Goal: Communication & Community: Answer question/provide support

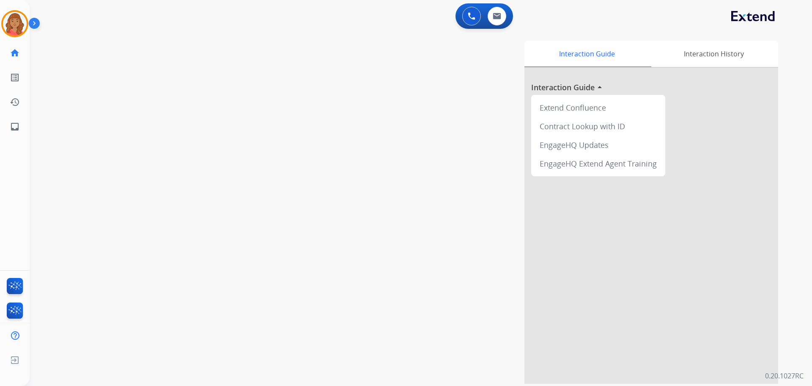
drag, startPoint x: 124, startPoint y: 73, endPoint x: 138, endPoint y: 74, distance: 13.6
click at [124, 73] on div "swap_horiz Break voice bridge close_fullscreen Connect 3-Way Call merge_type Se…" at bounding box center [411, 206] width 763 height 353
click at [20, 25] on img at bounding box center [15, 24] width 24 height 24
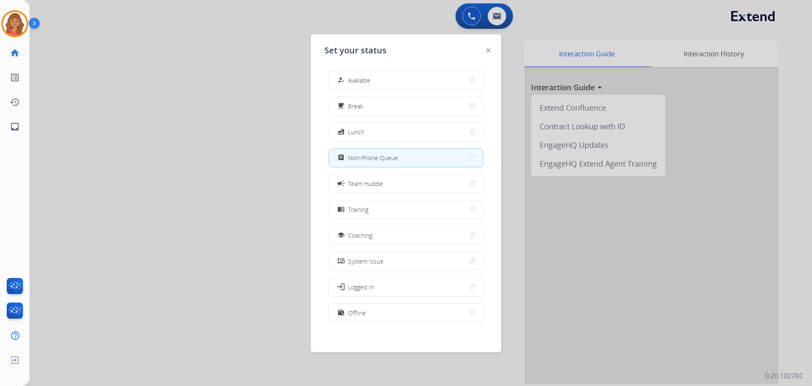
drag, startPoint x: 391, startPoint y: 77, endPoint x: 380, endPoint y: 67, distance: 14.1
click at [392, 76] on button "how_to_reg Available" at bounding box center [406, 80] width 154 height 18
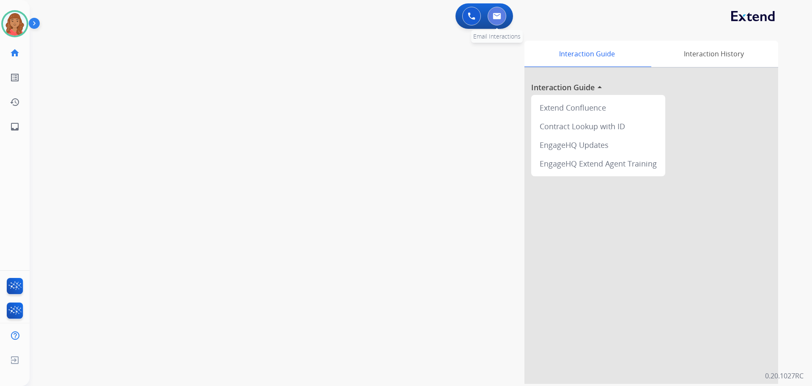
click at [504, 17] on button at bounding box center [497, 16] width 19 height 19
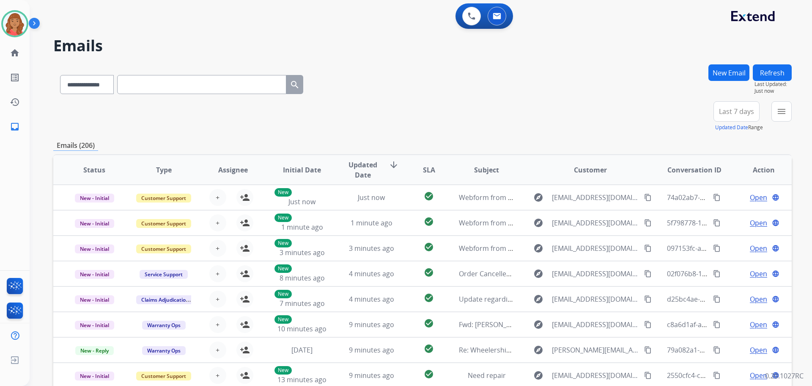
click at [736, 79] on button "New Email" at bounding box center [729, 72] width 41 height 17
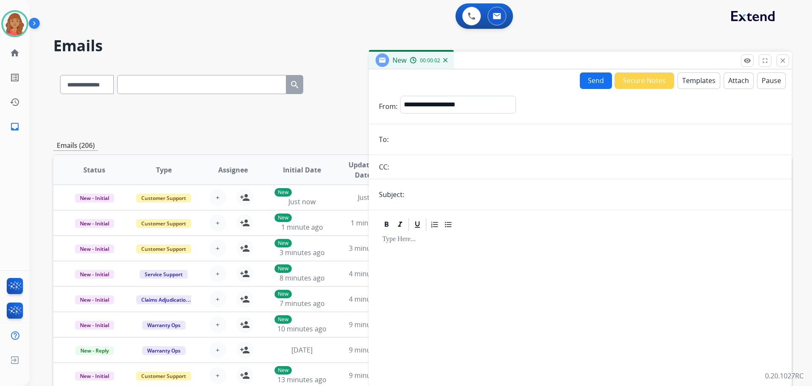
click at [683, 84] on button "Templates" at bounding box center [699, 80] width 43 height 17
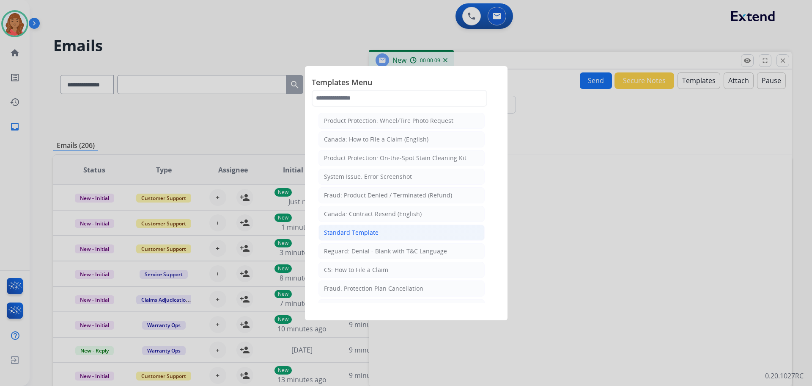
click at [349, 230] on div "Standard Template" at bounding box center [351, 232] width 55 height 8
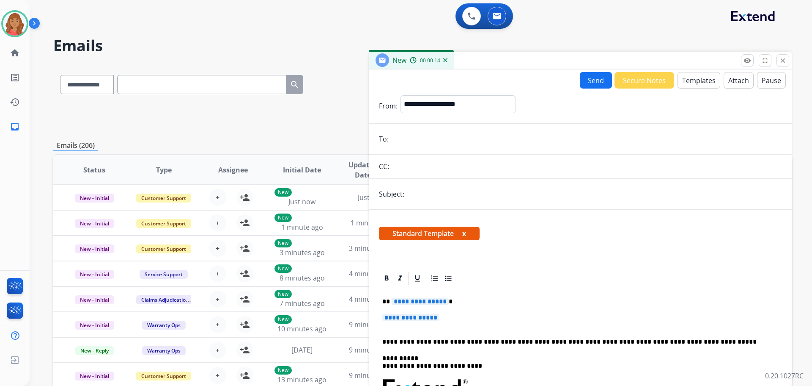
paste input "**********"
type input "**********"
drag, startPoint x: 413, startPoint y: 94, endPoint x: 419, endPoint y: 101, distance: 8.8
click at [416, 96] on form "**********" at bounding box center [580, 311] width 423 height 447
click at [419, 104] on select "**********" at bounding box center [457, 103] width 115 height 17
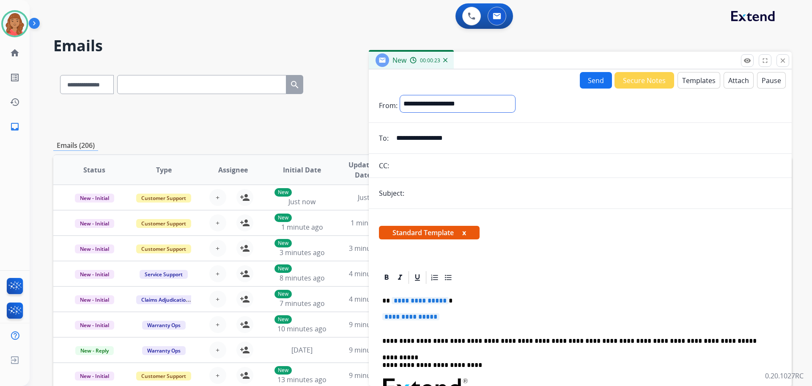
select select "**********"
click at [400, 95] on select "**********" at bounding box center [457, 103] width 115 height 17
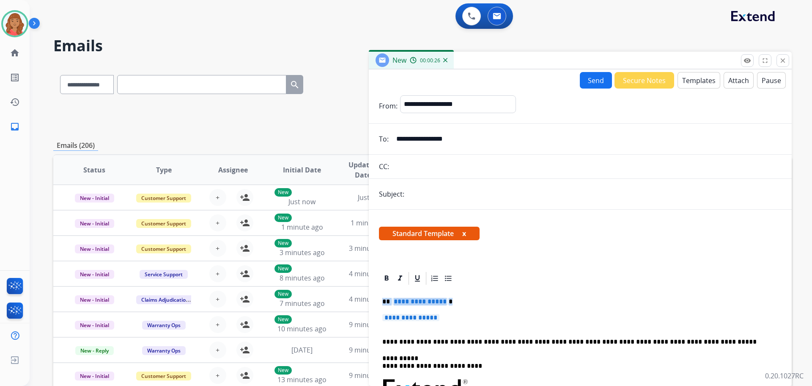
drag, startPoint x: 419, startPoint y: 315, endPoint x: 370, endPoint y: 298, distance: 51.5
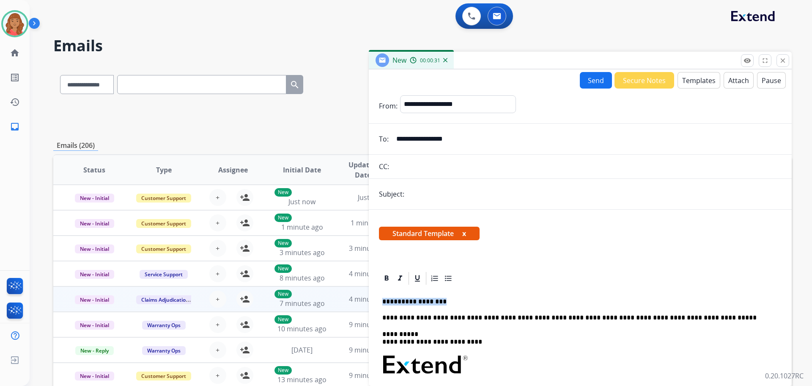
drag, startPoint x: 423, startPoint y: 303, endPoint x: 369, endPoint y: 300, distance: 54.3
click at [369, 300] on div "**********" at bounding box center [422, 272] width 739 height 417
click at [655, 246] on div "Standard Template x" at bounding box center [580, 236] width 403 height 20
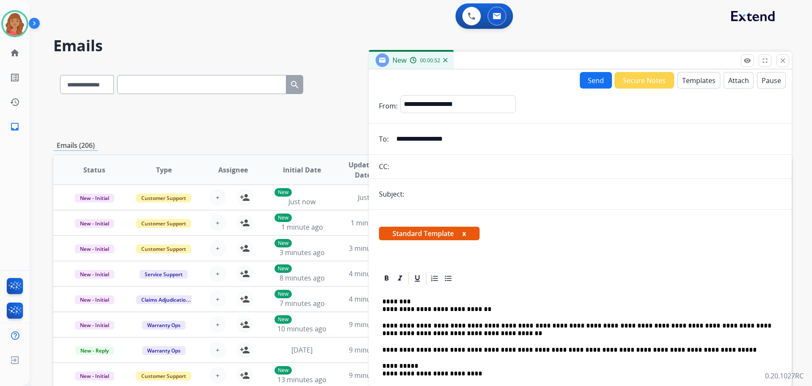
click at [384, 306] on p "**********" at bounding box center [577, 305] width 389 height 16
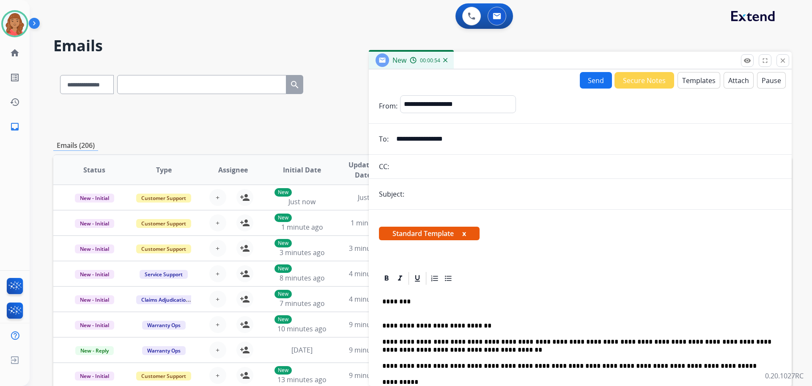
click at [383, 303] on p "********" at bounding box center [577, 305] width 389 height 16
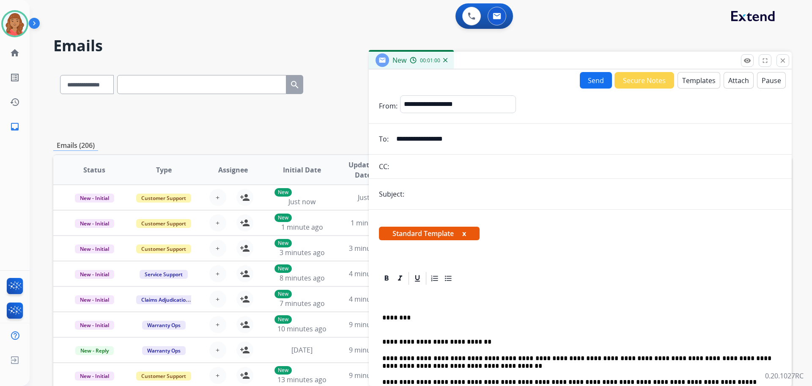
click at [587, 79] on button "Send" at bounding box center [596, 80] width 32 height 17
click at [447, 196] on input "text" at bounding box center [594, 194] width 375 height 18
type input "**********"
click at [587, 79] on button "Send" at bounding box center [596, 80] width 32 height 17
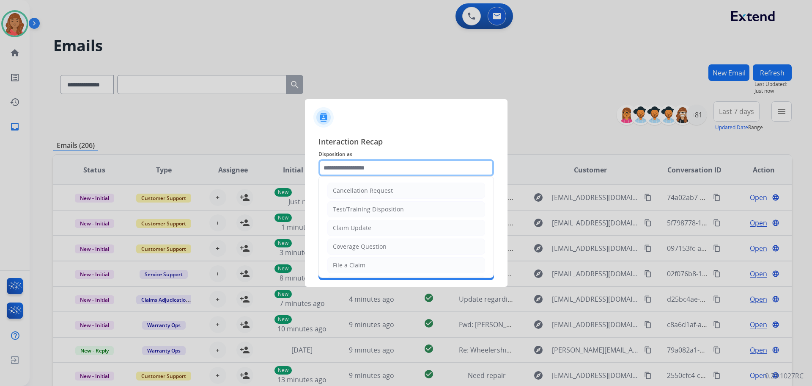
click at [383, 167] on input "text" at bounding box center [407, 167] width 176 height 17
click at [359, 229] on div "Claim Update" at bounding box center [352, 227] width 39 height 8
type input "**********"
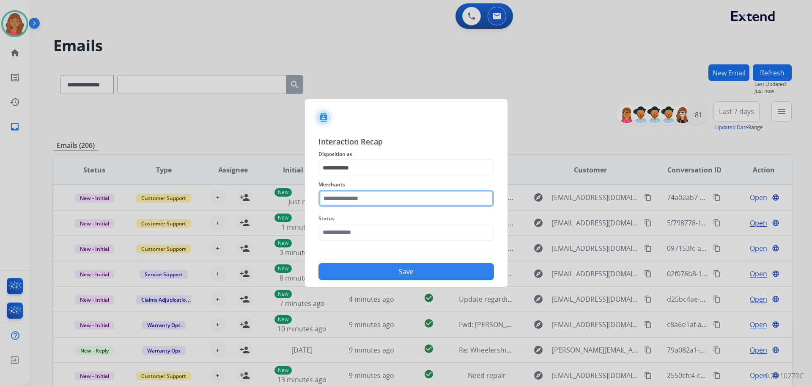
click at [358, 199] on input "text" at bounding box center [407, 198] width 176 height 17
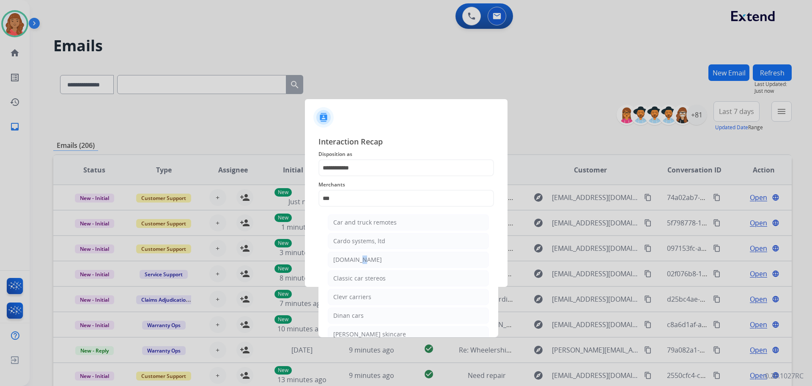
click at [357, 260] on div "[DOMAIN_NAME]" at bounding box center [357, 259] width 49 height 8
type input "**********"
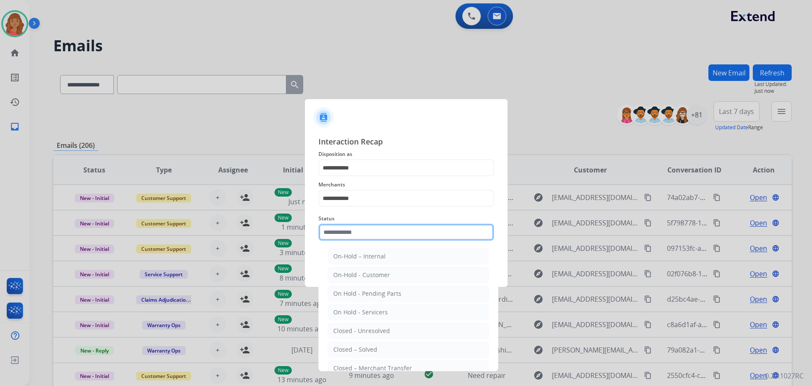
drag, startPoint x: 358, startPoint y: 233, endPoint x: 355, endPoint y: 246, distance: 13.4
click at [358, 233] on input "text" at bounding box center [407, 231] width 176 height 17
click at [352, 350] on div "Closed – Solved" at bounding box center [355, 349] width 44 height 8
type input "**********"
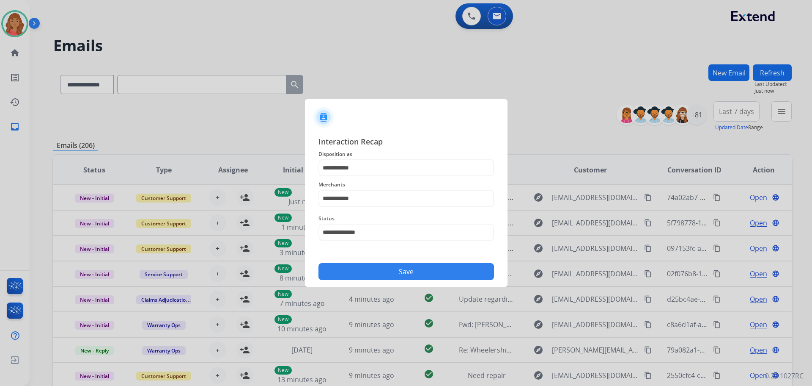
click at [362, 268] on button "Save" at bounding box center [407, 271] width 176 height 17
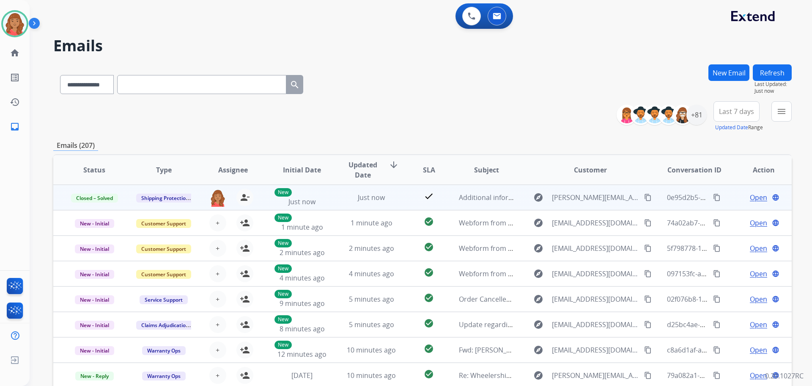
click at [713, 199] on mat-icon "content_copy" at bounding box center [717, 197] width 8 height 8
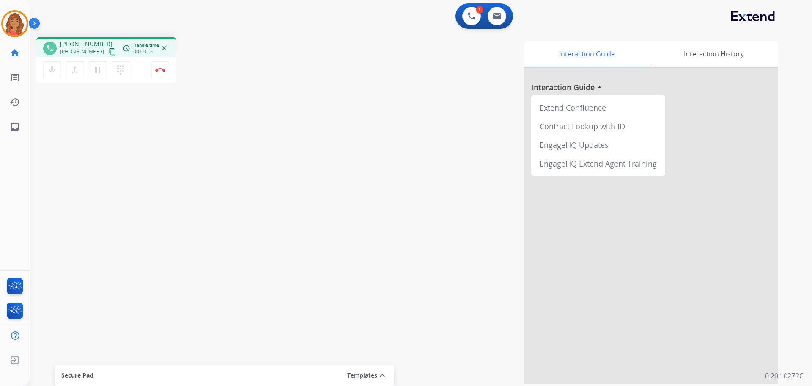
click at [109, 54] on mat-icon "content_copy" at bounding box center [113, 52] width 8 height 8
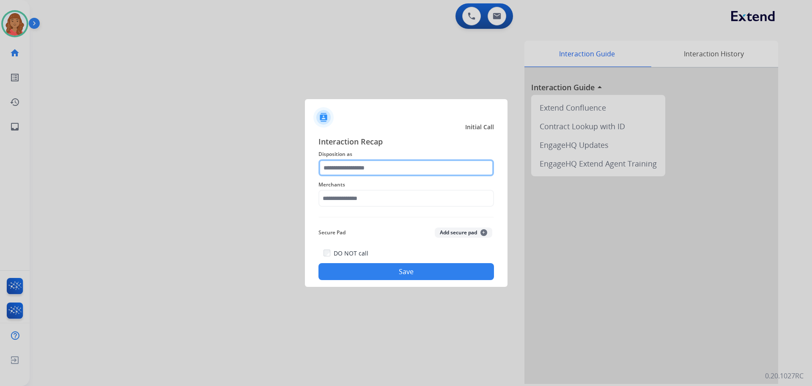
click at [361, 167] on input "text" at bounding box center [407, 167] width 176 height 17
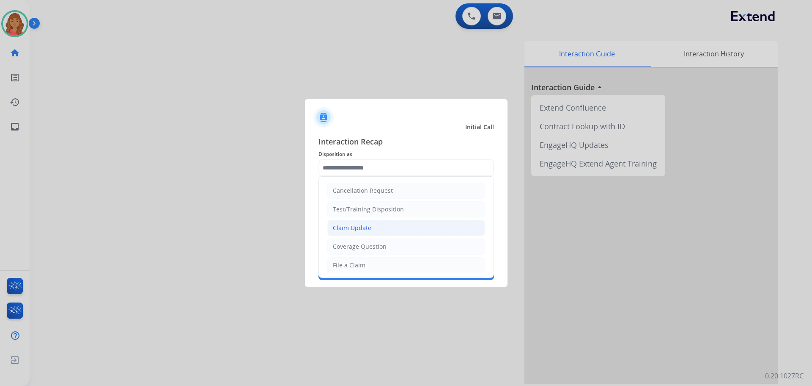
click at [353, 229] on div "Claim Update" at bounding box center [352, 227] width 39 height 8
type input "**********"
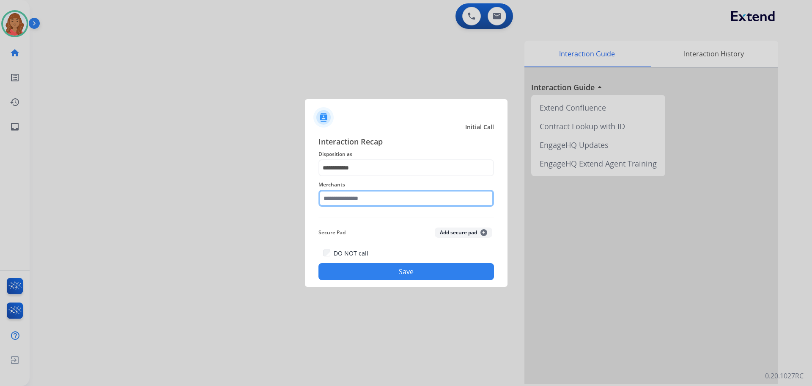
click at [347, 201] on input "text" at bounding box center [407, 198] width 176 height 17
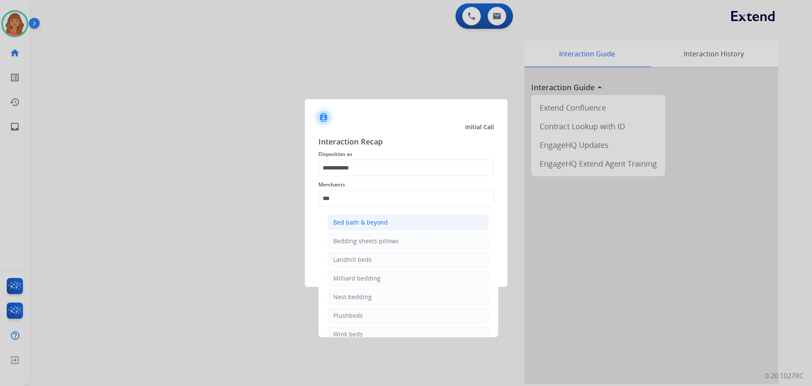
click at [354, 223] on div "Bed bath & beyond" at bounding box center [360, 222] width 55 height 8
type input "**********"
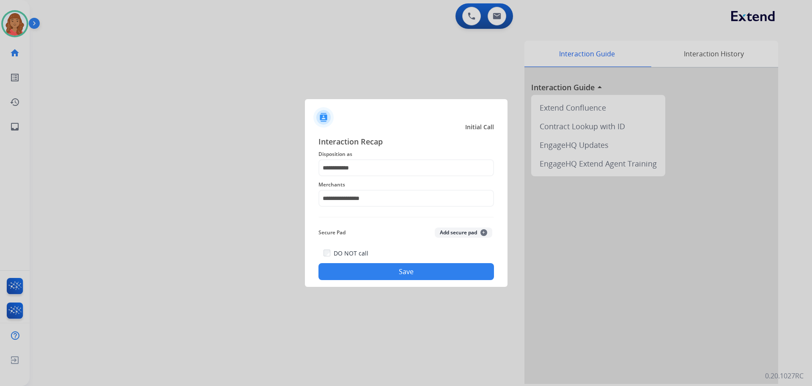
click at [381, 271] on button "Save" at bounding box center [407, 271] width 176 height 17
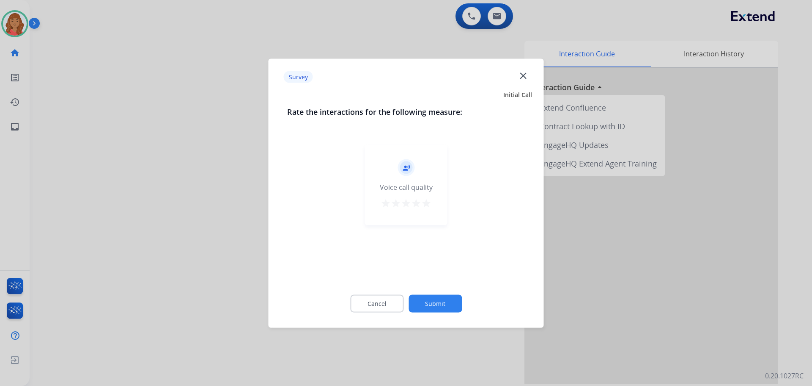
click at [419, 203] on mat-icon "star" at bounding box center [416, 203] width 10 height 10
drag, startPoint x: 428, startPoint y: 203, endPoint x: 427, endPoint y: 214, distance: 10.7
click at [428, 204] on mat-icon "star" at bounding box center [426, 203] width 10 height 10
drag, startPoint x: 433, startPoint y: 313, endPoint x: 435, endPoint y: 273, distance: 40.7
click at [433, 312] on div "Cancel Submit" at bounding box center [406, 303] width 238 height 38
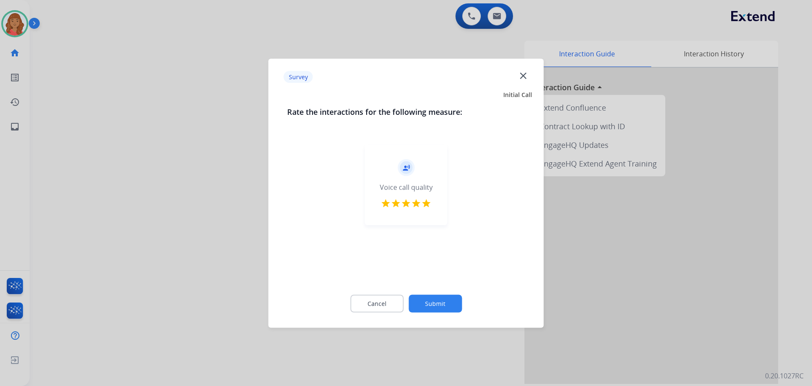
click at [434, 303] on button "Submit" at bounding box center [435, 303] width 53 height 18
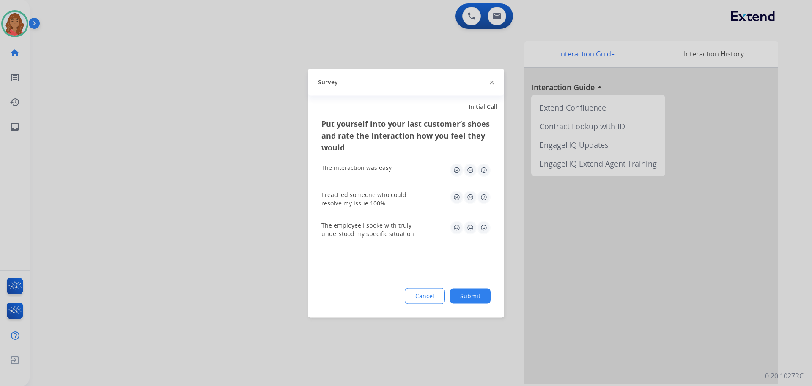
click at [487, 224] on img at bounding box center [484, 227] width 14 height 14
click at [483, 193] on img at bounding box center [484, 197] width 14 height 14
drag, startPoint x: 482, startPoint y: 169, endPoint x: 485, endPoint y: 174, distance: 5.7
click at [483, 170] on img at bounding box center [484, 170] width 14 height 14
click at [472, 296] on button "Submit" at bounding box center [470, 295] width 41 height 15
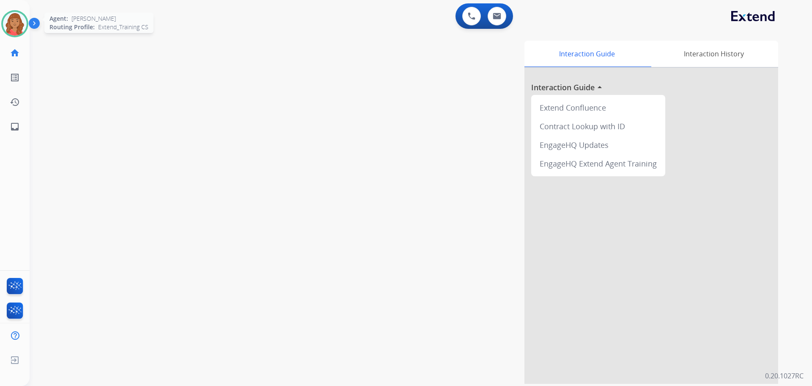
click at [8, 19] on img at bounding box center [15, 24] width 24 height 24
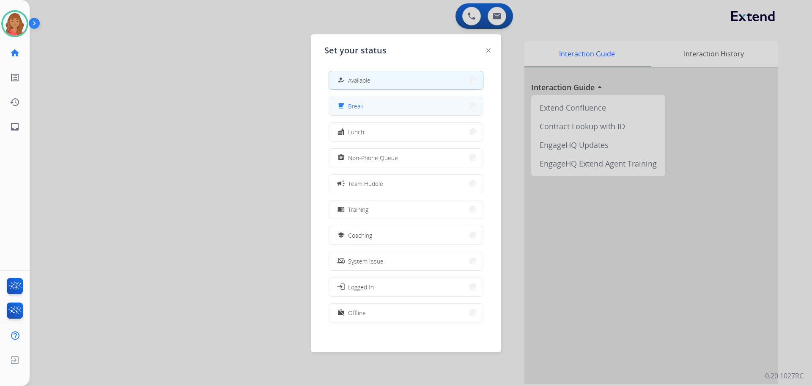
click at [369, 101] on button "free_breakfast Break" at bounding box center [406, 106] width 154 height 18
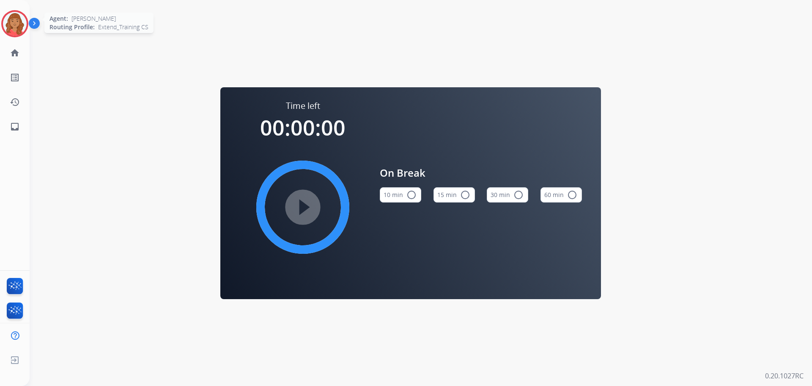
click at [10, 28] on img at bounding box center [15, 24] width 24 height 24
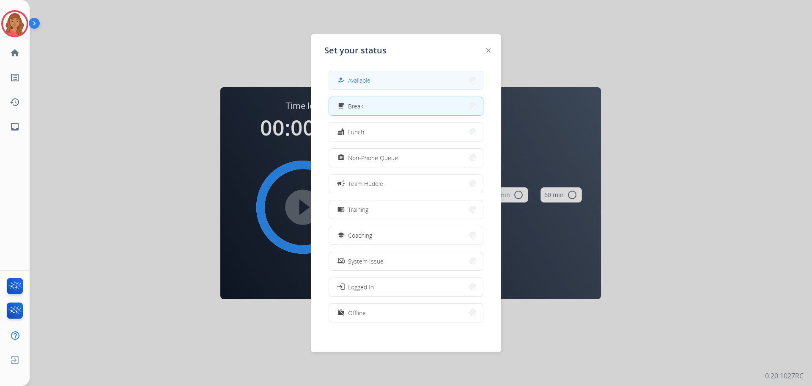
click at [368, 83] on span "Available" at bounding box center [359, 80] width 22 height 9
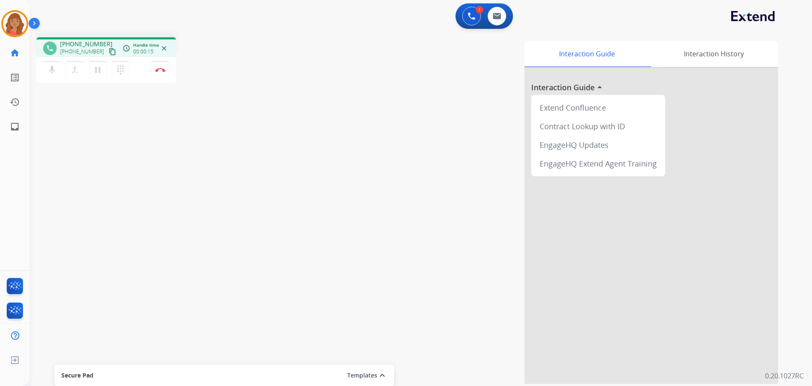
click at [109, 53] on mat-icon "content_copy" at bounding box center [113, 52] width 8 height 8
click at [282, 171] on div "Outbound call Quit Outbound call Quit Schedule interaction + Add to my list Cus…" at bounding box center [406, 193] width 812 height 386
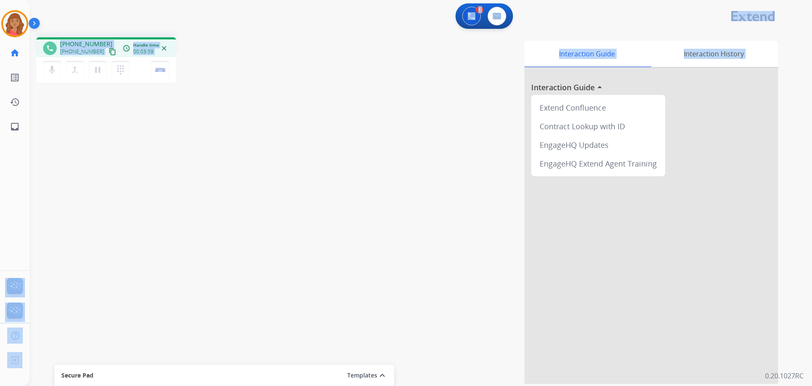
drag, startPoint x: 208, startPoint y: 45, endPoint x: 203, endPoint y: 47, distance: 5.4
click at [209, 45] on div "phone +14042072574 +14042072574 content_copy access_time Call metrics Queue 00:…" at bounding box center [156, 61] width 240 height 48
drag, startPoint x: 253, startPoint y: 68, endPoint x: 214, endPoint y: 72, distance: 39.5
click at [254, 68] on div "phone +14042072574 +14042072574 content_copy access_time Call metrics Queue 00:…" at bounding box center [156, 61] width 240 height 48
click at [109, 52] on mat-icon "content_copy" at bounding box center [113, 52] width 8 height 8
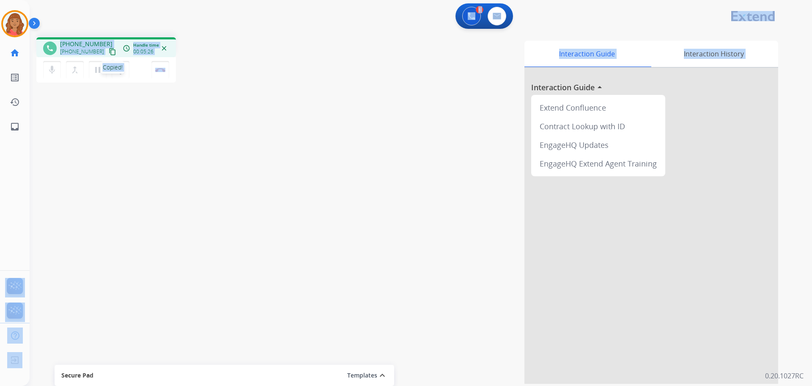
click at [98, 30] on div "1 Voice Interactions 0 Email Interactions phone +14042072574 +14042072574 conte…" at bounding box center [421, 193] width 783 height 386
click at [120, 50] on div "phone +14042072574 +14042072574 content_copy Copied! access_time Call metrics Q…" at bounding box center [106, 48] width 126 height 8
click at [58, 33] on div "phone +14042072574 +14042072574 content_copy access_time Call metrics Queue 00:…" at bounding box center [411, 206] width 763 height 353
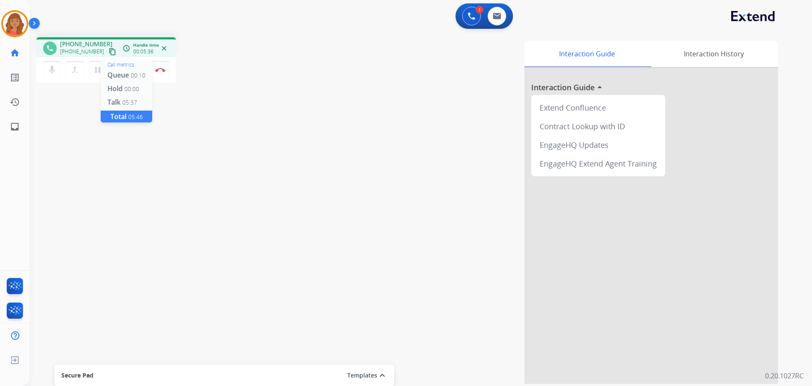
drag, startPoint x: 104, startPoint y: 51, endPoint x: 122, endPoint y: 52, distance: 18.2
click at [109, 50] on mat-icon "content_copy" at bounding box center [113, 52] width 8 height 8
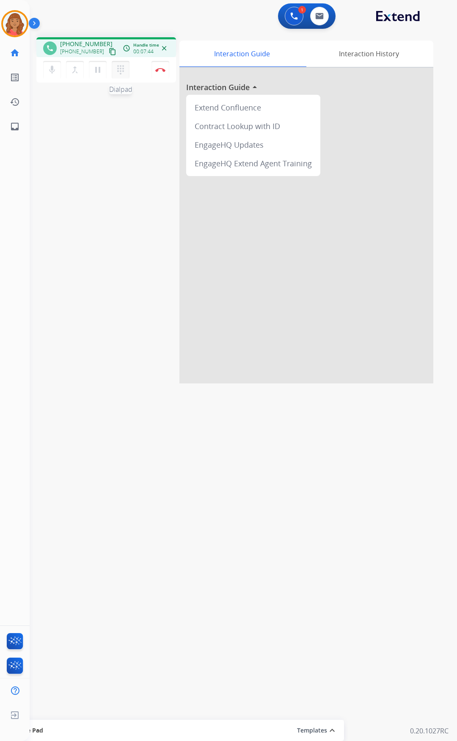
click at [126, 68] on button "dialpad Dialpad" at bounding box center [121, 70] width 18 height 18
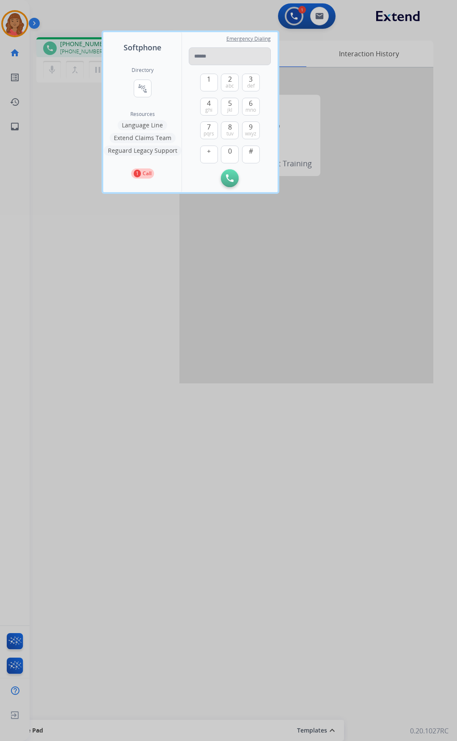
click at [205, 57] on input "tel" at bounding box center [230, 56] width 82 height 18
type input "**********"
click at [229, 179] on img at bounding box center [230, 178] width 8 height 8
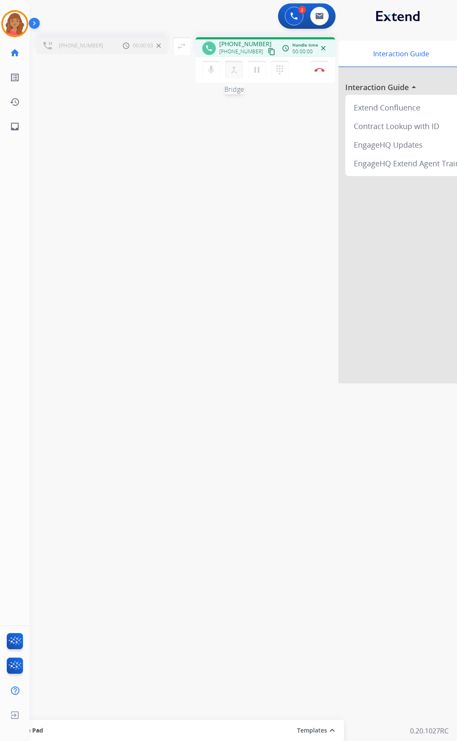
click at [238, 71] on mat-icon "merge_type" at bounding box center [234, 70] width 10 height 10
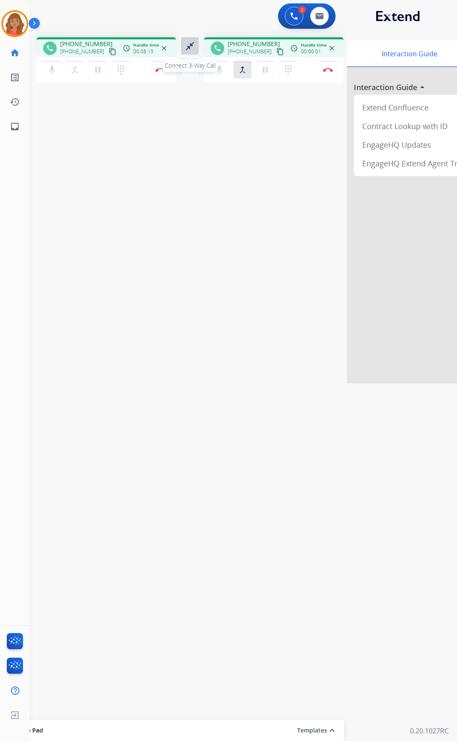
click at [189, 42] on mat-icon "close_fullscreen" at bounding box center [190, 46] width 10 height 10
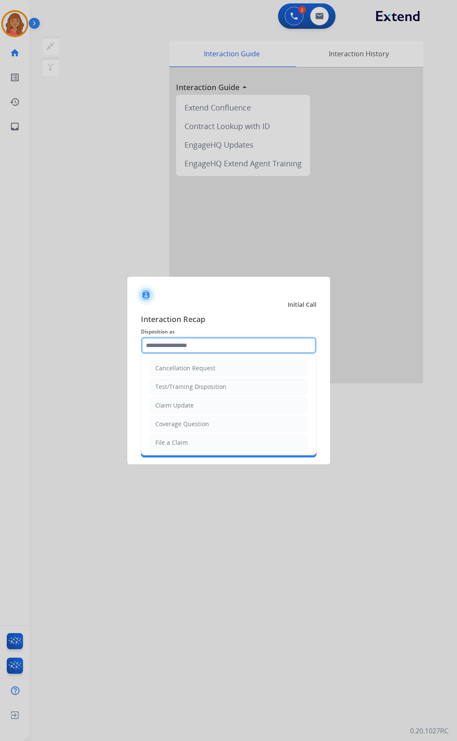
click at [197, 346] on input "text" at bounding box center [229, 345] width 176 height 17
click at [177, 385] on div "Claim Update" at bounding box center [174, 405] width 39 height 8
type input "**********"
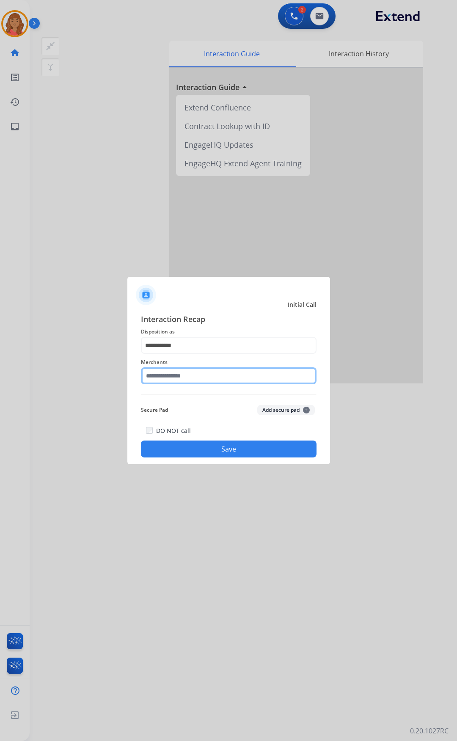
click at [175, 376] on input "text" at bounding box center [229, 375] width 176 height 17
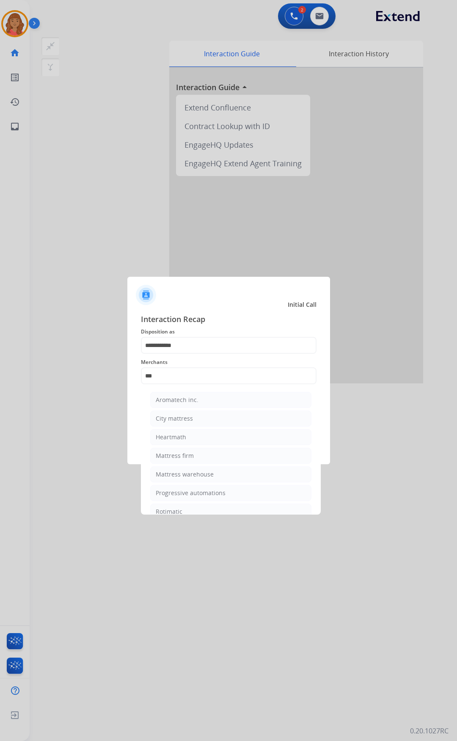
click at [176, 385] on div "Mattress firm" at bounding box center [175, 456] width 38 height 8
type input "**********"
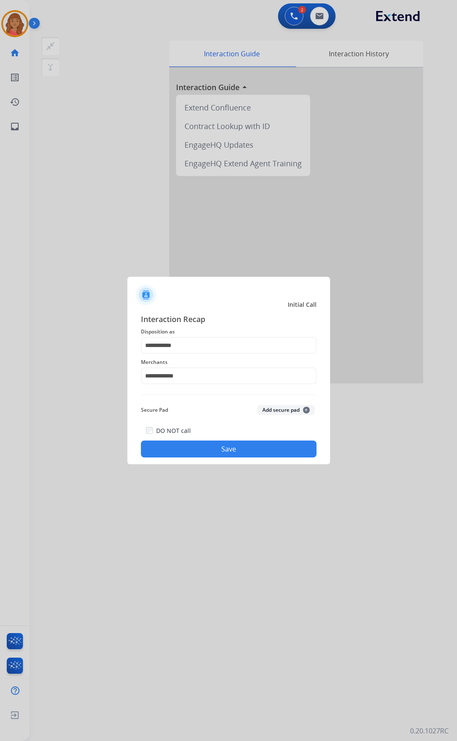
click at [212, 385] on button "Save" at bounding box center [229, 449] width 176 height 17
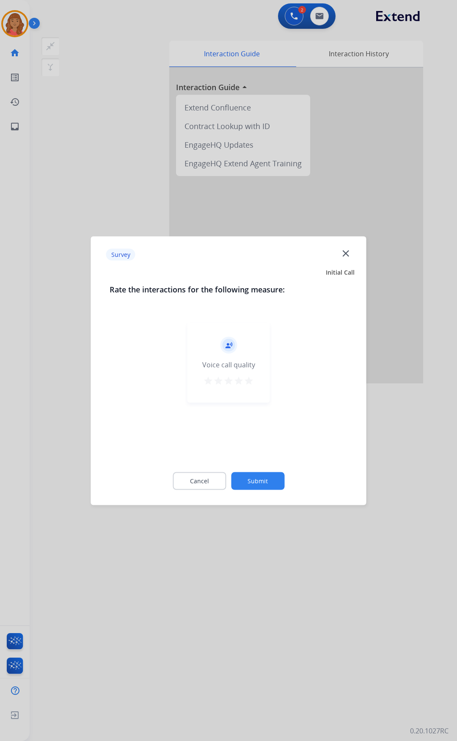
click at [251, 379] on mat-icon "star" at bounding box center [249, 380] width 10 height 10
click at [261, 385] on button "Submit" at bounding box center [257, 481] width 53 height 18
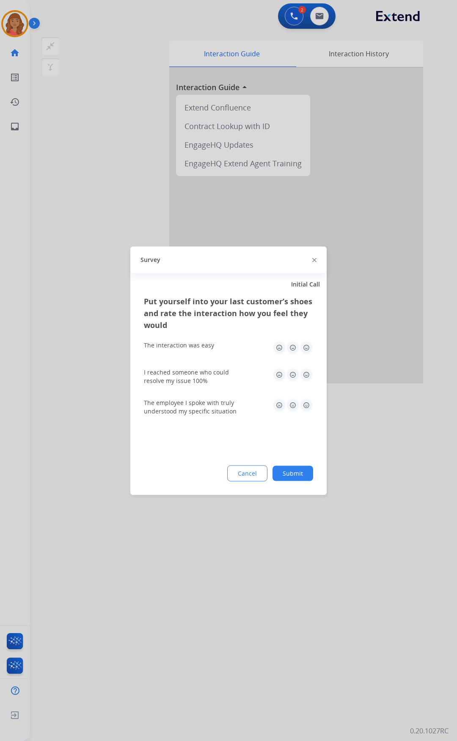
click at [307, 372] on img at bounding box center [307, 375] width 14 height 14
click at [306, 347] on img at bounding box center [307, 348] width 14 height 14
click at [305, 385] on img at bounding box center [307, 405] width 14 height 14
drag, startPoint x: 303, startPoint y: 464, endPoint x: 307, endPoint y: 456, distance: 8.7
click at [304, 385] on div "Put yourself into your last customer’s shoes and rate the interaction how you f…" at bounding box center [228, 395] width 196 height 200
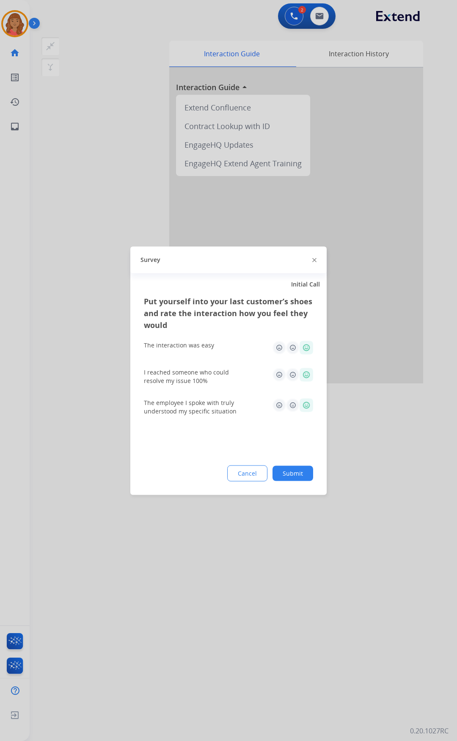
click at [293, 385] on button "Submit" at bounding box center [293, 472] width 41 height 15
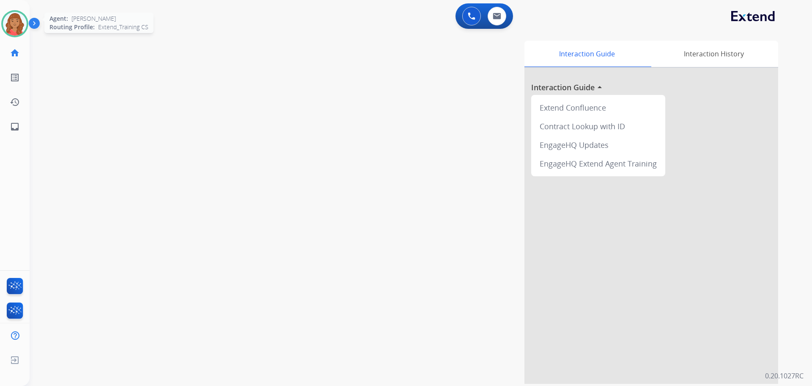
drag, startPoint x: 14, startPoint y: 24, endPoint x: 15, endPoint y: 31, distance: 7.3
click at [14, 25] on img at bounding box center [15, 24] width 24 height 24
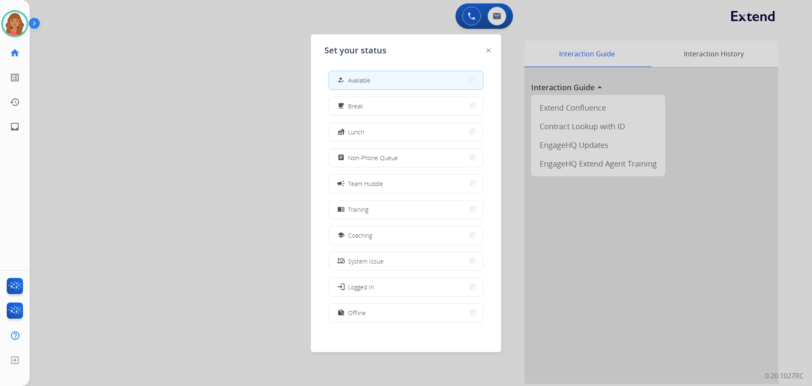
click at [362, 160] on span "Non-Phone Queue" at bounding box center [373, 157] width 50 height 9
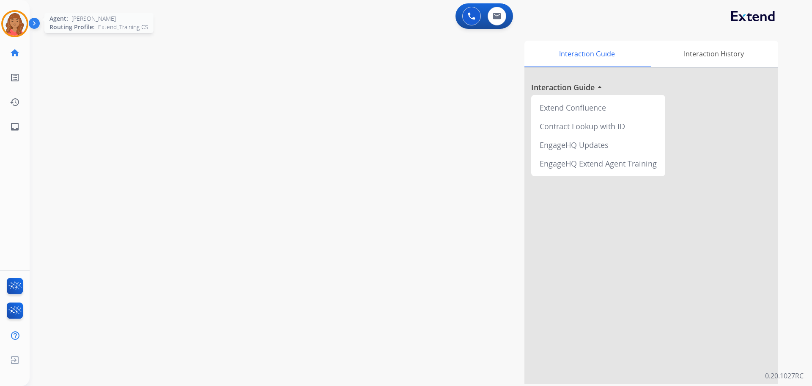
click at [19, 30] on img at bounding box center [15, 24] width 24 height 24
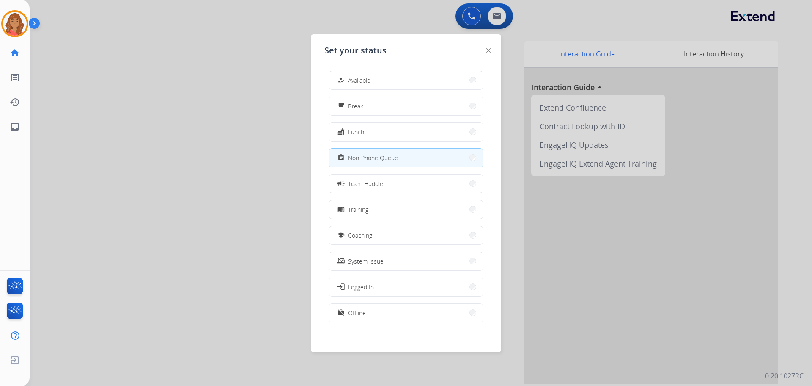
click at [355, 83] on span "Available" at bounding box center [359, 80] width 22 height 9
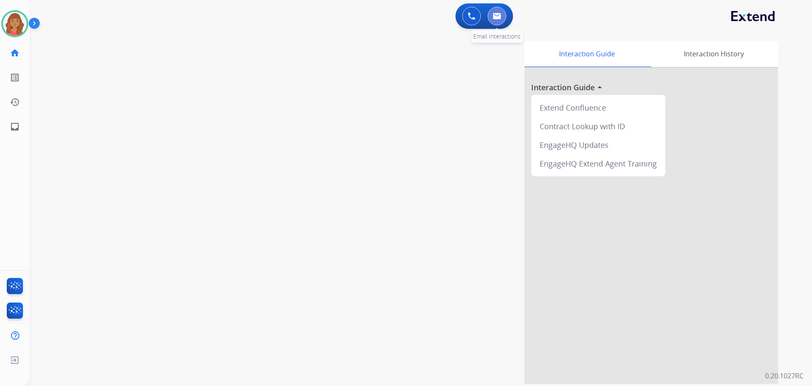
click at [499, 14] on img at bounding box center [497, 16] width 8 height 7
select select "**********"
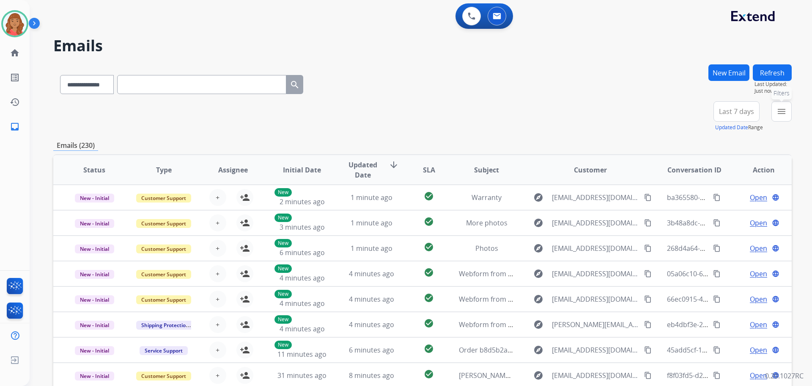
click at [784, 116] on mat-icon "menu" at bounding box center [782, 111] width 10 height 10
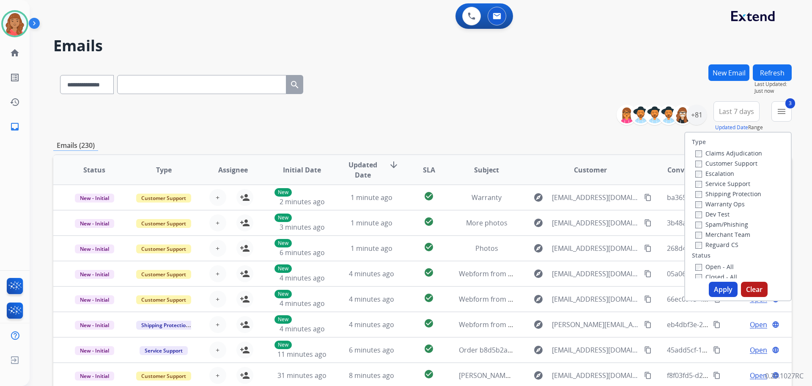
click at [696, 272] on div "Closed - All" at bounding box center [740, 276] width 89 height 10
click at [719, 290] on button "Apply" at bounding box center [723, 288] width 29 height 15
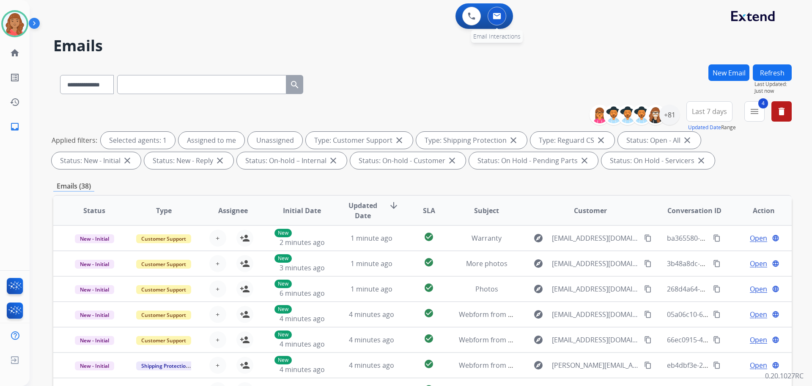
click at [496, 14] on button at bounding box center [497, 16] width 19 height 19
click at [494, 18] on img at bounding box center [497, 16] width 8 height 7
drag, startPoint x: 671, startPoint y: 116, endPoint x: 664, endPoint y: 125, distance: 10.8
click at [672, 118] on div "+81" at bounding box center [670, 115] width 20 height 20
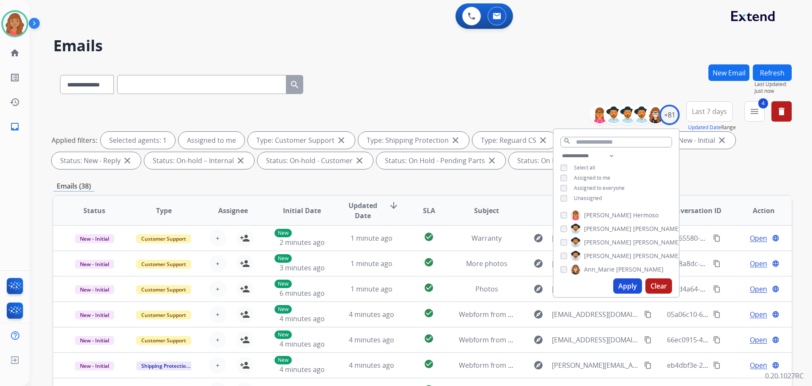
click at [632, 290] on button "Apply" at bounding box center [628, 285] width 29 height 15
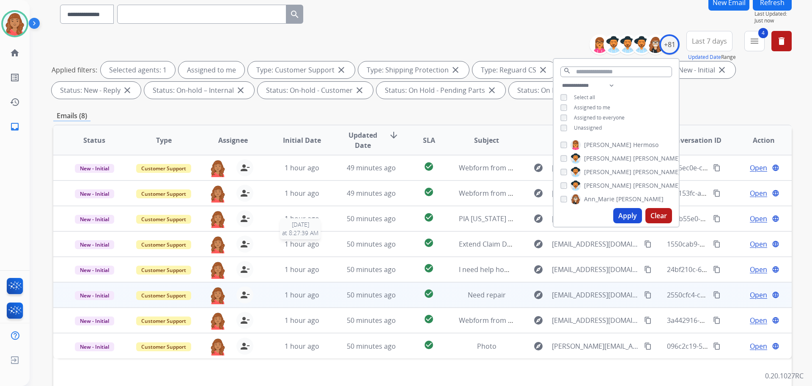
scroll to position [137, 0]
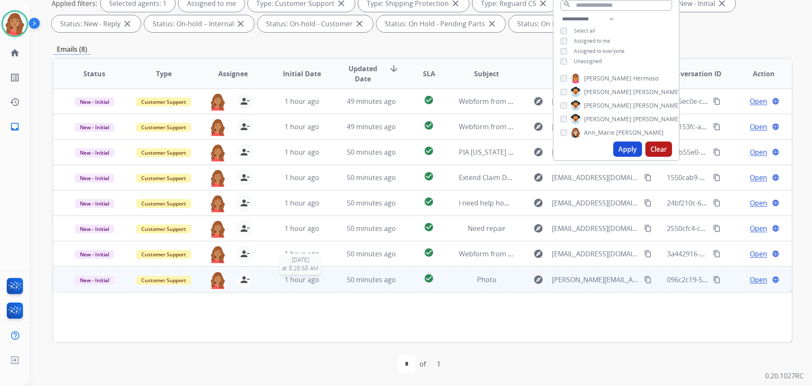
click at [322, 280] on div "1 hour ago" at bounding box center [302, 279] width 55 height 10
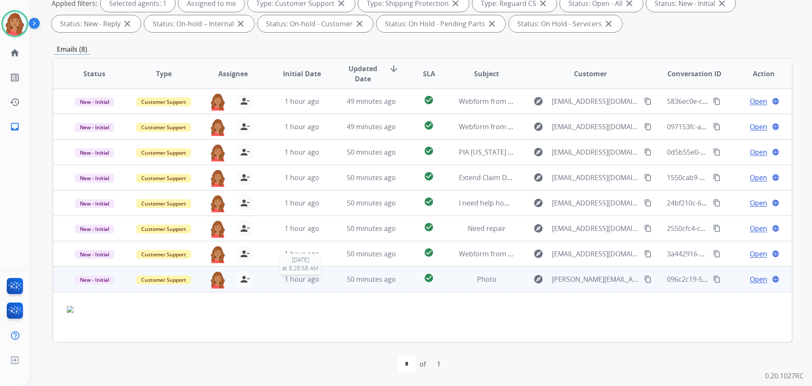
scroll to position [35, 0]
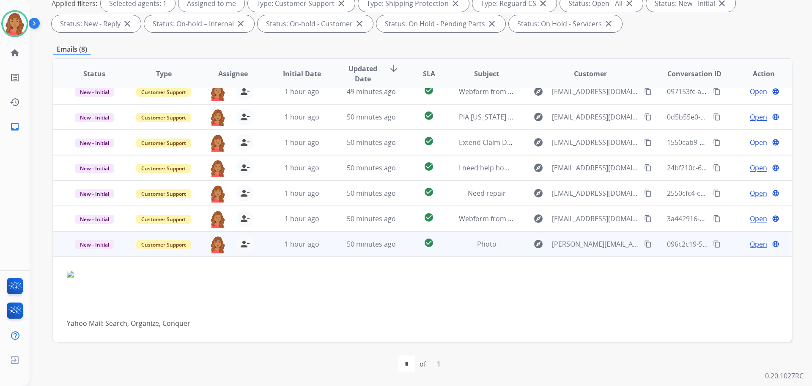
click at [753, 243] on span "Open" at bounding box center [758, 244] width 17 height 10
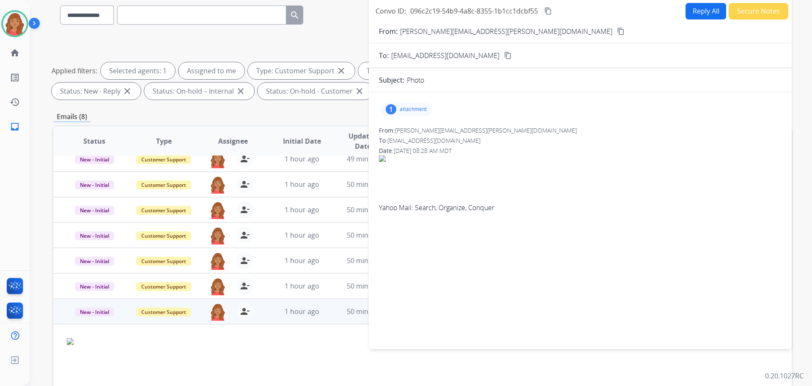
scroll to position [10, 0]
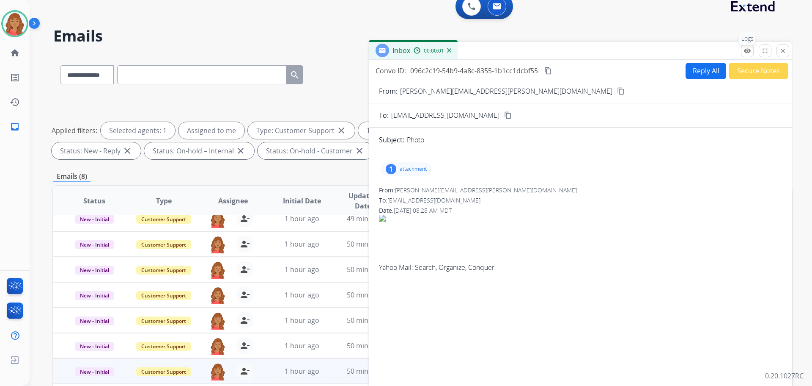
click at [749, 48] on mat-icon "remove_red_eye" at bounding box center [748, 51] width 8 height 8
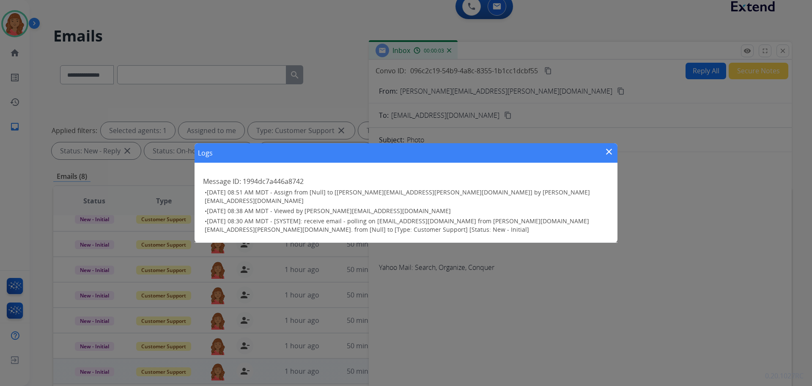
click at [785, 47] on div "Logs close Message ID: 1994dc7a446a8742 • 09/15/2025 - 08:51 AM MDT - Assign fr…" at bounding box center [406, 193] width 812 height 386
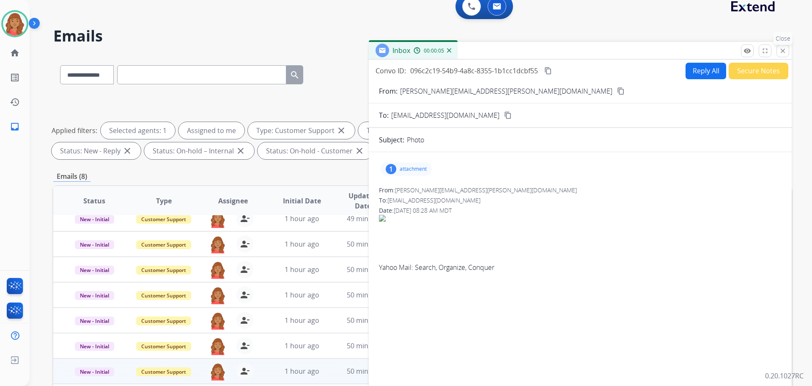
click at [785, 49] on mat-icon "close" at bounding box center [783, 51] width 8 height 8
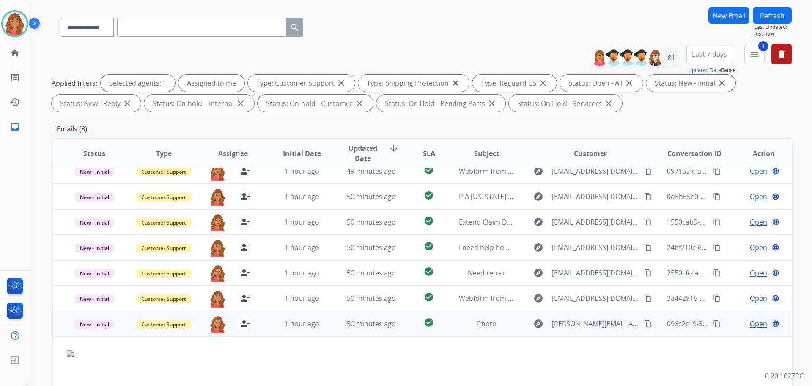
scroll to position [85, 0]
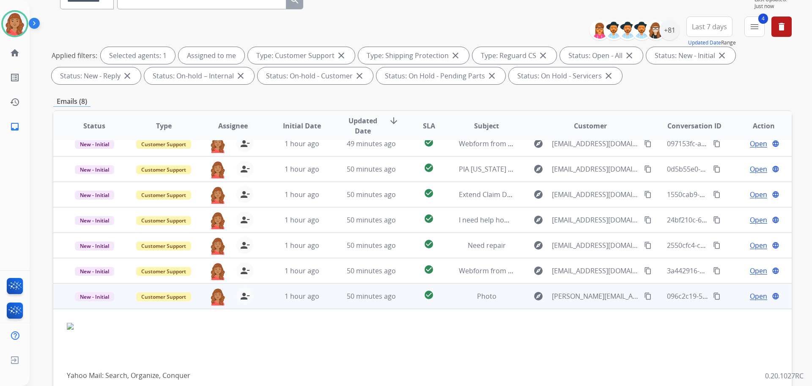
click at [752, 295] on span "Open" at bounding box center [758, 296] width 17 height 10
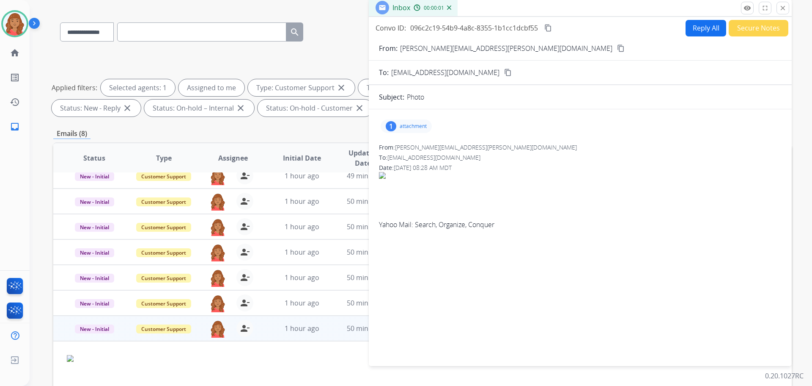
scroll to position [0, 0]
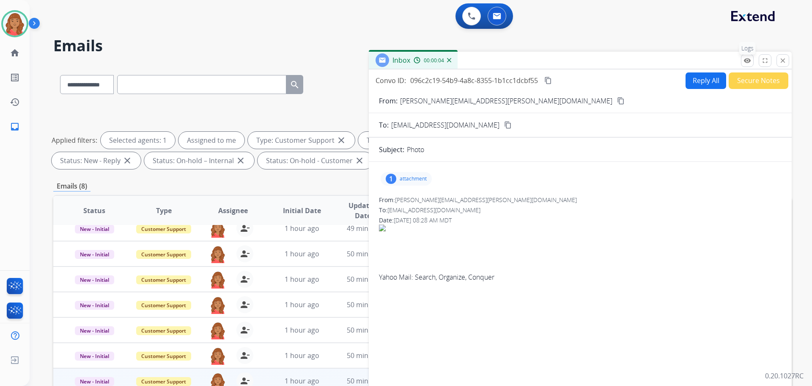
click at [748, 59] on mat-icon "remove_red_eye" at bounding box center [748, 61] width 8 height 8
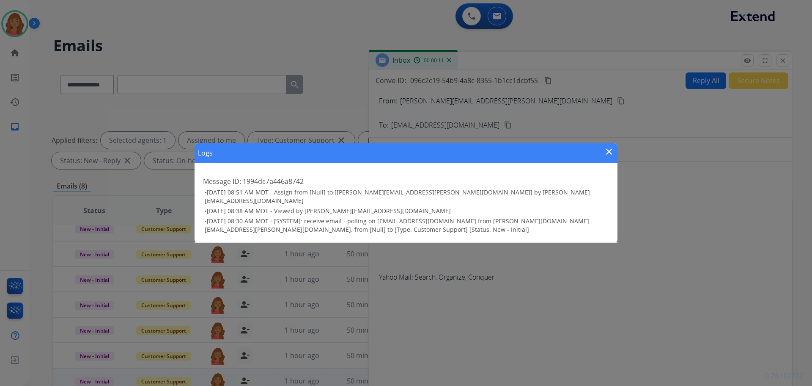
drag, startPoint x: 610, startPoint y: 154, endPoint x: 595, endPoint y: 162, distance: 17.8
click at [610, 154] on mat-icon "close" at bounding box center [609, 151] width 10 height 10
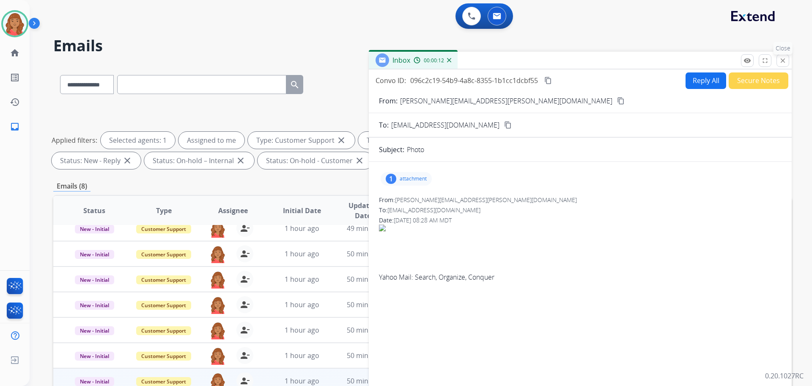
click at [784, 66] on button "close Close" at bounding box center [783, 60] width 13 height 13
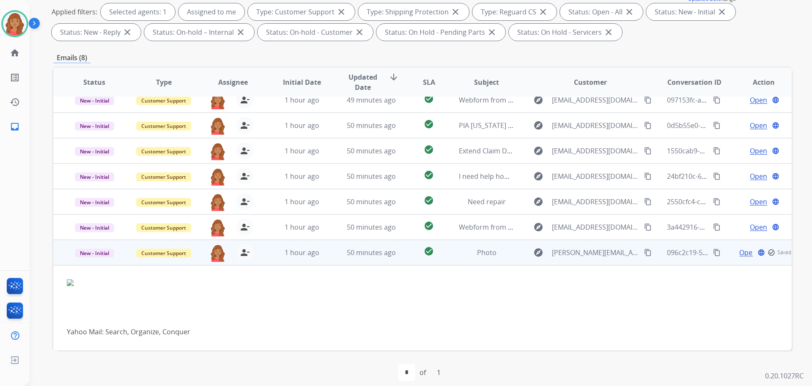
scroll to position [137, 0]
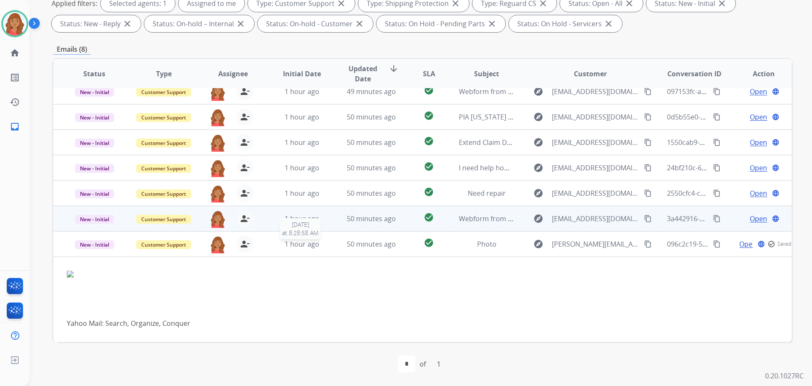
click at [288, 248] on span "1 hour ago" at bounding box center [302, 243] width 35 height 9
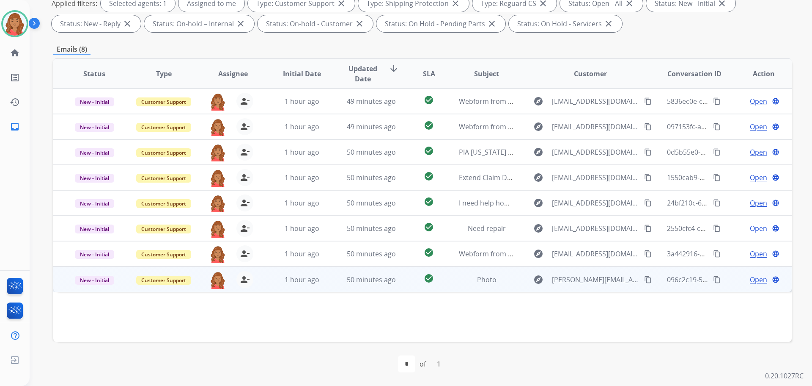
click at [750, 280] on span "Open" at bounding box center [758, 279] width 17 height 10
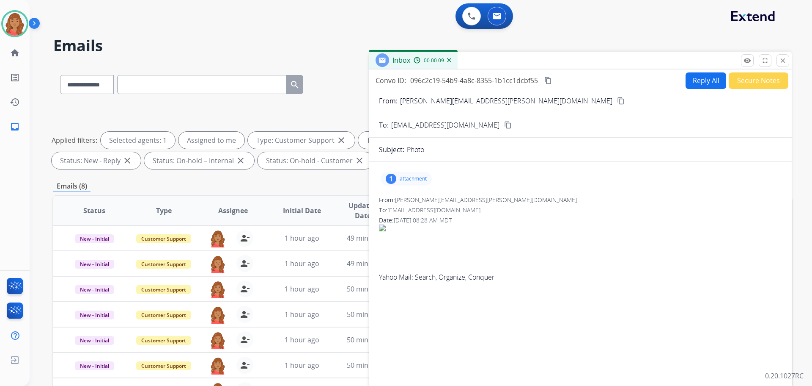
drag, startPoint x: 480, startPoint y: 100, endPoint x: 399, endPoint y: 101, distance: 80.8
click at [617, 99] on mat-icon "content_copy" at bounding box center [621, 101] width 8 height 8
click at [398, 177] on div "1 attachment" at bounding box center [406, 179] width 51 height 14
click at [417, 202] on div at bounding box center [409, 200] width 42 height 30
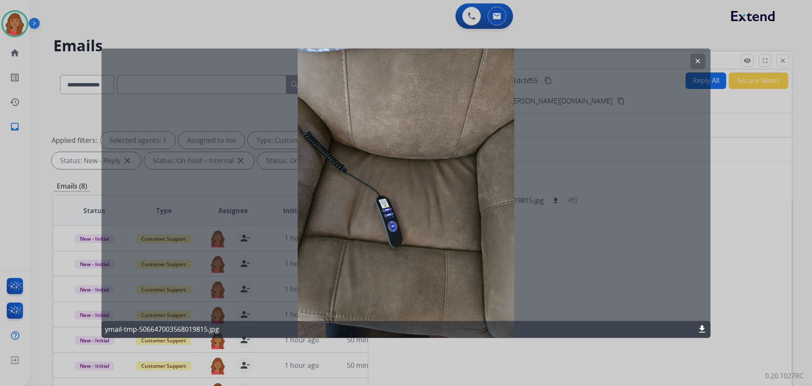
drag, startPoint x: 698, startPoint y: 57, endPoint x: 669, endPoint y: 73, distance: 33.5
click at [699, 58] on mat-icon "clear" at bounding box center [698, 61] width 8 height 8
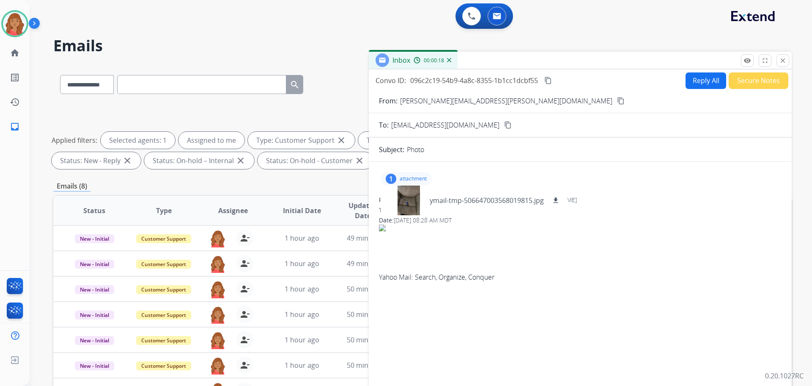
click at [399, 179] on div "1 attachment ymail-tmp-506647003568019815.jpg download" at bounding box center [406, 179] width 51 height 14
click at [410, 181] on p "attachment" at bounding box center [413, 178] width 27 height 7
click at [561, 198] on button "download" at bounding box center [556, 200] width 10 height 10
click at [555, 199] on mat-icon "download" at bounding box center [556, 200] width 8 height 8
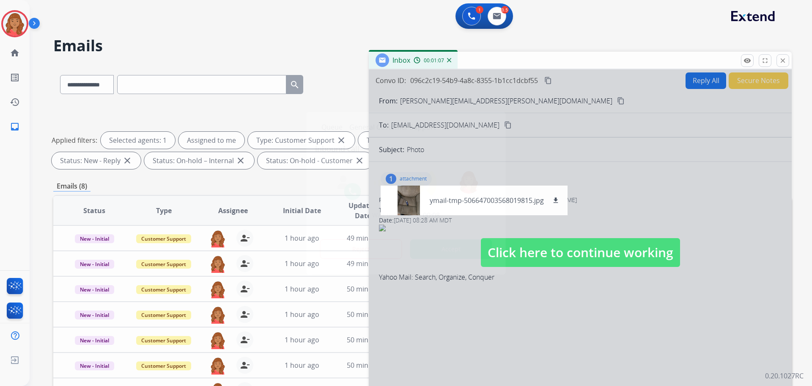
click at [567, 164] on div at bounding box center [406, 193] width 812 height 386
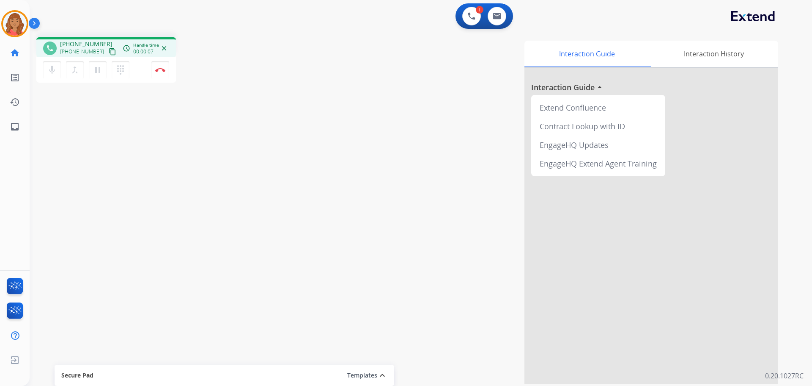
drag, startPoint x: 105, startPoint y: 50, endPoint x: 69, endPoint y: 53, distance: 36.5
click at [109, 50] on mat-icon "content_copy" at bounding box center [113, 52] width 8 height 8
click at [109, 49] on mat-icon "content_copy" at bounding box center [113, 52] width 8 height 8
click at [121, 72] on mat-icon "dialpad" at bounding box center [121, 70] width 10 height 10
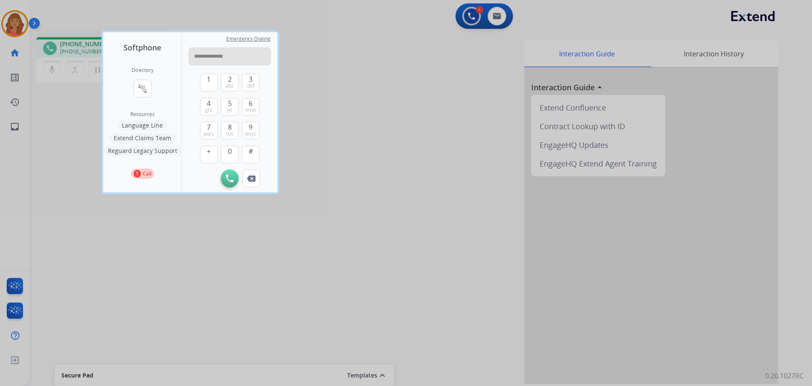
click at [201, 58] on input "**********" at bounding box center [230, 56] width 82 height 18
click at [198, 56] on input "**********" at bounding box center [230, 56] width 82 height 18
type input "**********"
click at [227, 176] on img at bounding box center [230, 178] width 8 height 8
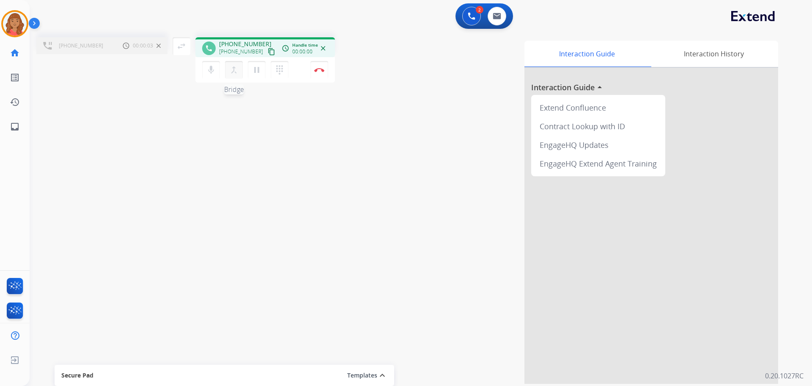
click at [232, 71] on mat-icon "merge_type" at bounding box center [234, 70] width 10 height 10
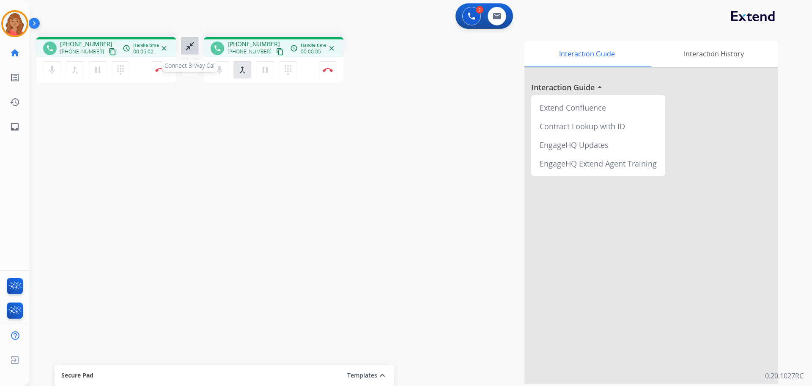
click at [189, 46] on mat-icon "close_fullscreen" at bounding box center [190, 46] width 10 height 10
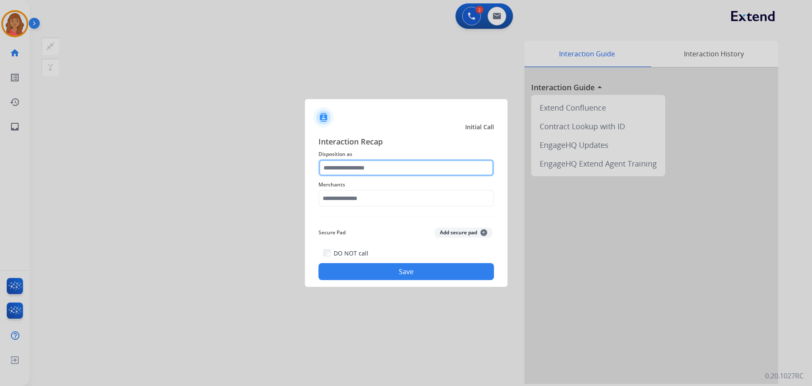
click at [360, 170] on input "text" at bounding box center [407, 167] width 176 height 17
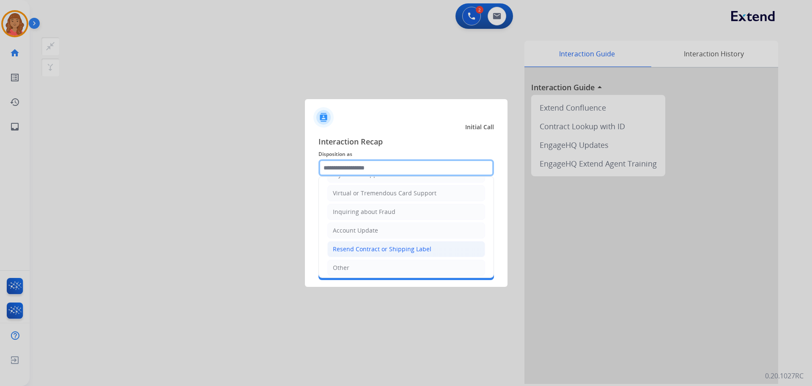
scroll to position [132, 0]
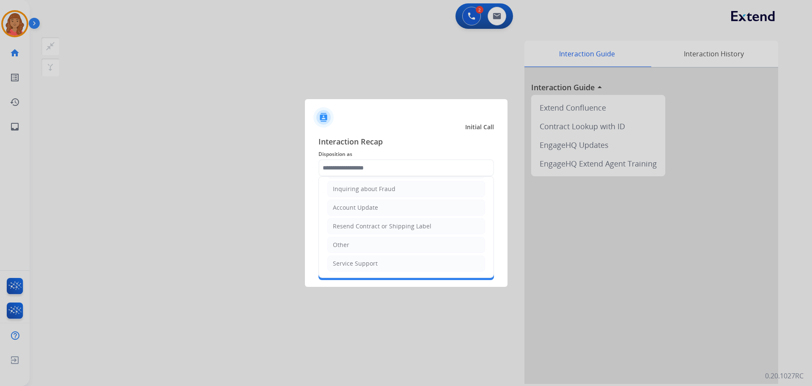
drag, startPoint x: 339, startPoint y: 249, endPoint x: 339, endPoint y: 233, distance: 16.1
click at [339, 248] on div "Other" at bounding box center [341, 244] width 17 height 8
type input "*****"
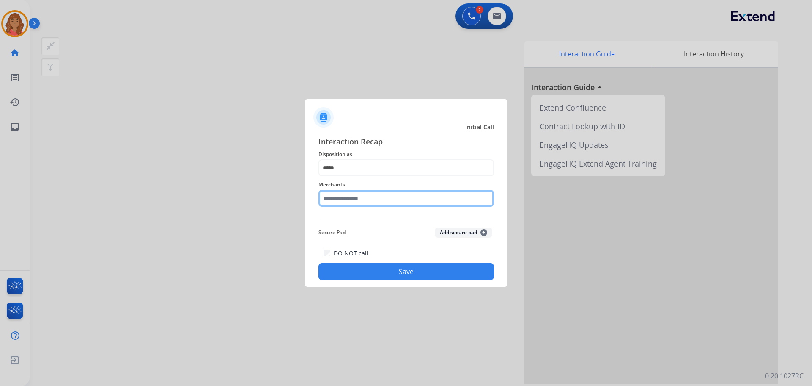
click at [347, 203] on input "text" at bounding box center [407, 198] width 176 height 17
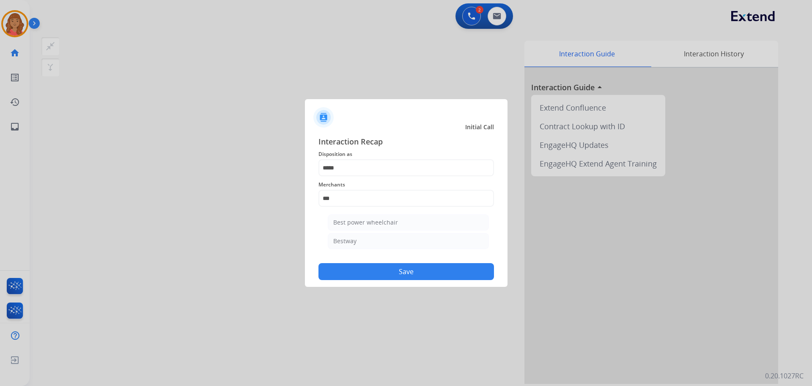
click at [347, 239] on div "Bestway" at bounding box center [344, 241] width 23 height 8
type input "*******"
click at [375, 275] on button "Save" at bounding box center [407, 271] width 176 height 17
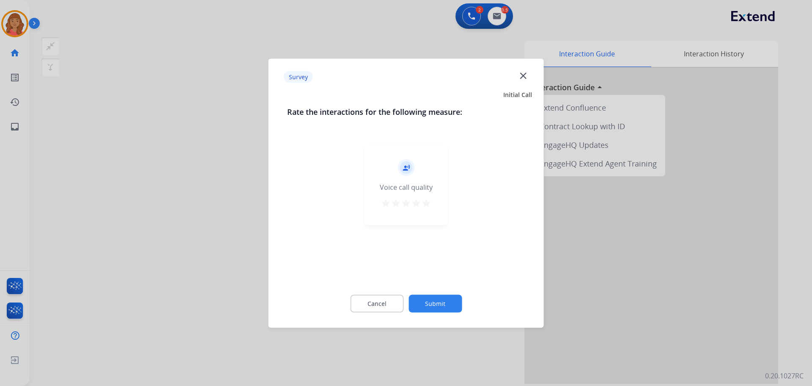
click at [428, 202] on mat-icon "star" at bounding box center [426, 203] width 10 height 10
click at [448, 304] on button "Submit" at bounding box center [435, 303] width 53 height 18
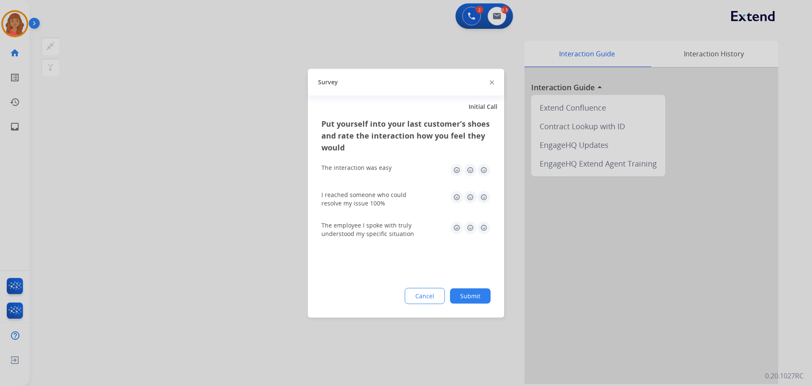
click at [484, 176] on div "The interaction was easy" at bounding box center [406, 169] width 169 height 27
click at [482, 173] on img at bounding box center [484, 170] width 14 height 14
drag, startPoint x: 481, startPoint y: 206, endPoint x: 481, endPoint y: 200, distance: 5.9
click at [481, 205] on div "I reached someone who could resolve my issue 100%" at bounding box center [406, 198] width 169 height 17
drag, startPoint x: 482, startPoint y: 198, endPoint x: 482, endPoint y: 210, distance: 12.3
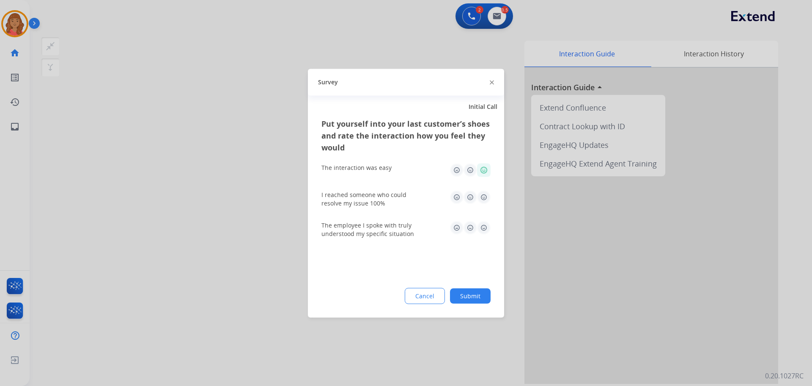
click at [483, 199] on img at bounding box center [484, 197] width 14 height 14
click at [485, 233] on img at bounding box center [484, 227] width 14 height 14
click at [484, 229] on img at bounding box center [484, 227] width 14 height 14
drag, startPoint x: 472, startPoint y: 309, endPoint x: 471, endPoint y: 301, distance: 8.1
click at [472, 307] on div "Put yourself into your last customer’s shoes and rate the interaction how you f…" at bounding box center [406, 217] width 196 height 200
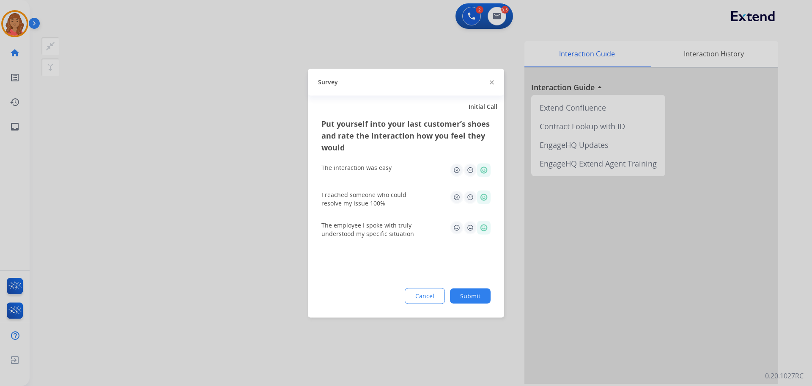
click at [471, 299] on button "Submit" at bounding box center [470, 295] width 41 height 15
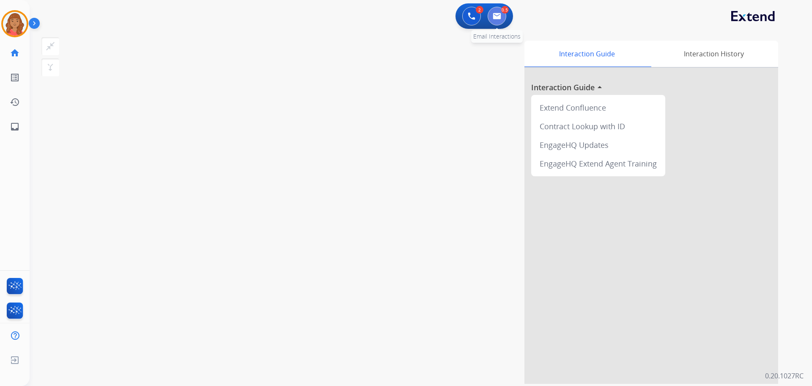
click at [500, 13] on img at bounding box center [497, 16] width 8 height 7
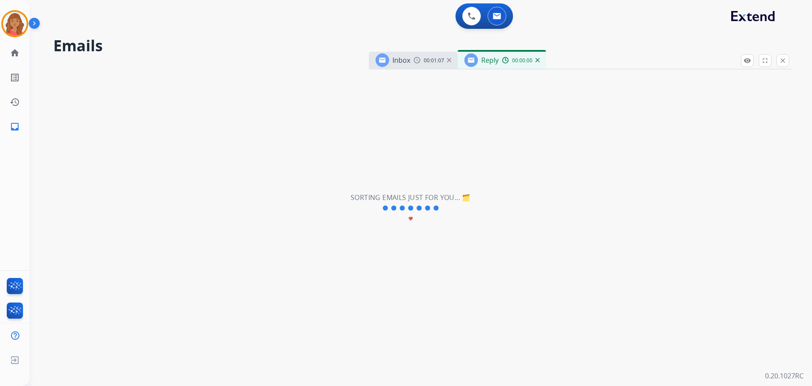
select select "**********"
click at [705, 62] on div "Inbox 00:01:07 Reply 00:01:16" at bounding box center [580, 61] width 423 height 18
drag, startPoint x: 785, startPoint y: 59, endPoint x: 668, endPoint y: 63, distance: 116.4
click at [784, 59] on mat-icon "close" at bounding box center [783, 61] width 8 height 8
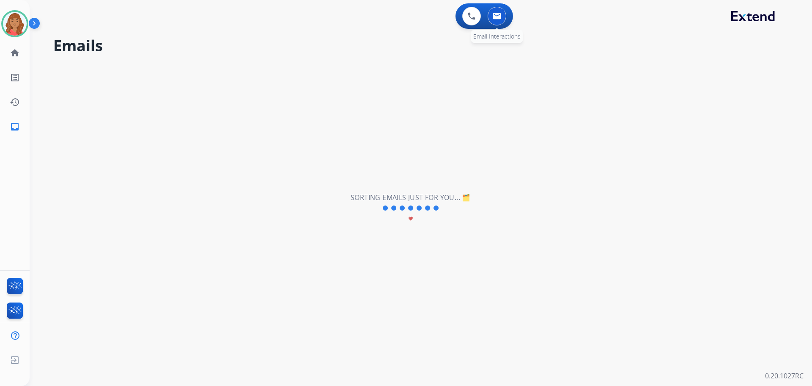
click at [497, 14] on img at bounding box center [497, 16] width 8 height 7
click at [503, 17] on button at bounding box center [497, 16] width 19 height 19
click at [474, 20] on button at bounding box center [472, 16] width 19 height 19
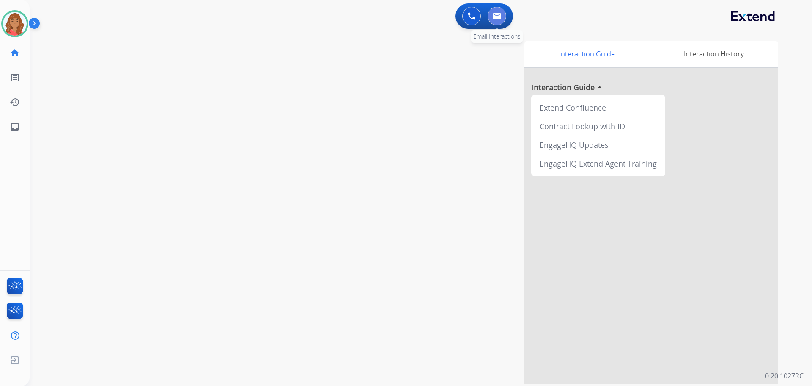
click at [497, 19] on img at bounding box center [497, 16] width 8 height 7
select select "**********"
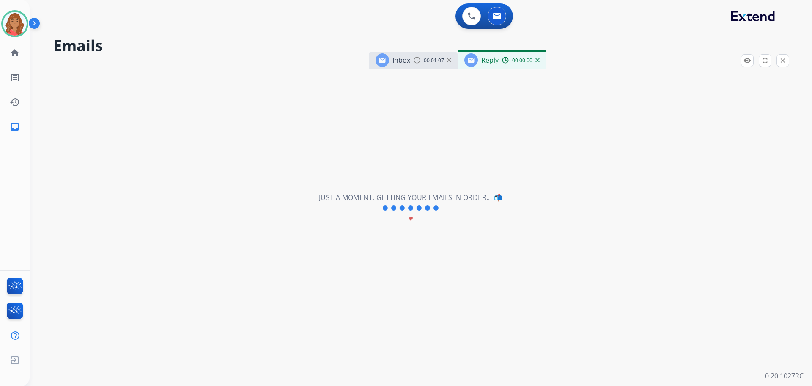
select select "**********"
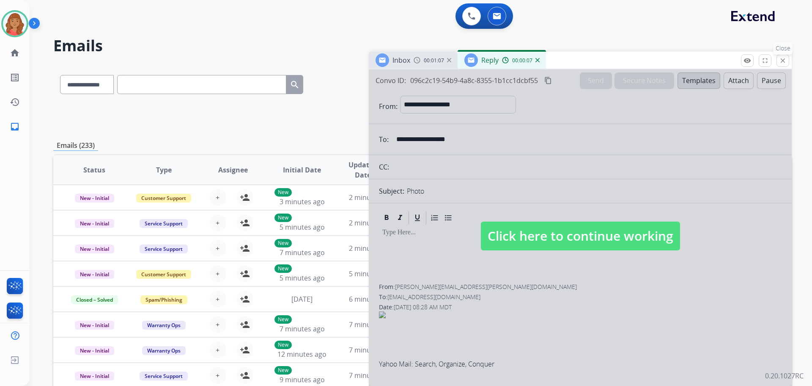
click at [784, 61] on mat-icon "close" at bounding box center [783, 61] width 8 height 8
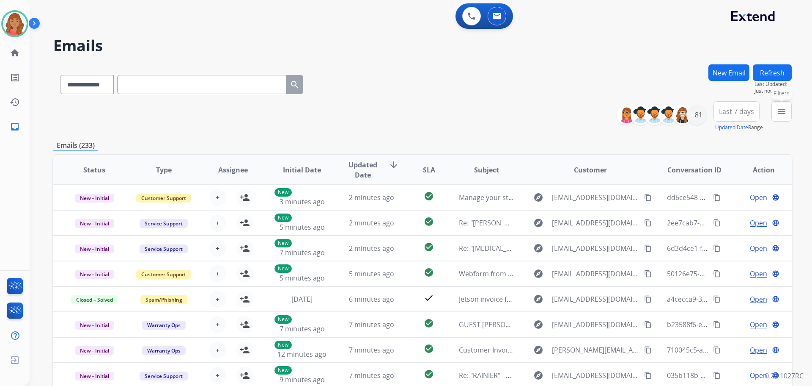
click at [775, 110] on button "menu Filters" at bounding box center [782, 111] width 20 height 20
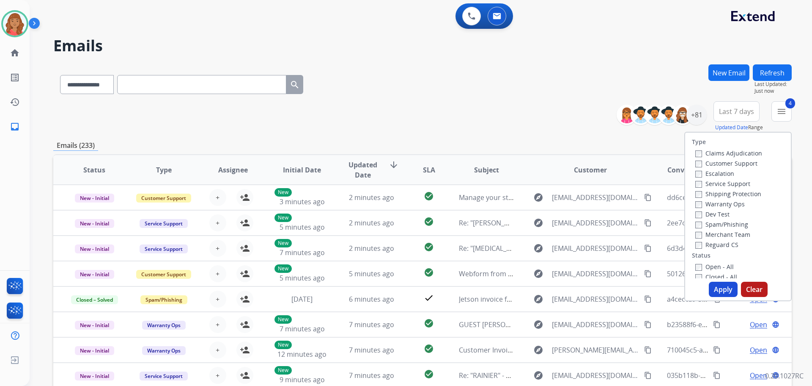
drag, startPoint x: 719, startPoint y: 291, endPoint x: 689, endPoint y: 291, distance: 30.5
click at [719, 291] on button "Apply" at bounding box center [723, 288] width 29 height 15
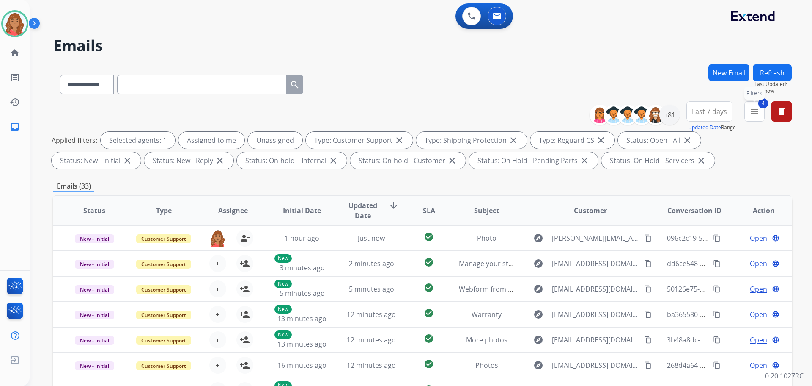
drag, startPoint x: 756, startPoint y: 115, endPoint x: 738, endPoint y: 123, distance: 20.3
click at [756, 115] on mat-icon "menu" at bounding box center [755, 111] width 10 height 10
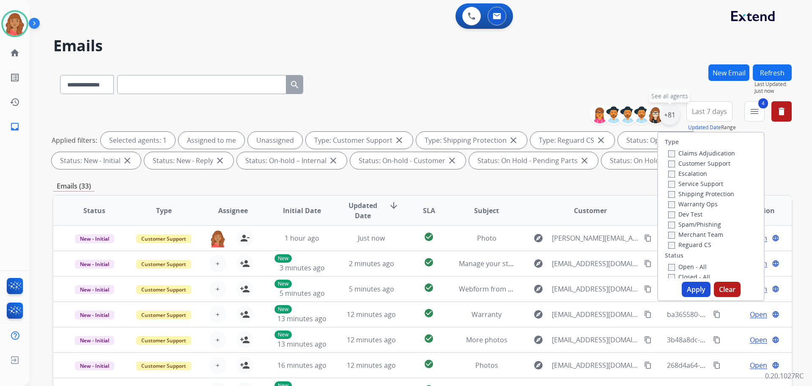
click at [669, 118] on div "+81" at bounding box center [670, 115] width 20 height 20
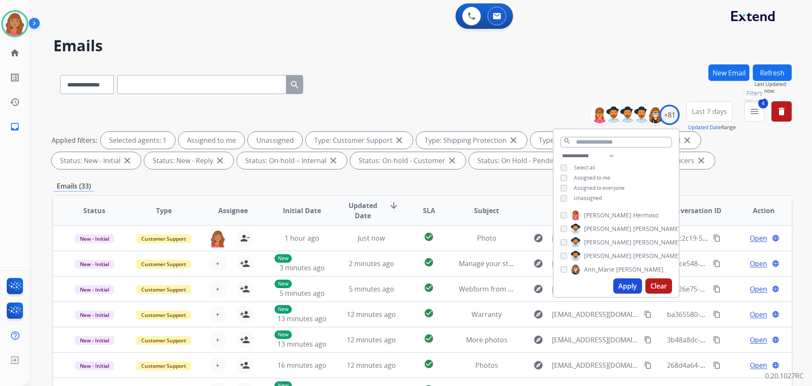
drag, startPoint x: 759, startPoint y: 110, endPoint x: 747, endPoint y: 115, distance: 13.1
click at [759, 111] on mat-icon "menu" at bounding box center [755, 111] width 10 height 10
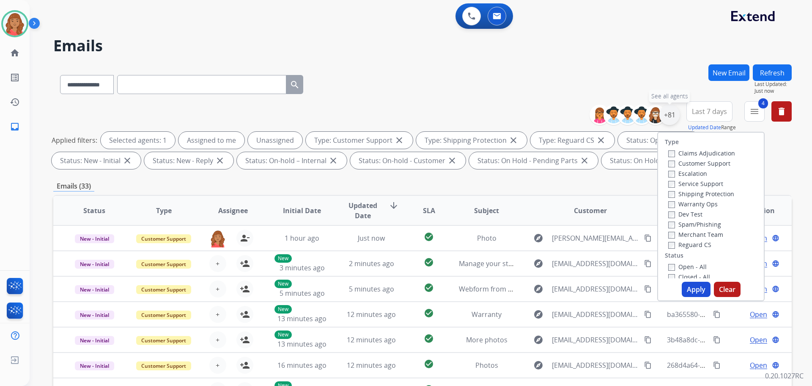
click at [674, 117] on div "+81" at bounding box center [670, 115] width 20 height 20
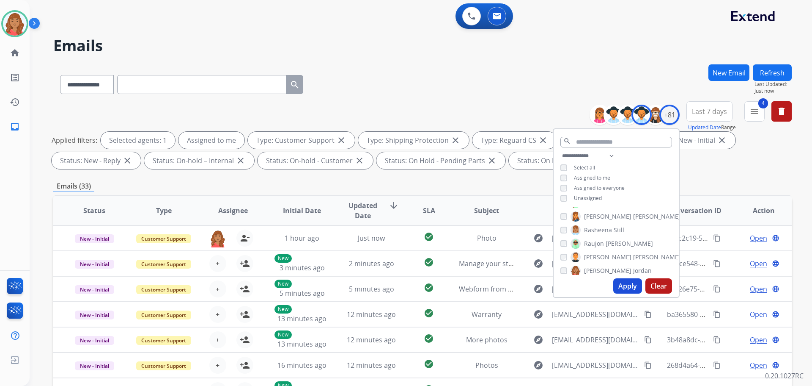
scroll to position [804, 0]
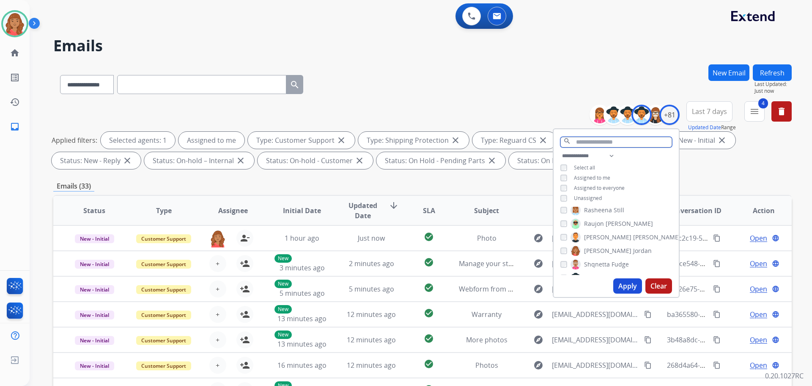
click at [581, 143] on input "text" at bounding box center [617, 142] width 112 height 11
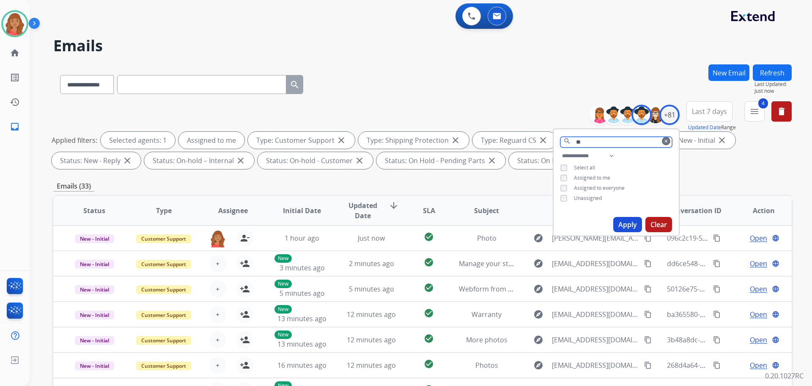
scroll to position [0, 0]
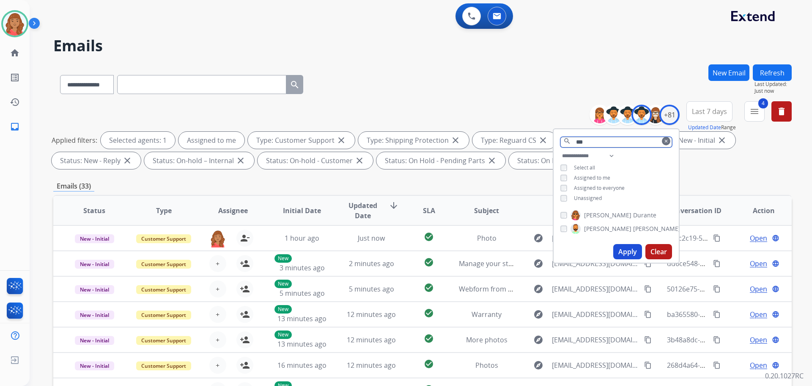
type input "***"
click at [563, 210] on div "Laurie Durante" at bounding box center [609, 215] width 96 height 10
click at [630, 249] on button "Apply" at bounding box center [628, 251] width 29 height 15
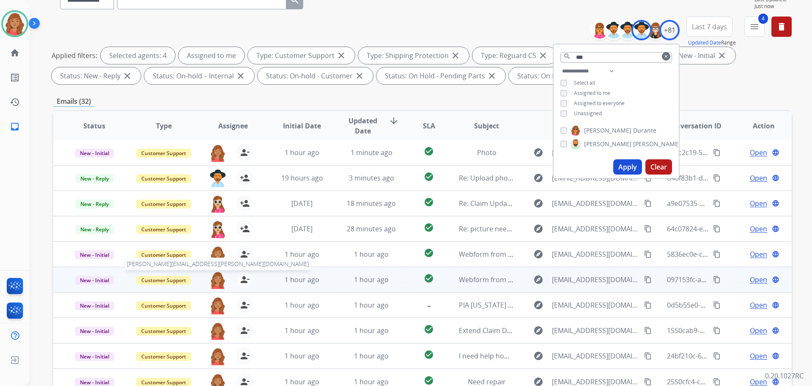
scroll to position [137, 0]
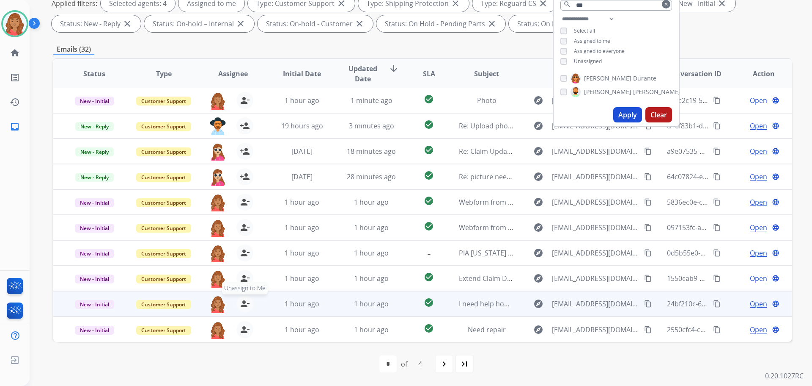
drag, startPoint x: 247, startPoint y: 333, endPoint x: 240, endPoint y: 308, distance: 25.2
click at [246, 331] on mat-icon "person_remove" at bounding box center [245, 329] width 10 height 10
drag, startPoint x: 242, startPoint y: 302, endPoint x: 242, endPoint y: 288, distance: 14.0
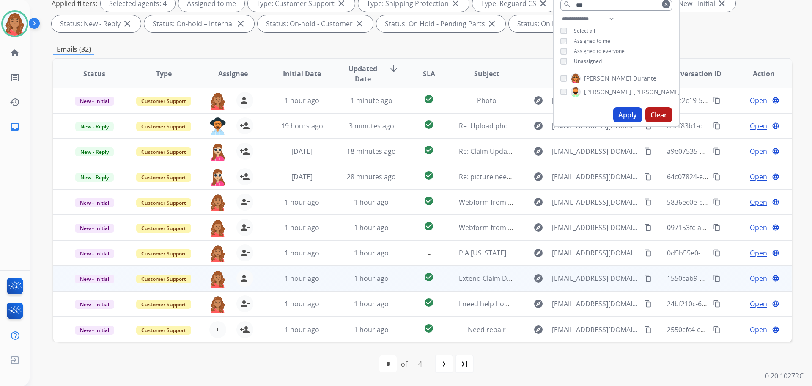
click at [242, 301] on mat-icon "person_remove" at bounding box center [245, 303] width 10 height 10
click at [241, 278] on mat-icon "person_remove" at bounding box center [245, 278] width 10 height 10
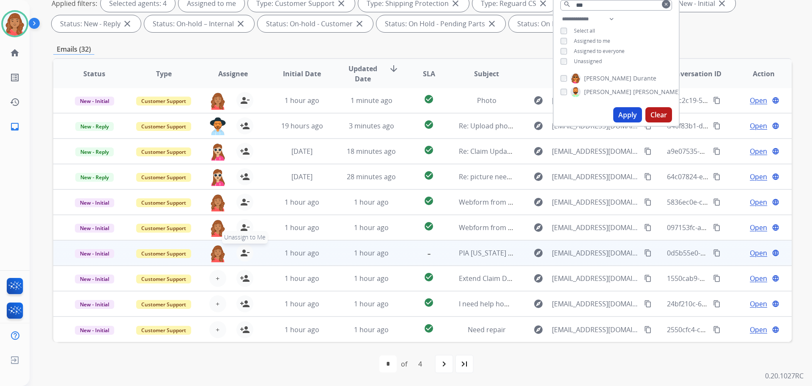
click at [243, 248] on mat-icon "person_remove" at bounding box center [245, 253] width 10 height 10
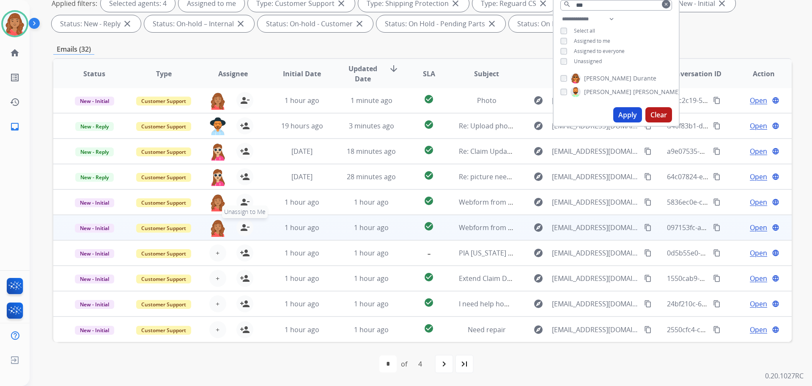
click at [244, 228] on mat-icon "person_remove" at bounding box center [245, 227] width 10 height 10
click at [243, 229] on mat-icon "person_add" at bounding box center [245, 227] width 10 height 10
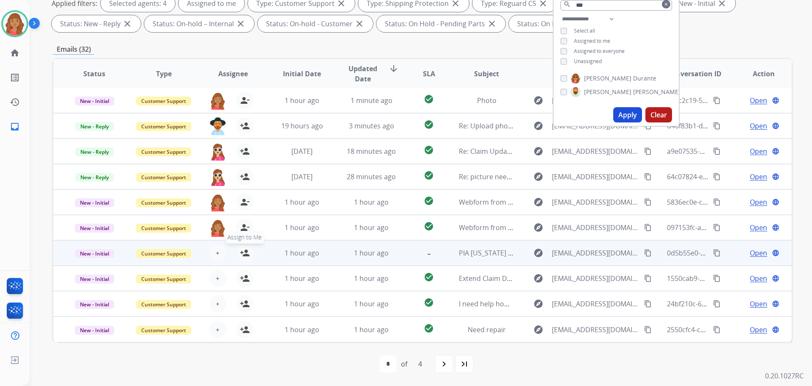
click at [243, 251] on mat-icon "person_add" at bounding box center [245, 253] width 10 height 10
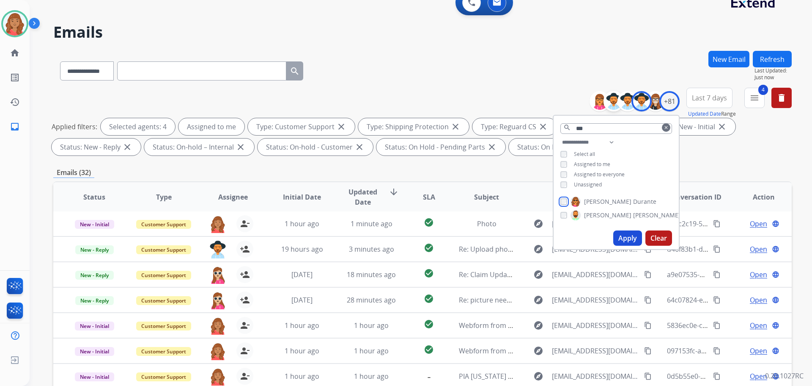
scroll to position [10, 0]
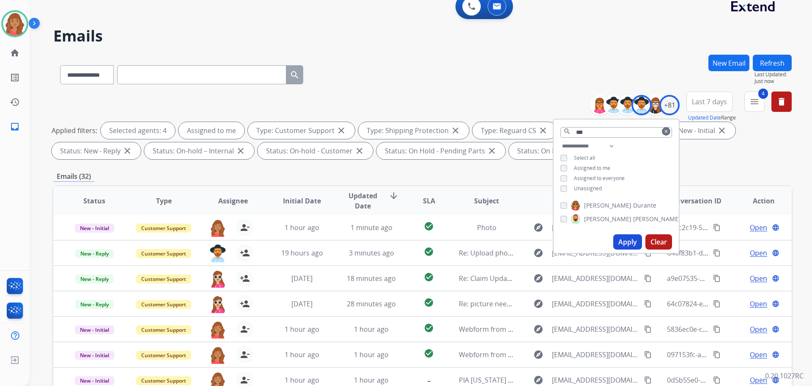
click at [665, 127] on button "clear" at bounding box center [666, 131] width 8 height 8
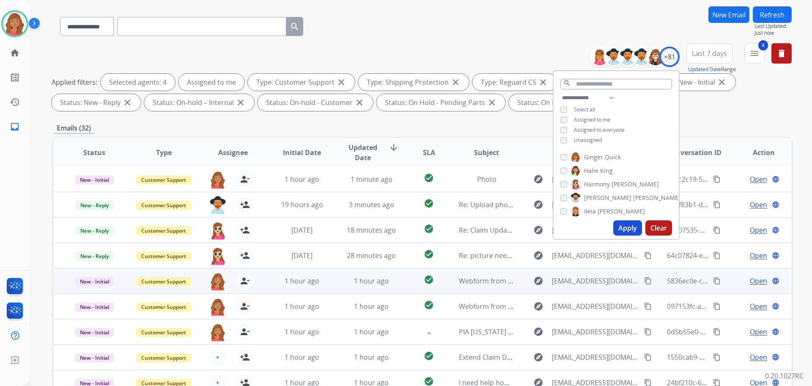
scroll to position [94, 0]
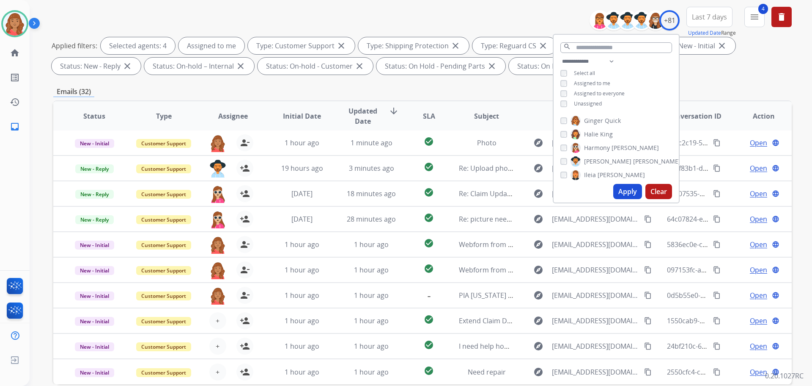
click at [626, 189] on button "Apply" at bounding box center [628, 191] width 29 height 15
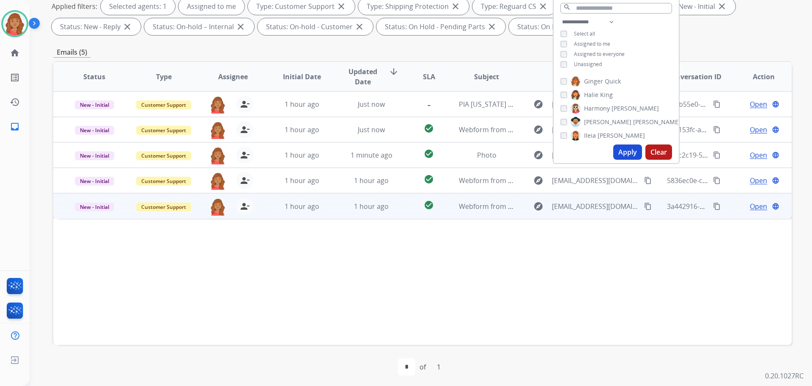
scroll to position [137, 0]
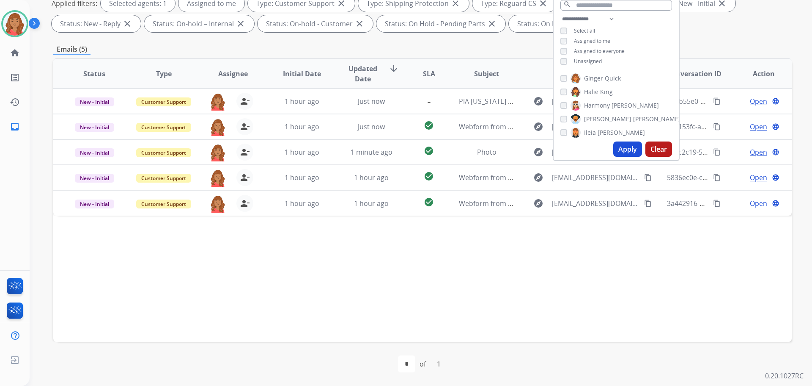
click at [627, 146] on button "Apply" at bounding box center [628, 148] width 29 height 15
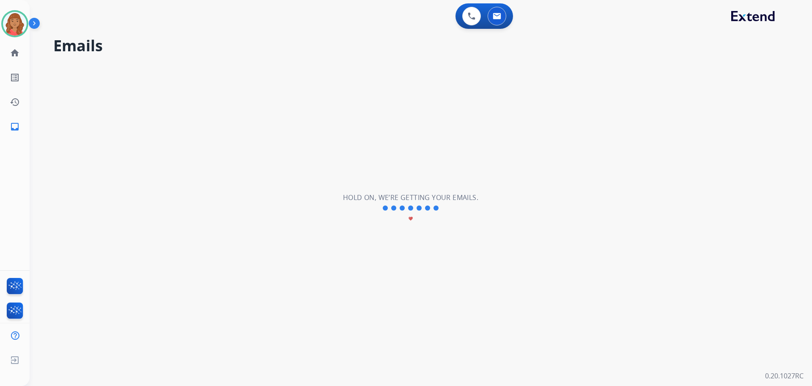
scroll to position [0, 0]
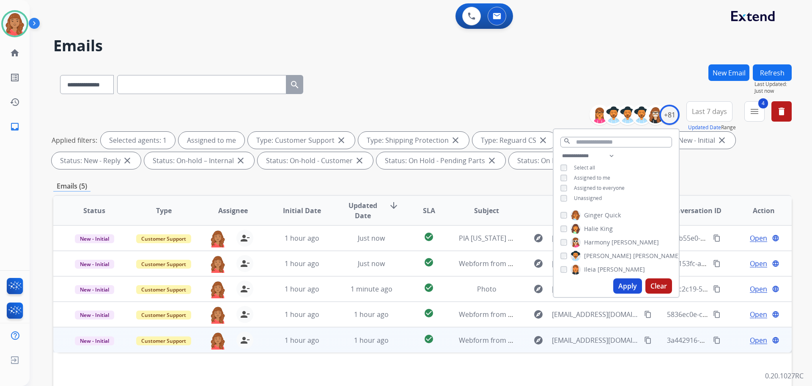
click at [290, 346] on td "1 hour ago" at bounding box center [295, 339] width 69 height 25
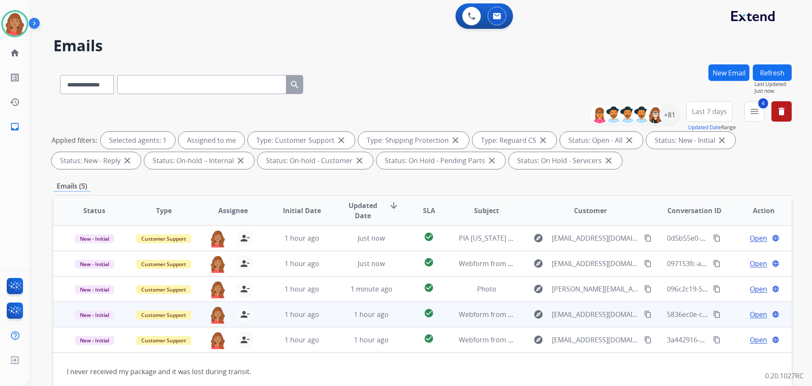
click at [280, 321] on td "1 hour ago" at bounding box center [295, 313] width 69 height 25
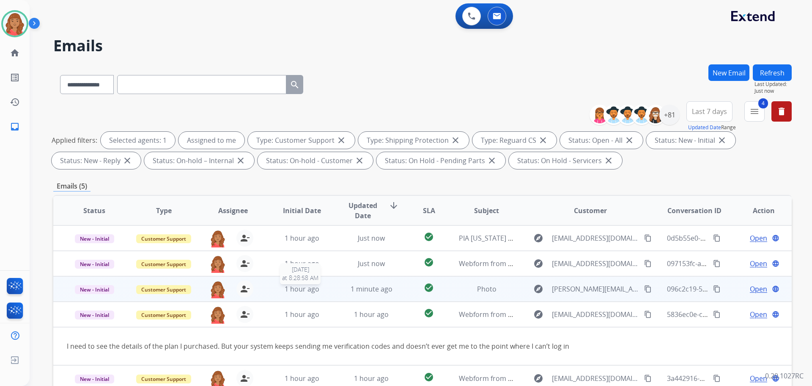
click at [303, 288] on span "1 hour ago" at bounding box center [302, 288] width 35 height 9
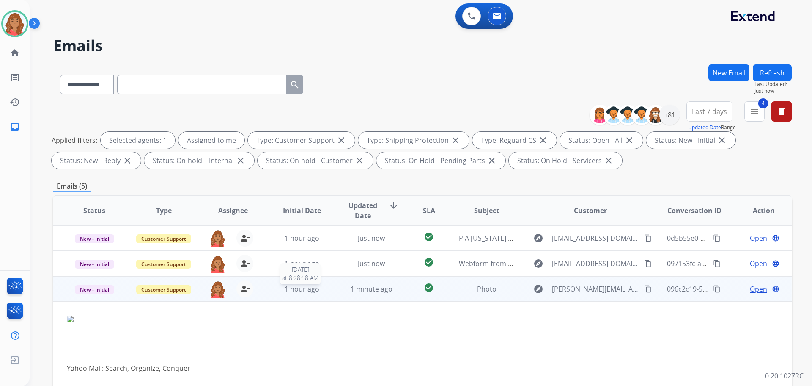
click at [303, 288] on span "1 hour ago" at bounding box center [302, 288] width 35 height 9
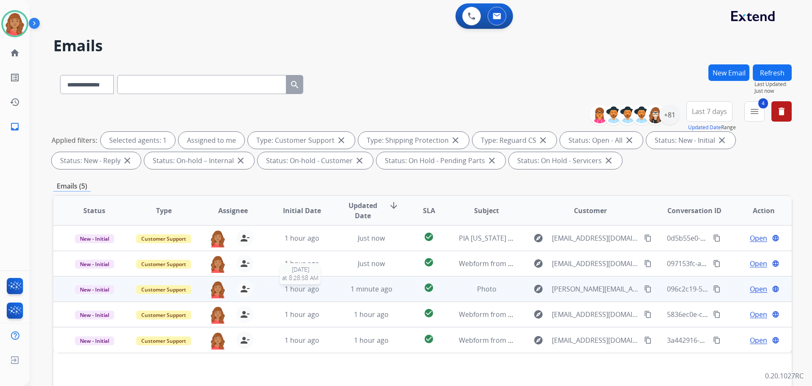
click at [298, 292] on span "1 hour ago" at bounding box center [302, 288] width 35 height 9
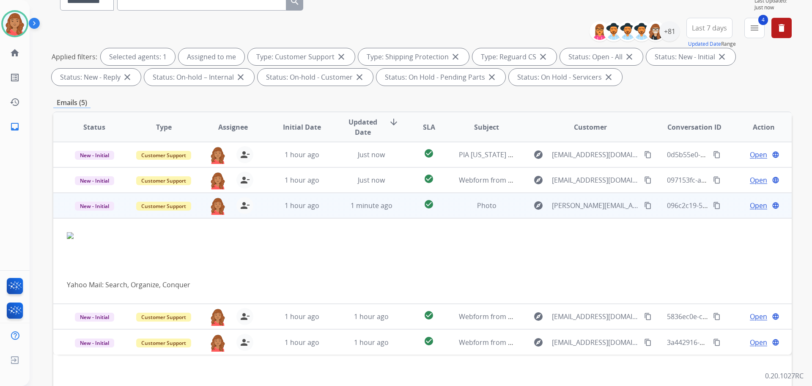
scroll to position [137, 0]
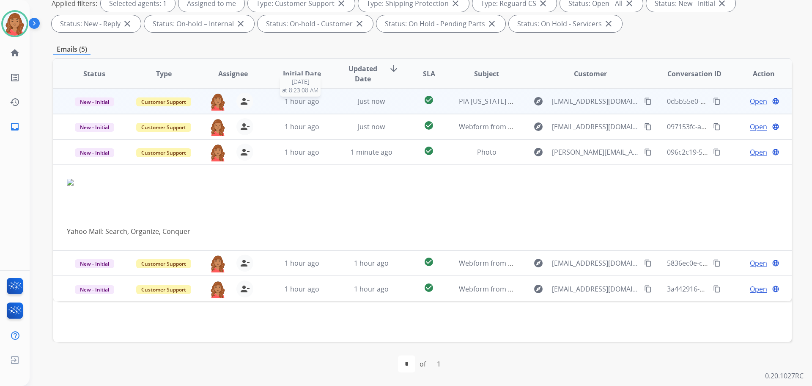
click at [309, 99] on span "1 hour ago" at bounding box center [302, 100] width 35 height 9
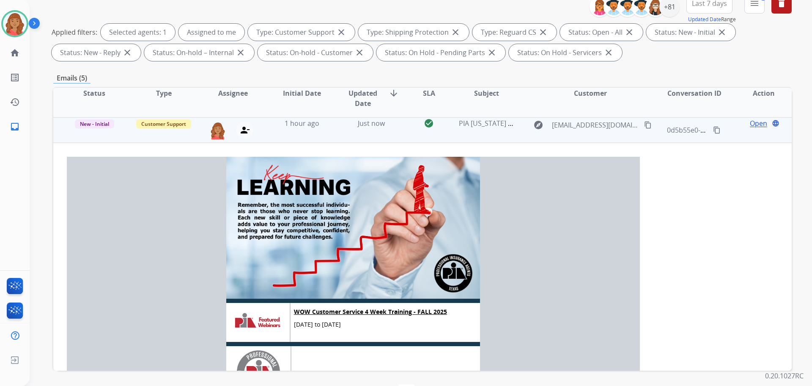
scroll to position [52, 0]
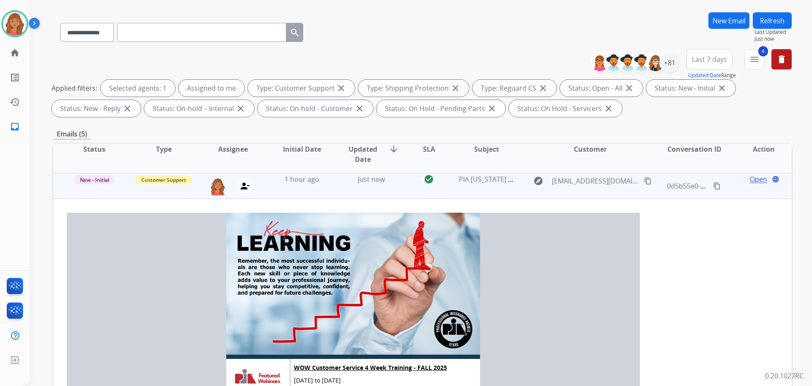
click at [234, 187] on div "person_remove Unassign to Me" at bounding box center [239, 185] width 27 height 17
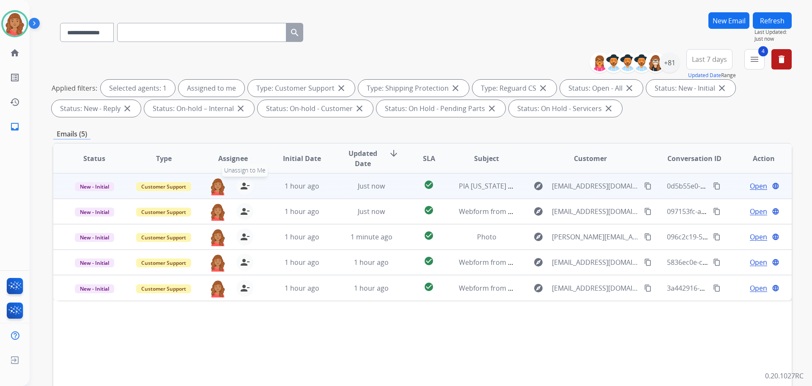
click at [241, 186] on mat-icon "person_remove" at bounding box center [245, 186] width 10 height 10
click at [158, 185] on span "Customer Support" at bounding box center [163, 186] width 55 height 9
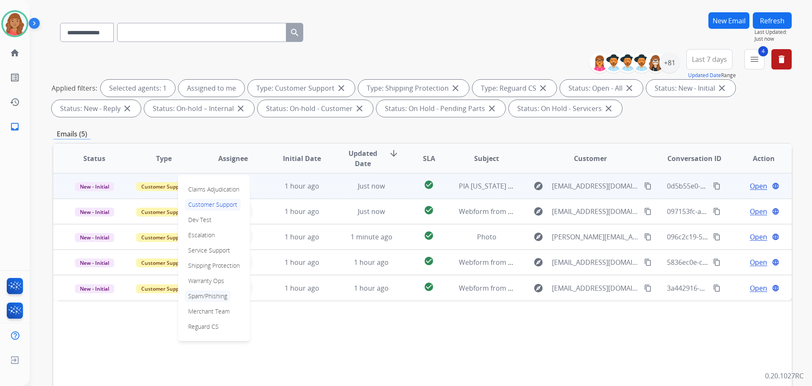
click at [197, 297] on p "Spam/Phishing" at bounding box center [208, 296] width 46 height 12
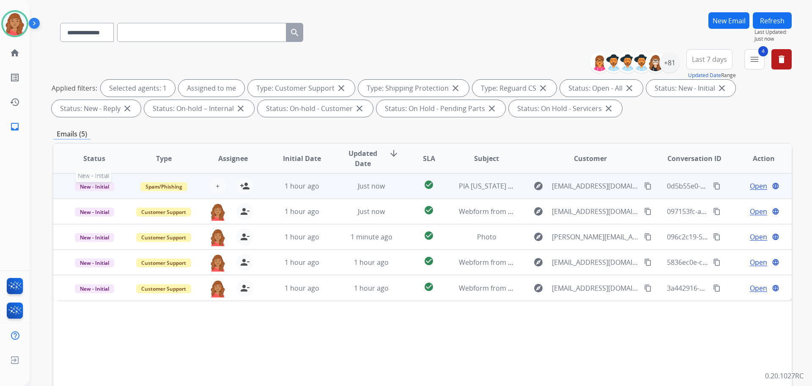
click at [107, 188] on span "New - Initial" at bounding box center [94, 186] width 39 height 9
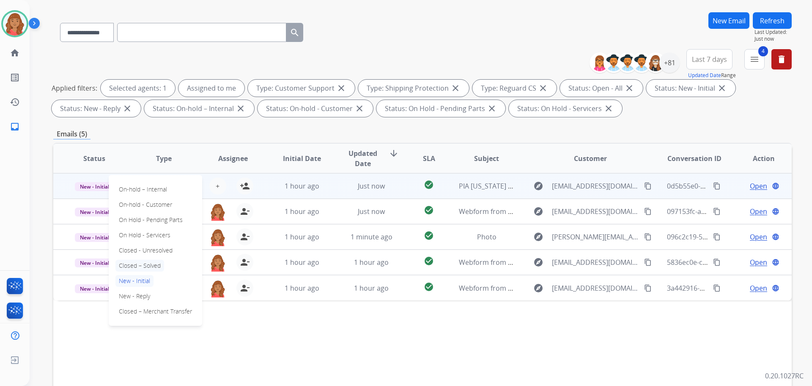
click at [132, 266] on p "Closed – Solved" at bounding box center [140, 265] width 49 height 12
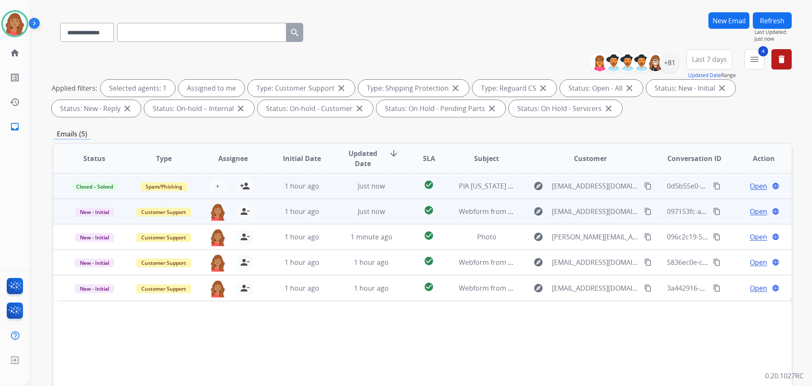
click at [339, 209] on td "Just now" at bounding box center [365, 210] width 69 height 25
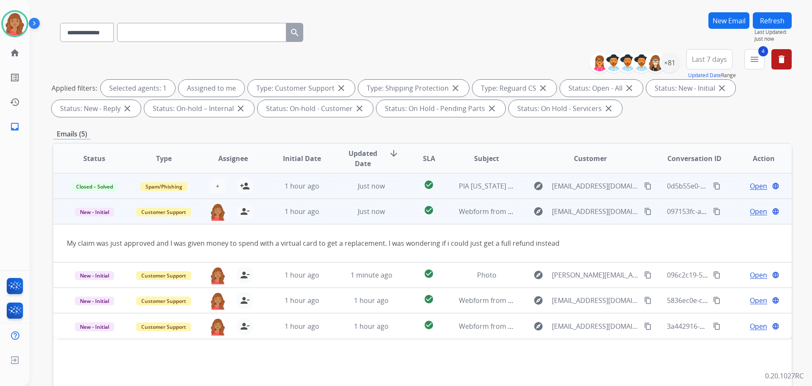
click at [644, 213] on mat-icon "content_copy" at bounding box center [648, 211] width 8 height 8
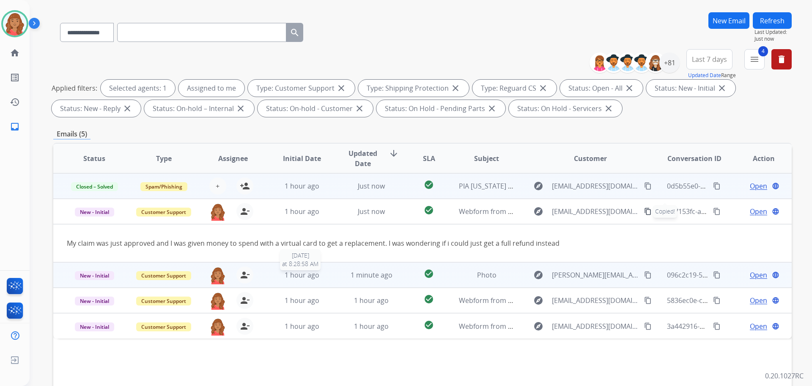
click at [319, 272] on div "1 hour ago" at bounding box center [302, 275] width 55 height 10
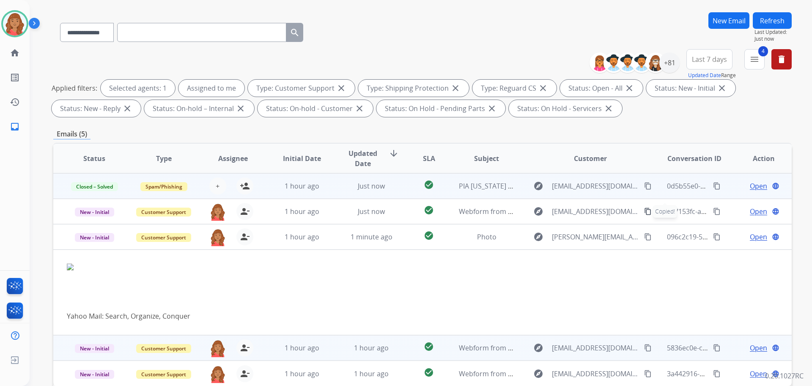
click at [288, 355] on td "1 hour ago" at bounding box center [295, 347] width 69 height 25
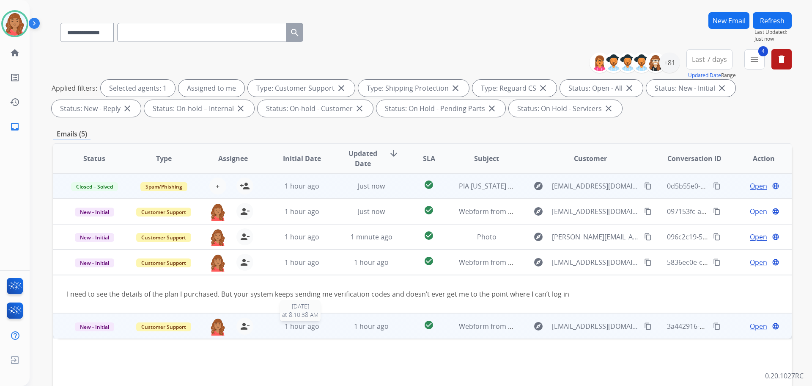
click at [324, 325] on div "1 hour ago" at bounding box center [302, 326] width 55 height 10
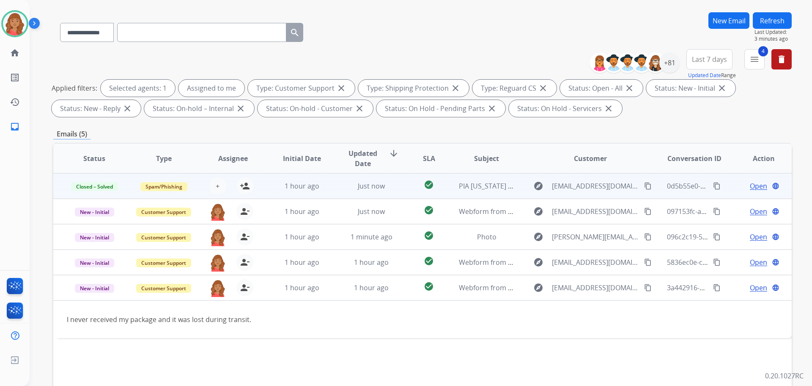
click at [408, 186] on td "check_circle" at bounding box center [422, 185] width 46 height 25
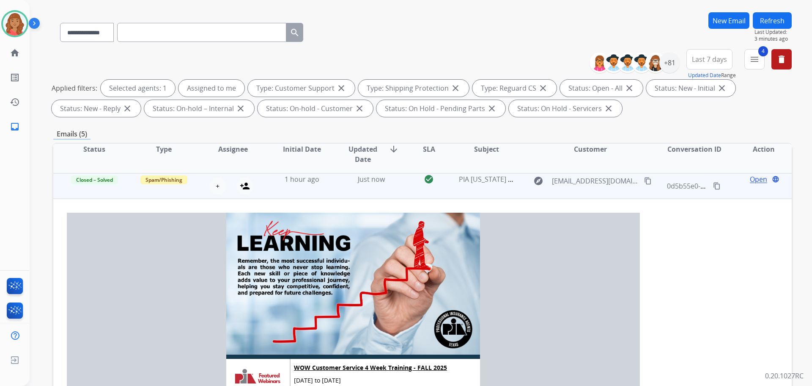
drag, startPoint x: 465, startPoint y: 185, endPoint x: 477, endPoint y: 185, distance: 12.3
click at [465, 185] on td "PIA Texas Education Schedule" at bounding box center [480, 185] width 69 height 25
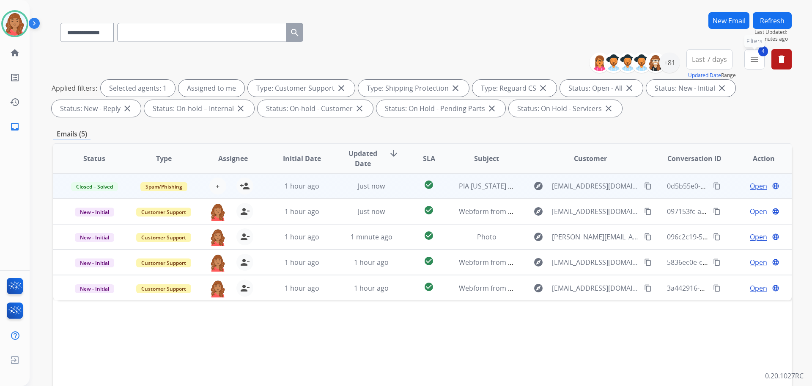
click at [756, 61] on mat-icon "menu" at bounding box center [755, 59] width 10 height 10
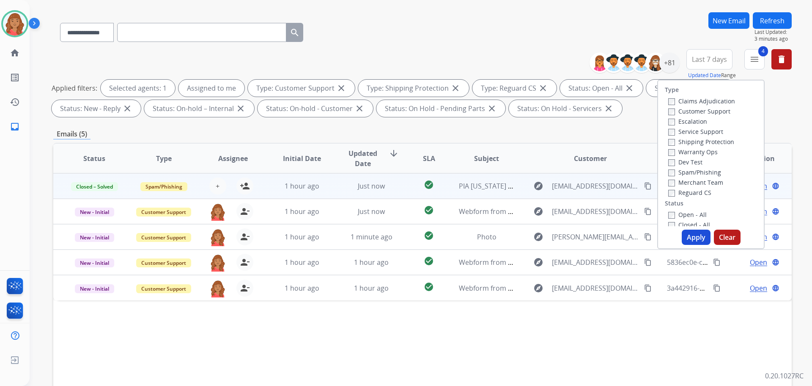
click at [691, 234] on button "Apply" at bounding box center [696, 236] width 29 height 15
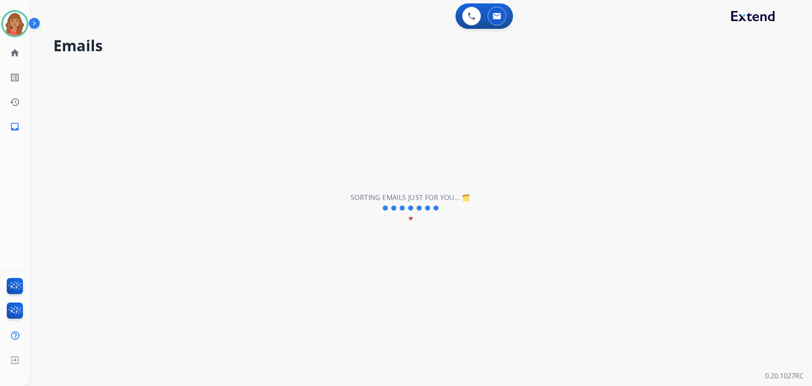
scroll to position [0, 0]
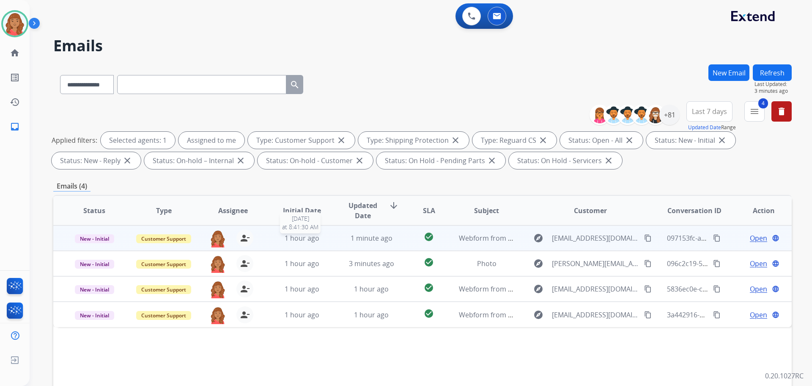
click at [323, 240] on div "1 hour ago" at bounding box center [302, 238] width 55 height 10
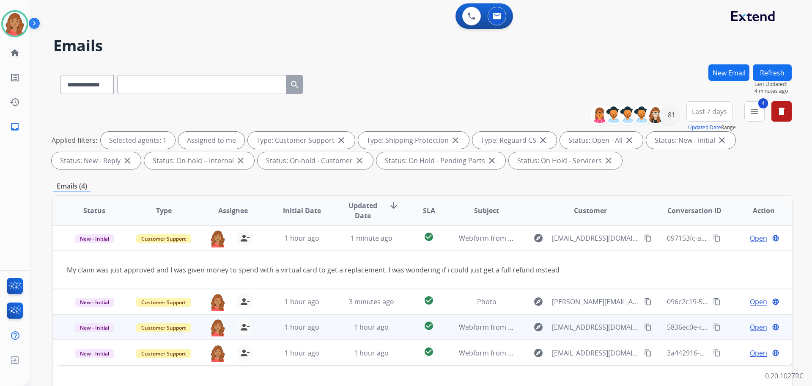
click at [313, 329] on span "1 hour ago" at bounding box center [302, 326] width 35 height 9
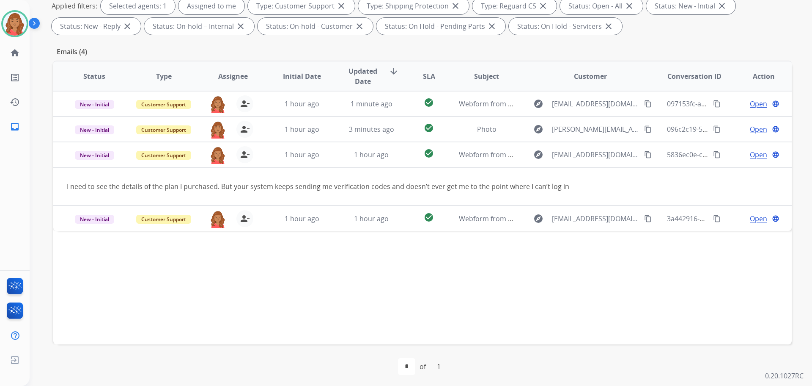
scroll to position [137, 0]
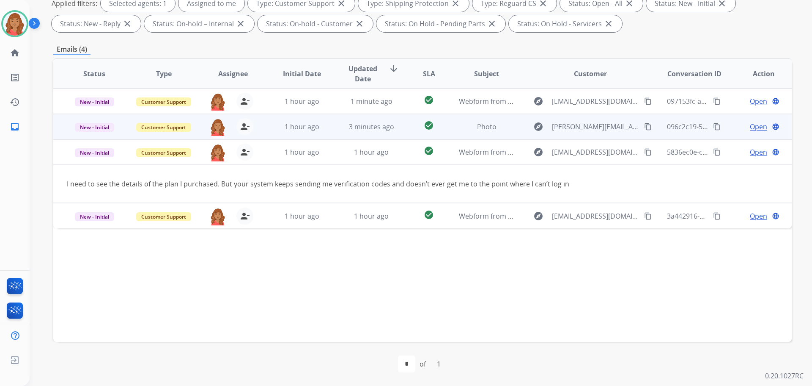
click at [313, 134] on td "1 hour ago" at bounding box center [295, 126] width 69 height 25
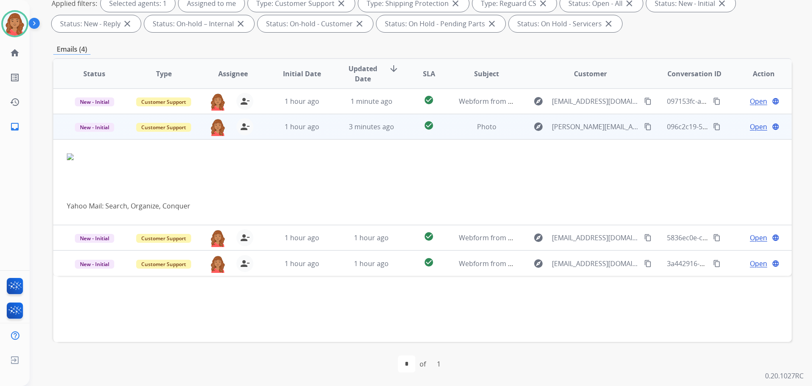
click at [750, 126] on span "Open" at bounding box center [758, 126] width 17 height 10
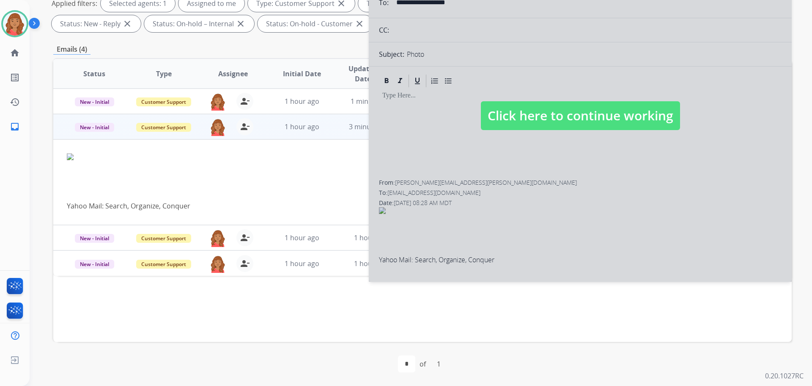
select select "**********"
click at [538, 116] on span "Click here to continue working" at bounding box center [580, 115] width 199 height 29
select select
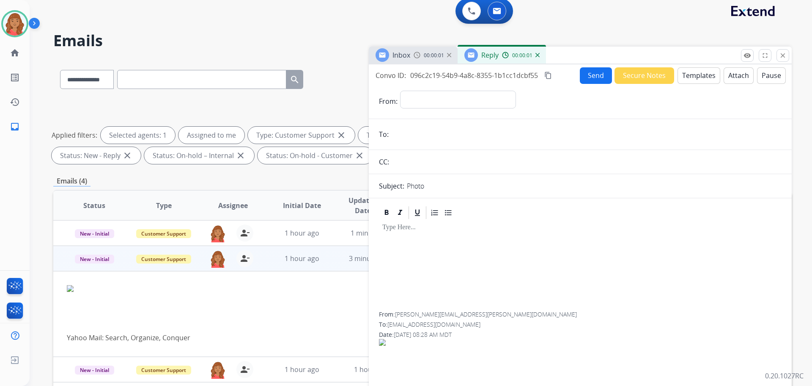
scroll to position [0, 0]
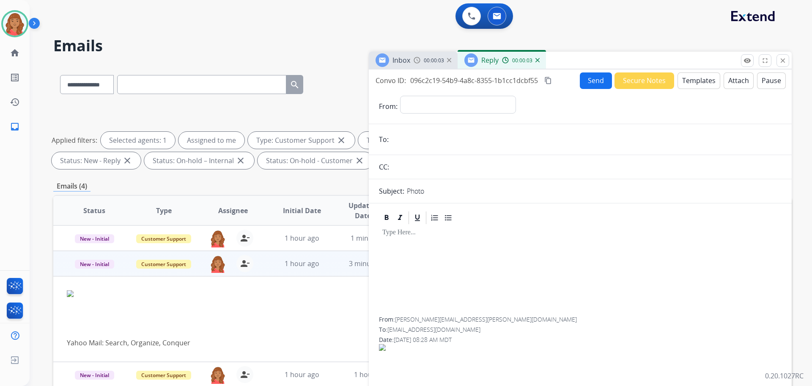
drag, startPoint x: 420, startPoint y: 59, endPoint x: 418, endPoint y: 74, distance: 15.7
click at [419, 59] on img at bounding box center [417, 60] width 7 height 7
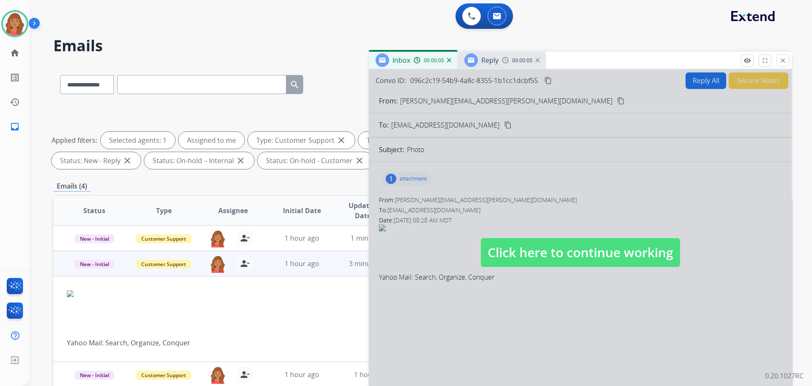
click at [526, 252] on span "Click here to continue working" at bounding box center [580, 252] width 199 height 29
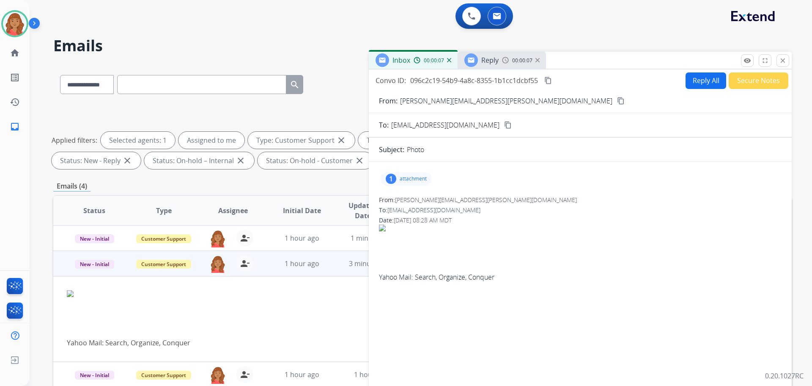
click at [415, 181] on p "attachment" at bounding box center [413, 178] width 27 height 7
click at [439, 207] on div "ymail-tmp-506647003568019815.jpg download" at bounding box center [474, 200] width 187 height 30
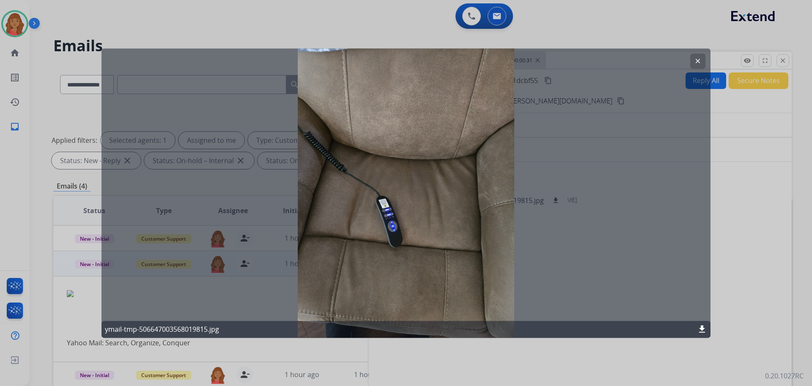
drag, startPoint x: 697, startPoint y: 59, endPoint x: 525, endPoint y: 151, distance: 194.8
click at [697, 59] on mat-icon "clear" at bounding box center [698, 61] width 8 height 8
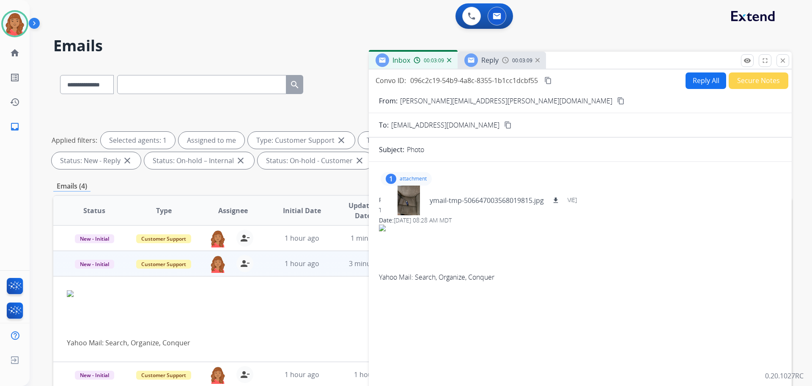
click at [410, 175] on p "attachment" at bounding box center [413, 178] width 27 height 7
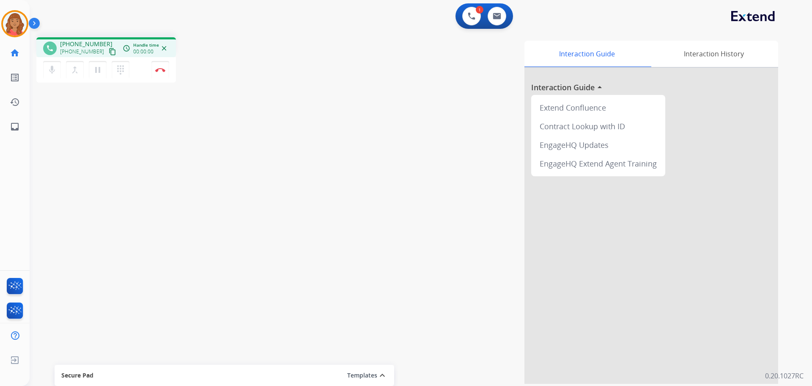
drag, startPoint x: 102, startPoint y: 51, endPoint x: 40, endPoint y: 45, distance: 61.7
click at [109, 51] on mat-icon "content_copy" at bounding box center [113, 52] width 8 height 8
drag, startPoint x: 105, startPoint y: 50, endPoint x: 94, endPoint y: 58, distance: 13.4
click at [109, 50] on mat-icon "content_copy" at bounding box center [113, 52] width 8 height 8
click at [163, 68] on img at bounding box center [160, 70] width 10 height 4
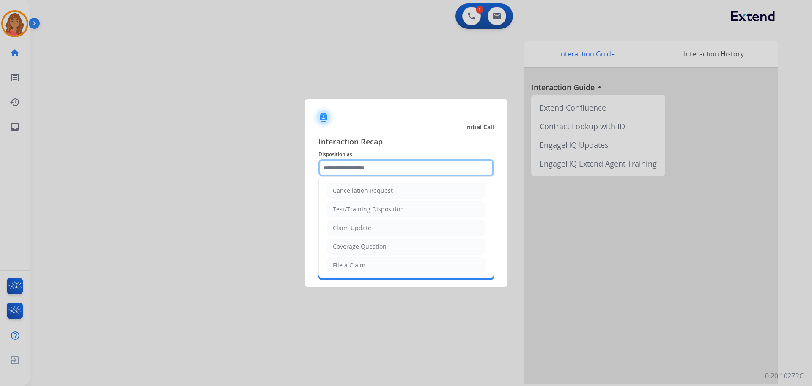
click at [371, 169] on input "text" at bounding box center [407, 167] width 176 height 17
drag, startPoint x: 341, startPoint y: 245, endPoint x: 350, endPoint y: 228, distance: 18.9
click at [343, 243] on div "Other" at bounding box center [341, 244] width 17 height 8
type input "*****"
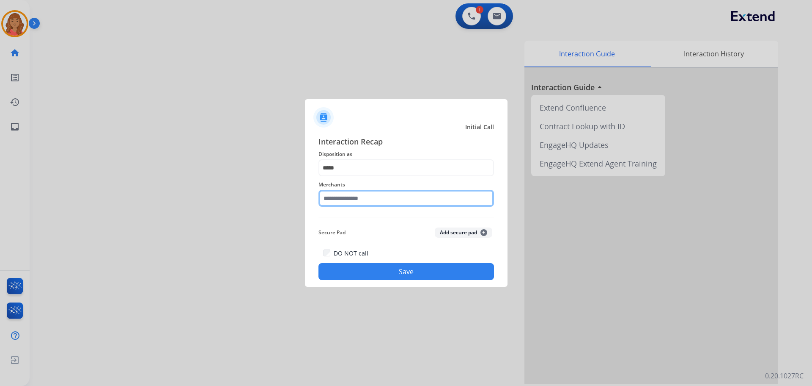
click at [351, 200] on input "text" at bounding box center [407, 198] width 176 height 17
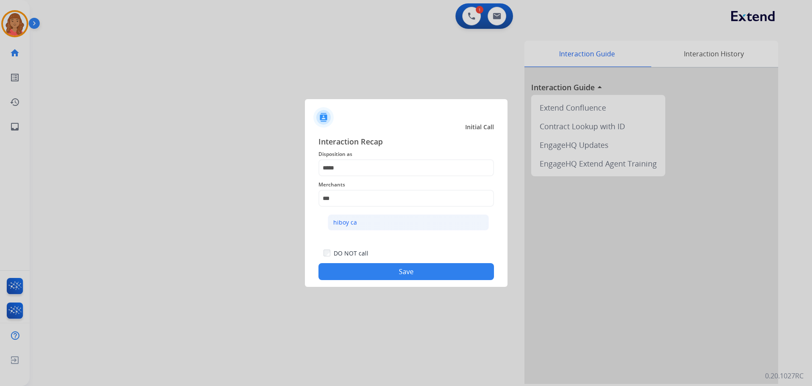
drag, startPoint x: 353, startPoint y: 220, endPoint x: 355, endPoint y: 252, distance: 31.9
click at [353, 221] on div "hiboy ca" at bounding box center [345, 222] width 24 height 8
type input "********"
click at [361, 270] on button "Save" at bounding box center [407, 271] width 176 height 17
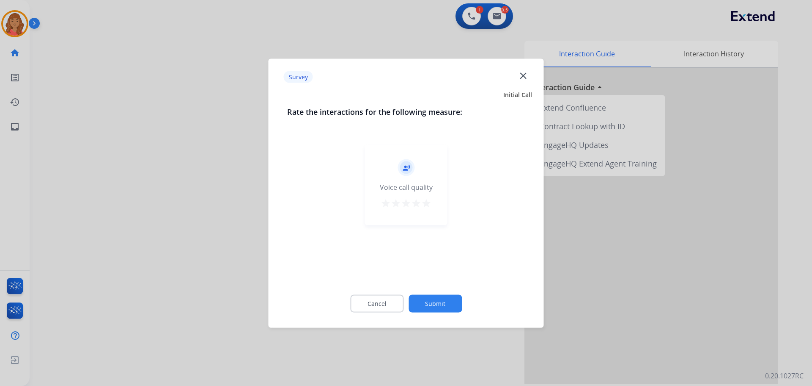
click at [430, 202] on div "record_voice_over Voice call quality star star star star star" at bounding box center [406, 184] width 83 height 80
click at [427, 207] on mat-icon "star" at bounding box center [426, 203] width 10 height 10
click at [434, 304] on button "Submit" at bounding box center [435, 303] width 53 height 18
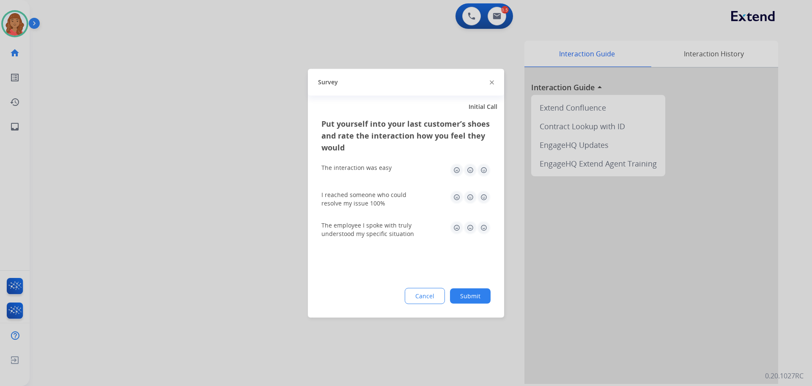
drag, startPoint x: 483, startPoint y: 169, endPoint x: 484, endPoint y: 186, distance: 16.9
click at [485, 170] on img at bounding box center [484, 170] width 14 height 14
click at [486, 198] on img at bounding box center [484, 197] width 14 height 14
drag, startPoint x: 485, startPoint y: 227, endPoint x: 484, endPoint y: 242, distance: 14.8
click at [484, 228] on img at bounding box center [484, 227] width 14 height 14
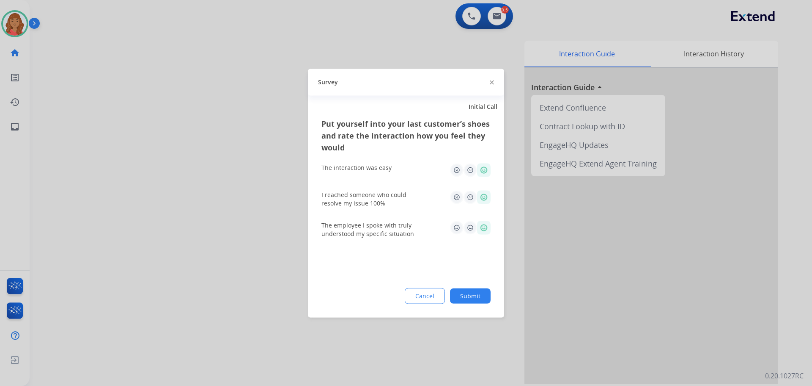
drag, startPoint x: 480, startPoint y: 296, endPoint x: 482, endPoint y: 278, distance: 18.3
click at [480, 297] on button "Submit" at bounding box center [470, 295] width 41 height 15
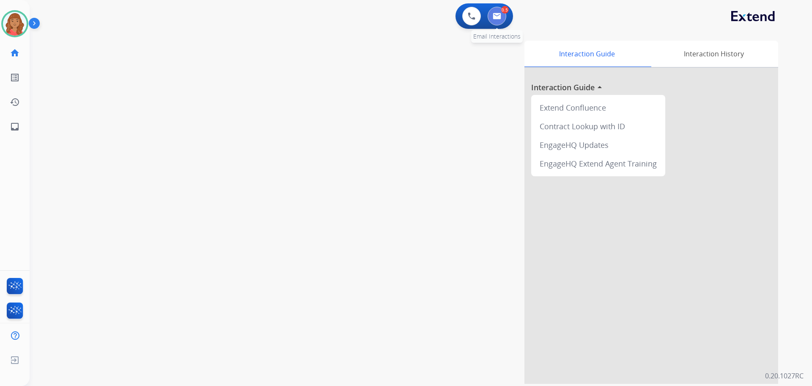
click at [499, 22] on button at bounding box center [497, 16] width 19 height 19
select select "**********"
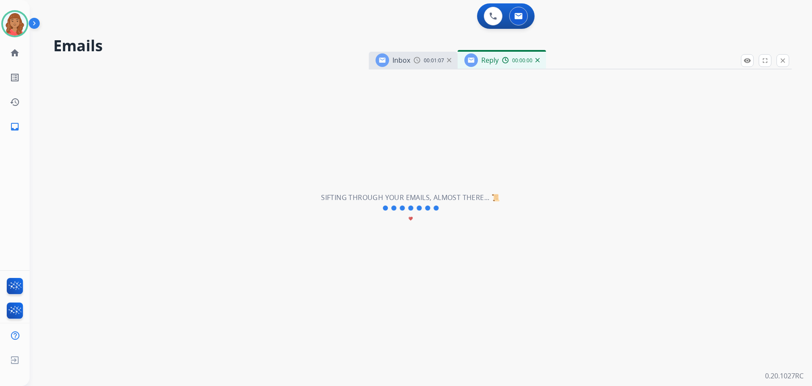
select select "**********"
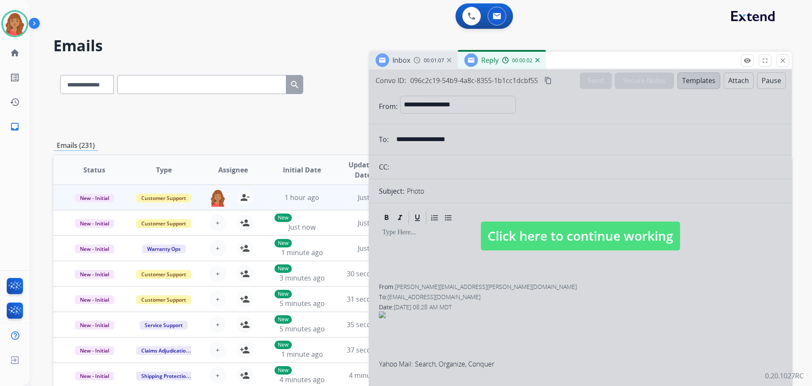
click at [785, 61] on mat-icon "close" at bounding box center [783, 61] width 8 height 8
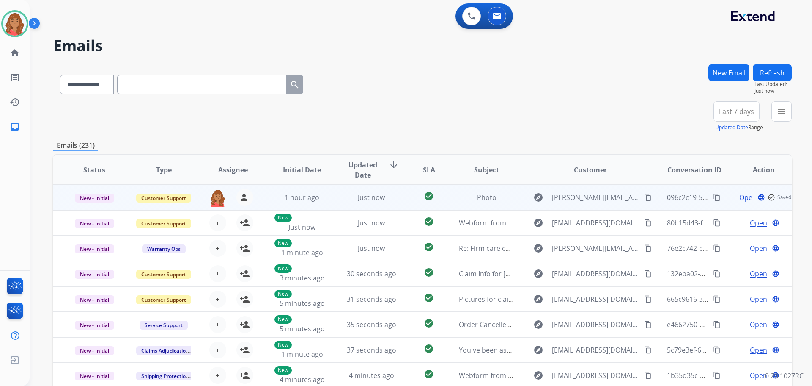
scroll to position [1, 0]
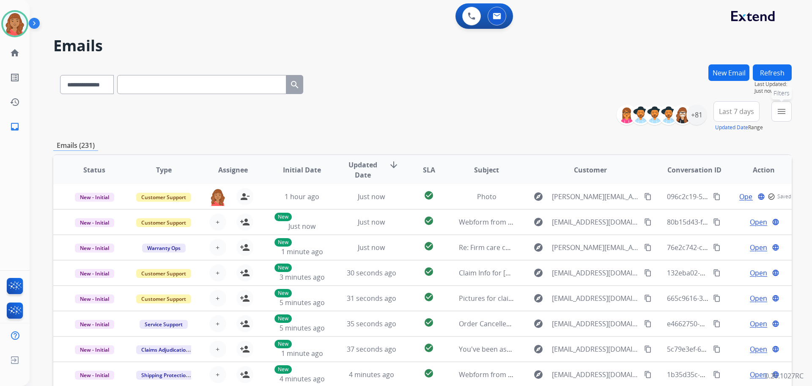
click at [780, 112] on mat-icon "menu" at bounding box center [782, 111] width 10 height 10
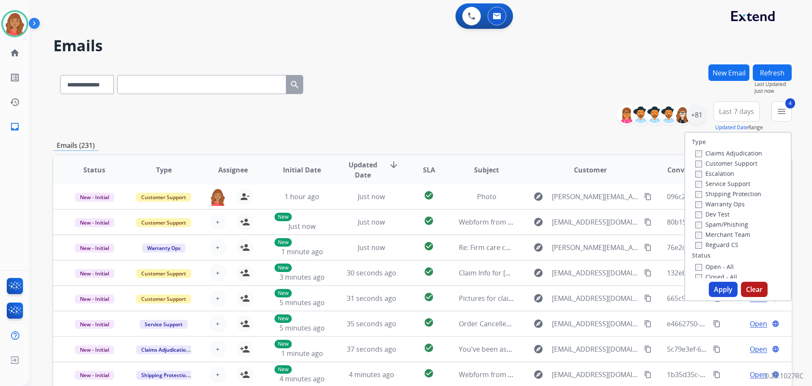
click at [711, 286] on button "Apply" at bounding box center [723, 288] width 29 height 15
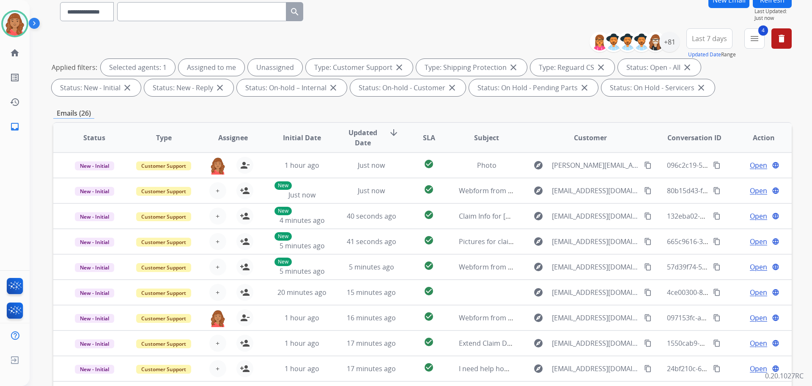
scroll to position [0, 0]
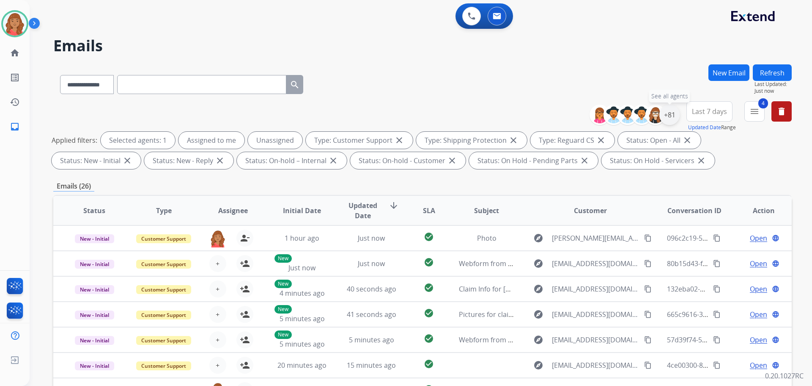
drag, startPoint x: 669, startPoint y: 116, endPoint x: 673, endPoint y: 120, distance: 6.6
click at [672, 117] on div "+81" at bounding box center [670, 115] width 20 height 20
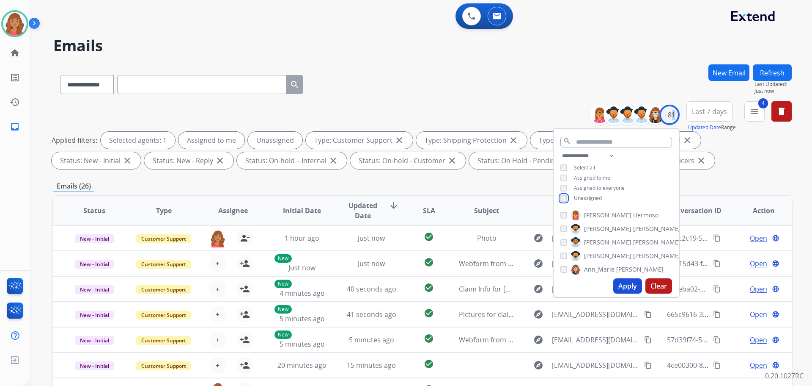
click at [567, 198] on div "Unassigned" at bounding box center [581, 198] width 41 height 7
drag, startPoint x: 625, startPoint y: 290, endPoint x: 616, endPoint y: 290, distance: 8.9
click at [625, 290] on button "Apply" at bounding box center [628, 285] width 29 height 15
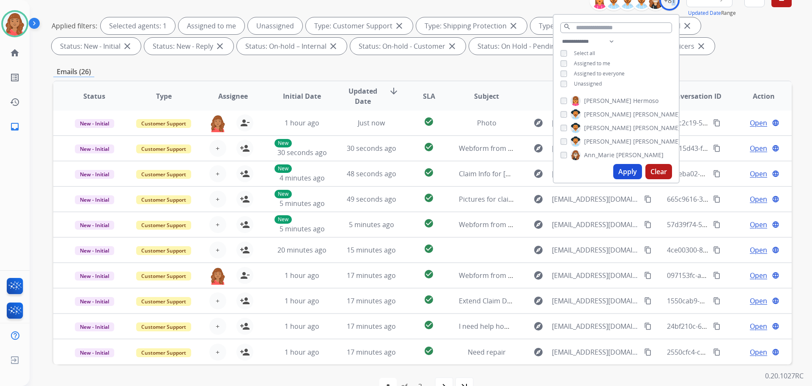
scroll to position [94, 0]
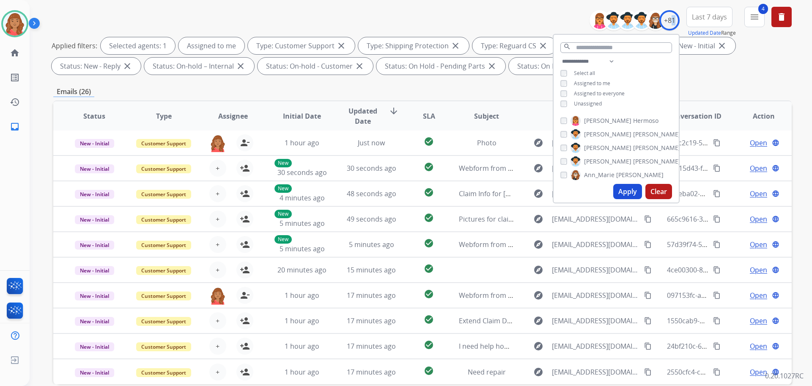
click at [622, 189] on button "Apply" at bounding box center [628, 191] width 29 height 15
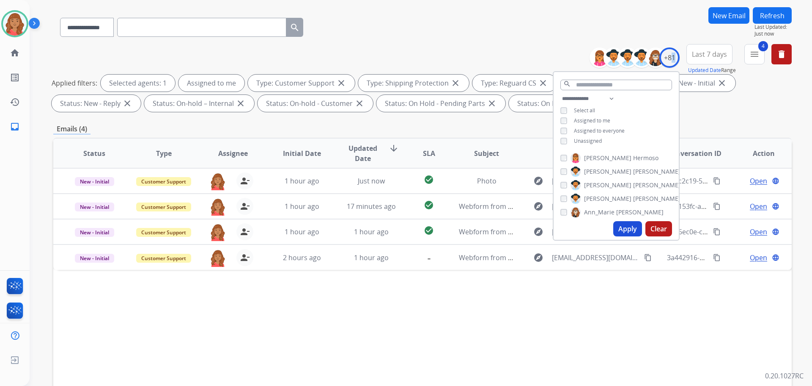
scroll to position [137, 0]
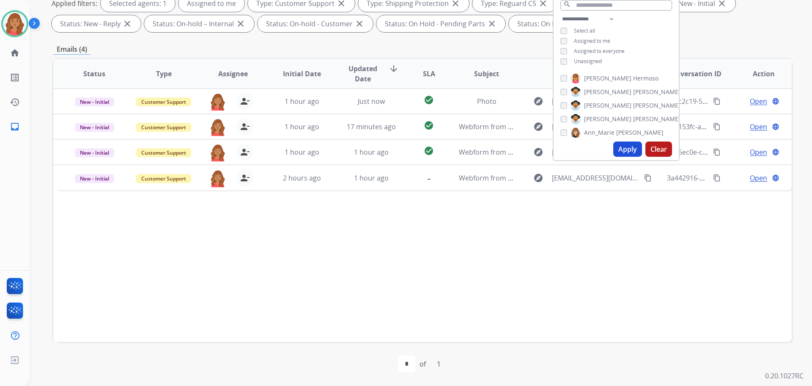
drag, startPoint x: 277, startPoint y: 233, endPoint x: 281, endPoint y: 229, distance: 5.1
click at [278, 233] on div "Status Type Assignee Initial Date Updated Date arrow_downward SLA Subject Custo…" at bounding box center [422, 200] width 739 height 284
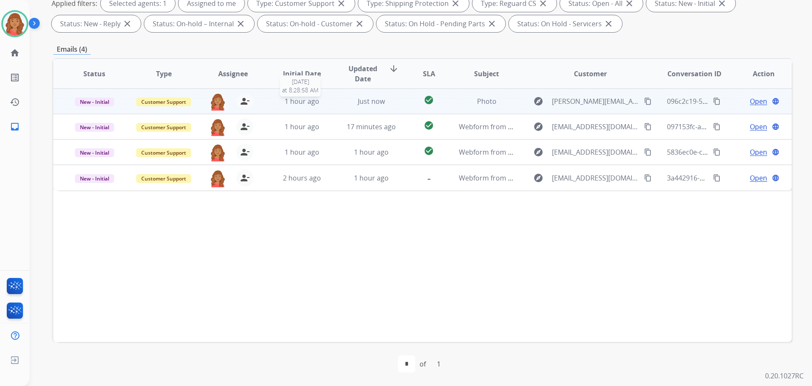
click at [302, 101] on span "1 hour ago" at bounding box center [302, 100] width 35 height 9
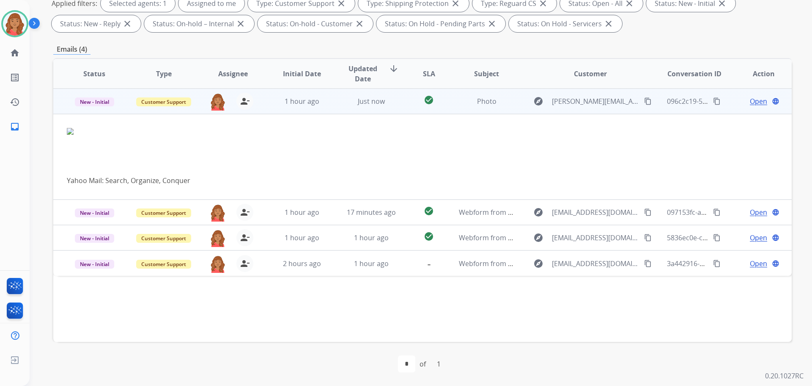
click at [751, 103] on span "Open" at bounding box center [758, 101] width 17 height 10
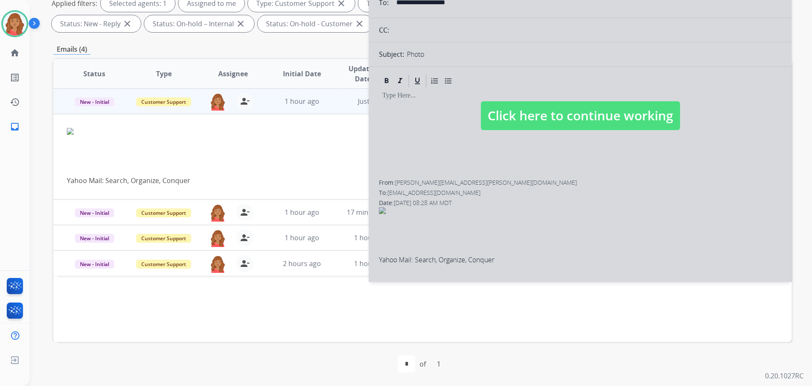
select select "**********"
click at [615, 132] on div at bounding box center [580, 107] width 423 height 349
select select
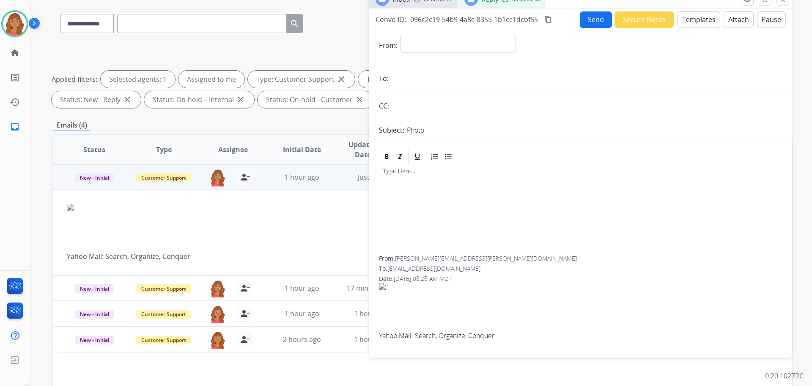
scroll to position [0, 0]
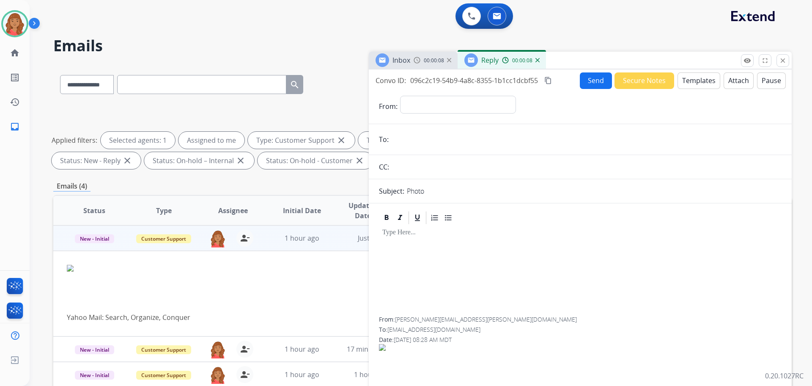
click at [692, 80] on button "Templates" at bounding box center [699, 80] width 43 height 17
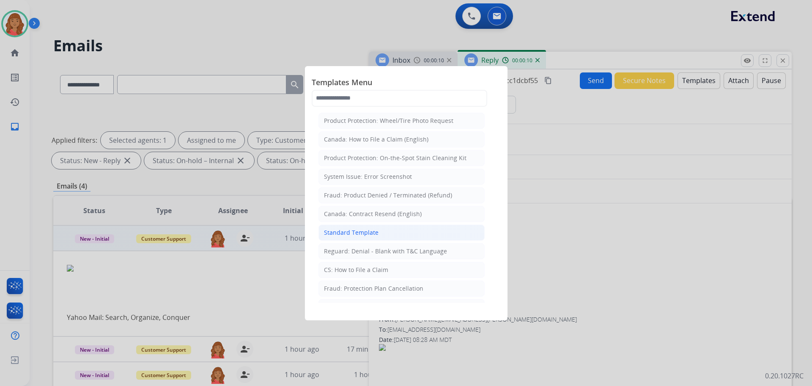
drag, startPoint x: 351, startPoint y: 229, endPoint x: 353, endPoint y: 238, distance: 8.6
click at [351, 230] on div "Standard Template" at bounding box center [351, 232] width 55 height 8
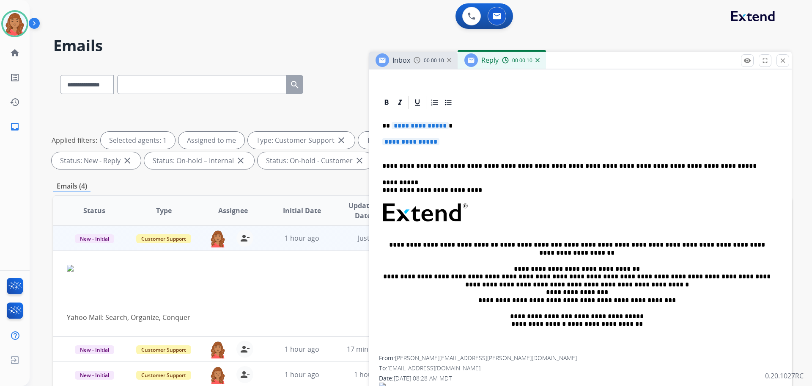
scroll to position [169, 0]
drag, startPoint x: 438, startPoint y: 138, endPoint x: 384, endPoint y: 123, distance: 55.7
click at [384, 123] on div "**********" at bounding box center [580, 232] width 403 height 245
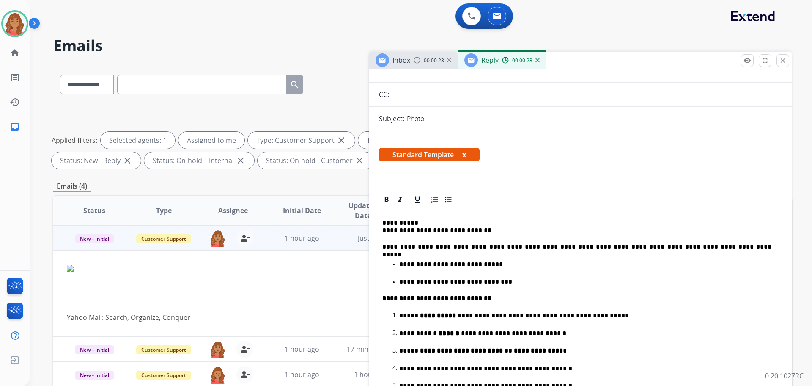
scroll to position [0, 0]
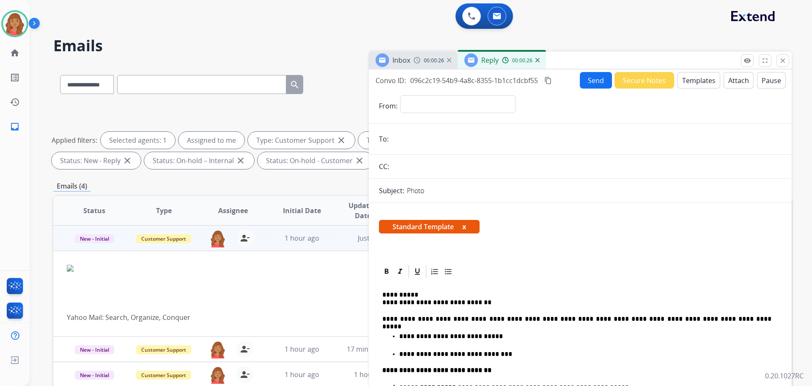
click at [547, 79] on mat-icon "content_copy" at bounding box center [549, 81] width 8 height 8
click at [592, 78] on button "Send" at bounding box center [596, 80] width 32 height 17
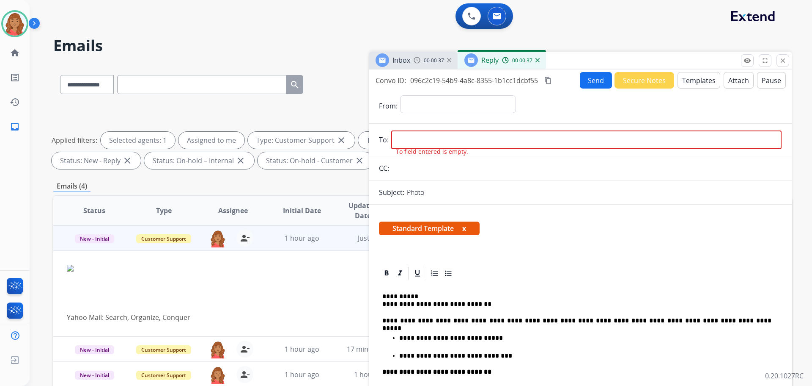
click at [418, 61] on img at bounding box center [417, 60] width 7 height 7
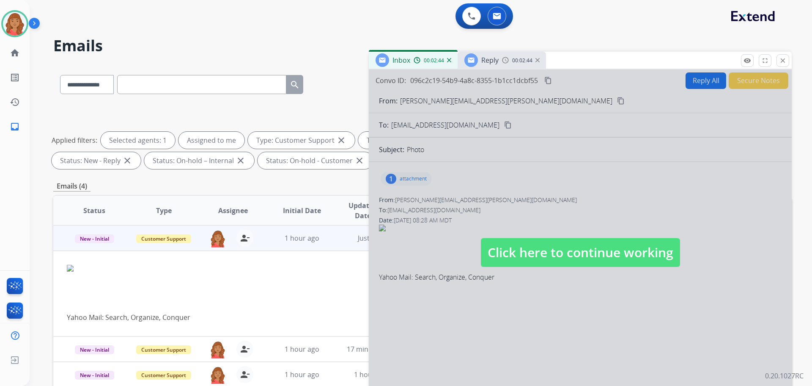
click at [547, 258] on span "Click here to continue working" at bounding box center [580, 252] width 199 height 29
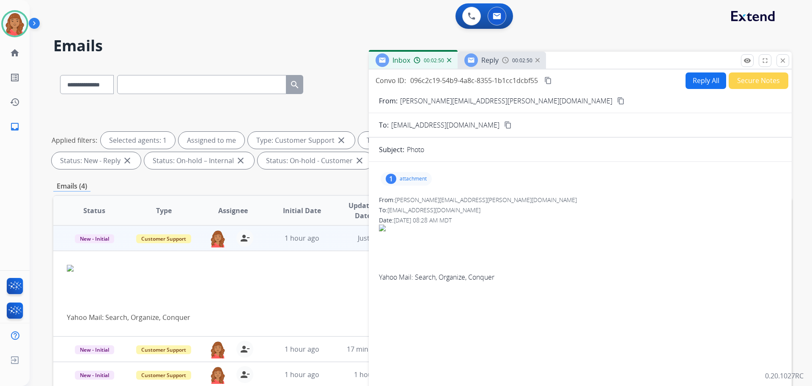
drag, startPoint x: 694, startPoint y: 83, endPoint x: 686, endPoint y: 94, distance: 13.4
click at [694, 84] on button "Reply All" at bounding box center [706, 80] width 41 height 17
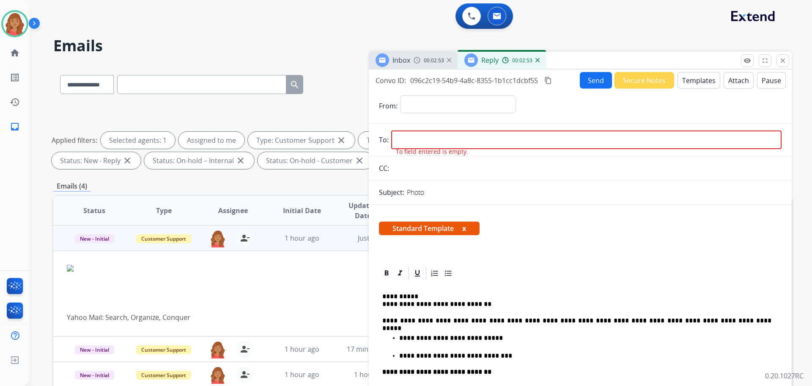
click at [541, 62] on div "Reply 00:02:53" at bounding box center [502, 60] width 88 height 17
click at [783, 60] on mat-icon "close" at bounding box center [783, 61] width 8 height 8
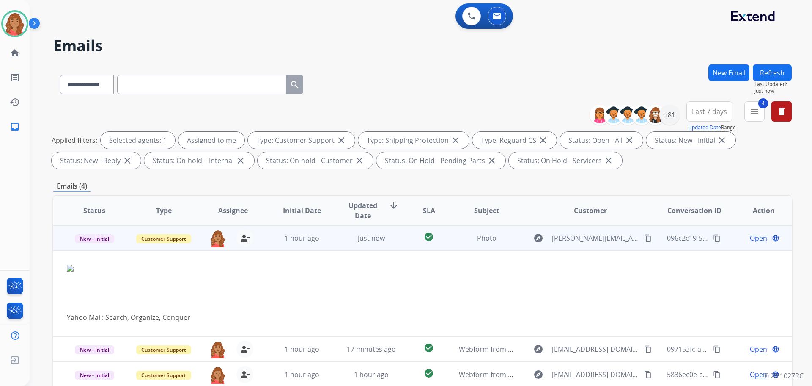
click at [750, 238] on span "Open" at bounding box center [758, 238] width 17 height 10
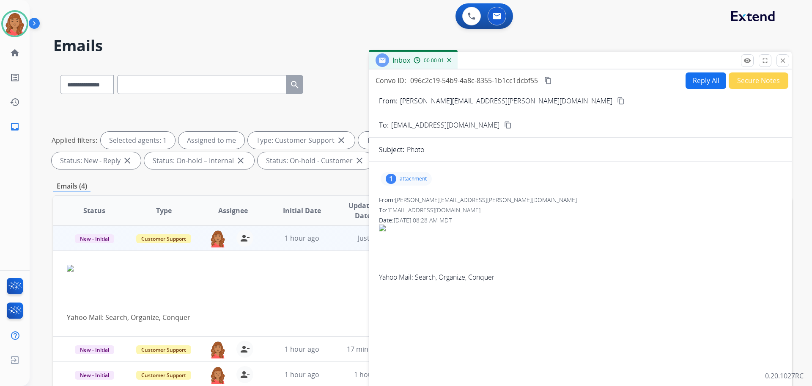
click at [691, 86] on button "Reply All" at bounding box center [706, 80] width 41 height 17
select select "**********"
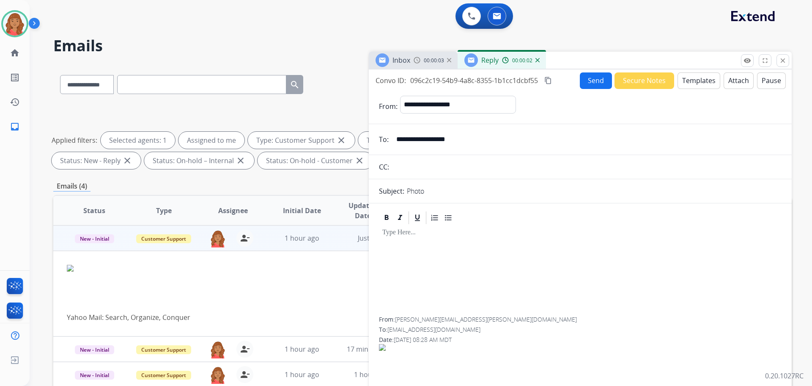
click at [680, 82] on button "Templates" at bounding box center [699, 80] width 43 height 17
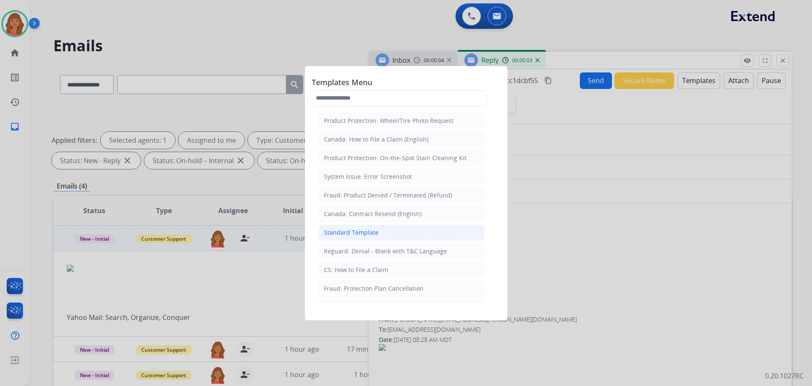
click at [381, 233] on li "Standard Template" at bounding box center [402, 232] width 166 height 16
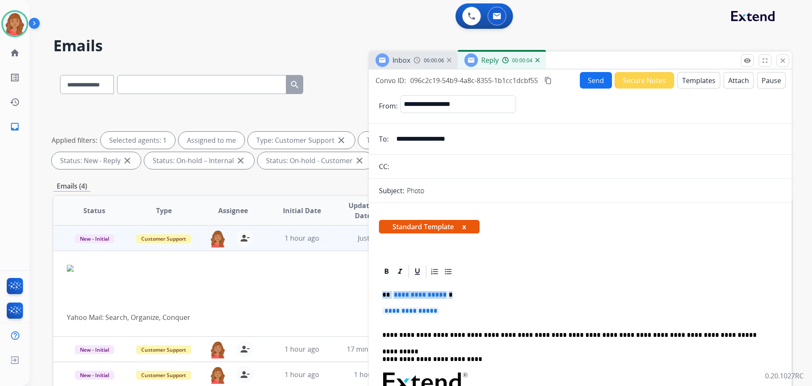
drag, startPoint x: 446, startPoint y: 311, endPoint x: 360, endPoint y: 294, distance: 87.6
click at [363, 295] on div "**********" at bounding box center [422, 293] width 739 height 458
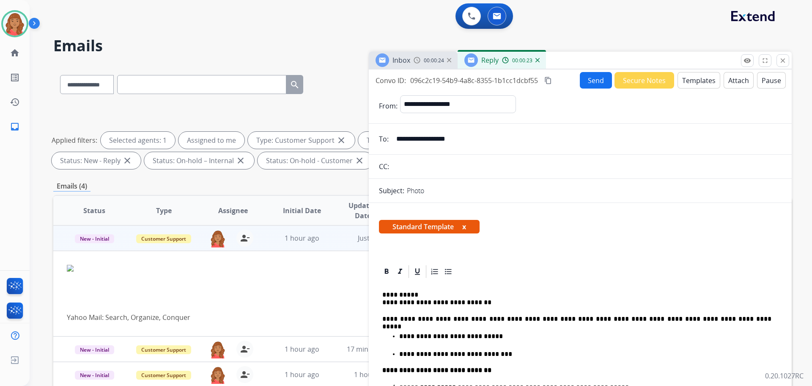
click at [587, 79] on button "Send" at bounding box center [596, 80] width 32 height 17
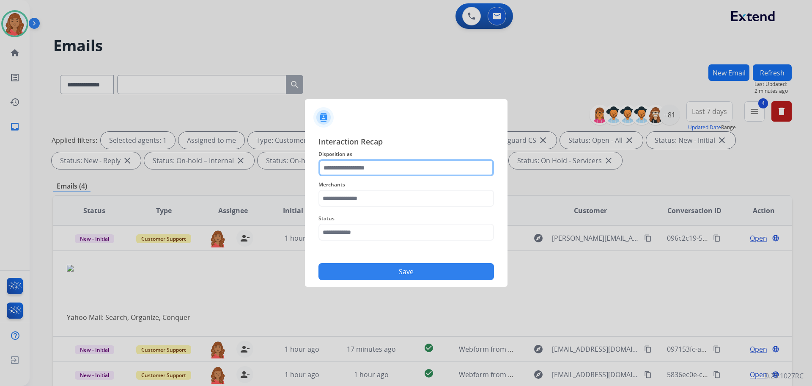
click at [371, 175] on input "text" at bounding box center [407, 167] width 176 height 17
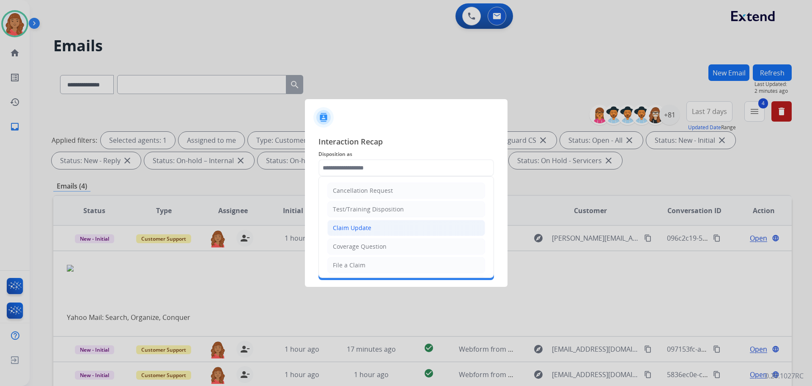
click at [353, 225] on div "Claim Update" at bounding box center [352, 227] width 39 height 8
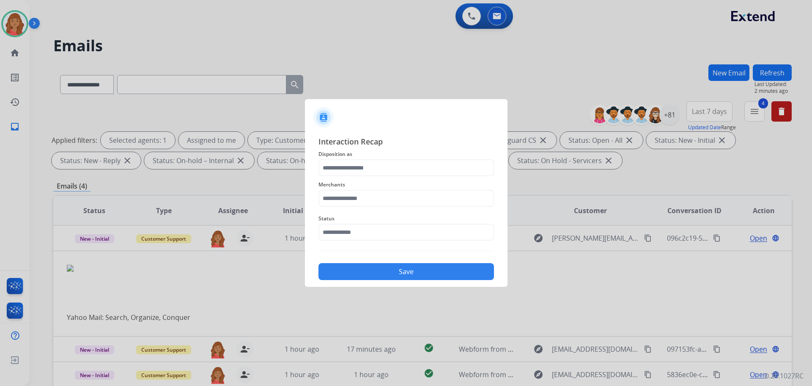
type input "**********"
click at [344, 198] on input "text" at bounding box center [407, 198] width 176 height 17
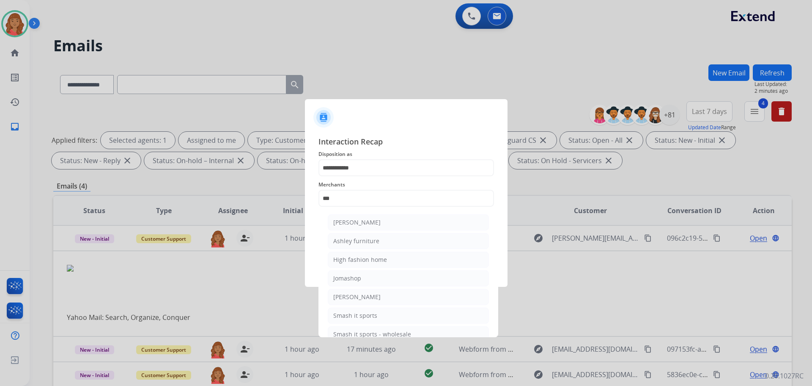
click at [350, 234] on li "Ashley furniture" at bounding box center [408, 241] width 161 height 16
type input "**********"
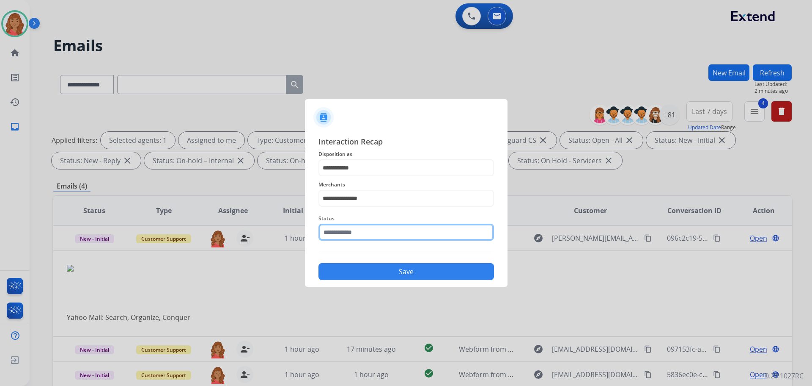
drag, startPoint x: 378, startPoint y: 235, endPoint x: 380, endPoint y: 242, distance: 7.9
click at [379, 239] on input "text" at bounding box center [407, 231] width 176 height 17
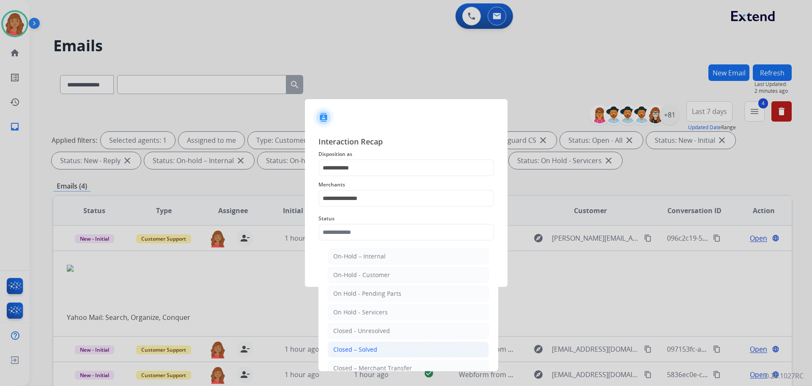
click at [371, 346] on div "Closed – Solved" at bounding box center [355, 349] width 44 height 8
type input "**********"
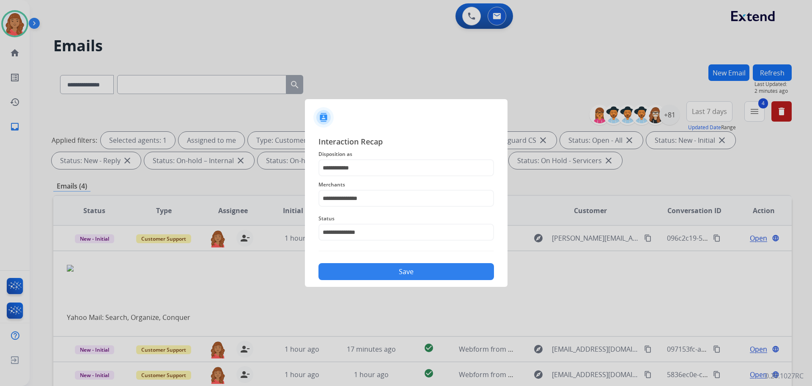
click at [409, 260] on div "Save" at bounding box center [407, 269] width 176 height 22
click at [405, 278] on button "Save" at bounding box center [407, 271] width 176 height 17
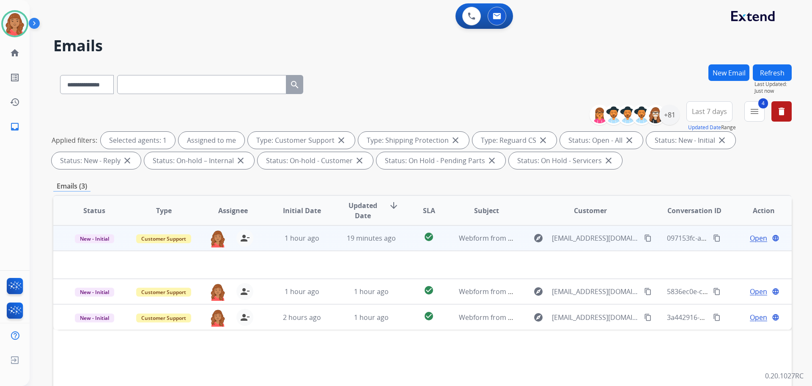
click at [374, 232] on td "19 minutes ago" at bounding box center [365, 237] width 69 height 25
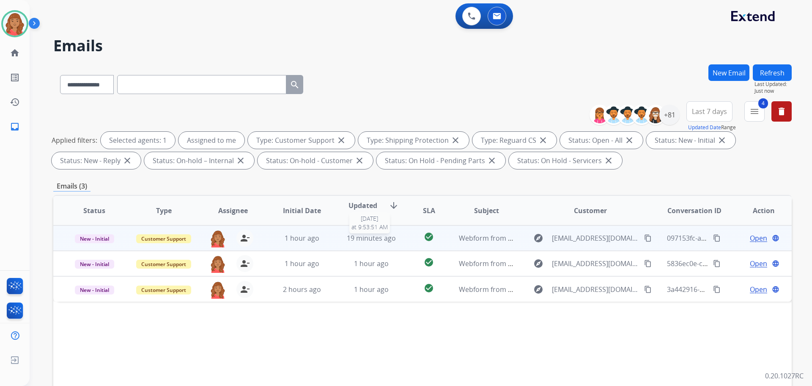
click at [356, 237] on span "19 minutes ago" at bounding box center [371, 237] width 49 height 9
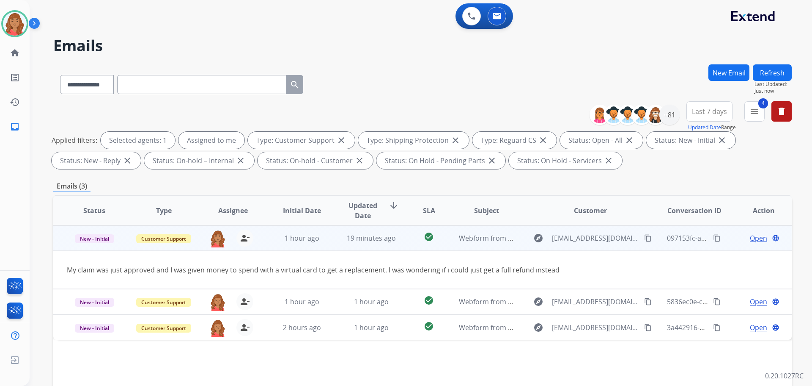
click at [644, 237] on mat-icon "content_copy" at bounding box center [648, 238] width 8 height 8
click at [741, 237] on div "Open language" at bounding box center [763, 238] width 55 height 10
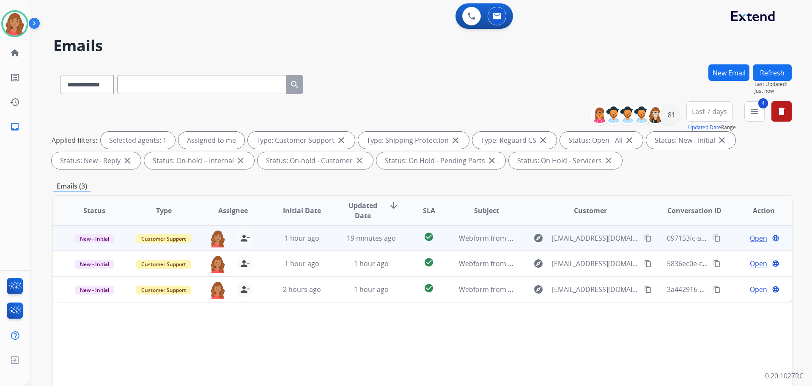
click at [750, 239] on span "Open" at bounding box center [758, 238] width 17 height 10
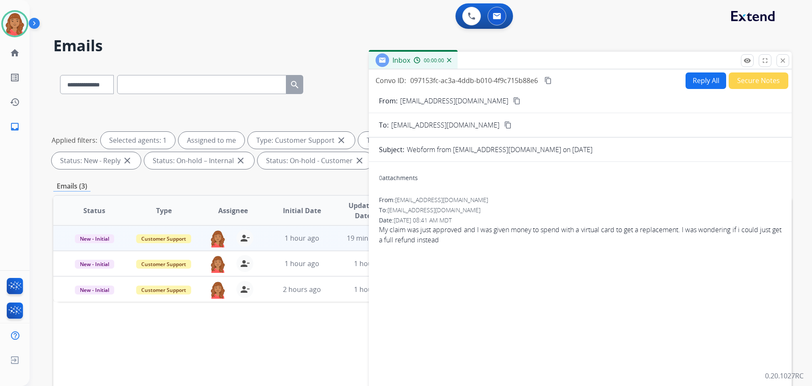
click at [702, 82] on button "Reply All" at bounding box center [706, 80] width 41 height 17
select select "**********"
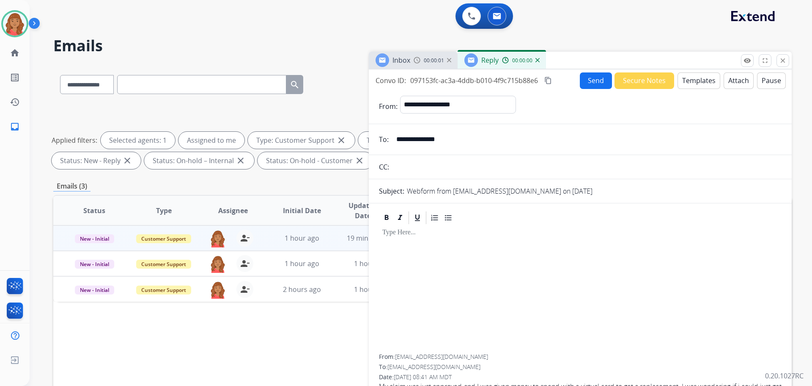
click at [695, 81] on button "Templates" at bounding box center [699, 80] width 43 height 17
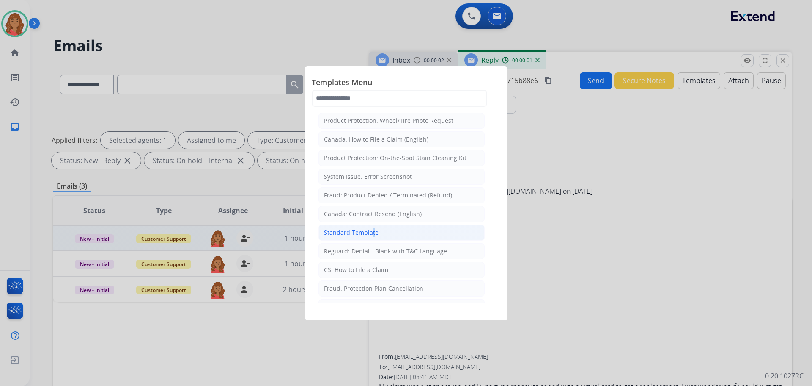
click at [370, 232] on div "Standard Template" at bounding box center [351, 232] width 55 height 8
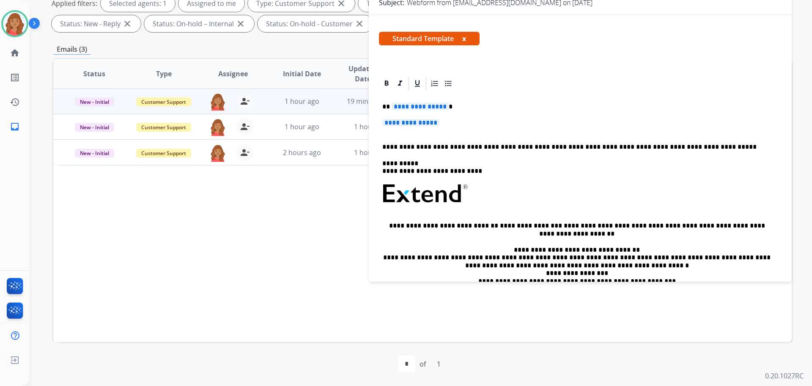
scroll to position [39, 0]
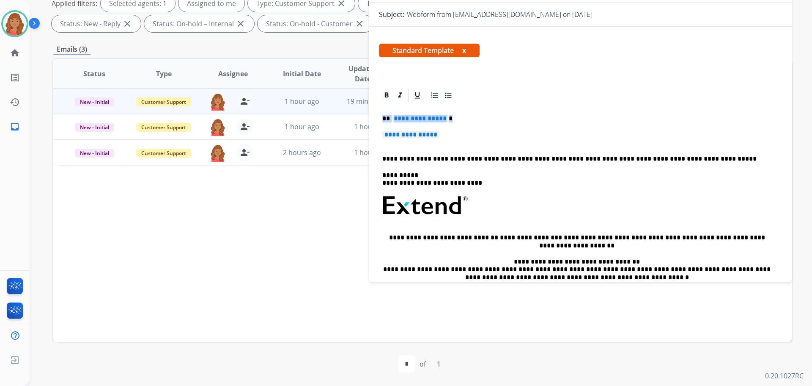
drag, startPoint x: 430, startPoint y: 132, endPoint x: 372, endPoint y: 123, distance: 58.7
click at [372, 118] on div "**********" at bounding box center [580, 245] width 423 height 314
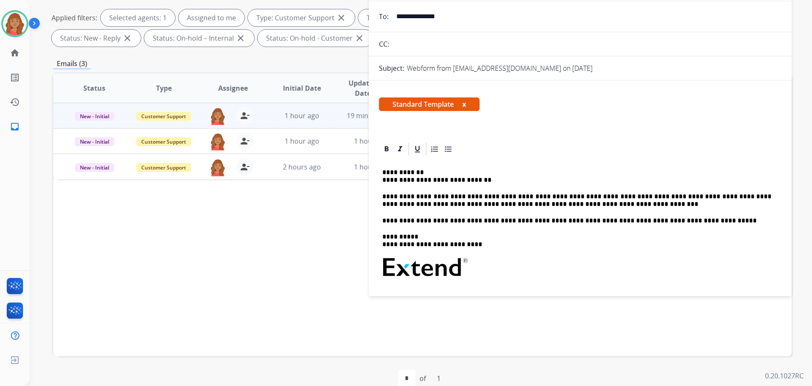
scroll to position [0, 0]
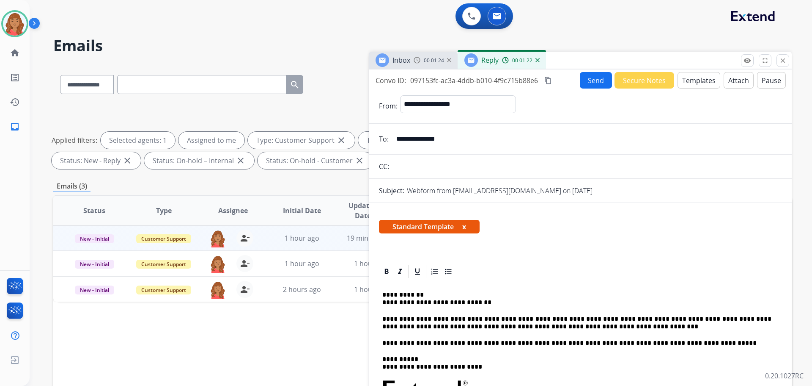
click at [547, 82] on mat-icon "content_copy" at bounding box center [549, 81] width 8 height 8
drag, startPoint x: 551, startPoint y: 79, endPoint x: 532, endPoint y: 88, distance: 21.2
click at [551, 80] on mat-icon "content_copy" at bounding box center [549, 81] width 8 height 8
click at [591, 80] on button "Send" at bounding box center [596, 80] width 32 height 17
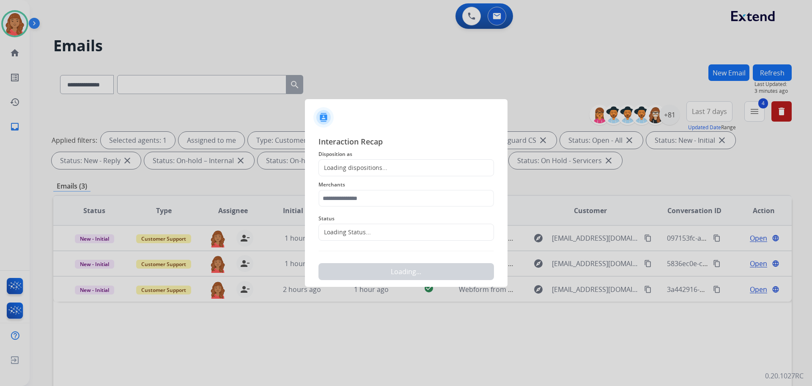
click at [344, 163] on div "Loading dispositions..." at bounding box center [407, 167] width 176 height 17
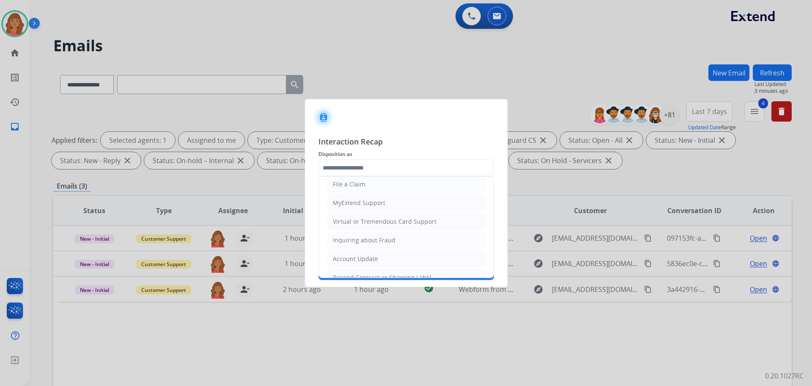
scroll to position [85, 0]
click at [349, 220] on div "Virtual or Tremendous Card Support" at bounding box center [385, 217] width 104 height 8
type input "**********"
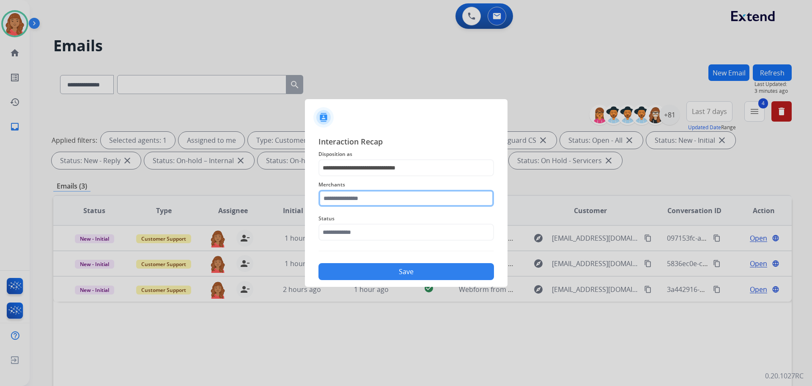
click at [350, 199] on input "text" at bounding box center [407, 198] width 176 height 17
type input "*******"
click at [378, 240] on div "Status" at bounding box center [407, 227] width 176 height 34
drag, startPoint x: 361, startPoint y: 206, endPoint x: 336, endPoint y: 202, distance: 24.8
click at [322, 204] on div "Merchants *******" at bounding box center [407, 193] width 176 height 34
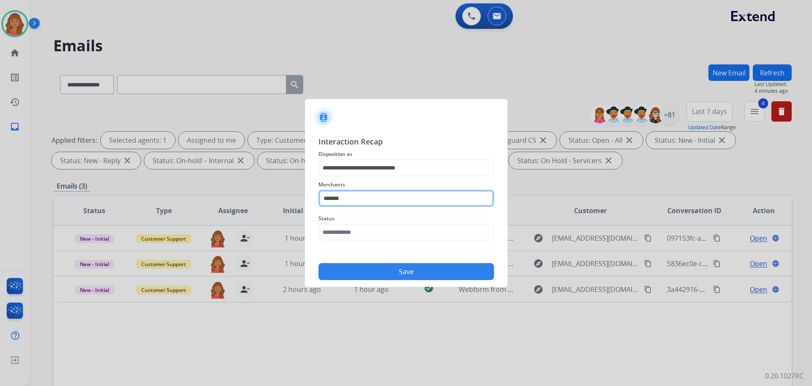
click at [343, 200] on input "*******" at bounding box center [407, 198] width 176 height 17
drag, startPoint x: 354, startPoint y: 197, endPoint x: 299, endPoint y: 197, distance: 55.0
click at [0, 197] on app-contact-recap-modal "**********" at bounding box center [0, 193] width 0 height 386
type input "*"
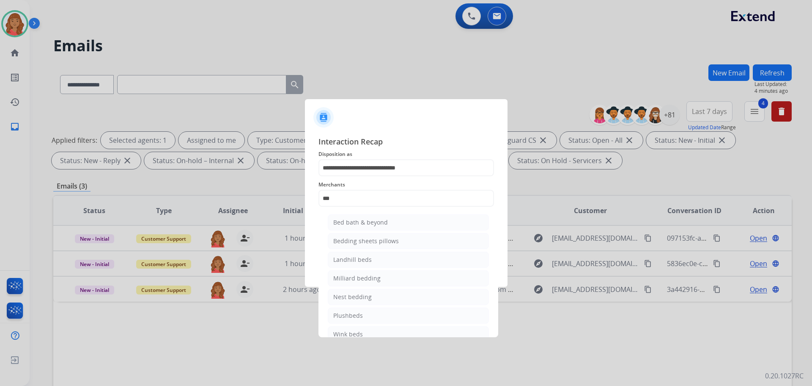
drag, startPoint x: 349, startPoint y: 224, endPoint x: 351, endPoint y: 231, distance: 7.9
click at [352, 224] on div "Bed bath & beyond" at bounding box center [360, 222] width 55 height 8
type input "**********"
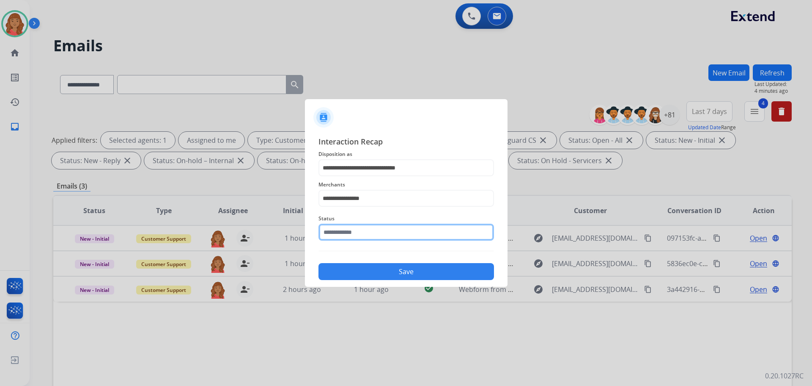
click at [348, 234] on input "text" at bounding box center [407, 231] width 176 height 17
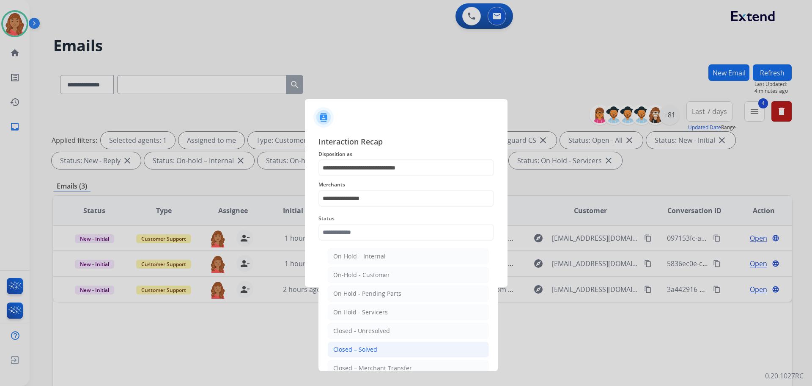
click at [358, 348] on div "Closed – Solved" at bounding box center [355, 349] width 44 height 8
type input "**********"
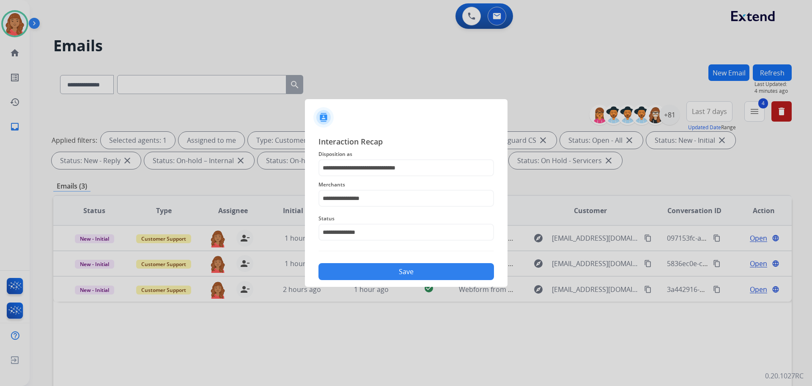
click at [359, 270] on button "Save" at bounding box center [407, 271] width 176 height 17
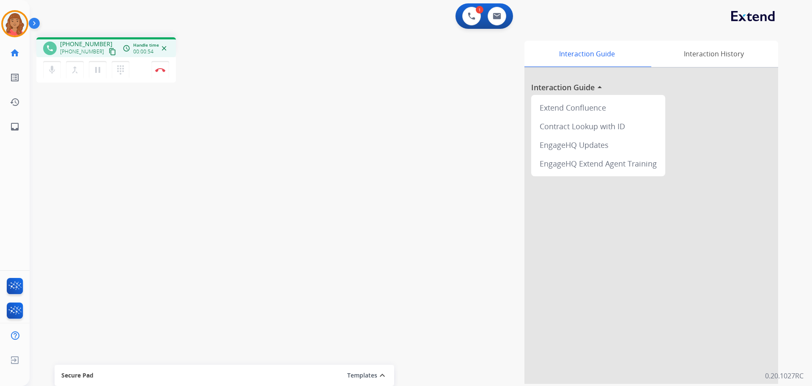
click at [109, 54] on mat-icon "content_copy" at bounding box center [113, 52] width 8 height 8
click at [122, 71] on mat-icon "dialpad" at bounding box center [121, 70] width 10 height 10
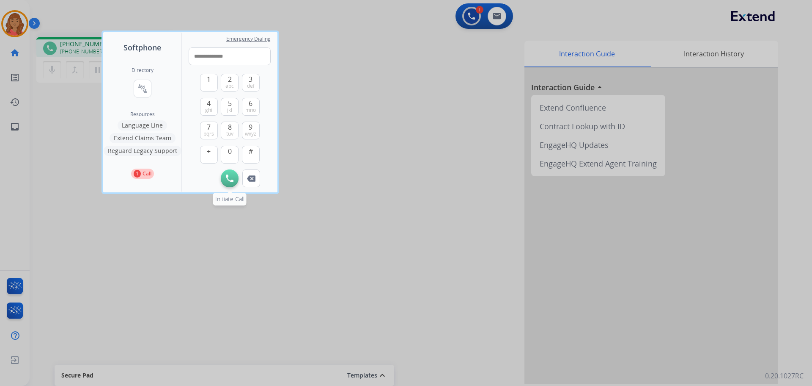
type input "**********"
click at [230, 177] on img at bounding box center [230, 178] width 8 height 8
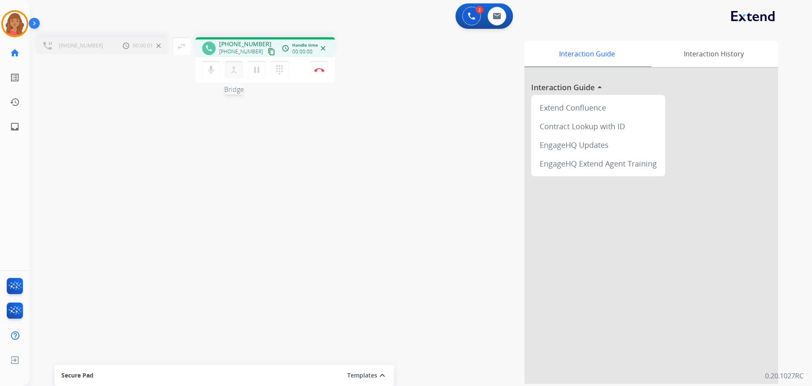
drag, startPoint x: 236, startPoint y: 73, endPoint x: 231, endPoint y: 74, distance: 4.3
click at [236, 73] on mat-icon "merge_type" at bounding box center [234, 70] width 10 height 10
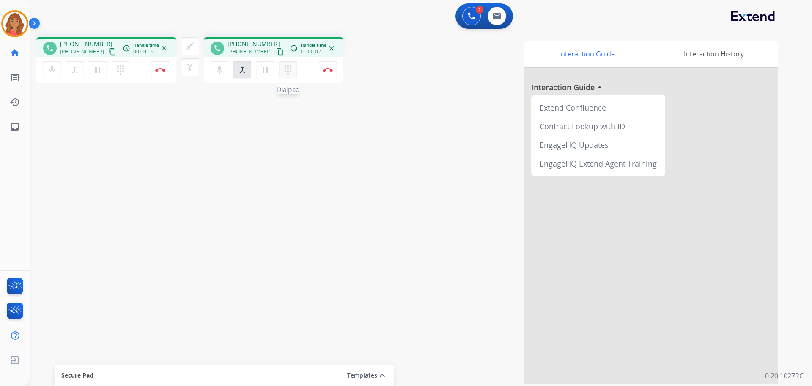
click at [287, 69] on mat-icon "dialpad" at bounding box center [288, 70] width 10 height 10
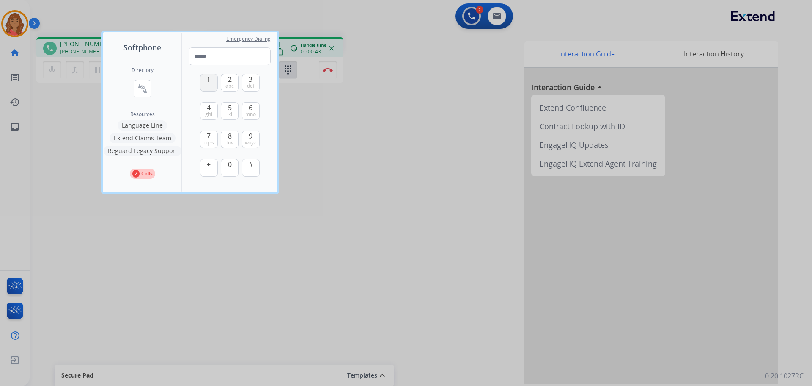
click at [208, 83] on span "1" at bounding box center [209, 79] width 4 height 10
type input "*"
click at [253, 198] on img at bounding box center [251, 196] width 8 height 6
drag, startPoint x: 184, startPoint y: 34, endPoint x: 235, endPoint y: 34, distance: 51.2
click at [235, 34] on div "Emergency Dialing 1 2 abc 3 def 4 ghi 5 jkl 6 mno 7 pqrs 8 tuv 9 wxyz + 0 #" at bounding box center [230, 112] width 96 height 160
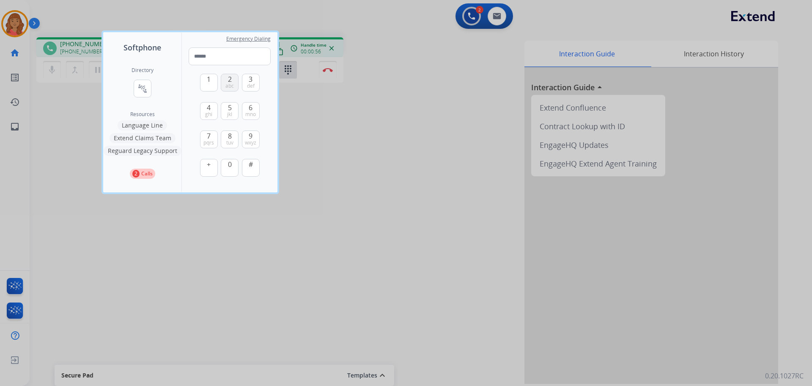
click at [229, 82] on span "2" at bounding box center [230, 79] width 4 height 10
type input "*"
click at [253, 196] on img at bounding box center [251, 196] width 8 height 6
click at [328, 69] on div at bounding box center [406, 193] width 812 height 386
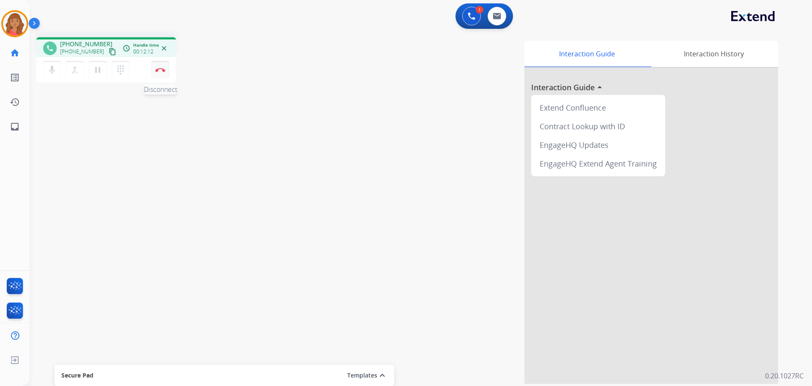
click at [162, 72] on button "Disconnect" at bounding box center [160, 70] width 18 height 18
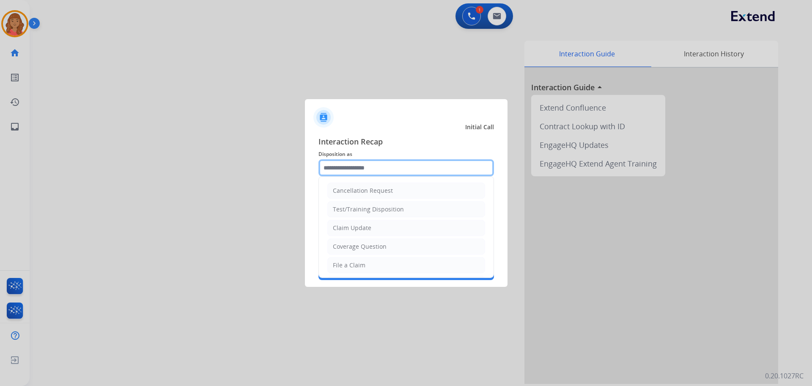
click at [353, 169] on input "text" at bounding box center [407, 167] width 176 height 17
click at [352, 265] on div "File a Claim" at bounding box center [349, 265] width 33 height 8
type input "**********"
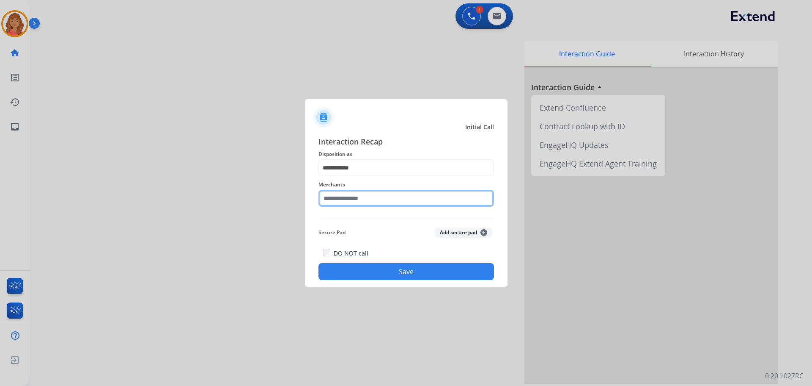
click at [353, 199] on input "text" at bounding box center [407, 198] width 176 height 17
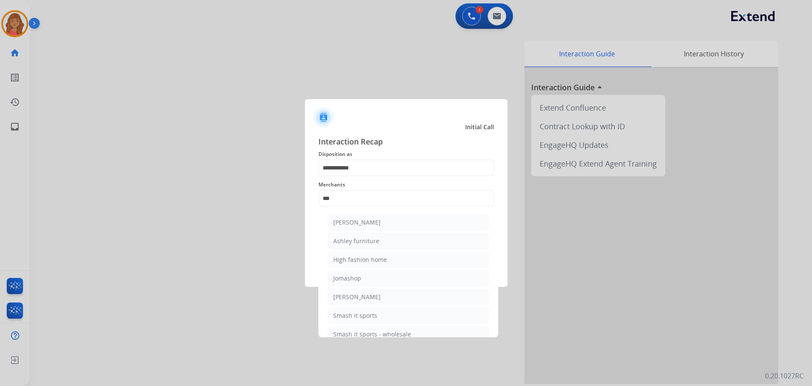
click at [351, 242] on div "Ashley furniture" at bounding box center [356, 241] width 46 height 8
type input "**********"
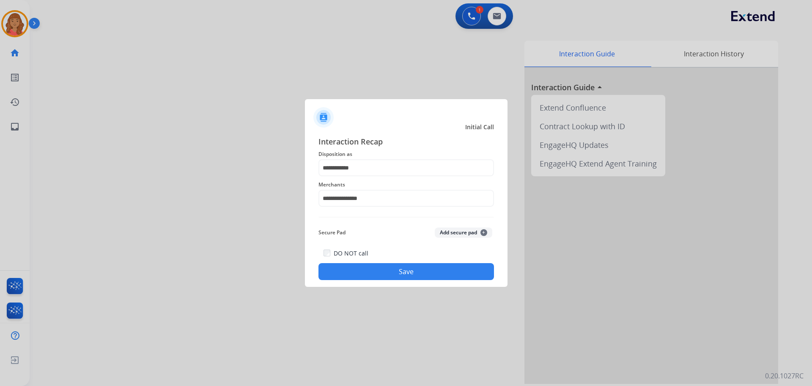
click at [379, 272] on button "Save" at bounding box center [407, 271] width 176 height 17
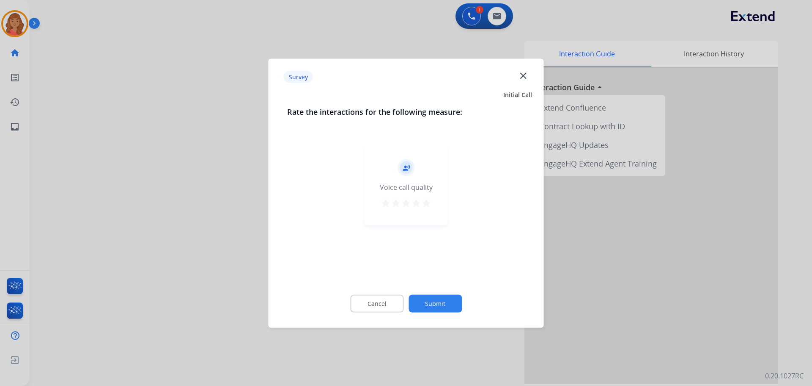
click at [431, 198] on mat-icon "star" at bounding box center [426, 203] width 10 height 10
click at [440, 299] on button "Submit" at bounding box center [435, 303] width 53 height 18
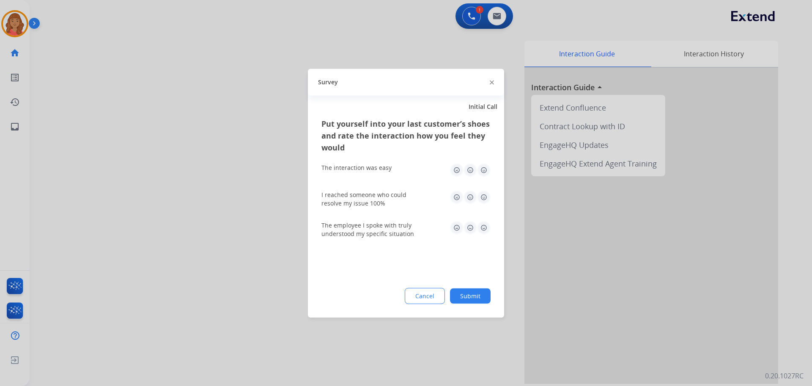
click at [482, 192] on img at bounding box center [484, 197] width 14 height 14
click at [486, 168] on img at bounding box center [484, 170] width 14 height 14
click at [482, 226] on img at bounding box center [484, 227] width 14 height 14
click at [472, 300] on button "Submit" at bounding box center [470, 295] width 41 height 15
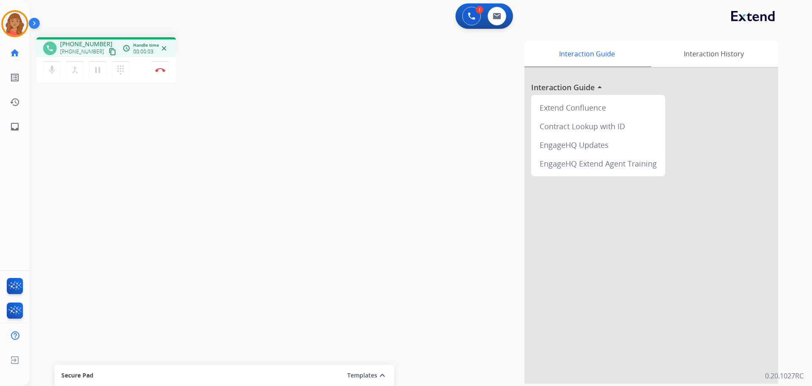
drag, startPoint x: 102, startPoint y: 53, endPoint x: 38, endPoint y: 47, distance: 65.0
click at [109, 53] on mat-icon "content_copy" at bounding box center [113, 52] width 8 height 8
drag, startPoint x: 104, startPoint y: 52, endPoint x: 8, endPoint y: 56, distance: 95.7
click at [109, 52] on mat-icon "content_copy" at bounding box center [113, 52] width 8 height 8
drag, startPoint x: 159, startPoint y: 70, endPoint x: 177, endPoint y: 82, distance: 22.1
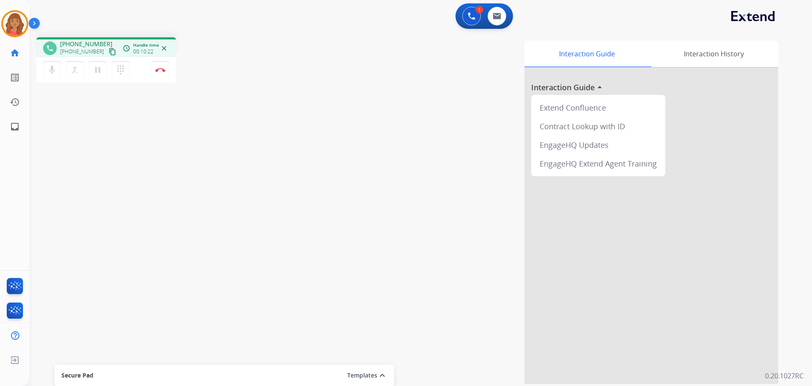
click at [159, 70] on img at bounding box center [160, 70] width 10 height 4
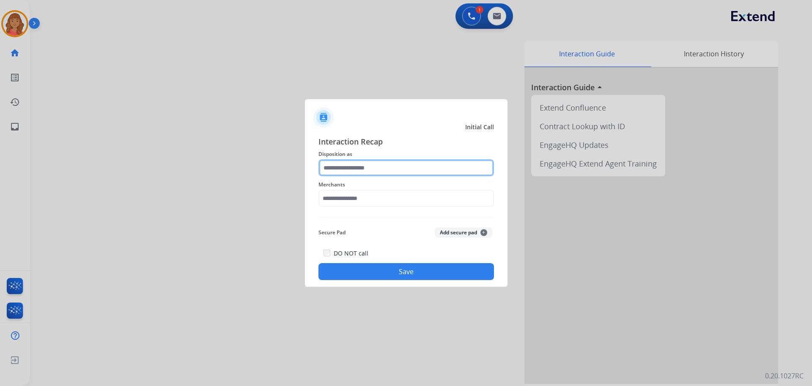
click at [349, 171] on input "text" at bounding box center [407, 167] width 176 height 17
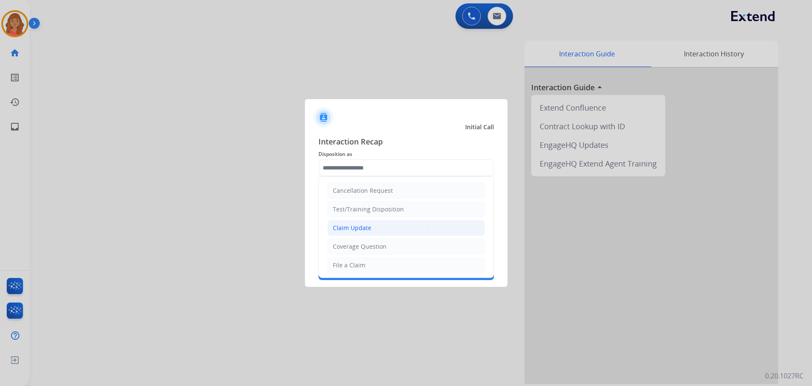
click at [358, 229] on div "Claim Update" at bounding box center [352, 227] width 39 height 8
type input "**********"
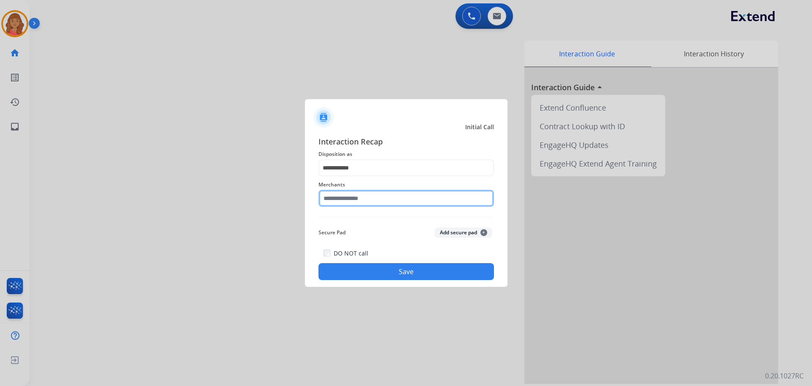
click at [353, 202] on input "text" at bounding box center [407, 198] width 176 height 17
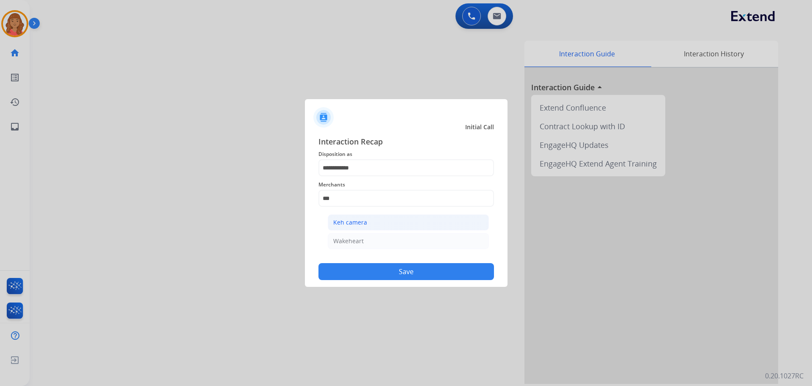
click at [351, 219] on div "Keh camera" at bounding box center [350, 222] width 34 height 8
type input "**********"
click at [371, 269] on button "Save" at bounding box center [407, 271] width 176 height 17
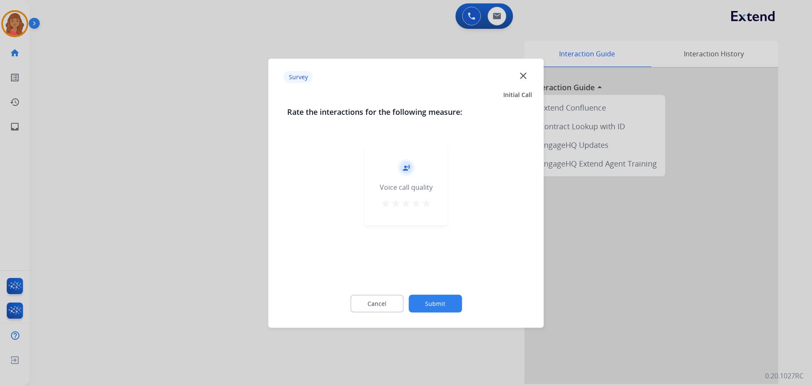
drag, startPoint x: 428, startPoint y: 201, endPoint x: 429, endPoint y: 207, distance: 5.2
click at [428, 203] on mat-icon "star" at bounding box center [426, 203] width 10 height 10
click at [443, 297] on button "Submit" at bounding box center [435, 303] width 53 height 18
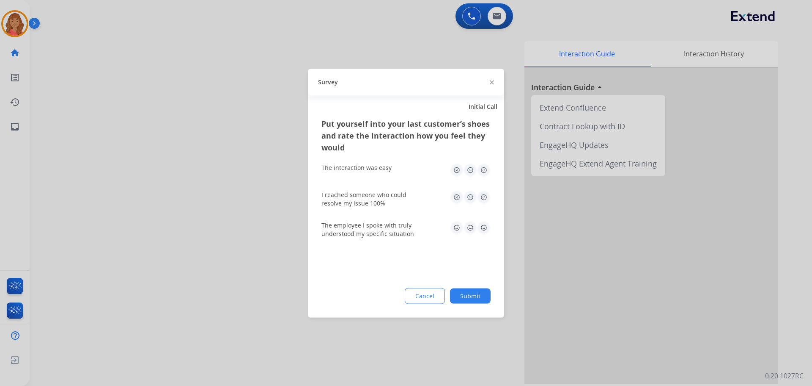
click at [484, 173] on img at bounding box center [484, 170] width 14 height 14
click at [484, 198] on img at bounding box center [484, 197] width 14 height 14
drag, startPoint x: 485, startPoint y: 225, endPoint x: 487, endPoint y: 245, distance: 20.8
click at [486, 226] on img at bounding box center [484, 227] width 14 height 14
drag, startPoint x: 476, startPoint y: 288, endPoint x: 476, endPoint y: 301, distance: 13.5
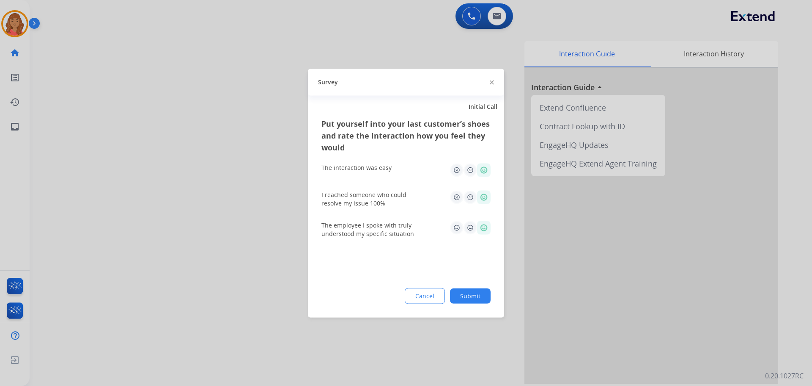
click at [476, 288] on button "Submit" at bounding box center [470, 295] width 41 height 15
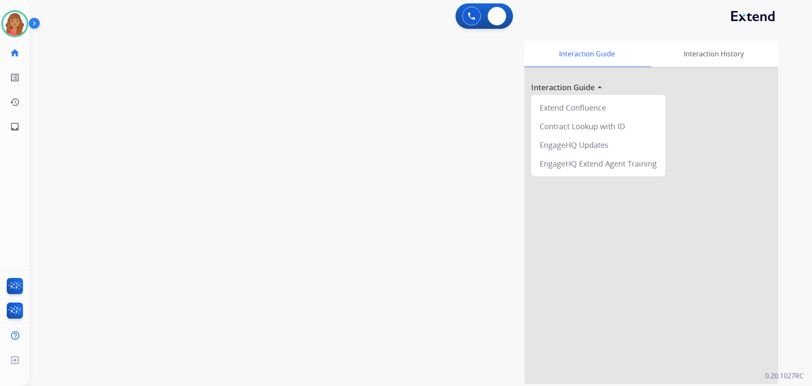
drag, startPoint x: 500, startPoint y: 23, endPoint x: 510, endPoint y: 38, distance: 18.3
click at [503, 24] on div "0 Email Interactions" at bounding box center [497, 16] width 25 height 19
click at [18, 30] on img at bounding box center [15, 24] width 24 height 24
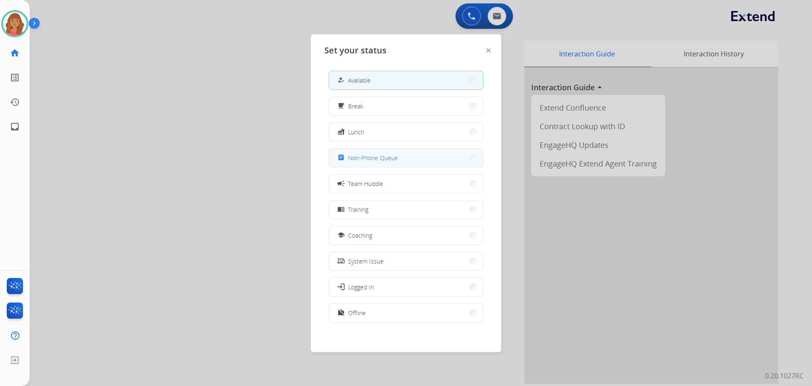
click at [373, 156] on span "Non-Phone Queue" at bounding box center [373, 157] width 50 height 9
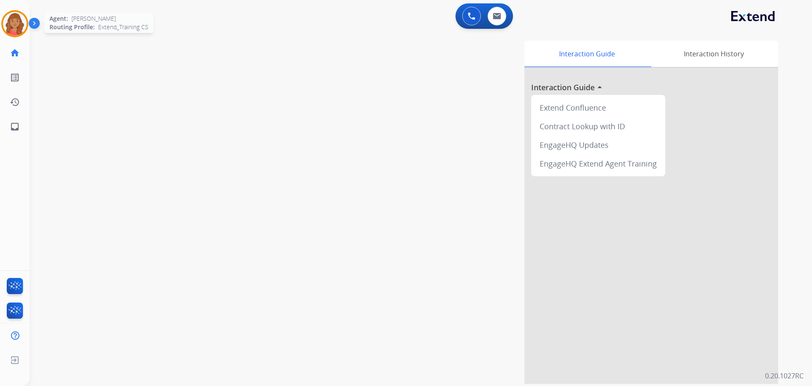
drag, startPoint x: 11, startPoint y: 9, endPoint x: 14, endPoint y: 13, distance: 5.2
click at [11, 9] on div "Roberta Non-Phone Queue Edit Avatar Agent: Roberta Routing Profile: Extend_Trai…" at bounding box center [15, 69] width 30 height 139
click at [15, 26] on img at bounding box center [15, 24] width 24 height 24
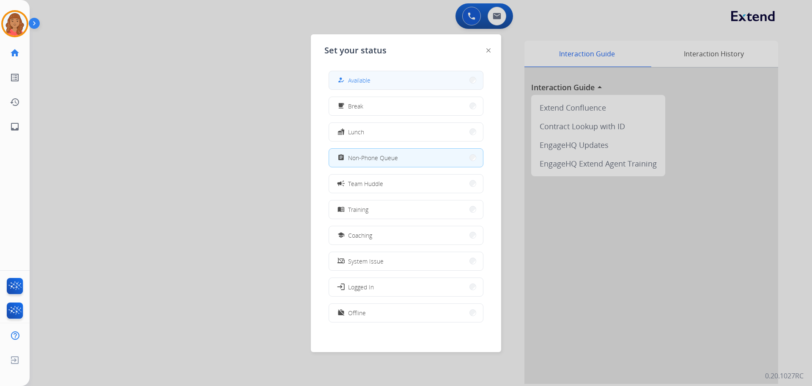
click at [353, 79] on span "Available" at bounding box center [359, 80] width 22 height 9
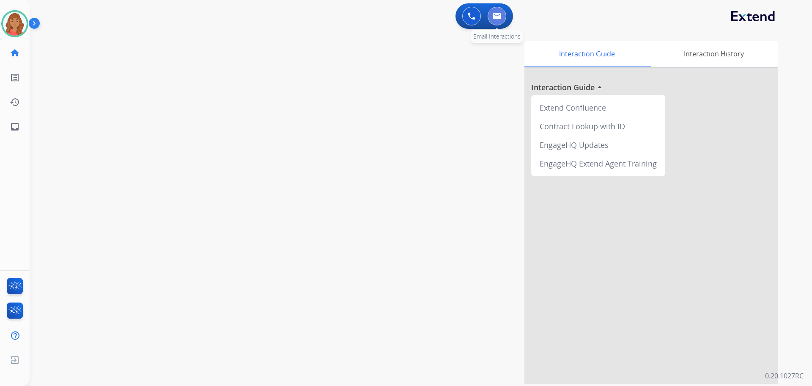
click at [498, 8] on button at bounding box center [497, 16] width 19 height 19
select select "**********"
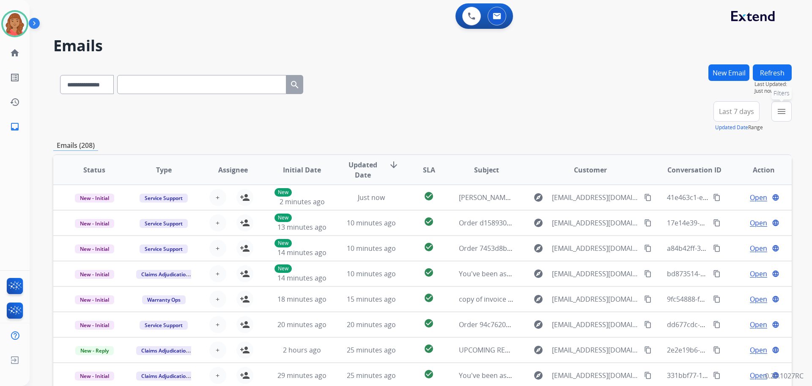
click at [778, 112] on mat-icon "menu" at bounding box center [782, 111] width 10 height 10
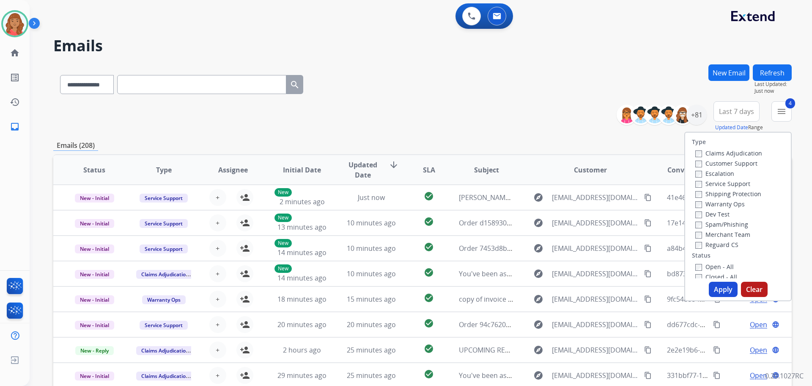
click at [715, 292] on button "Apply" at bounding box center [723, 288] width 29 height 15
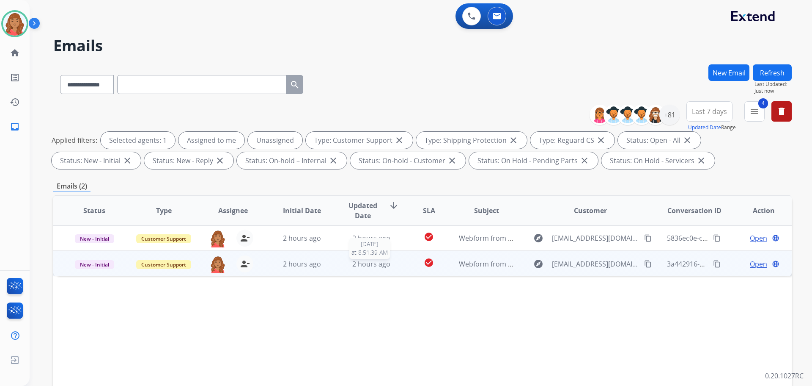
click at [375, 266] on span "2 hours ago" at bounding box center [372, 263] width 38 height 9
click at [644, 262] on mat-icon "content_copy" at bounding box center [648, 263] width 8 height 8
click at [750, 262] on span "Open" at bounding box center [758, 263] width 17 height 10
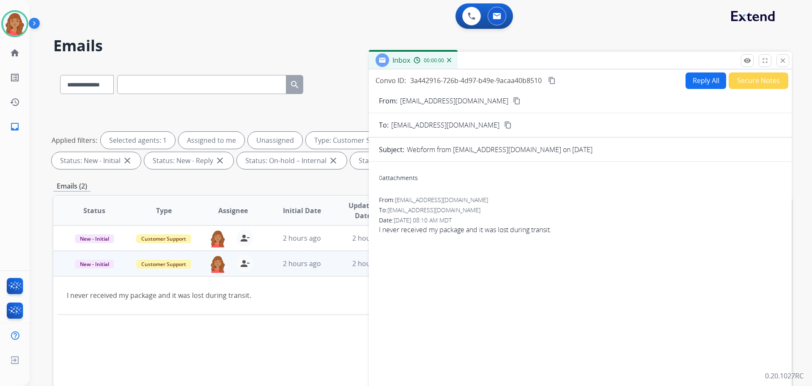
click at [699, 77] on button "Reply All" at bounding box center [706, 80] width 41 height 17
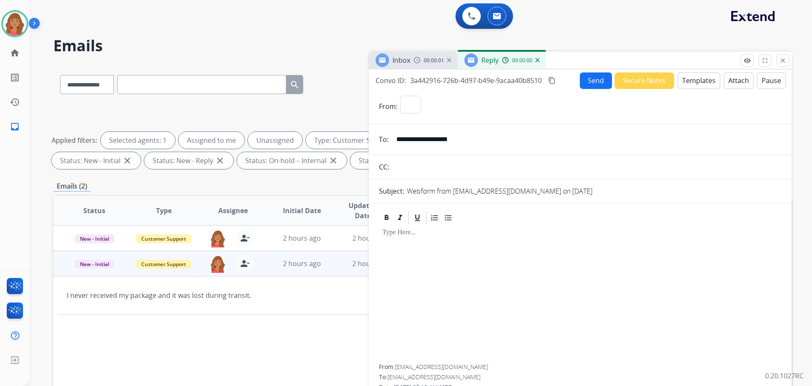
select select "**********"
click at [687, 80] on button "Templates" at bounding box center [699, 80] width 43 height 17
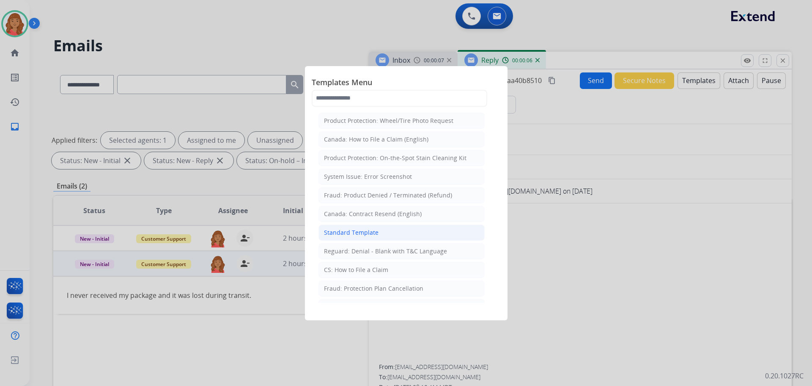
click at [348, 235] on div "Standard Template" at bounding box center [351, 232] width 55 height 8
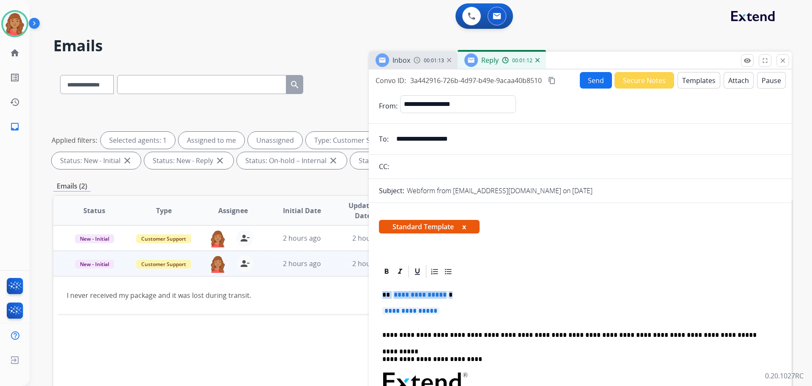
drag, startPoint x: 432, startPoint y: 309, endPoint x: 371, endPoint y: 293, distance: 63.8
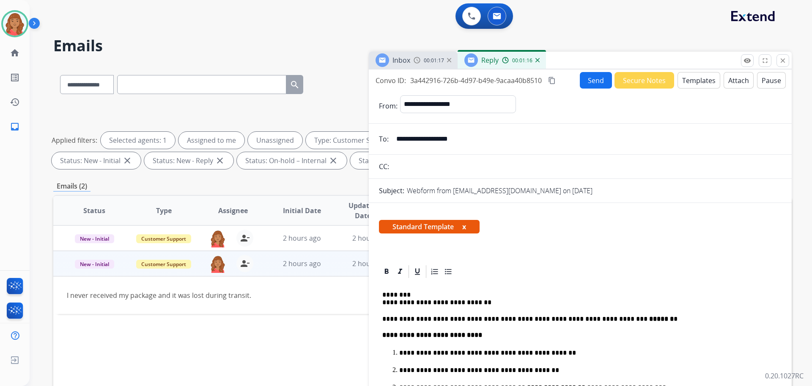
scroll to position [42, 0]
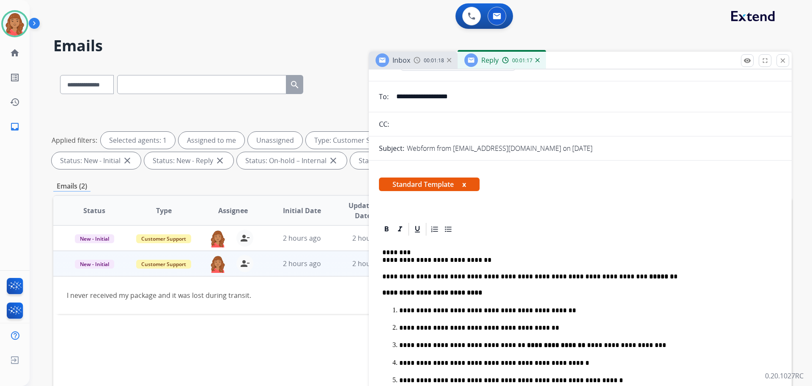
click at [384, 256] on p "**********" at bounding box center [577, 256] width 389 height 16
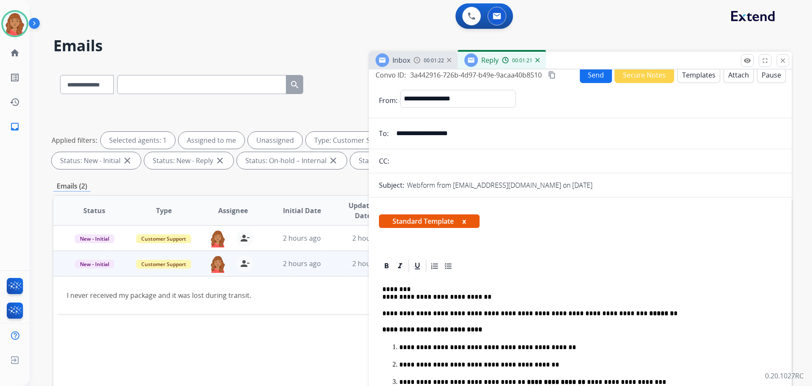
scroll to position [0, 0]
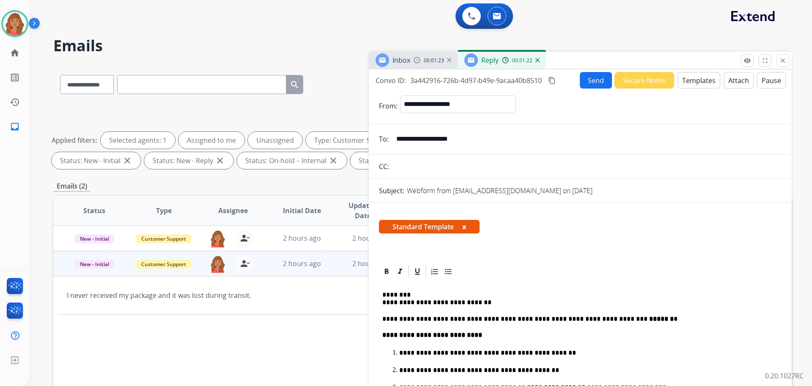
click at [554, 80] on mat-icon "content_copy" at bounding box center [552, 81] width 8 height 8
click at [383, 304] on p "**********" at bounding box center [577, 299] width 389 height 16
click at [583, 84] on button "Send" at bounding box center [596, 80] width 32 height 17
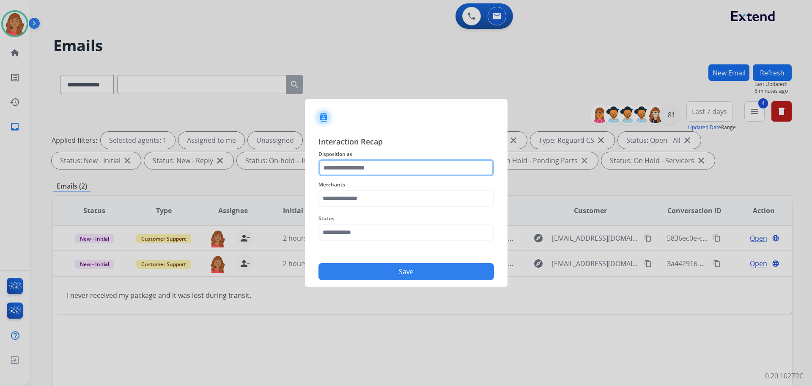
click at [374, 166] on input "text" at bounding box center [407, 167] width 176 height 17
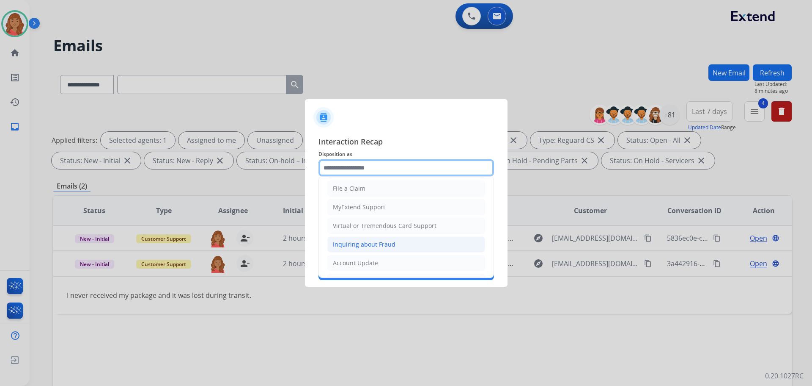
scroll to position [85, 0]
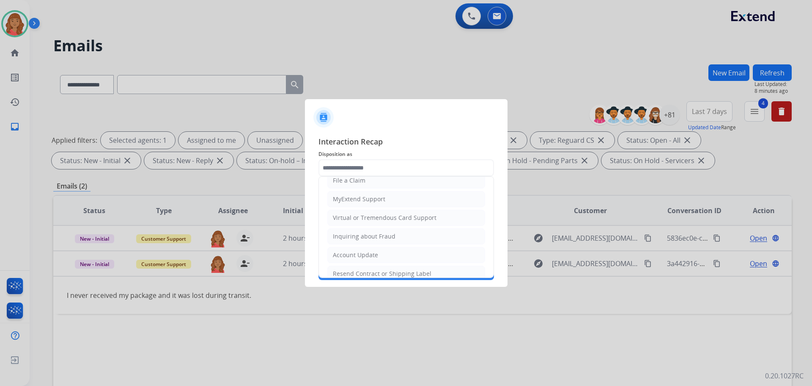
click at [369, 216] on div "Virtual or Tremendous Card Support" at bounding box center [385, 217] width 104 height 8
type input "**********"
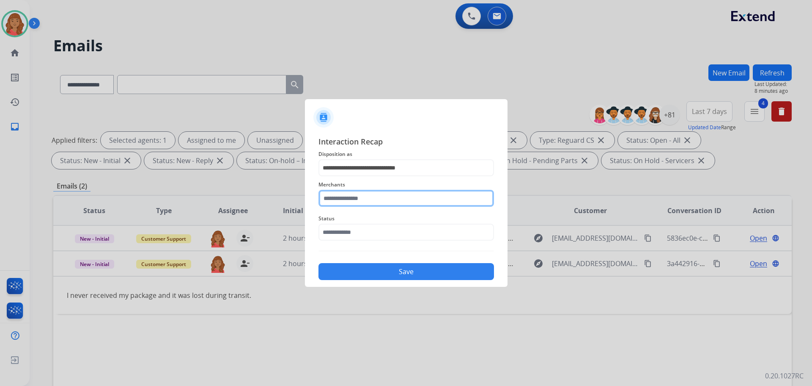
click at [348, 199] on input "text" at bounding box center [407, 198] width 176 height 17
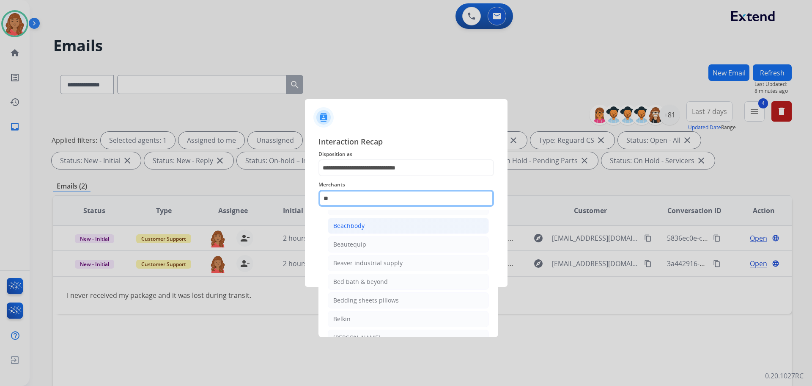
scroll to position [0, 0]
type input "*"
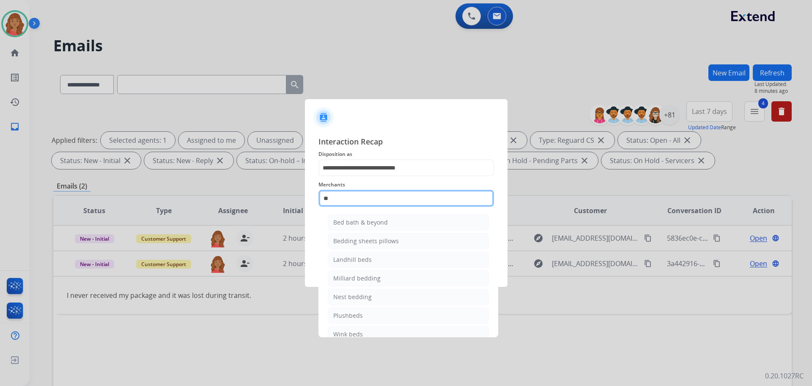
type input "*"
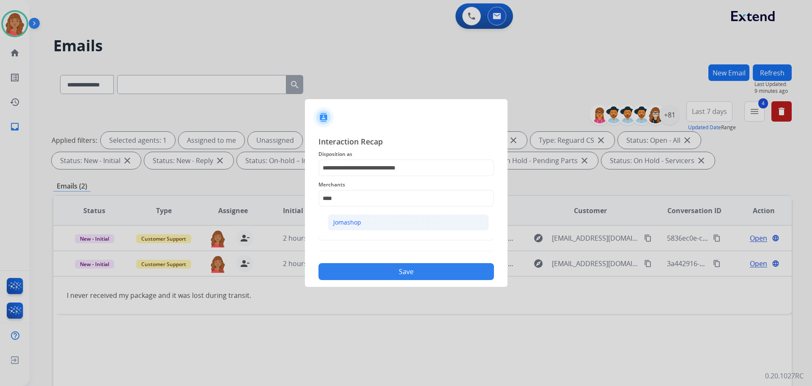
click at [340, 223] on div "Jomashop" at bounding box center [347, 222] width 28 height 8
type input "********"
click at [366, 268] on button "Save" at bounding box center [407, 271] width 176 height 17
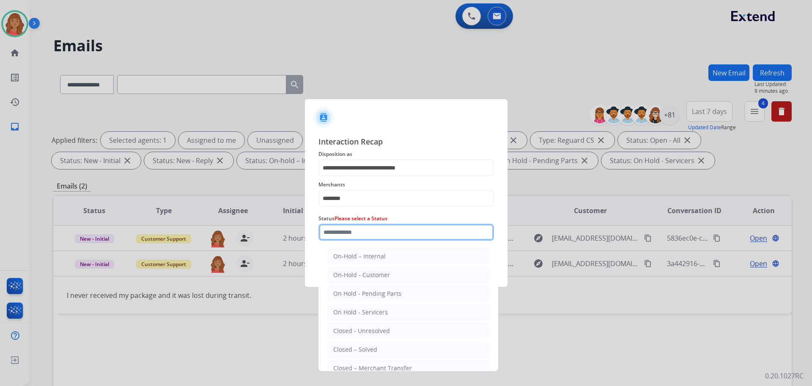
drag, startPoint x: 359, startPoint y: 232, endPoint x: 360, endPoint y: 241, distance: 9.0
click at [360, 238] on input "text" at bounding box center [407, 231] width 176 height 17
drag, startPoint x: 350, startPoint y: 344, endPoint x: 368, endPoint y: 310, distance: 38.8
click at [352, 344] on li "Closed – Solved" at bounding box center [408, 349] width 161 height 16
type input "**********"
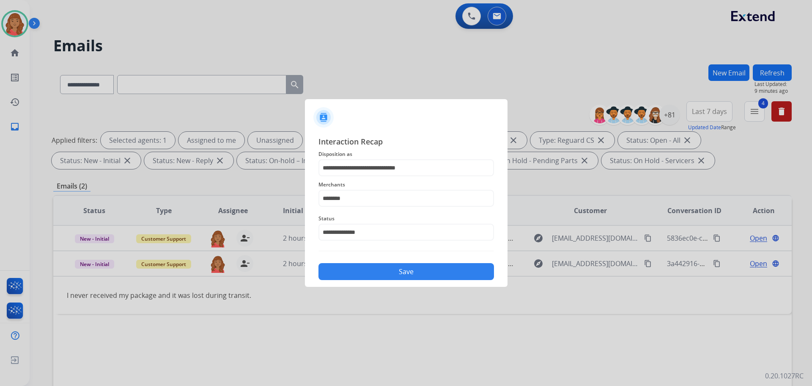
click at [386, 268] on button "Save" at bounding box center [407, 271] width 176 height 17
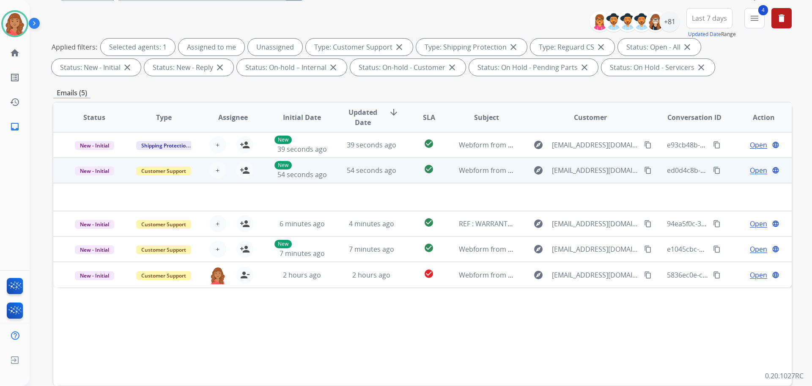
scroll to position [127, 0]
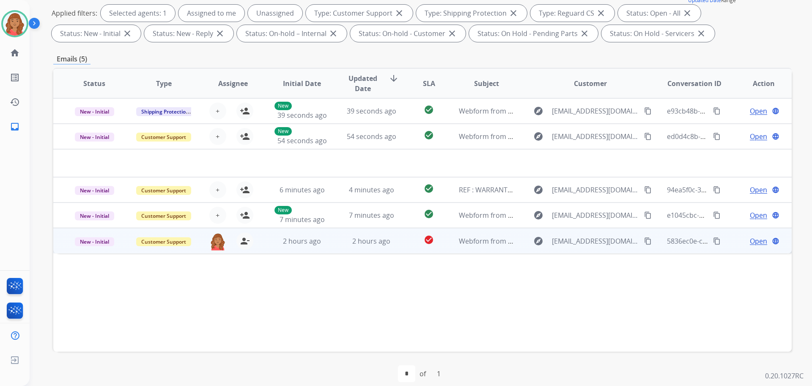
click at [390, 247] on td "2 hours ago" at bounding box center [365, 240] width 69 height 25
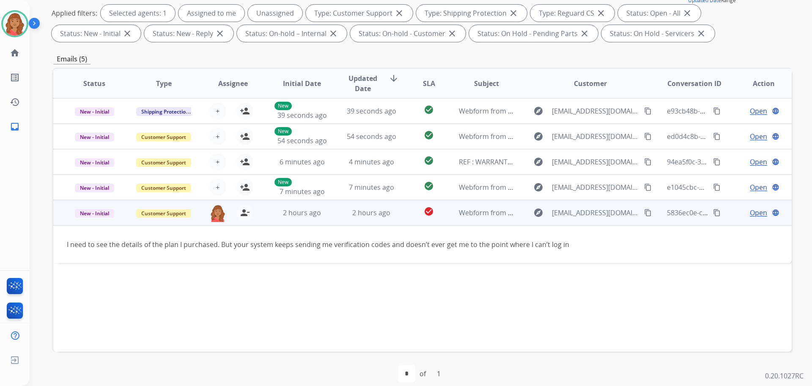
click at [632, 212] on div "explore nsbaumunk@gmail.com content_copy" at bounding box center [591, 213] width 124 height 14
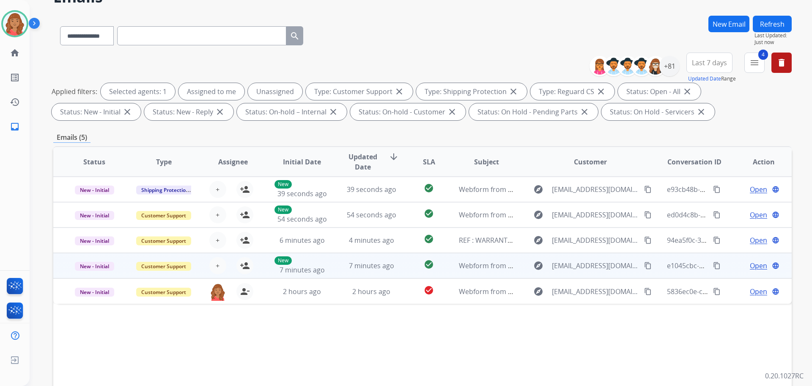
scroll to position [42, 0]
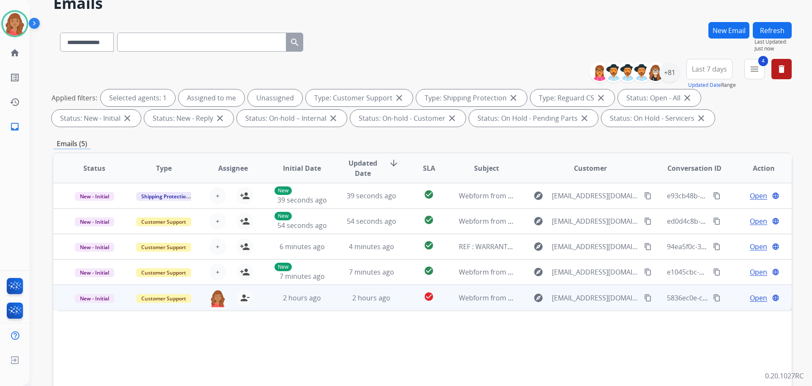
click at [644, 296] on mat-icon "content_copy" at bounding box center [648, 298] width 8 height 8
drag, startPoint x: 284, startPoint y: 231, endPoint x: 309, endPoint y: 287, distance: 60.6
click at [317, 301] on div at bounding box center [406, 193] width 812 height 386
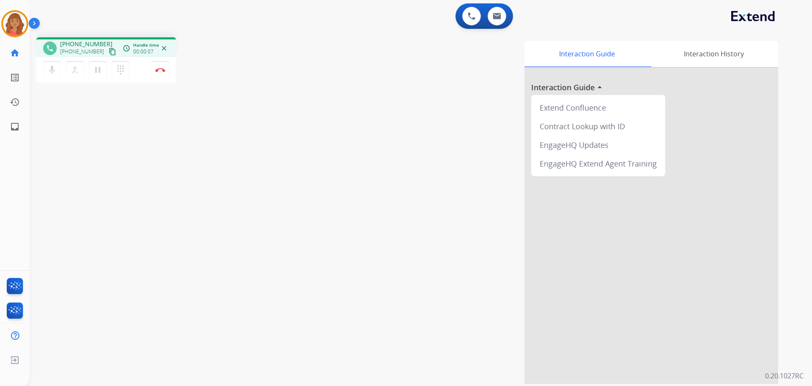
drag, startPoint x: 104, startPoint y: 54, endPoint x: 83, endPoint y: 58, distance: 21.1
click at [109, 54] on mat-icon "content_copy" at bounding box center [113, 52] width 8 height 8
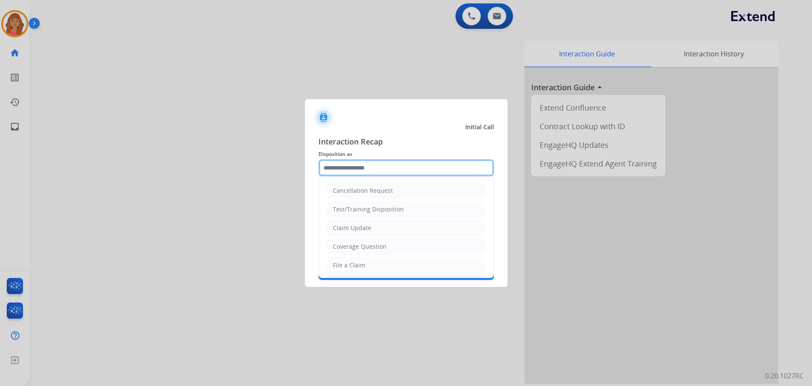
click at [388, 174] on input "text" at bounding box center [407, 167] width 176 height 17
click at [347, 263] on div "File a Claim" at bounding box center [349, 265] width 33 height 8
type input "**********"
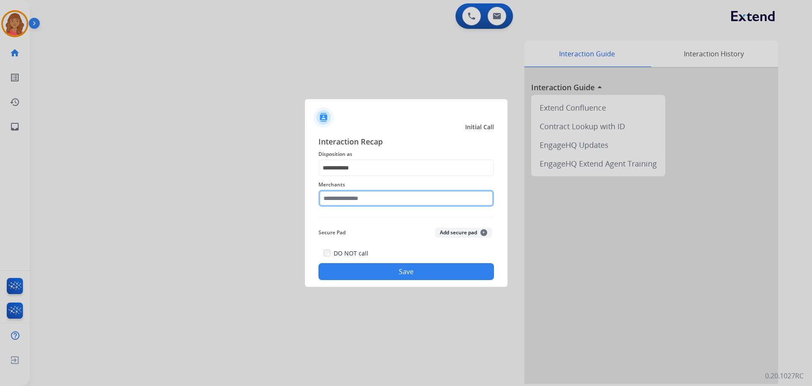
click at [347, 203] on input "text" at bounding box center [407, 198] width 176 height 17
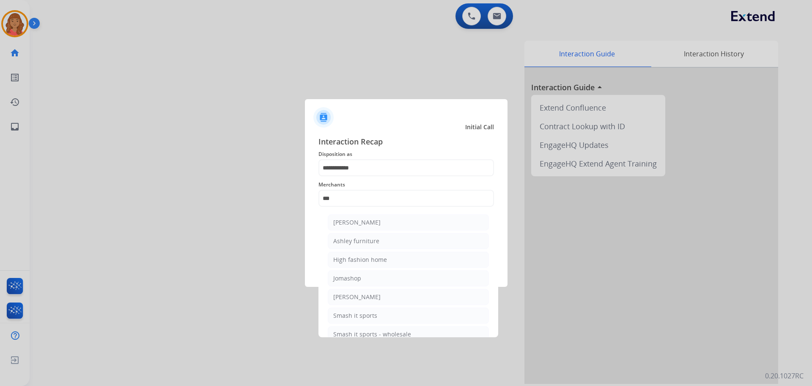
click at [358, 241] on div "Ashley furniture" at bounding box center [356, 241] width 46 height 8
type input "**********"
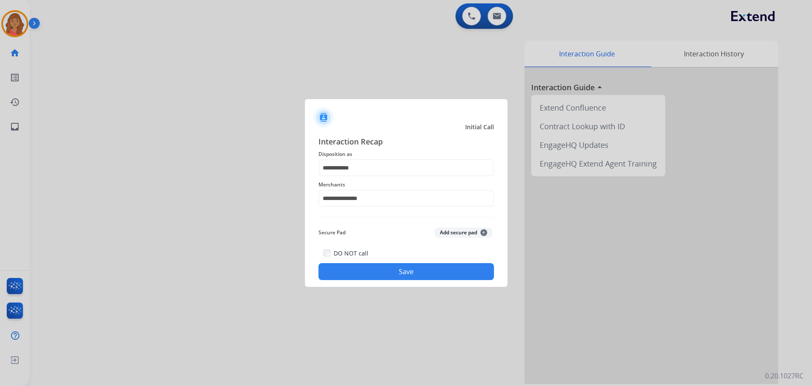
click at [411, 265] on button "Save" at bounding box center [407, 271] width 176 height 17
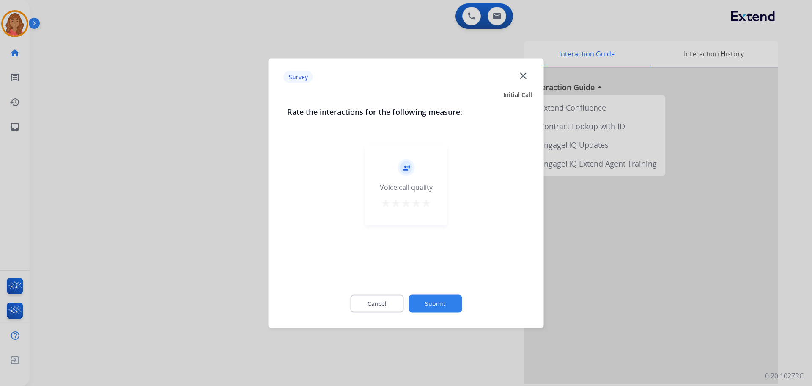
drag, startPoint x: 427, startPoint y: 203, endPoint x: 427, endPoint y: 215, distance: 12.3
click at [426, 203] on mat-icon "star" at bounding box center [426, 203] width 10 height 10
click at [449, 307] on button "Submit" at bounding box center [435, 303] width 53 height 18
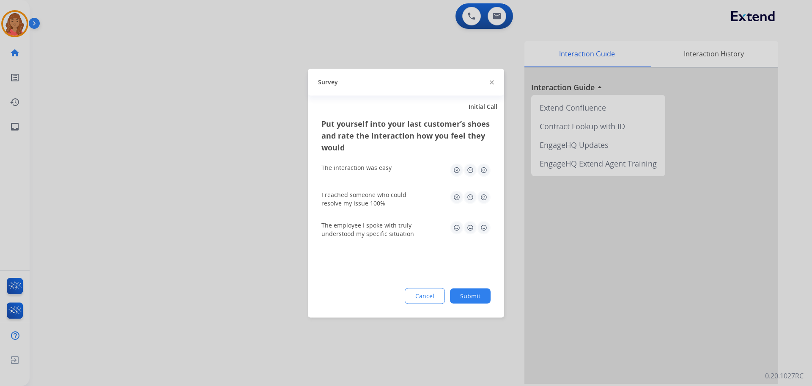
click at [484, 171] on img at bounding box center [484, 170] width 14 height 14
click at [482, 200] on img at bounding box center [484, 197] width 14 height 14
click at [485, 230] on img at bounding box center [484, 227] width 14 height 14
drag, startPoint x: 474, startPoint y: 297, endPoint x: 487, endPoint y: 332, distance: 37.1
click at [474, 299] on button "Submit" at bounding box center [470, 295] width 41 height 15
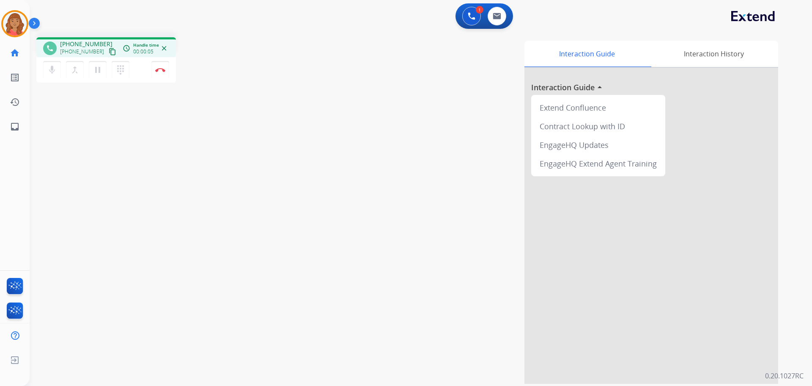
click at [109, 54] on mat-icon "content_copy" at bounding box center [113, 52] width 8 height 8
click at [160, 69] on img at bounding box center [160, 70] width 10 height 4
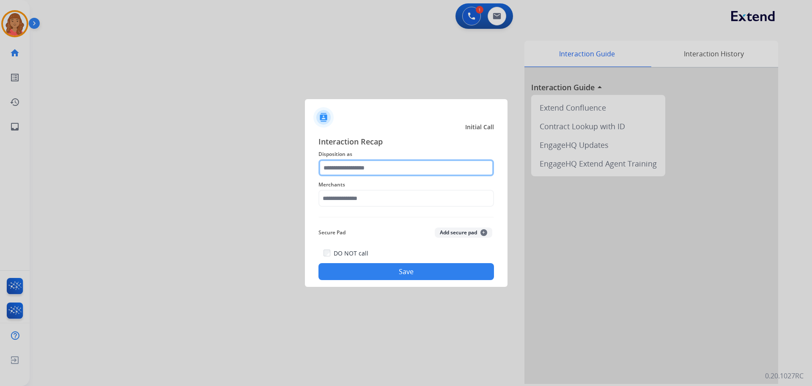
click at [364, 176] on div at bounding box center [407, 167] width 176 height 17
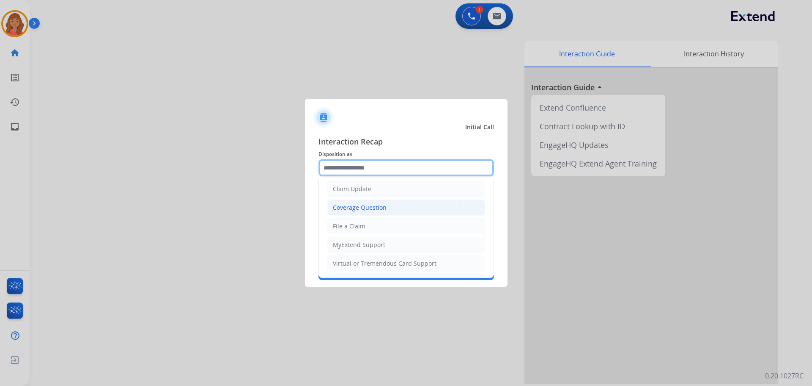
scroll to position [127, 0]
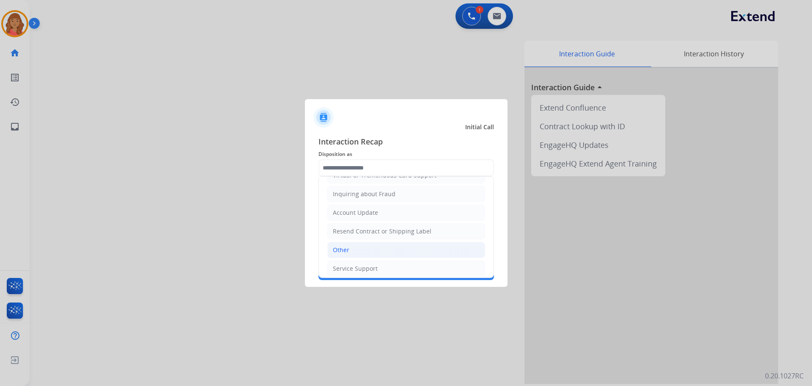
click at [343, 248] on div "Other" at bounding box center [341, 249] width 17 height 8
type input "*****"
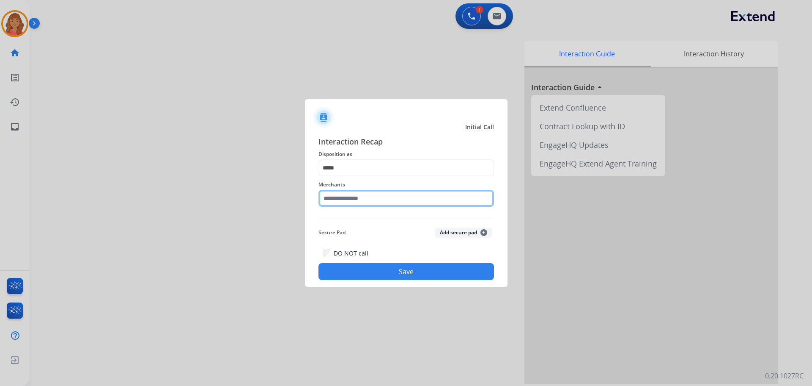
drag, startPoint x: 360, startPoint y: 201, endPoint x: 360, endPoint y: 207, distance: 6.3
click at [360, 202] on input "text" at bounding box center [407, 198] width 176 height 17
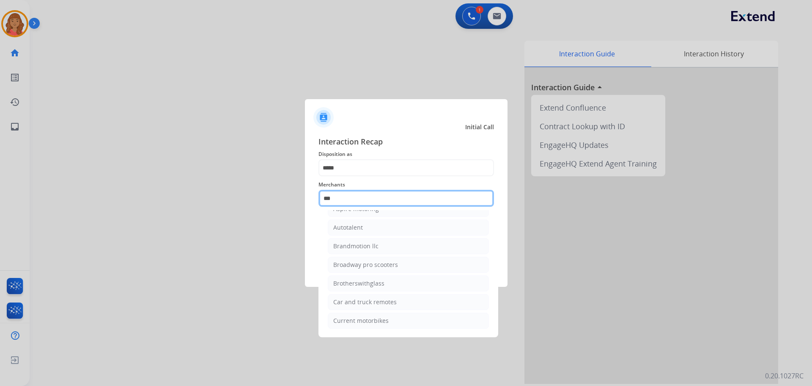
scroll to position [0, 0]
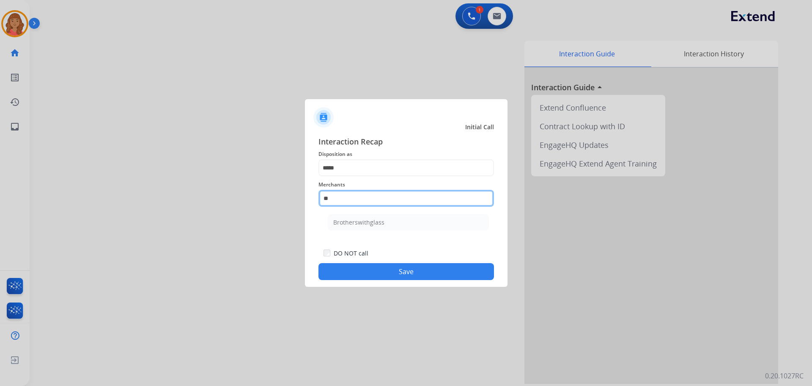
type input "*"
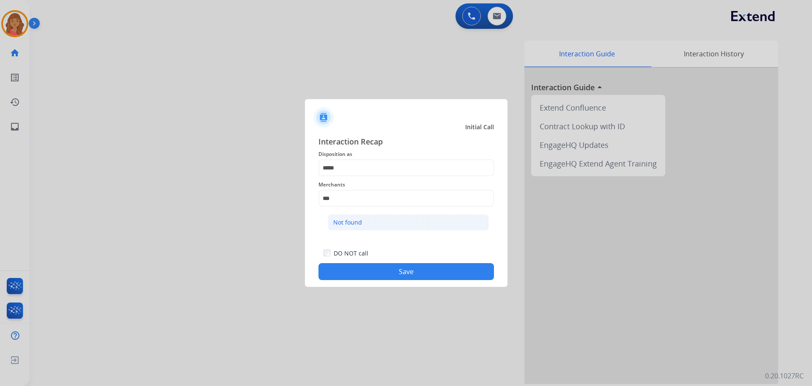
click at [358, 218] on div "Not found" at bounding box center [347, 222] width 29 height 8
type input "*********"
click at [379, 281] on div "Interaction Recap Disposition as ***** Merchants ********* Secure Pad Add secur…" at bounding box center [406, 208] width 203 height 158
click at [376, 271] on button "Save" at bounding box center [407, 271] width 176 height 17
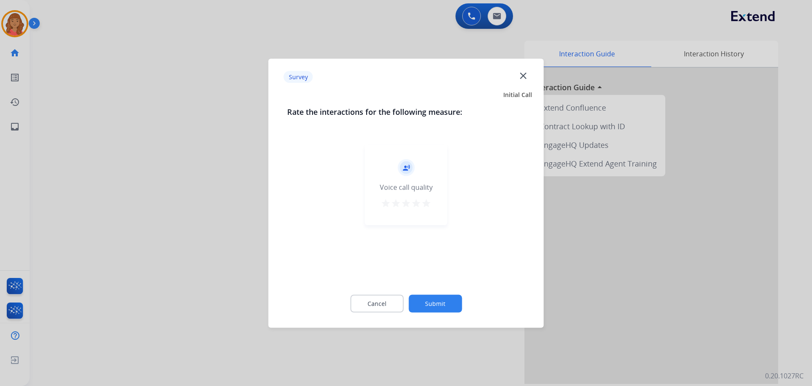
click at [429, 204] on mat-icon "star" at bounding box center [426, 203] width 10 height 10
click at [429, 308] on button "Submit" at bounding box center [435, 303] width 53 height 18
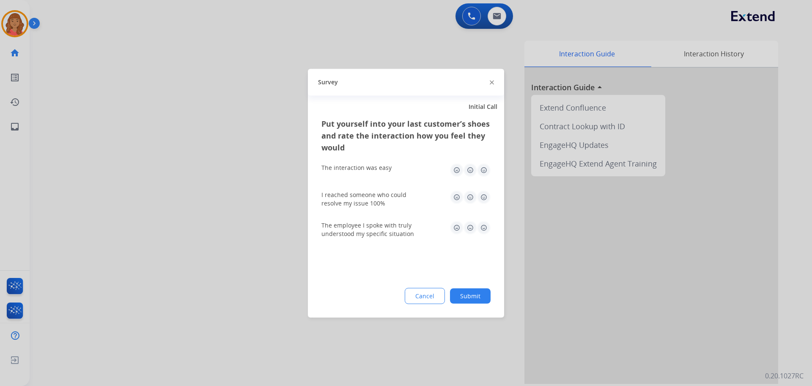
click at [483, 174] on img at bounding box center [484, 170] width 14 height 14
click at [484, 198] on img at bounding box center [484, 197] width 14 height 14
click at [483, 229] on img at bounding box center [484, 227] width 14 height 14
drag, startPoint x: 468, startPoint y: 294, endPoint x: 468, endPoint y: 298, distance: 4.7
click at [468, 294] on button "Submit" at bounding box center [470, 295] width 41 height 15
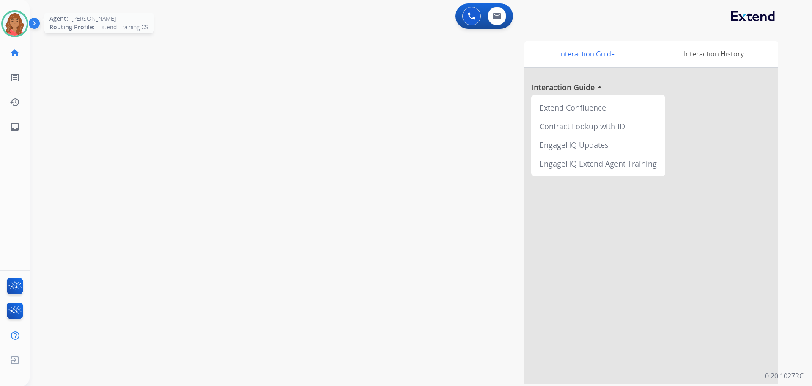
drag, startPoint x: 1, startPoint y: 19, endPoint x: 6, endPoint y: 20, distance: 4.4
click at [2, 19] on div "Agent: Roberta Routing Profile: Extend_Training CS" at bounding box center [14, 23] width 27 height 27
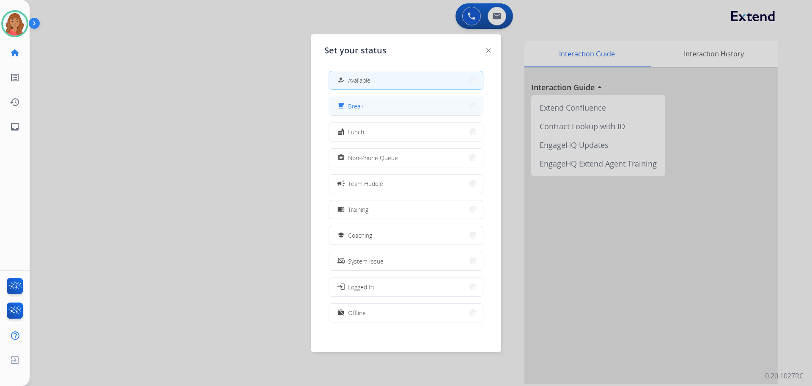
click at [372, 102] on button "free_breakfast Break" at bounding box center [406, 106] width 154 height 18
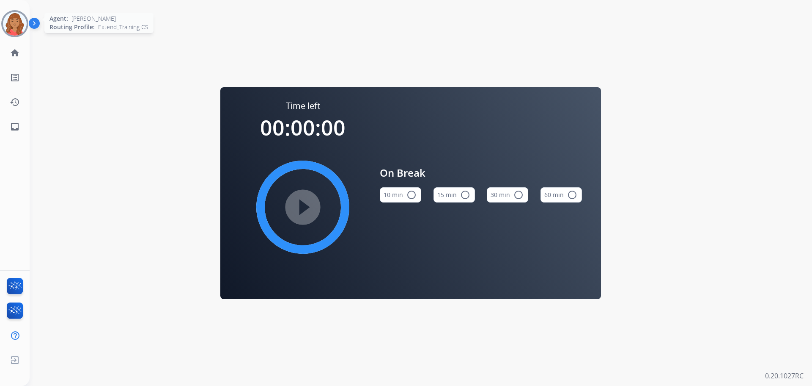
drag, startPoint x: 15, startPoint y: 24, endPoint x: 17, endPoint y: 28, distance: 5.0
click at [15, 25] on img at bounding box center [15, 24] width 24 height 24
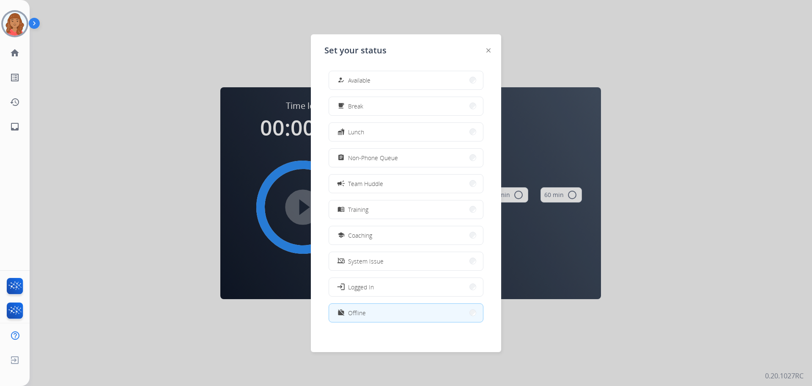
click at [402, 76] on button "how_to_reg Available" at bounding box center [406, 80] width 154 height 18
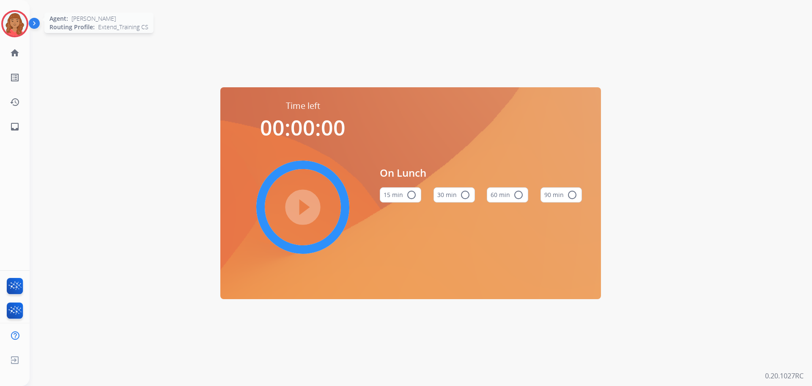
click at [20, 27] on img at bounding box center [15, 24] width 24 height 24
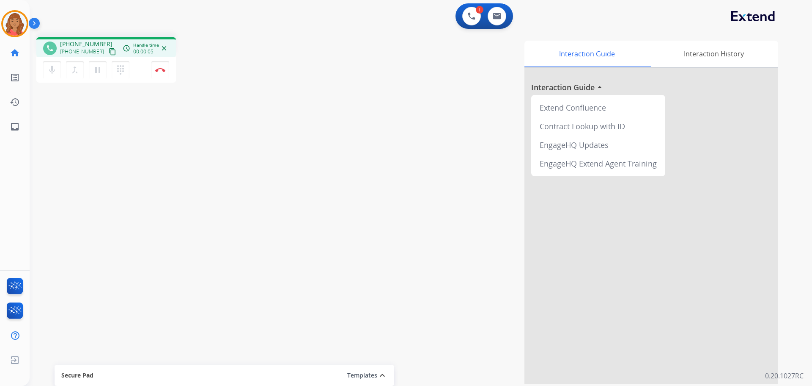
click at [109, 52] on mat-icon "content_copy" at bounding box center [113, 52] width 8 height 8
click at [109, 54] on mat-icon "content_copy" at bounding box center [113, 52] width 8 height 8
click at [163, 74] on button "Disconnect" at bounding box center [160, 70] width 18 height 18
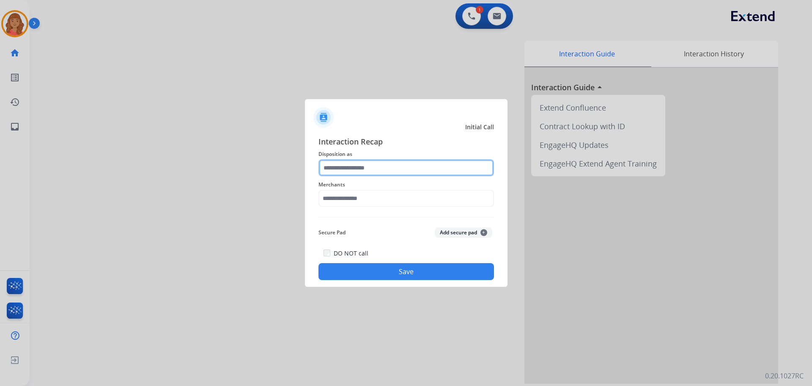
click at [358, 168] on input "text" at bounding box center [407, 167] width 176 height 17
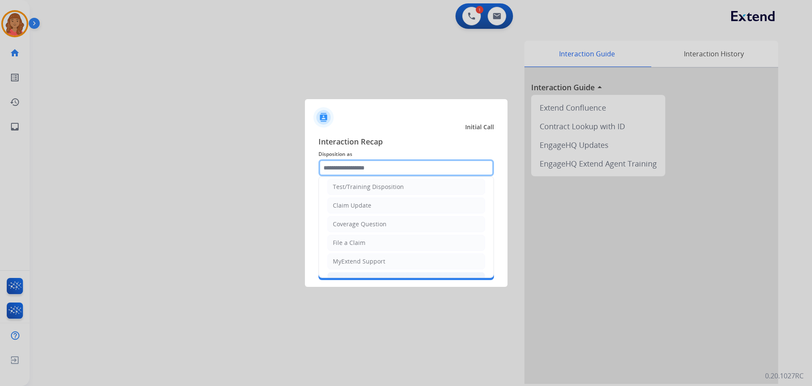
scroll to position [42, 0]
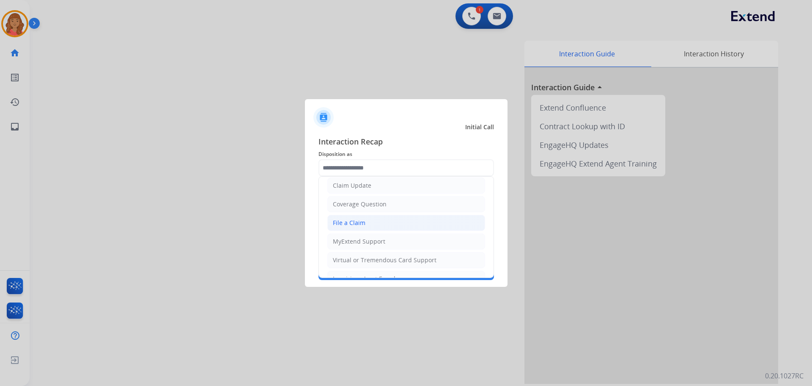
click at [352, 223] on div "File a Claim" at bounding box center [349, 222] width 33 height 8
type input "**********"
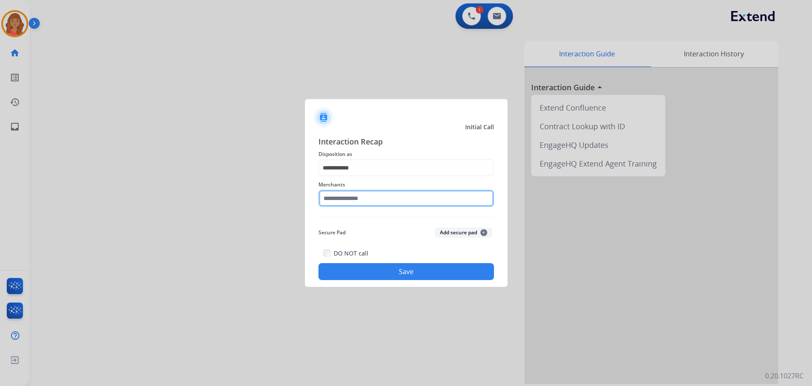
click at [350, 195] on input "text" at bounding box center [407, 198] width 176 height 17
type input "*"
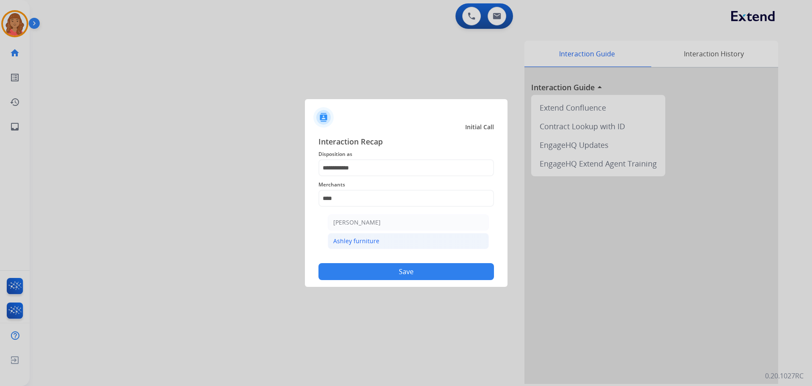
click at [354, 237] on div "Ashley furniture" at bounding box center [356, 241] width 46 height 8
type input "**********"
click at [368, 277] on button "Save" at bounding box center [407, 271] width 176 height 17
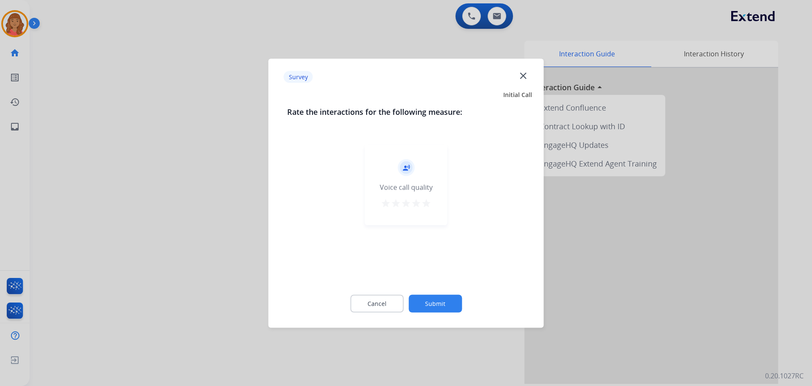
drag, startPoint x: 428, startPoint y: 203, endPoint x: 422, endPoint y: 233, distance: 31.1
click at [428, 204] on mat-icon "star" at bounding box center [426, 203] width 10 height 10
click at [428, 298] on button "Submit" at bounding box center [435, 303] width 53 height 18
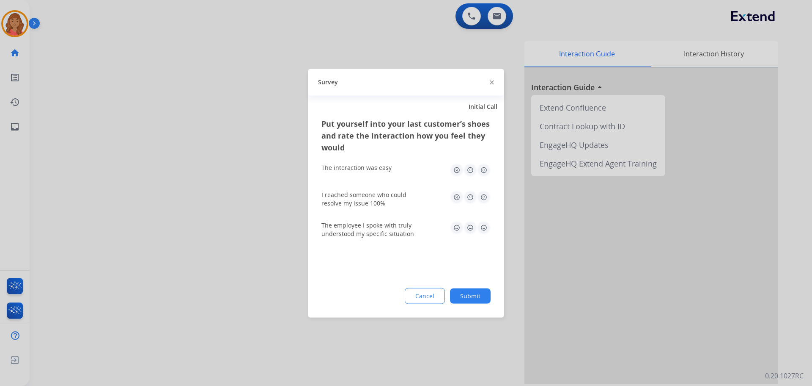
click at [485, 172] on img at bounding box center [484, 170] width 14 height 14
click at [486, 196] on img at bounding box center [484, 197] width 14 height 14
click at [488, 224] on img at bounding box center [484, 227] width 14 height 14
click at [474, 305] on div "Put yourself into your last customer’s shoes and rate the interaction how you f…" at bounding box center [406, 217] width 196 height 200
click at [472, 299] on button "Submit" at bounding box center [470, 295] width 41 height 15
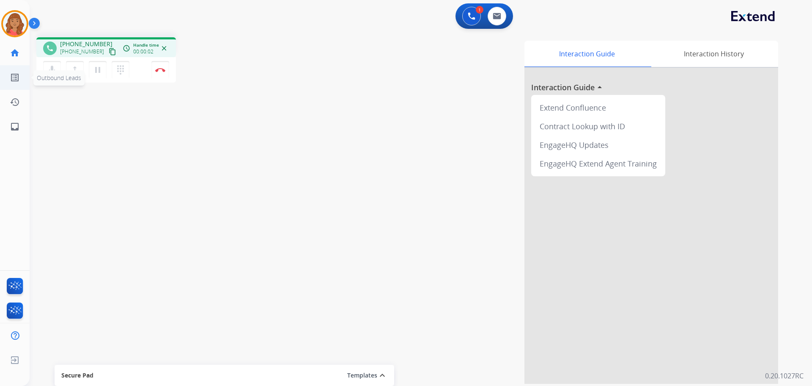
drag, startPoint x: 104, startPoint y: 49, endPoint x: 6, endPoint y: 71, distance: 100.6
click at [109, 50] on mat-icon "content_copy" at bounding box center [113, 52] width 8 height 8
click at [160, 69] on img at bounding box center [160, 70] width 10 height 4
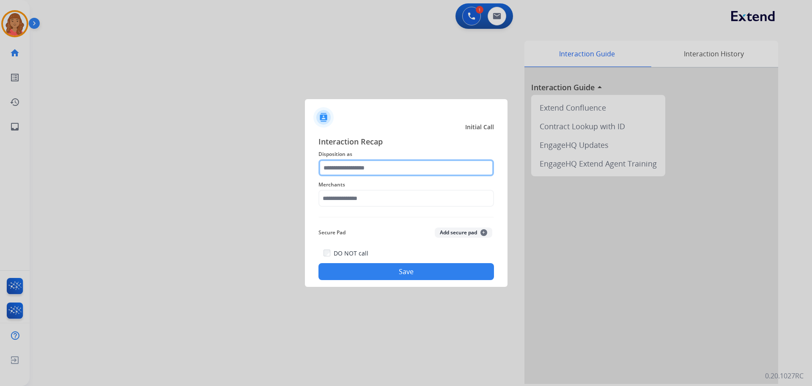
drag, startPoint x: 346, startPoint y: 171, endPoint x: 344, endPoint y: 175, distance: 4.7
click at [345, 171] on input "text" at bounding box center [407, 167] width 176 height 17
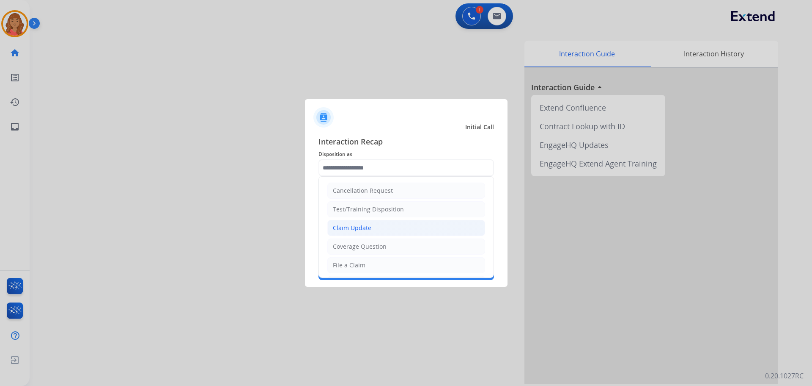
click at [342, 228] on div "Claim Update" at bounding box center [352, 227] width 39 height 8
type input "**********"
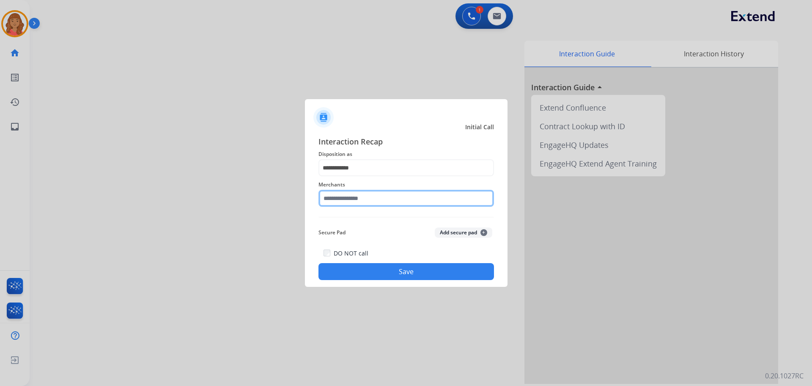
click at [349, 200] on input "text" at bounding box center [407, 198] width 176 height 17
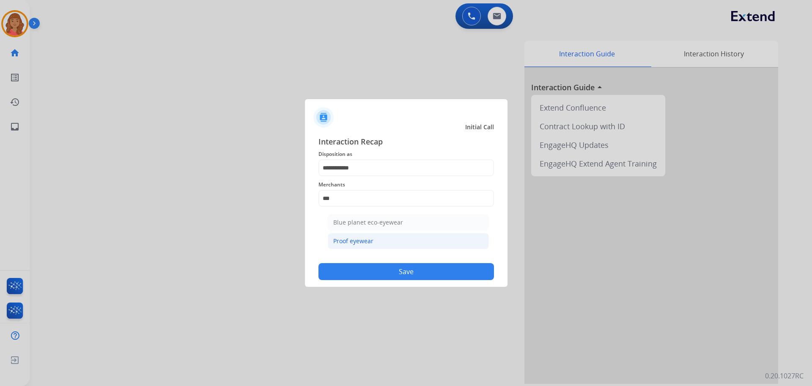
click at [353, 242] on div "Proof eyewear" at bounding box center [353, 241] width 40 height 8
type input "**********"
click at [365, 263] on button "Save" at bounding box center [407, 271] width 176 height 17
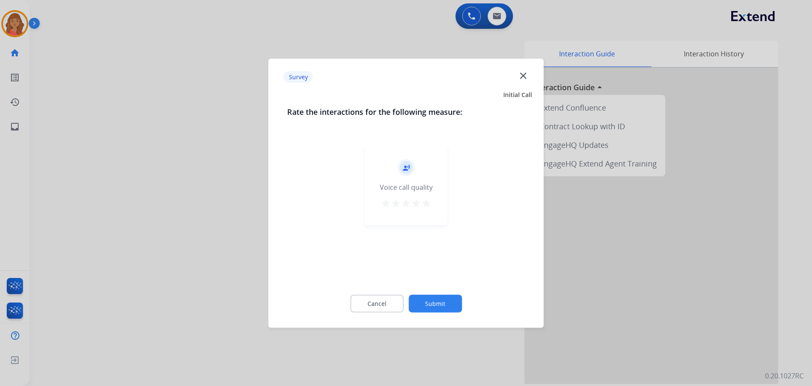
click at [426, 203] on mat-icon "star" at bounding box center [426, 203] width 10 height 10
click at [438, 291] on div "Cancel Submit" at bounding box center [406, 303] width 238 height 38
click at [439, 301] on button "Submit" at bounding box center [435, 303] width 53 height 18
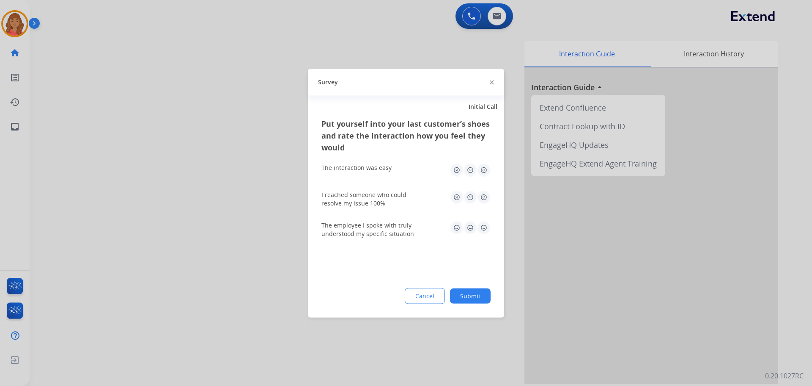
click at [484, 171] on img at bounding box center [484, 170] width 14 height 14
click at [484, 197] on img at bounding box center [484, 197] width 14 height 14
click at [485, 227] on img at bounding box center [484, 227] width 14 height 14
click at [476, 291] on button "Submit" at bounding box center [470, 295] width 41 height 15
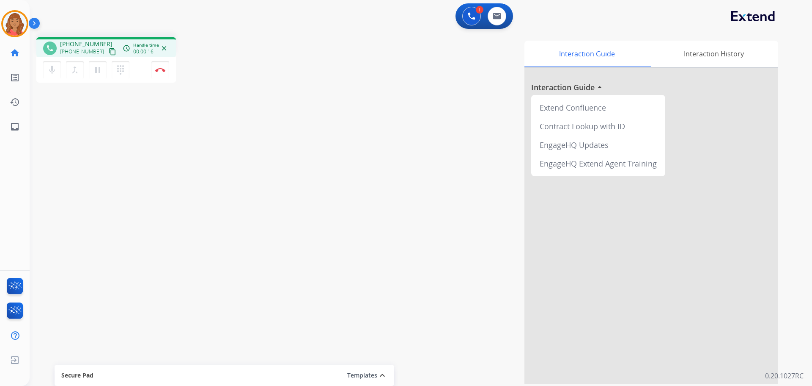
click at [109, 52] on mat-icon "content_copy" at bounding box center [113, 52] width 8 height 8
click at [162, 70] on img at bounding box center [160, 70] width 10 height 4
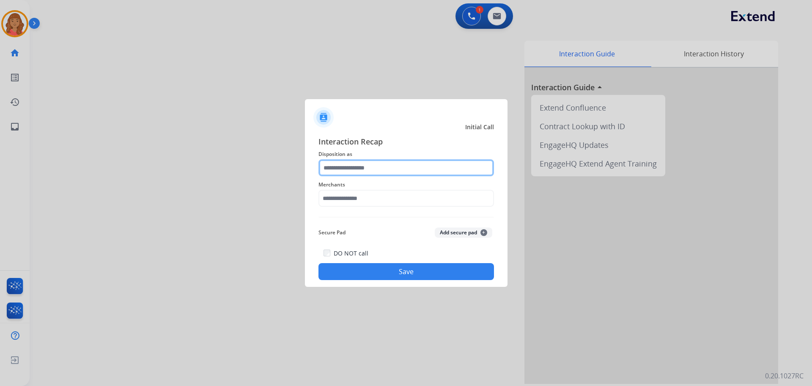
click at [363, 171] on input "text" at bounding box center [407, 167] width 176 height 17
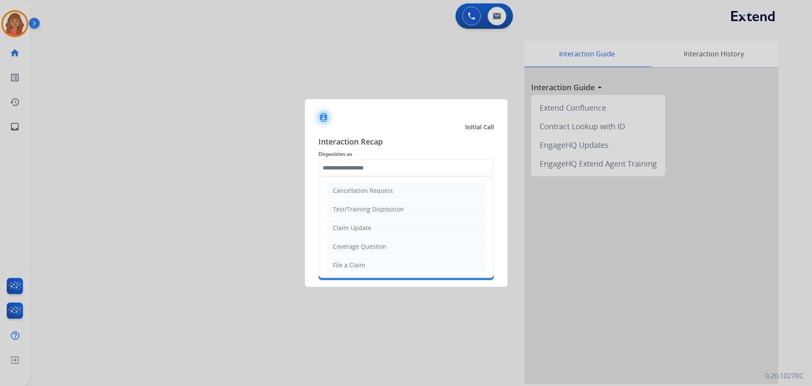
drag, startPoint x: 358, startPoint y: 190, endPoint x: 359, endPoint y: 199, distance: 8.6
click at [359, 191] on div "Cancellation Request" at bounding box center [363, 190] width 60 height 8
type input "**********"
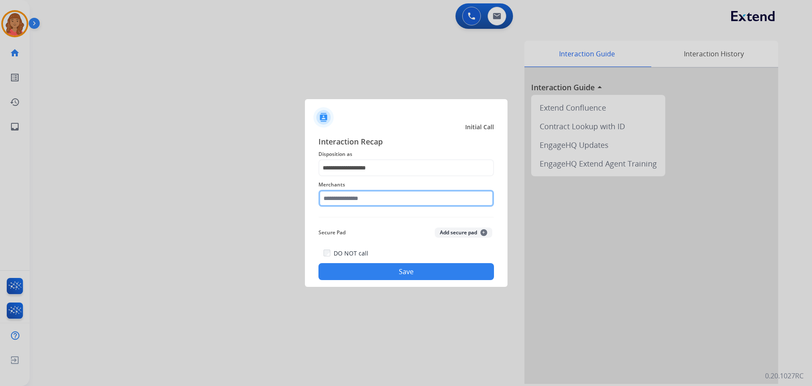
click at [339, 196] on input "text" at bounding box center [407, 198] width 176 height 17
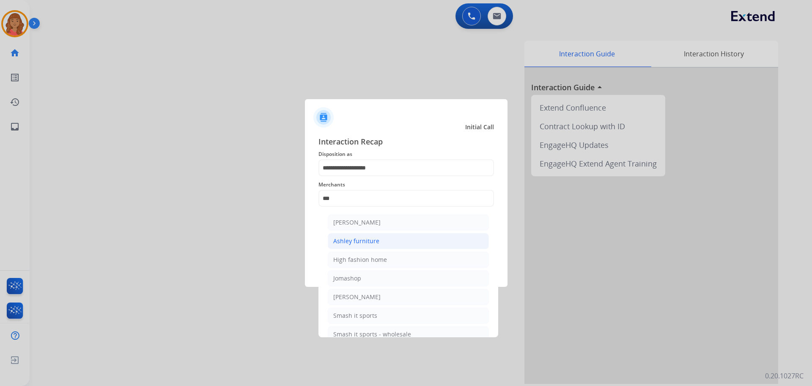
click at [352, 240] on div "Ashley furniture" at bounding box center [356, 241] width 46 height 8
type input "**********"
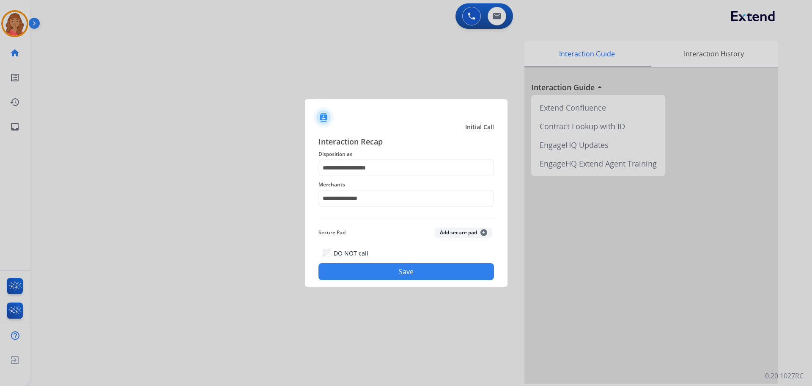
click at [364, 271] on button "Save" at bounding box center [407, 271] width 176 height 17
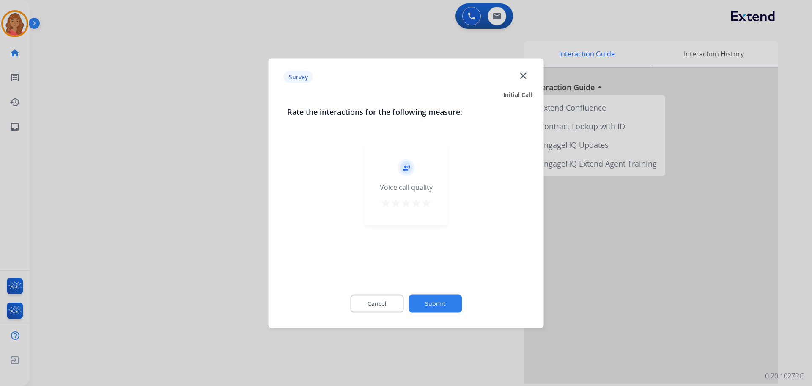
click at [427, 201] on mat-icon "star" at bounding box center [426, 203] width 10 height 10
click at [435, 298] on button "Submit" at bounding box center [435, 303] width 53 height 18
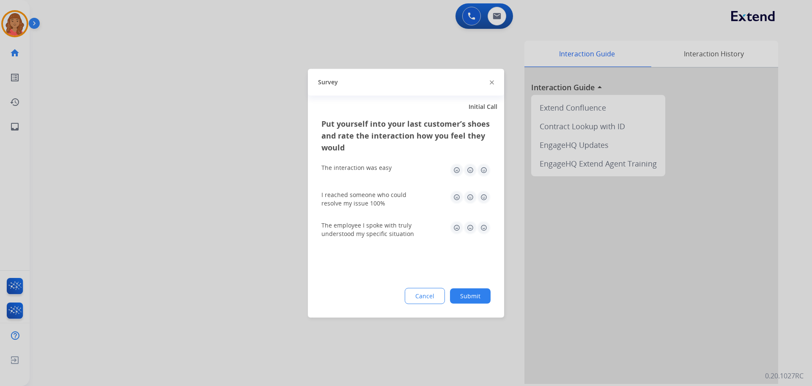
click at [485, 174] on img at bounding box center [484, 170] width 14 height 14
click at [483, 196] on img at bounding box center [484, 197] width 14 height 14
drag, startPoint x: 466, startPoint y: 297, endPoint x: 462, endPoint y: 318, distance: 21.5
click at [466, 297] on button "Submit" at bounding box center [470, 295] width 41 height 15
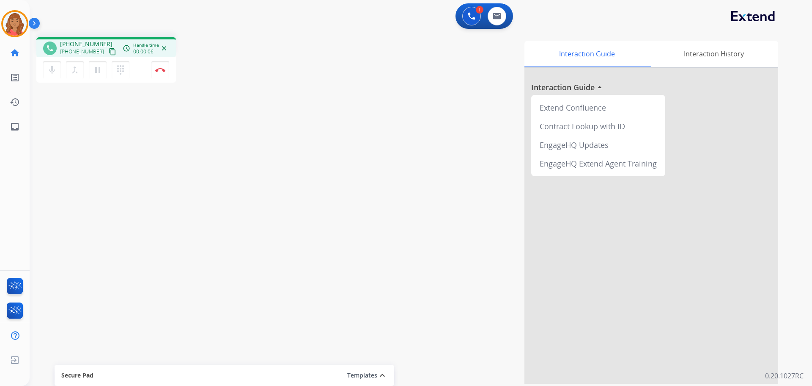
click at [109, 49] on mat-icon "content_copy" at bounding box center [113, 52] width 8 height 8
click at [109, 52] on mat-icon "content_copy" at bounding box center [113, 52] width 8 height 8
click at [162, 71] on img at bounding box center [160, 70] width 10 height 4
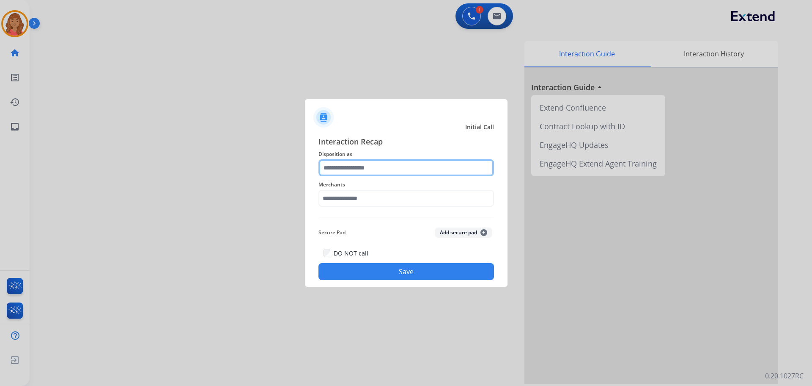
drag, startPoint x: 339, startPoint y: 171, endPoint x: 342, endPoint y: 175, distance: 5.8
click at [340, 171] on input "text" at bounding box center [407, 167] width 176 height 17
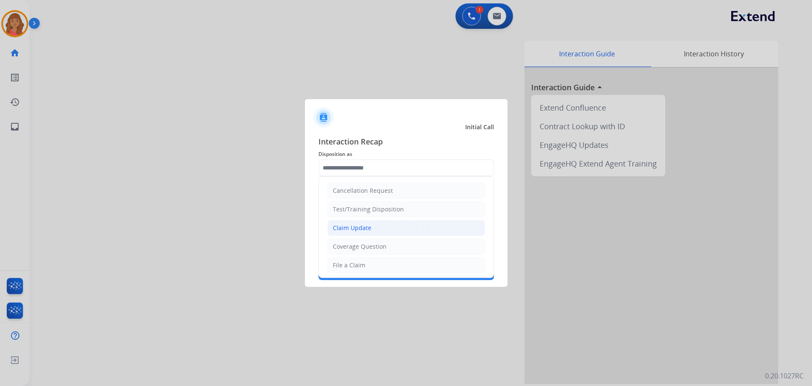
click at [351, 227] on div "Claim Update" at bounding box center [352, 227] width 39 height 8
type input "**********"
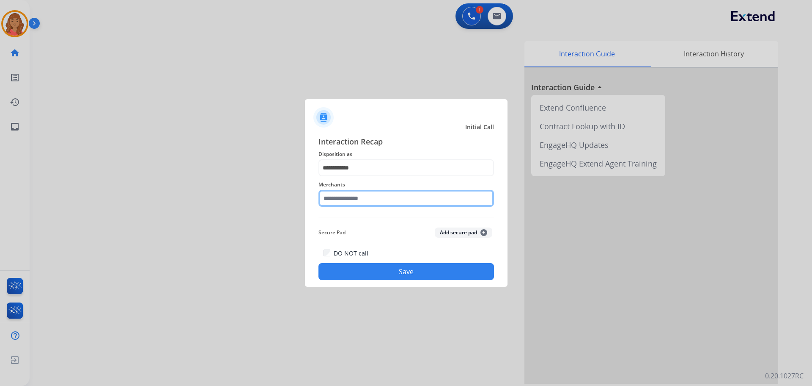
click at [350, 205] on input "text" at bounding box center [407, 198] width 176 height 17
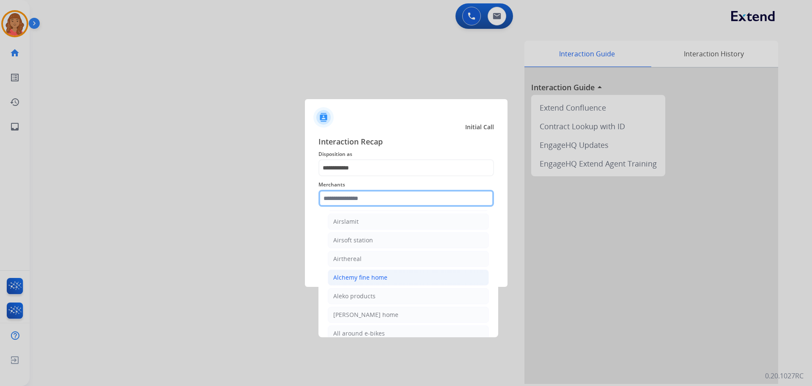
scroll to position [508, 0]
type input "*"
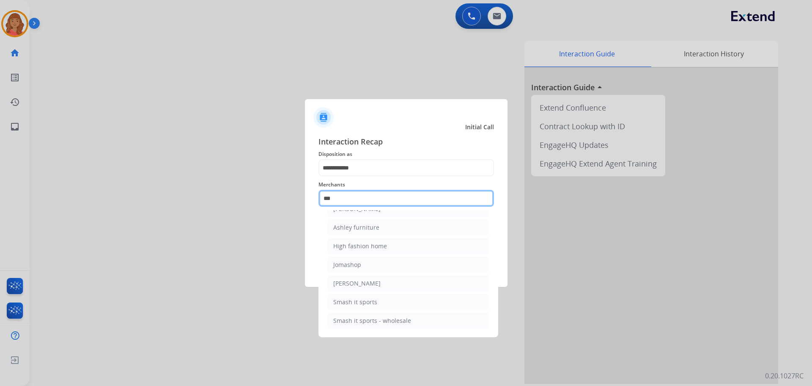
scroll to position [14, 0]
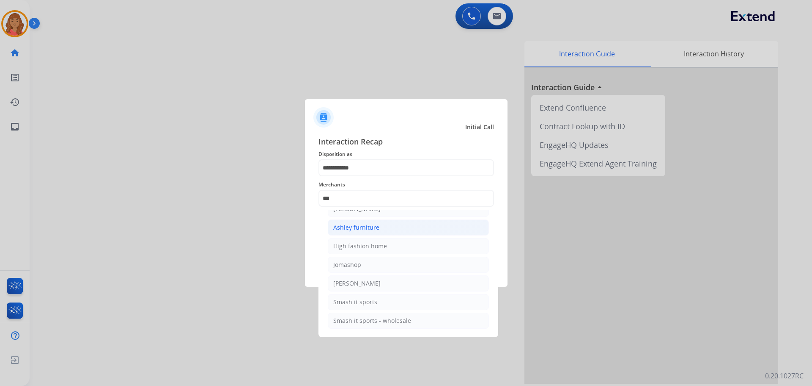
click at [350, 227] on div "Ashley furniture" at bounding box center [356, 227] width 46 height 8
type input "**********"
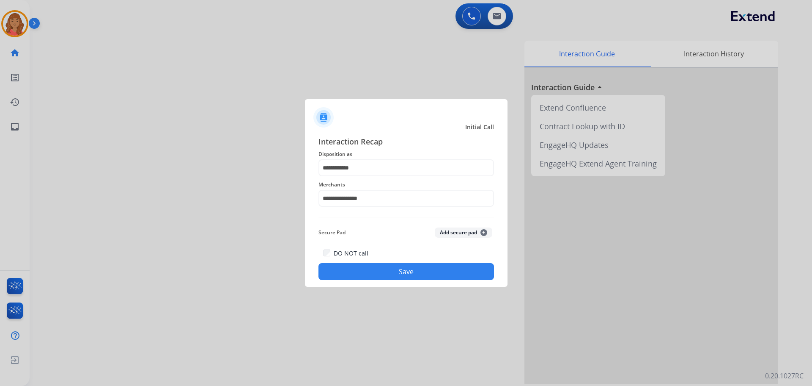
click at [377, 267] on button "Save" at bounding box center [407, 271] width 176 height 17
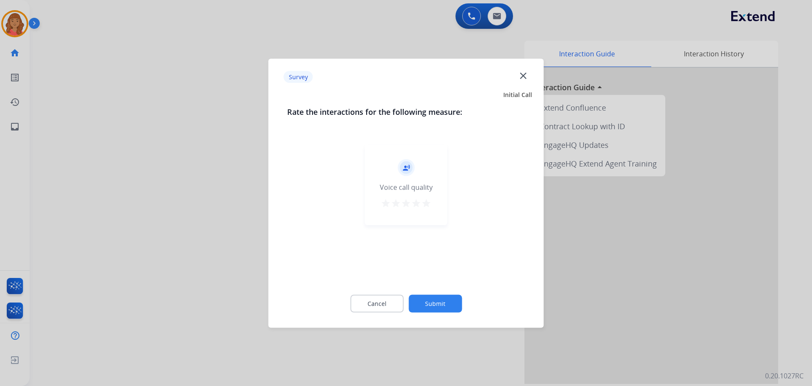
drag, startPoint x: 428, startPoint y: 204, endPoint x: 428, endPoint y: 209, distance: 5.1
click at [428, 205] on mat-icon "star" at bounding box center [426, 203] width 10 height 10
click at [437, 302] on button "Submit" at bounding box center [435, 303] width 53 height 18
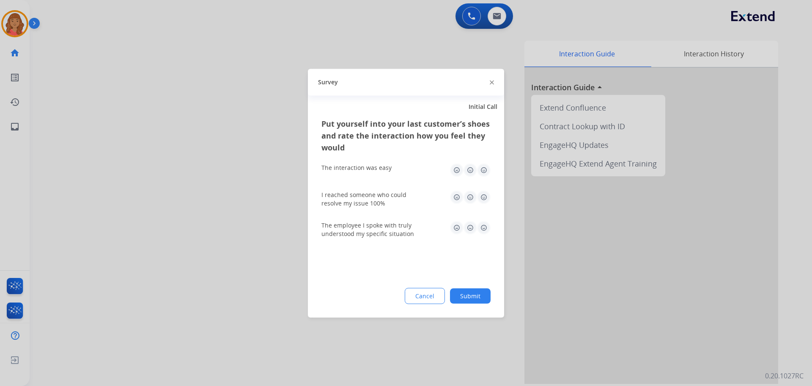
drag, startPoint x: 485, startPoint y: 197, endPoint x: 483, endPoint y: 179, distance: 17.5
click at [485, 196] on img at bounding box center [484, 197] width 14 height 14
click at [479, 169] on img at bounding box center [484, 170] width 14 height 14
click at [485, 230] on img at bounding box center [484, 227] width 14 height 14
drag, startPoint x: 477, startPoint y: 290, endPoint x: 475, endPoint y: 295, distance: 5.0
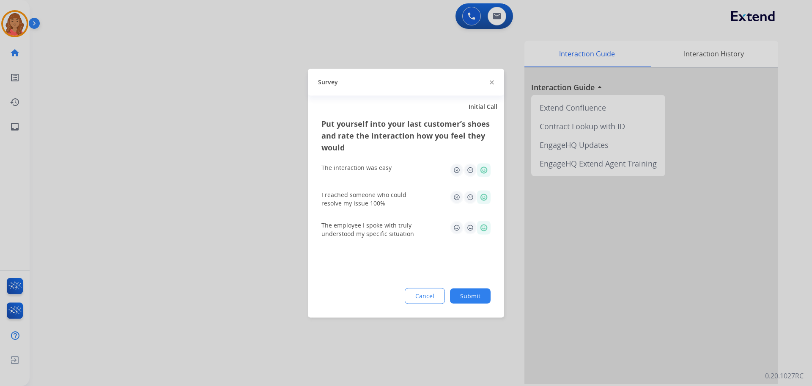
click at [477, 290] on button "Submit" at bounding box center [470, 295] width 41 height 15
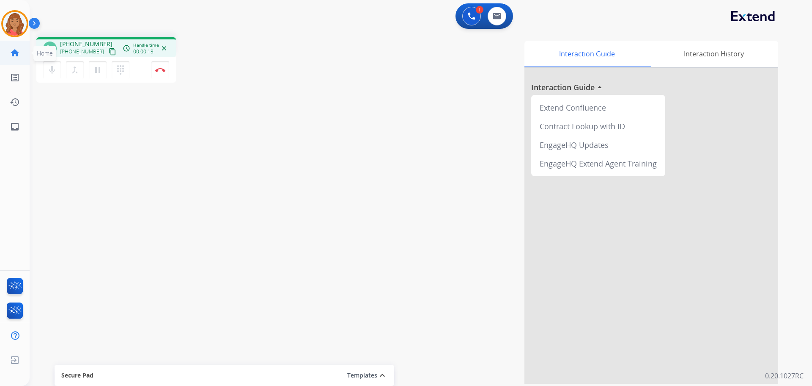
drag, startPoint x: 101, startPoint y: 50, endPoint x: 3, endPoint y: 50, distance: 98.2
click at [107, 50] on button "content_copy" at bounding box center [112, 52] width 10 height 10
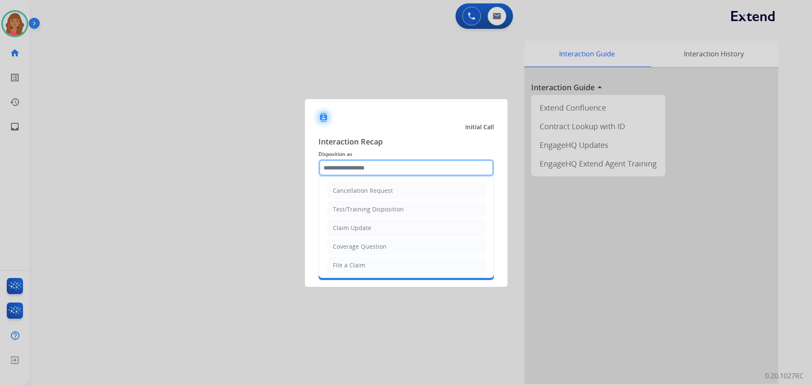
click at [375, 170] on input "text" at bounding box center [407, 167] width 176 height 17
click at [356, 227] on div "Claim Update" at bounding box center [352, 227] width 39 height 8
type input "**********"
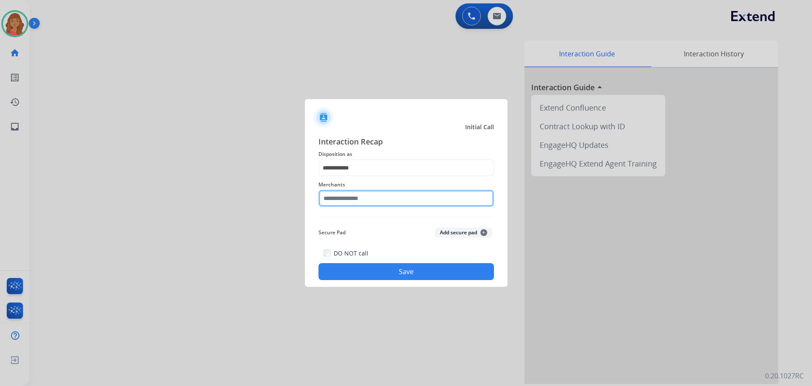
click at [361, 194] on input "text" at bounding box center [407, 198] width 176 height 17
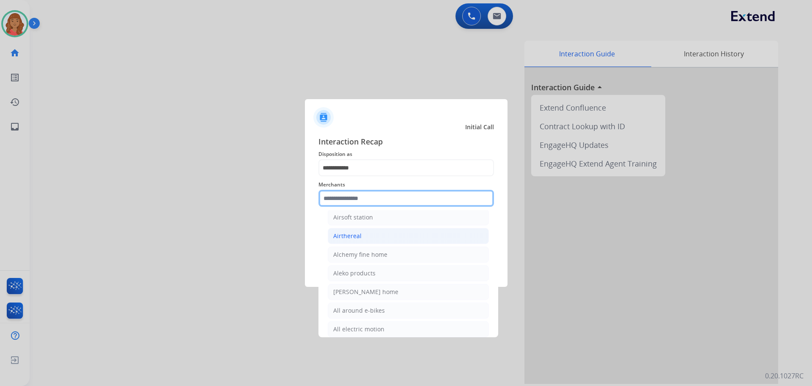
scroll to position [508, 0]
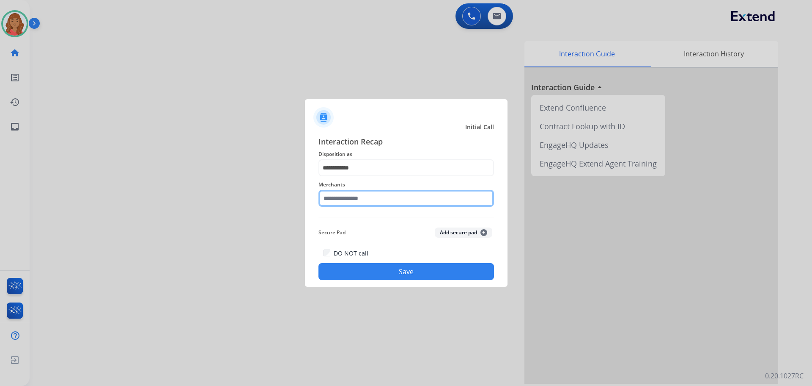
click at [358, 202] on input "text" at bounding box center [407, 198] width 176 height 17
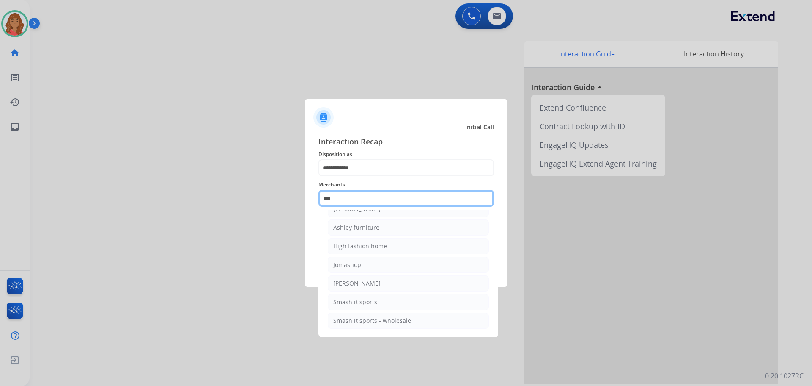
scroll to position [14, 0]
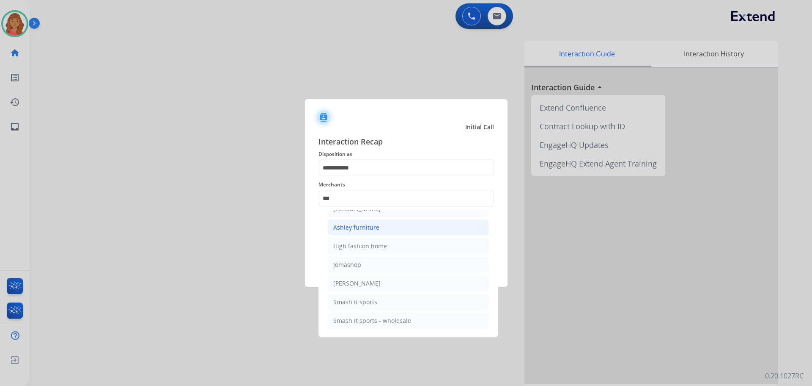
click at [351, 223] on div "Ashley furniture" at bounding box center [356, 227] width 46 height 8
type input "**********"
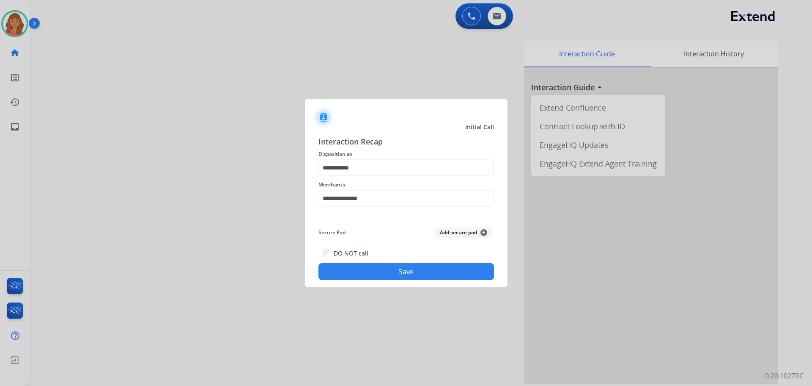
click at [369, 267] on button "Save" at bounding box center [407, 271] width 176 height 17
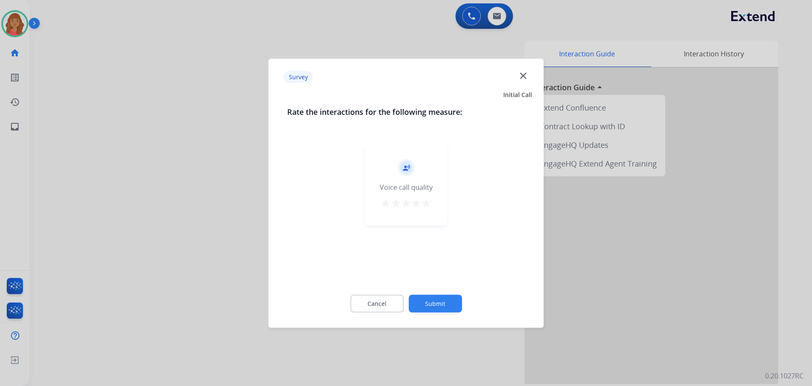
click at [426, 201] on mat-icon "star" at bounding box center [426, 203] width 10 height 10
click at [436, 307] on button "Submit" at bounding box center [435, 303] width 53 height 18
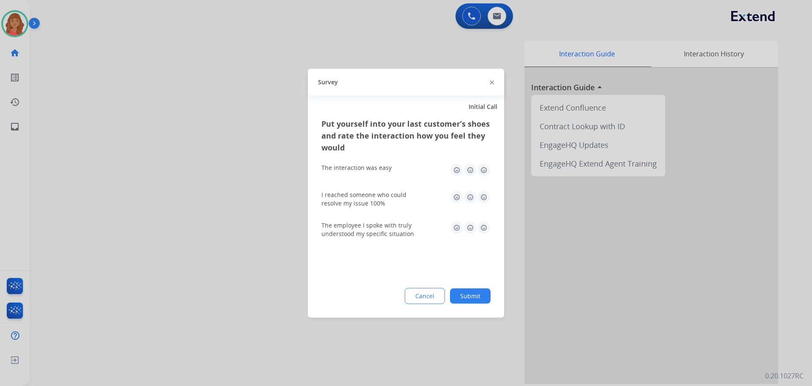
click at [484, 171] on img at bounding box center [484, 170] width 14 height 14
drag, startPoint x: 482, startPoint y: 198, endPoint x: 483, endPoint y: 205, distance: 7.2
click at [483, 198] on img at bounding box center [484, 197] width 14 height 14
click at [482, 229] on img at bounding box center [484, 227] width 14 height 14
click at [476, 299] on button "Submit" at bounding box center [470, 295] width 41 height 15
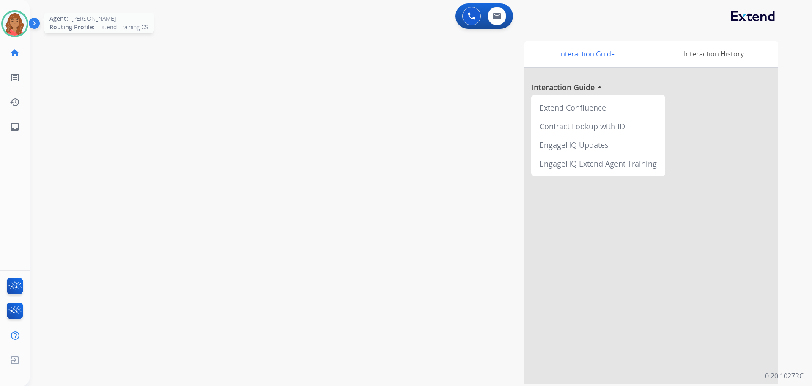
click at [8, 21] on img at bounding box center [15, 24] width 24 height 24
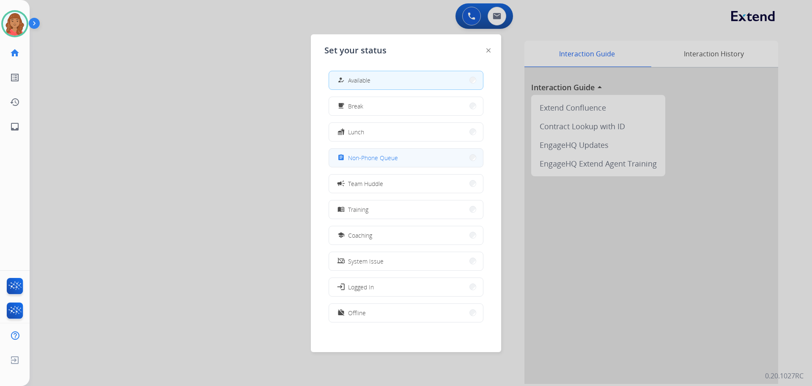
click at [358, 160] on span "Non-Phone Queue" at bounding box center [373, 157] width 50 height 9
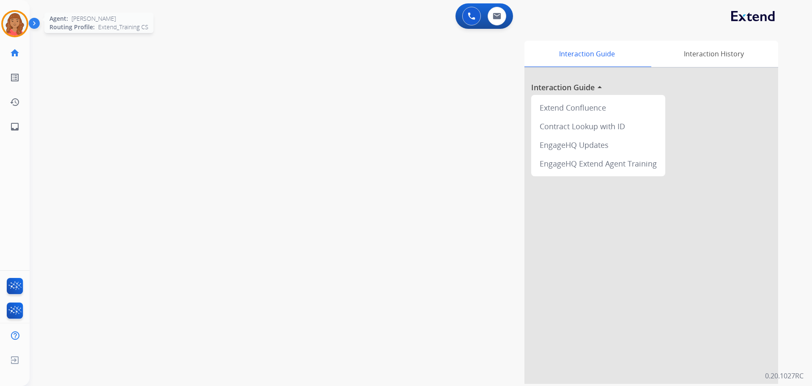
click at [14, 26] on img at bounding box center [15, 24] width 24 height 24
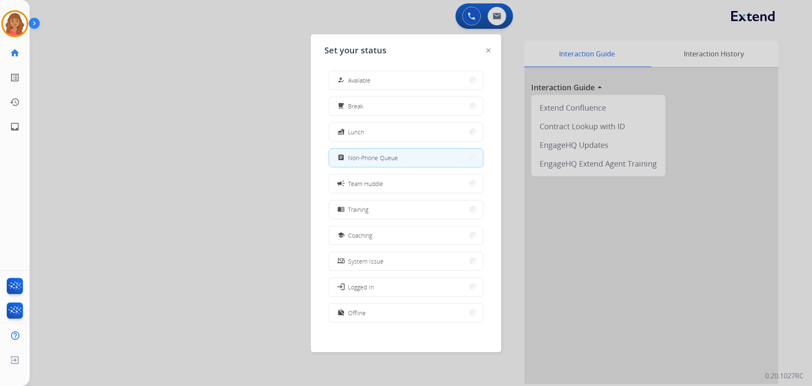
click at [364, 73] on button "how_to_reg Available" at bounding box center [406, 80] width 154 height 18
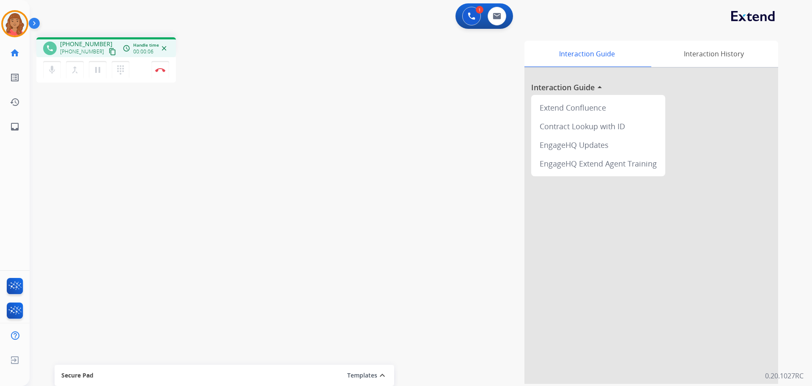
drag, startPoint x: 104, startPoint y: 50, endPoint x: 67, endPoint y: 50, distance: 36.8
click at [107, 50] on button "content_copy" at bounding box center [112, 52] width 10 height 10
click at [109, 50] on mat-icon "content_copy" at bounding box center [113, 52] width 8 height 8
click at [163, 65] on button "Disconnect" at bounding box center [160, 70] width 18 height 18
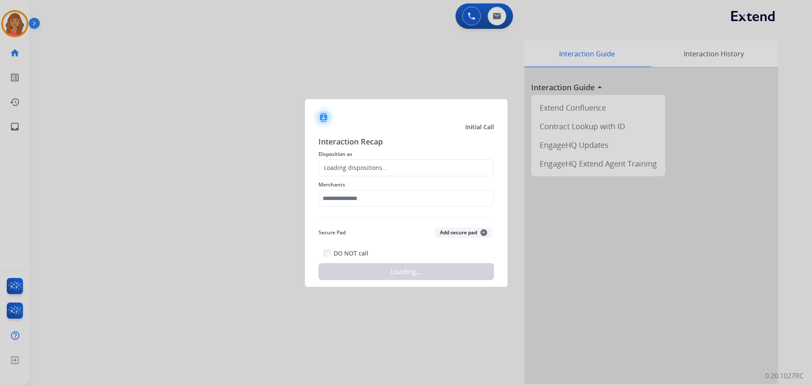
drag, startPoint x: 373, startPoint y: 170, endPoint x: 335, endPoint y: 239, distance: 79.0
click at [373, 172] on div "Loading dispositions..." at bounding box center [353, 167] width 69 height 8
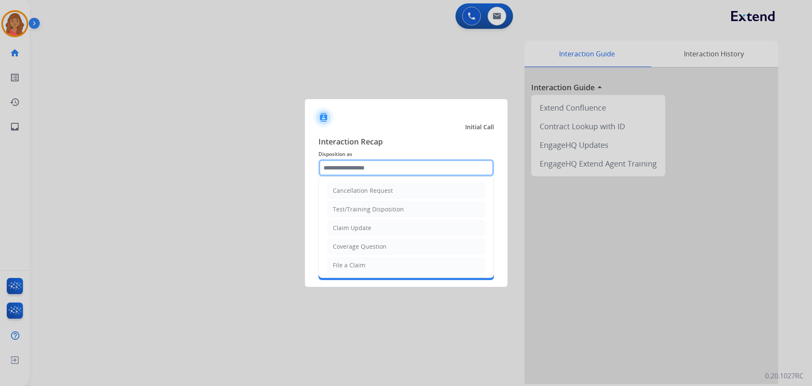
click at [344, 176] on div "Cancellation Request Test/Training Disposition Claim Update Coverage Question F…" at bounding box center [407, 167] width 176 height 17
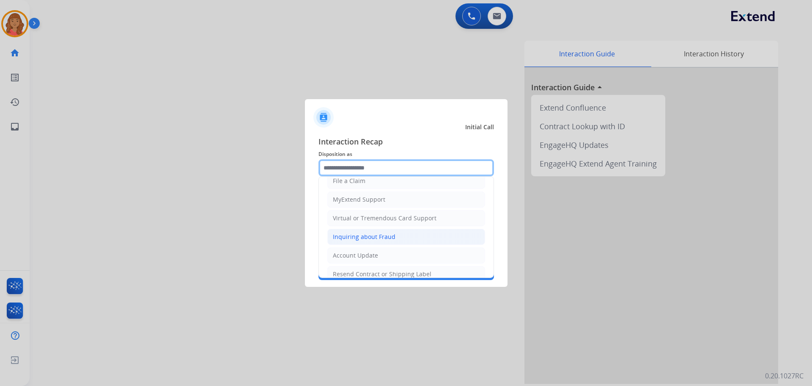
scroll to position [85, 0]
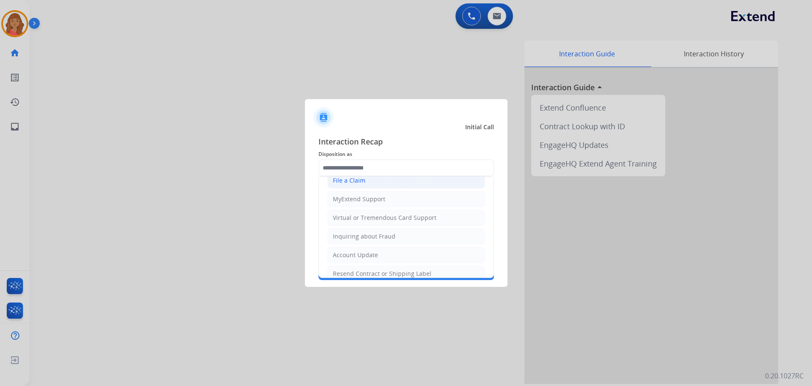
click at [348, 186] on li "File a Claim" at bounding box center [407, 180] width 158 height 16
type input "**********"
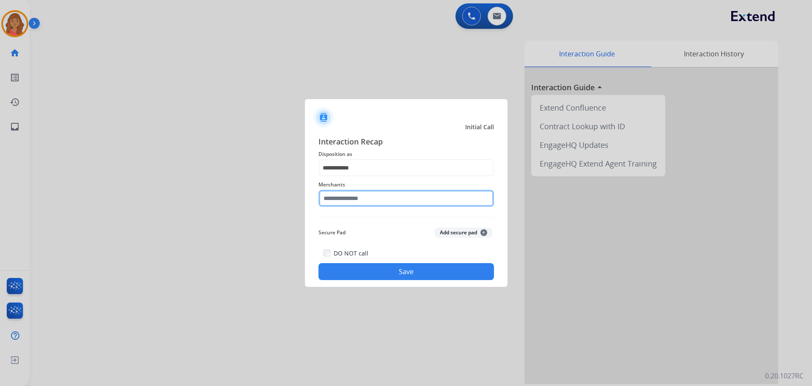
click at [352, 201] on input "text" at bounding box center [407, 198] width 176 height 17
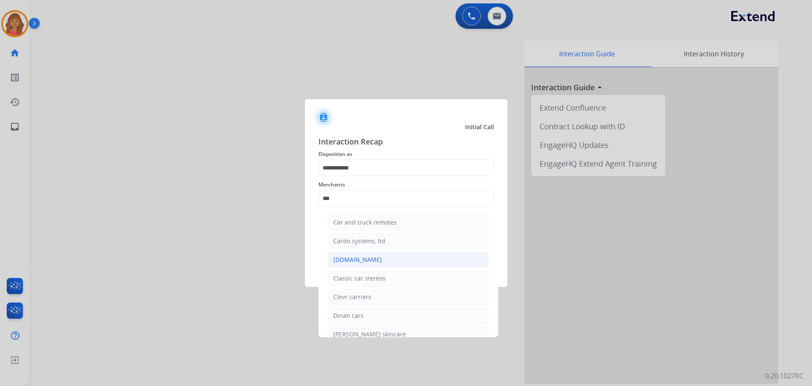
click at [351, 257] on div "[DOMAIN_NAME]" at bounding box center [357, 259] width 49 height 8
type input "**********"
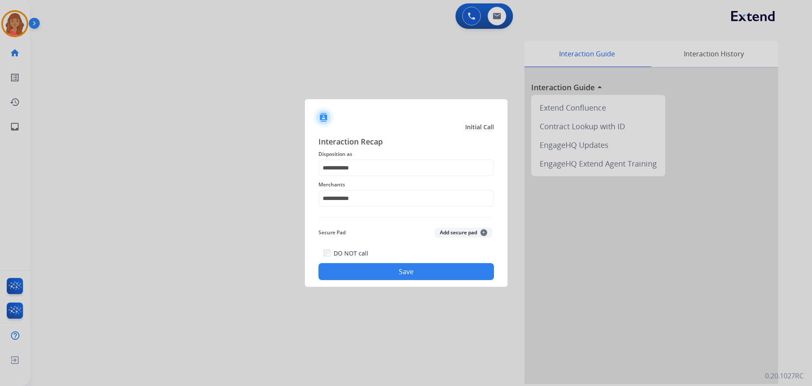
click at [368, 273] on button "Save" at bounding box center [407, 271] width 176 height 17
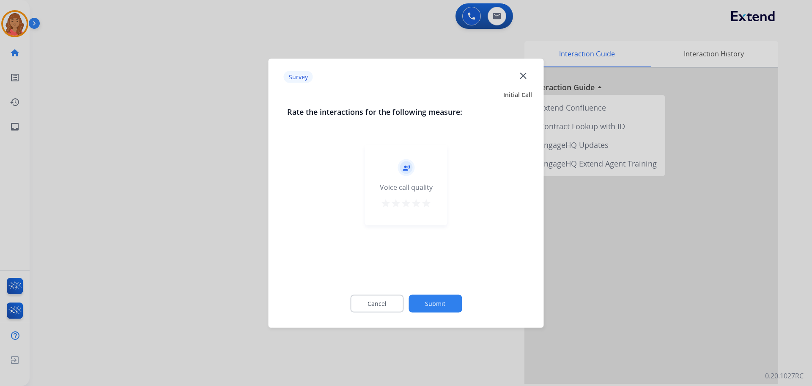
click at [424, 201] on mat-icon "star" at bounding box center [426, 203] width 10 height 10
click at [436, 297] on button "Submit" at bounding box center [435, 303] width 53 height 18
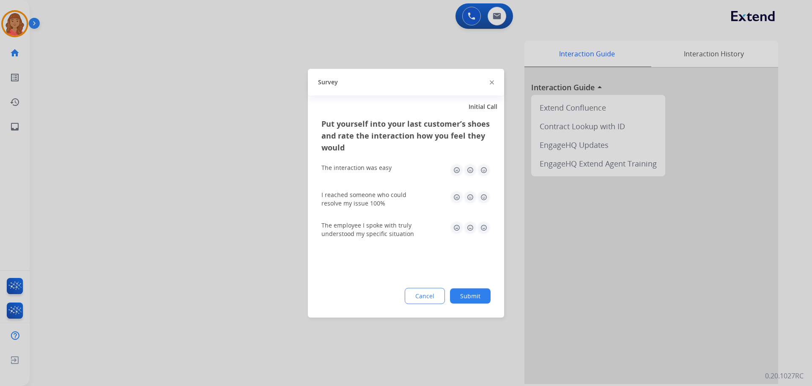
click at [482, 170] on img at bounding box center [484, 170] width 14 height 14
click at [482, 198] on img at bounding box center [484, 197] width 14 height 14
drag, startPoint x: 486, startPoint y: 229, endPoint x: 481, endPoint y: 249, distance: 21.5
click at [487, 229] on img at bounding box center [484, 227] width 14 height 14
drag, startPoint x: 469, startPoint y: 290, endPoint x: 472, endPoint y: 343, distance: 53.0
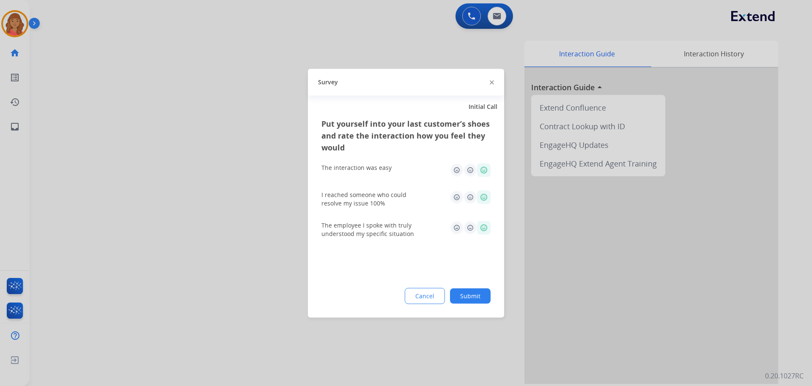
click at [471, 292] on button "Submit" at bounding box center [470, 295] width 41 height 15
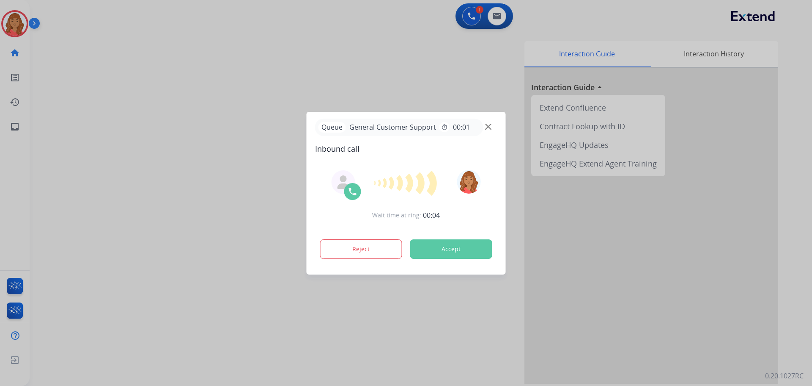
click at [14, 23] on div at bounding box center [406, 193] width 812 height 386
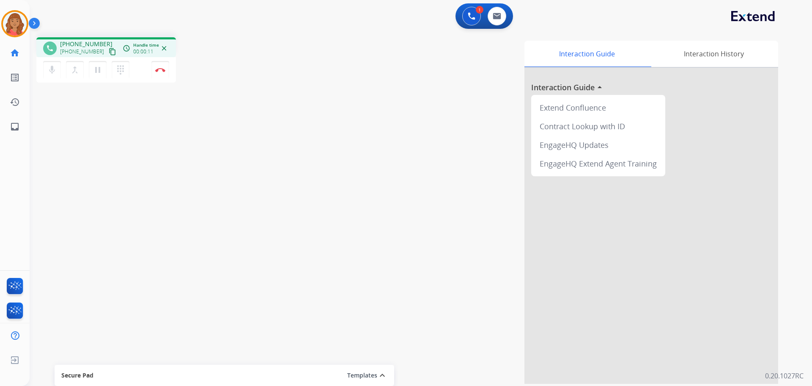
drag, startPoint x: 102, startPoint y: 52, endPoint x: 75, endPoint y: 47, distance: 27.8
click at [109, 52] on mat-icon "content_copy" at bounding box center [113, 52] width 8 height 8
click at [120, 67] on mat-icon "dialpad" at bounding box center [121, 70] width 10 height 10
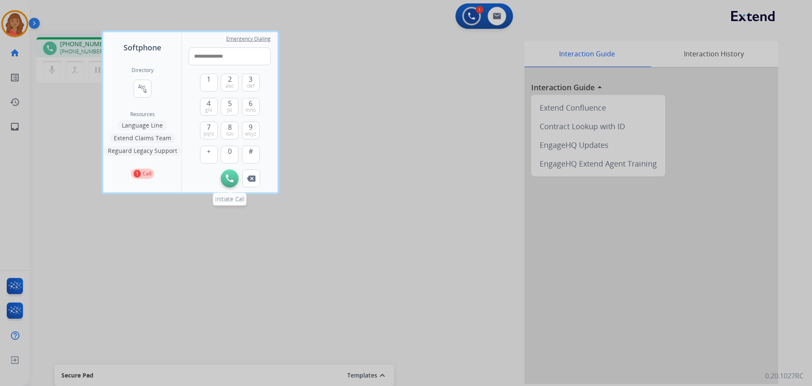
type input "**********"
click at [227, 178] on img at bounding box center [230, 178] width 8 height 8
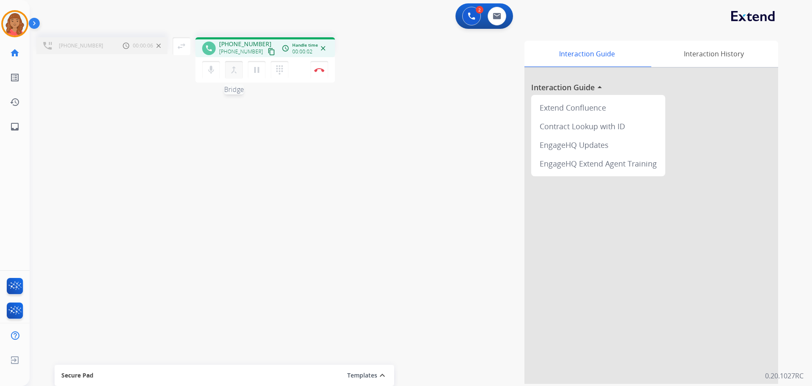
click at [232, 70] on mat-icon "merge_type" at bounding box center [234, 70] width 10 height 10
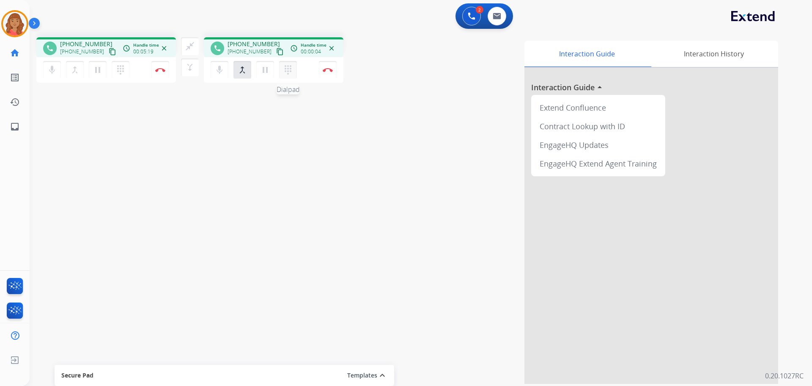
click at [286, 70] on mat-icon "dialpad" at bounding box center [288, 70] width 10 height 10
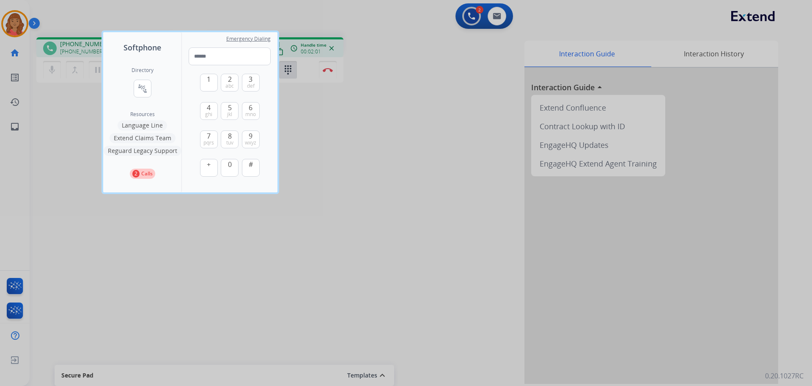
click at [332, 64] on div at bounding box center [406, 193] width 812 height 386
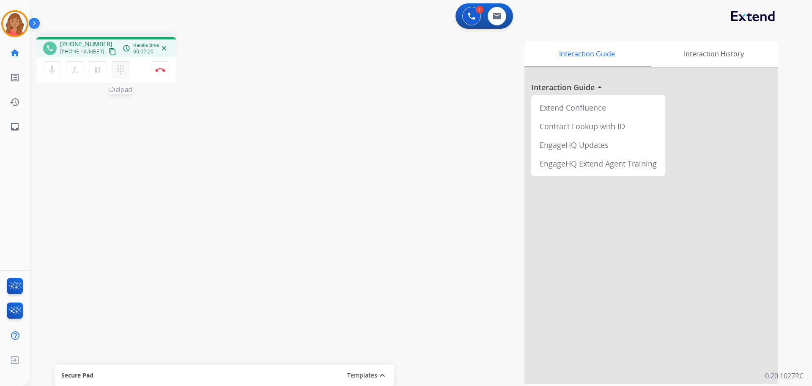
click at [124, 67] on mat-icon "dialpad" at bounding box center [121, 70] width 10 height 10
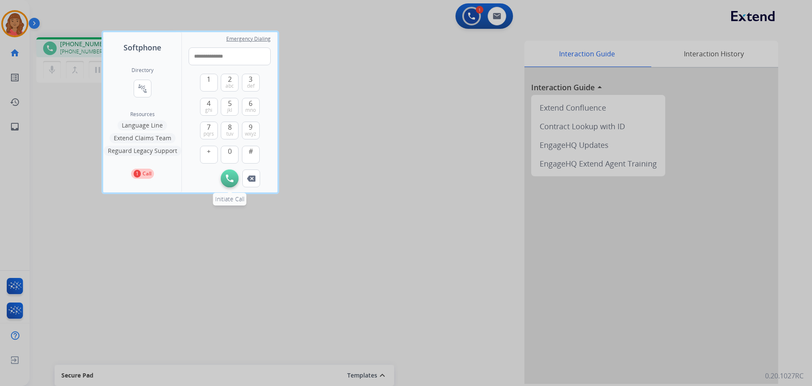
type input "**********"
click at [229, 178] on img at bounding box center [230, 178] width 8 height 8
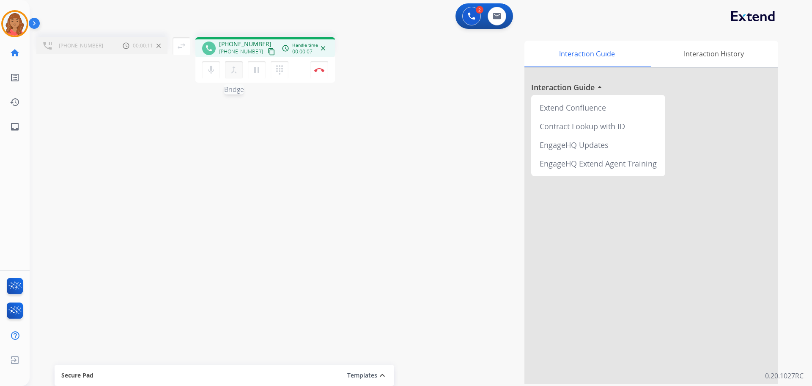
click at [234, 69] on mat-icon "merge_type" at bounding box center [234, 70] width 10 height 10
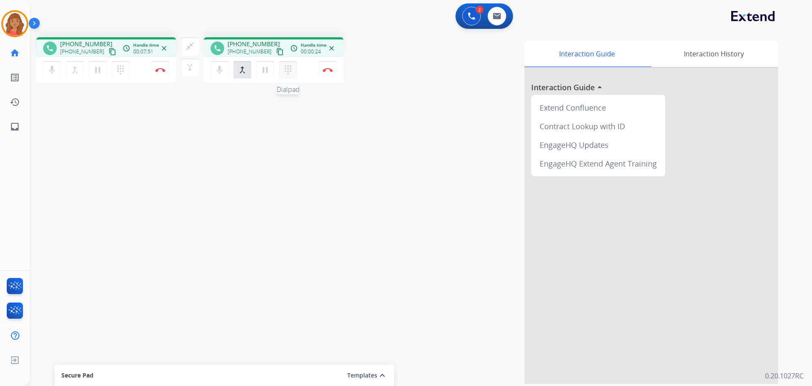
click at [288, 72] on mat-icon "dialpad" at bounding box center [288, 70] width 10 height 10
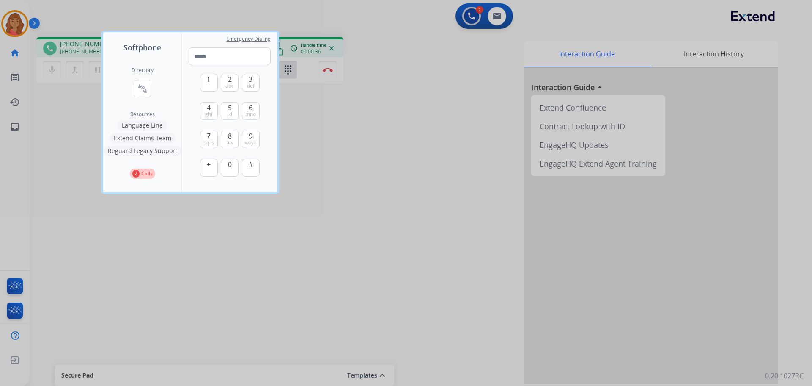
drag, startPoint x: 213, startPoint y: 49, endPoint x: 323, endPoint y: 104, distance: 122.8
click at [333, 107] on div "Softphone Directory connect_without_contact Resource Directory Resources Langua…" at bounding box center [406, 193] width 812 height 386
click at [289, 72] on div at bounding box center [406, 193] width 812 height 386
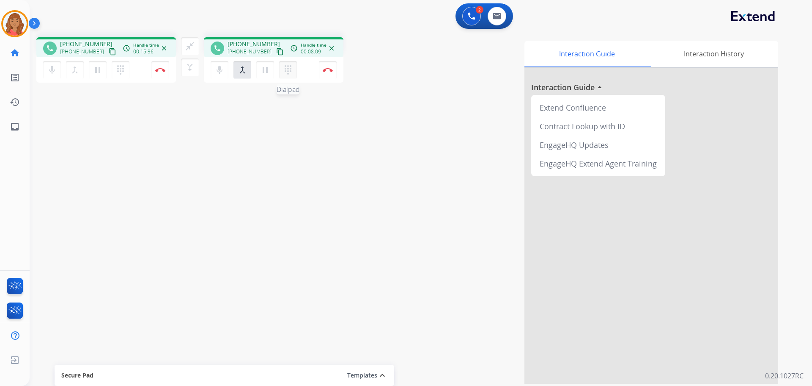
click at [291, 72] on mat-icon "dialpad" at bounding box center [288, 70] width 10 height 10
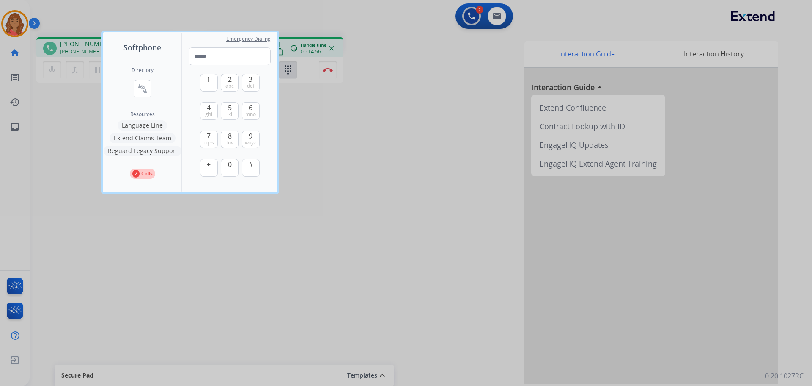
click at [225, 259] on div at bounding box center [406, 193] width 812 height 386
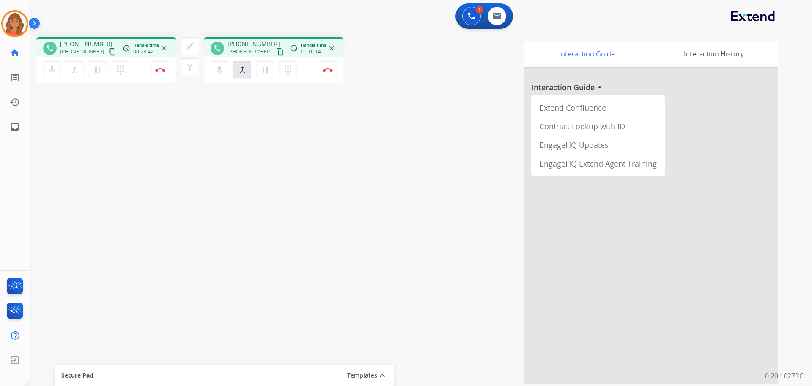
click at [383, 372] on mat-icon "expand_less" at bounding box center [382, 375] width 10 height 10
click at [383, 277] on mat-icon "expand_more" at bounding box center [382, 278] width 10 height 10
click at [244, 65] on mat-icon "merge_type" at bounding box center [242, 70] width 10 height 10
click at [194, 43] on mat-icon "close_fullscreen" at bounding box center [190, 46] width 10 height 10
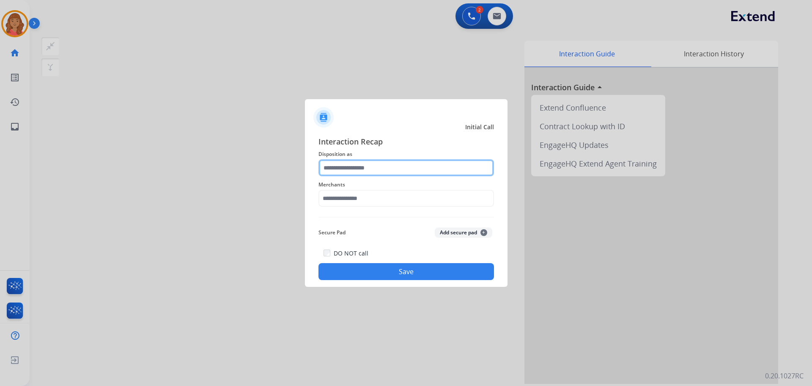
click at [354, 176] on div at bounding box center [407, 167] width 176 height 17
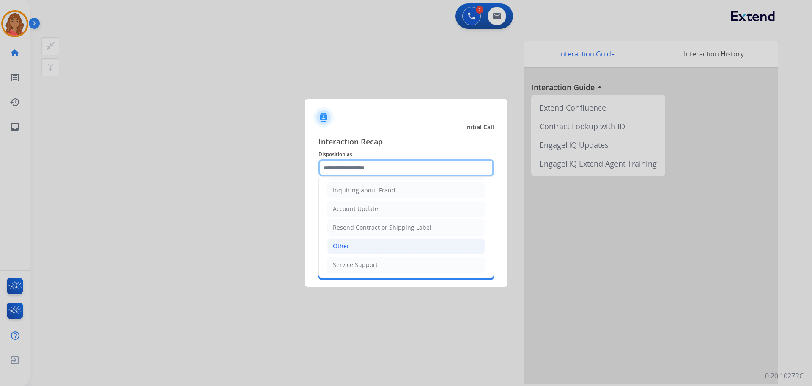
scroll to position [132, 0]
click at [342, 244] on div "Other" at bounding box center [341, 244] width 17 height 8
type input "*****"
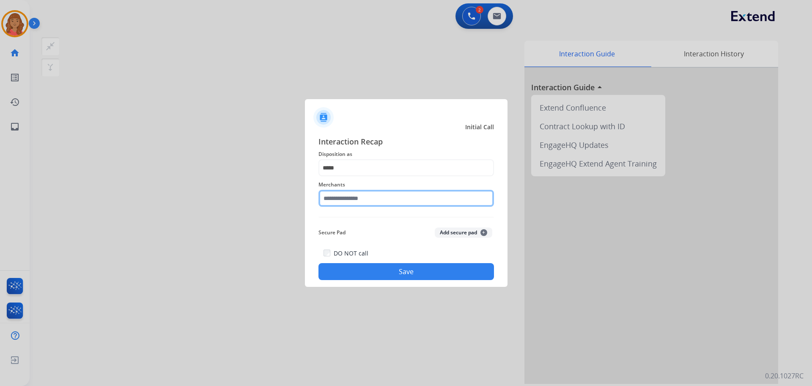
click at [348, 204] on input "text" at bounding box center [407, 198] width 176 height 17
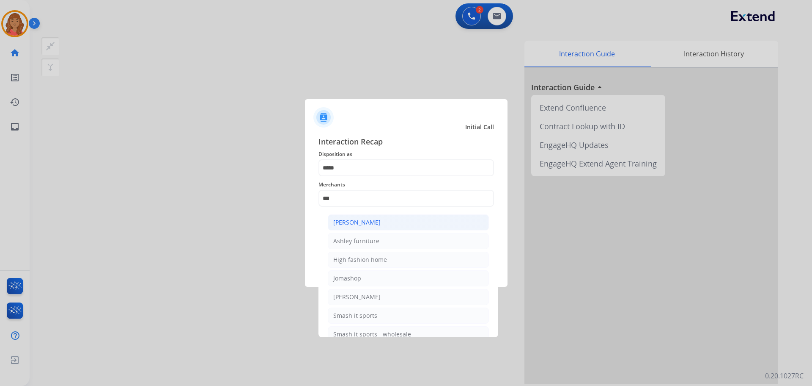
click at [349, 219] on div "[PERSON_NAME]" at bounding box center [356, 222] width 47 height 8
type input "**********"
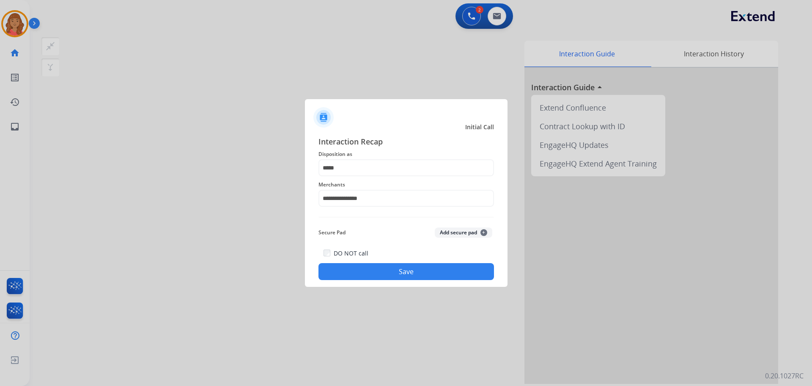
click at [365, 278] on button "Save" at bounding box center [407, 271] width 176 height 17
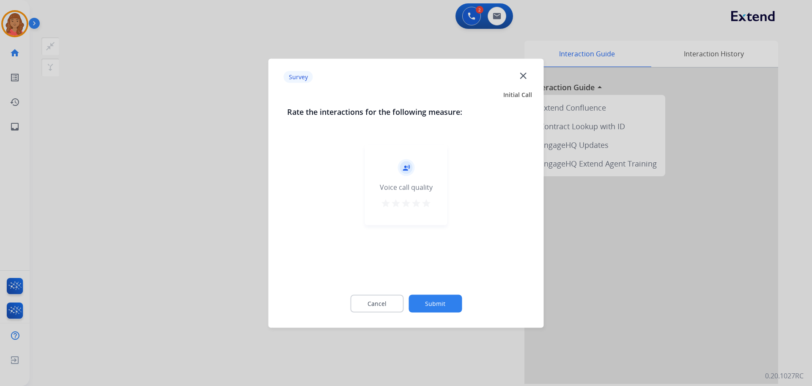
click at [424, 205] on mat-icon "star" at bounding box center [426, 203] width 10 height 10
click at [432, 306] on button "Submit" at bounding box center [435, 303] width 53 height 18
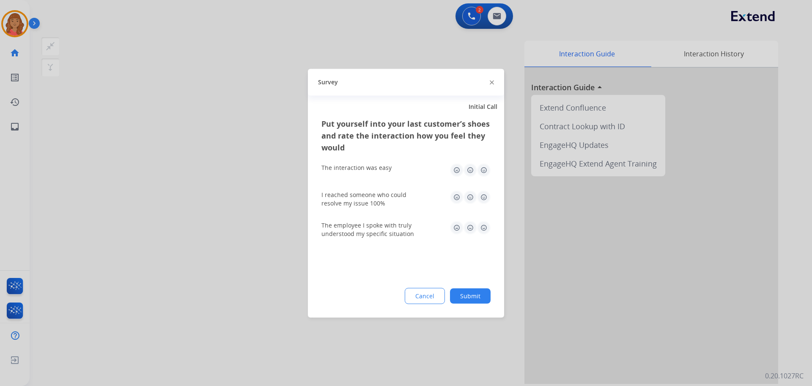
click at [486, 165] on img at bounding box center [484, 170] width 14 height 14
drag, startPoint x: 480, startPoint y: 191, endPoint x: 480, endPoint y: 212, distance: 20.7
click at [480, 192] on img at bounding box center [484, 197] width 14 height 14
click at [484, 226] on img at bounding box center [484, 227] width 14 height 14
click at [472, 298] on button "Submit" at bounding box center [470, 295] width 41 height 15
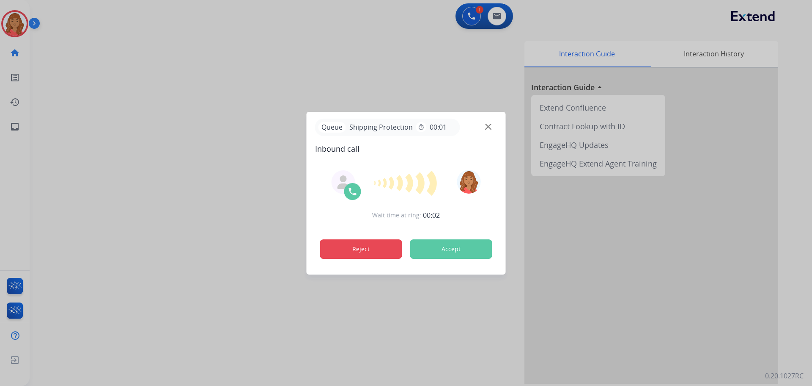
click at [368, 248] on button "Reject" at bounding box center [361, 248] width 82 height 19
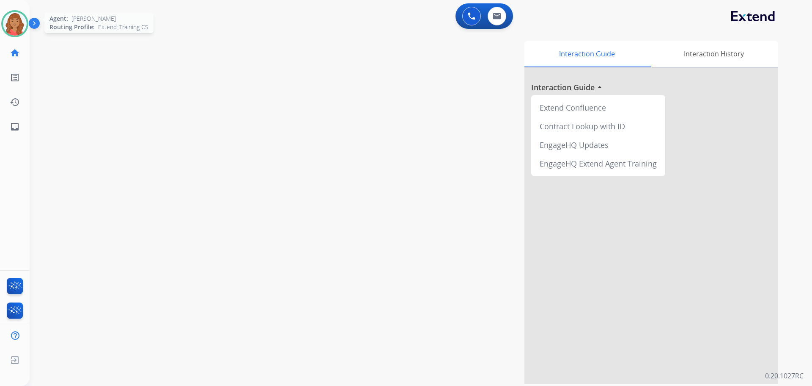
drag, startPoint x: 8, startPoint y: 15, endPoint x: 14, endPoint y: 20, distance: 7.2
click at [9, 16] on img at bounding box center [15, 24] width 24 height 24
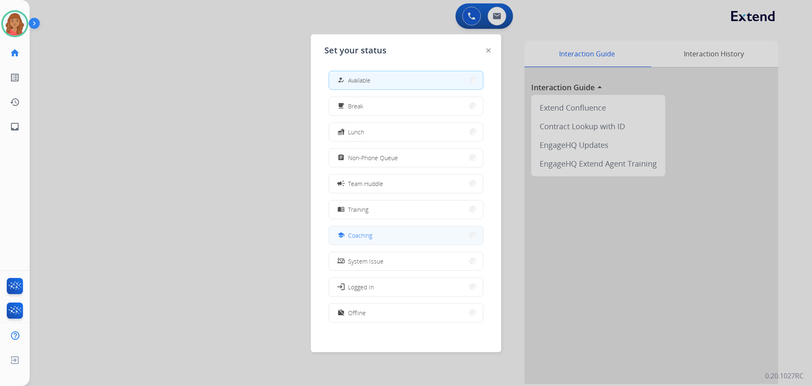
click at [376, 238] on button "school Coaching" at bounding box center [406, 235] width 154 height 18
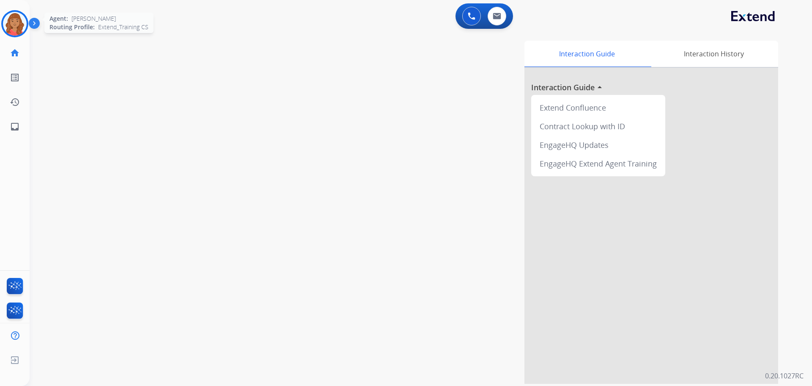
click at [14, 30] on img at bounding box center [15, 24] width 24 height 24
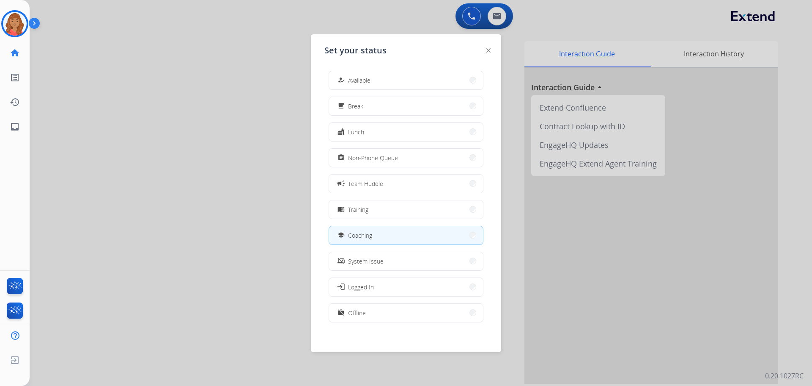
click at [390, 79] on button "how_to_reg Available" at bounding box center [406, 80] width 154 height 18
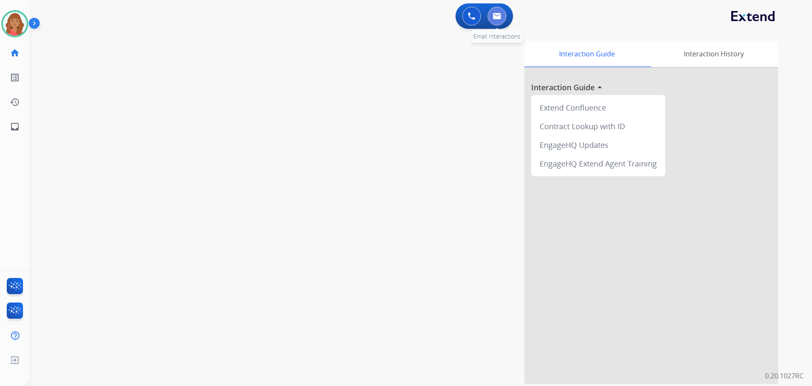
click at [493, 15] on button at bounding box center [497, 16] width 19 height 19
select select "**********"
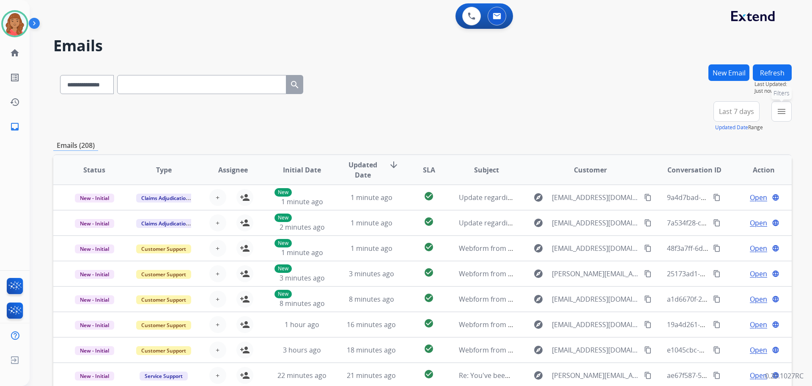
drag, startPoint x: 775, startPoint y: 111, endPoint x: 760, endPoint y: 126, distance: 21.2
click at [778, 113] on button "menu Filters" at bounding box center [782, 111] width 20 height 20
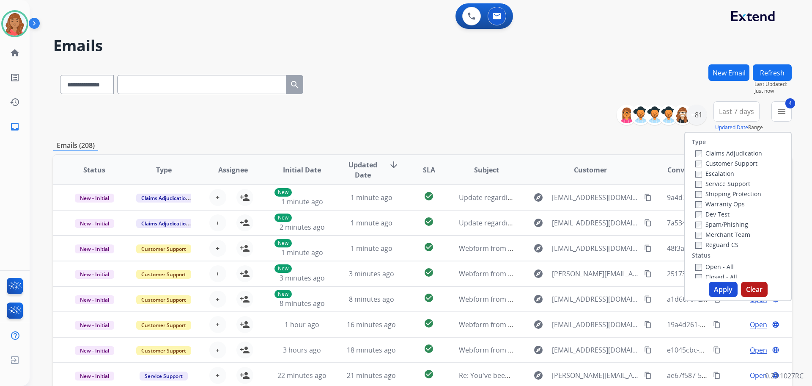
click at [714, 294] on button "Apply" at bounding box center [723, 288] width 29 height 15
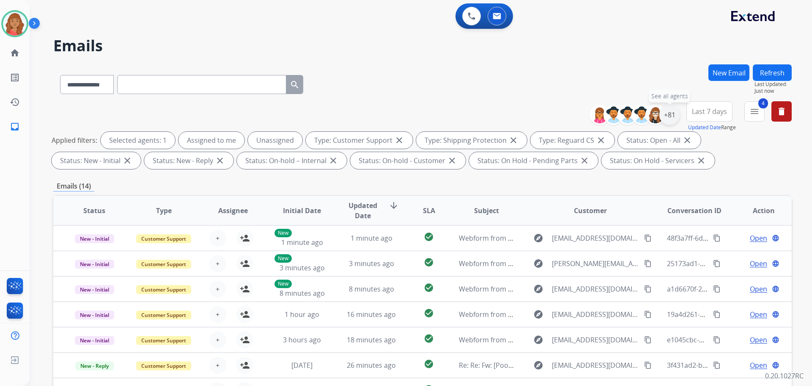
click at [672, 121] on div "+81" at bounding box center [670, 115] width 20 height 20
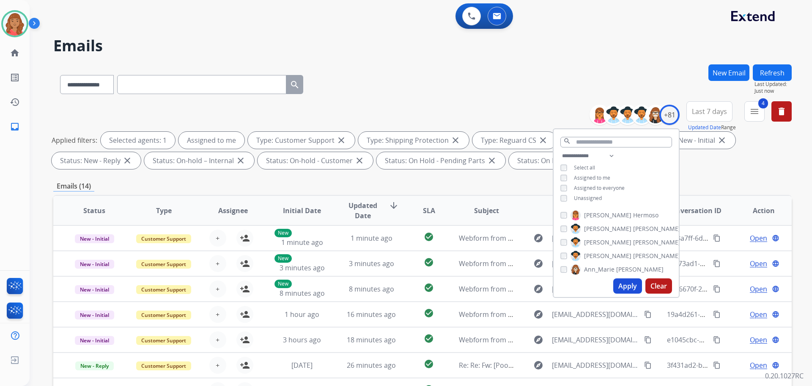
click at [625, 282] on button "Apply" at bounding box center [628, 285] width 29 height 15
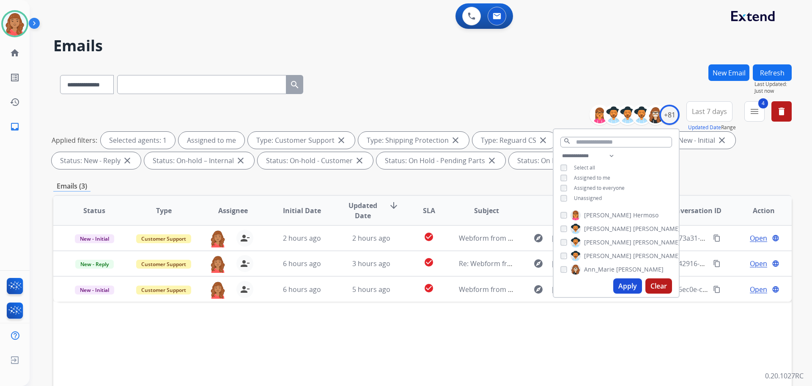
drag, startPoint x: 391, startPoint y: 185, endPoint x: 387, endPoint y: 191, distance: 6.5
click at [391, 185] on div "Emails (3)" at bounding box center [422, 186] width 739 height 11
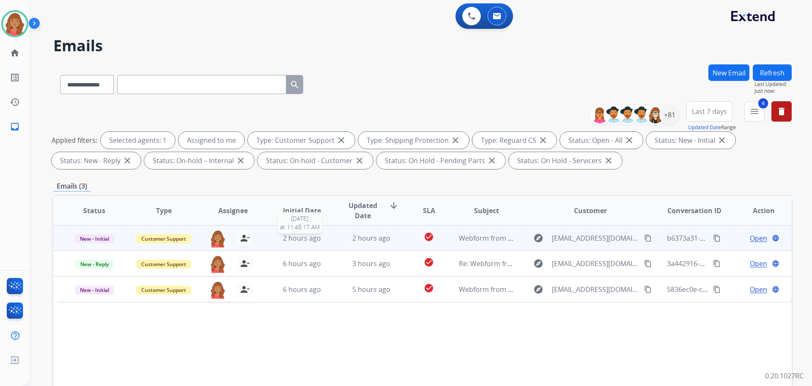
click at [314, 240] on span "2 hours ago" at bounding box center [302, 237] width 38 height 9
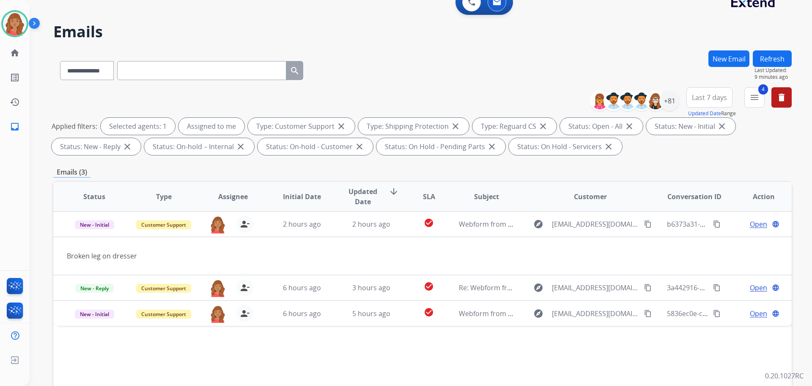
scroll to position [10, 0]
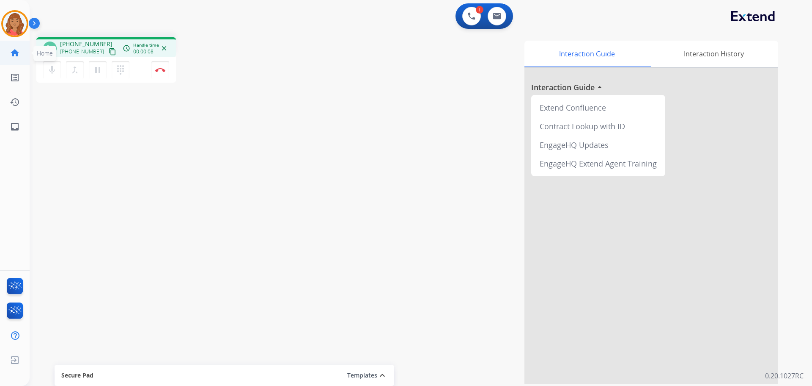
drag, startPoint x: 103, startPoint y: 52, endPoint x: 9, endPoint y: 51, distance: 93.9
click at [109, 52] on mat-icon "content_copy" at bounding box center [113, 52] width 8 height 8
click at [121, 70] on mat-icon "dialpad" at bounding box center [121, 70] width 10 height 10
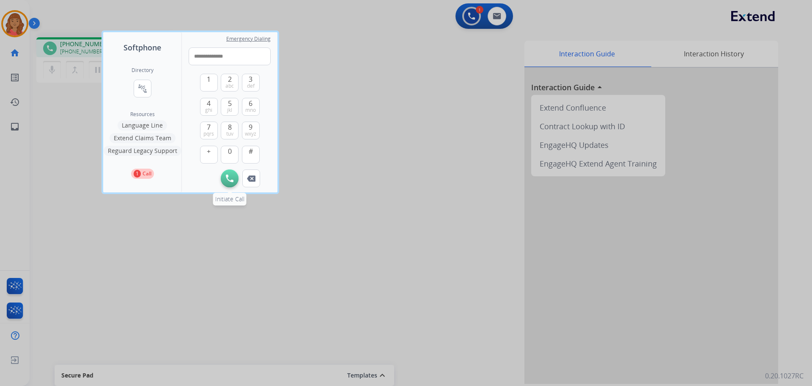
type input "**********"
click at [227, 184] on button "Initiate Call" at bounding box center [230, 178] width 18 height 18
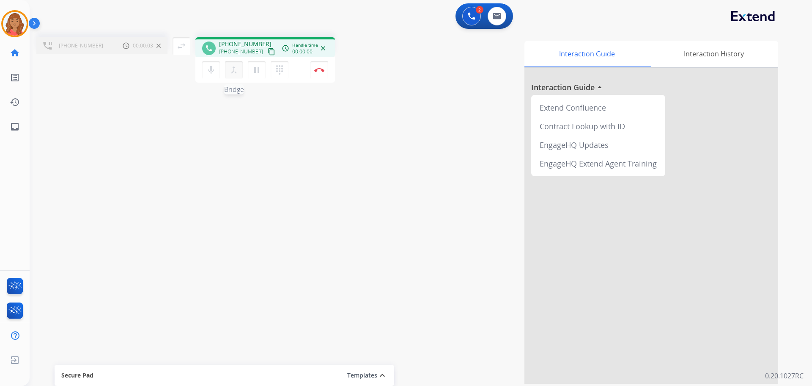
drag, startPoint x: 233, startPoint y: 72, endPoint x: 215, endPoint y: 60, distance: 21.9
click at [232, 71] on mat-icon "merge_type" at bounding box center [234, 70] width 10 height 10
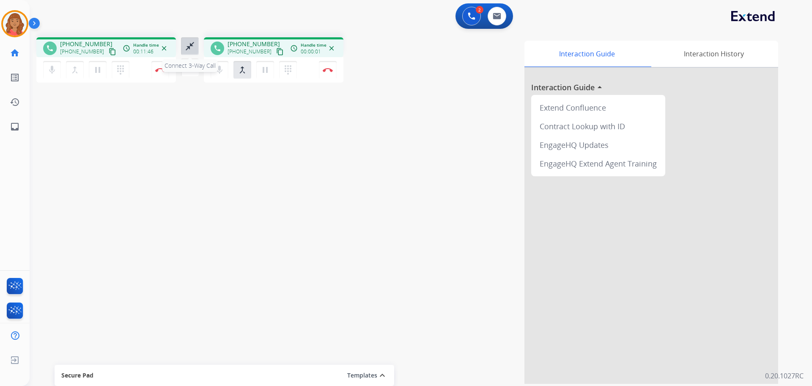
click at [190, 46] on mat-icon "close_fullscreen" at bounding box center [190, 46] width 10 height 10
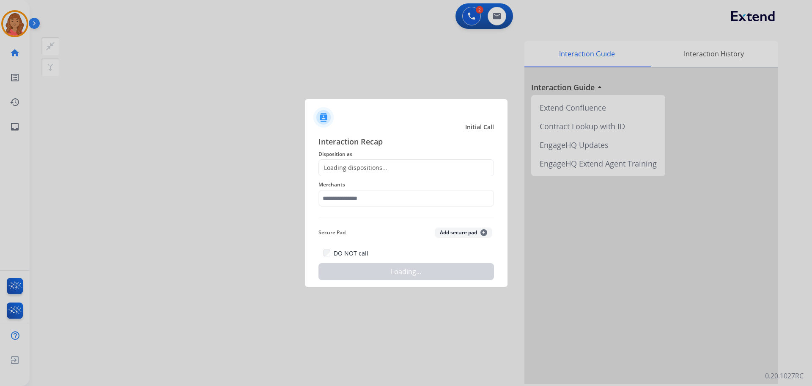
click at [334, 168] on div "Loading dispositions..." at bounding box center [353, 167] width 69 height 8
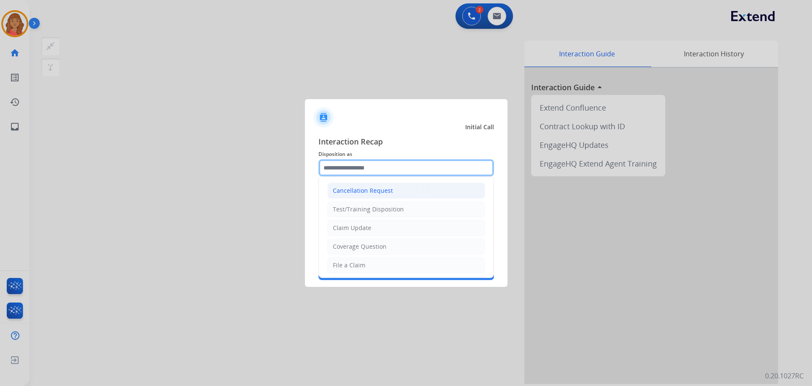
drag, startPoint x: 342, startPoint y: 168, endPoint x: 332, endPoint y: 197, distance: 31.1
click at [342, 169] on input "text" at bounding box center [407, 167] width 176 height 17
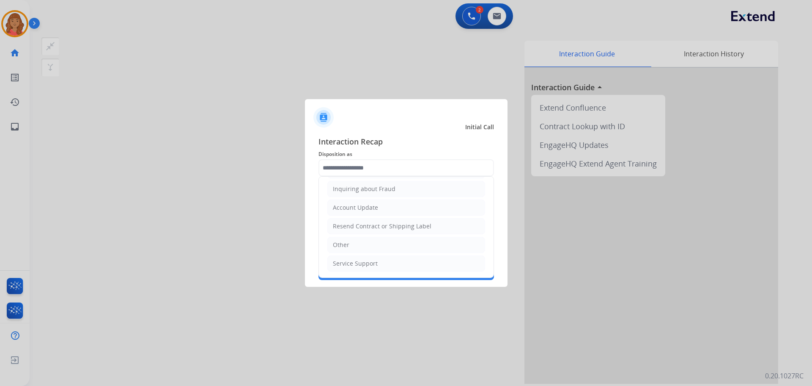
click at [344, 242] on div "Other" at bounding box center [341, 244] width 17 height 8
type input "*****"
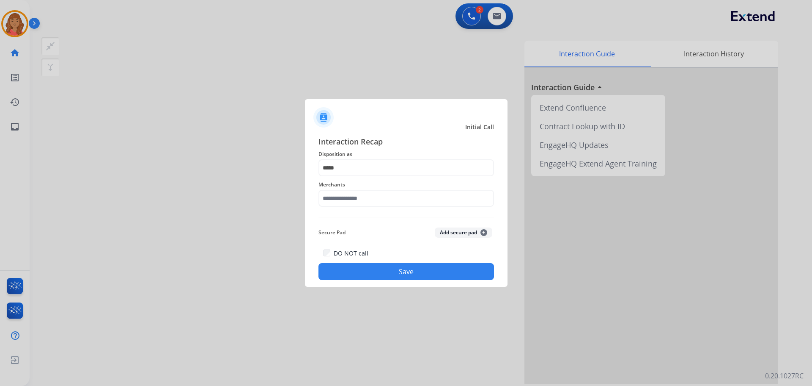
click at [347, 209] on div "Merchants" at bounding box center [407, 193] width 176 height 34
click at [349, 201] on input "text" at bounding box center [407, 198] width 176 height 17
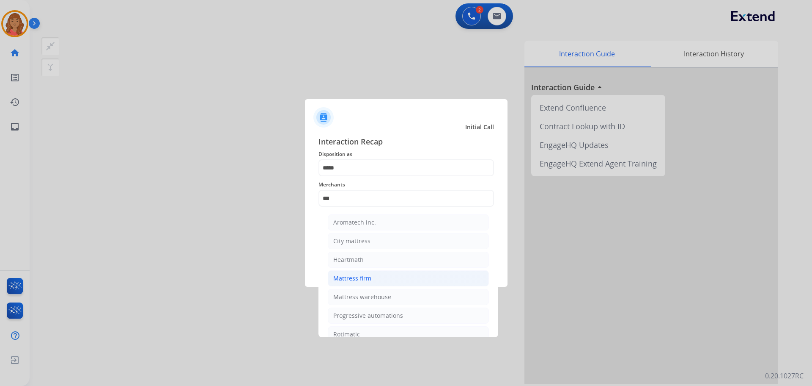
click at [365, 274] on div "Mattress firm" at bounding box center [352, 278] width 38 height 8
type input "**********"
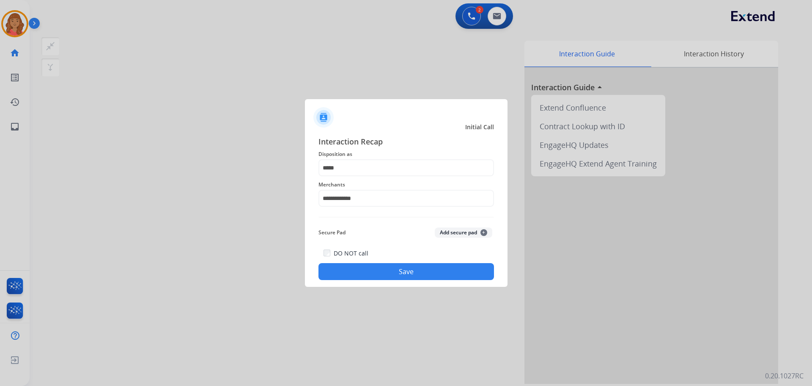
click at [381, 278] on button "Save" at bounding box center [407, 271] width 176 height 17
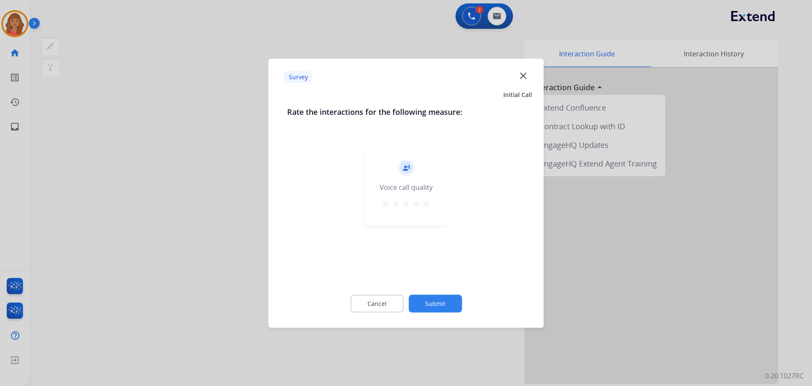
drag, startPoint x: 428, startPoint y: 204, endPoint x: 431, endPoint y: 220, distance: 16.4
click at [428, 205] on mat-icon "star" at bounding box center [426, 203] width 10 height 10
click at [448, 309] on button "Submit" at bounding box center [435, 303] width 53 height 18
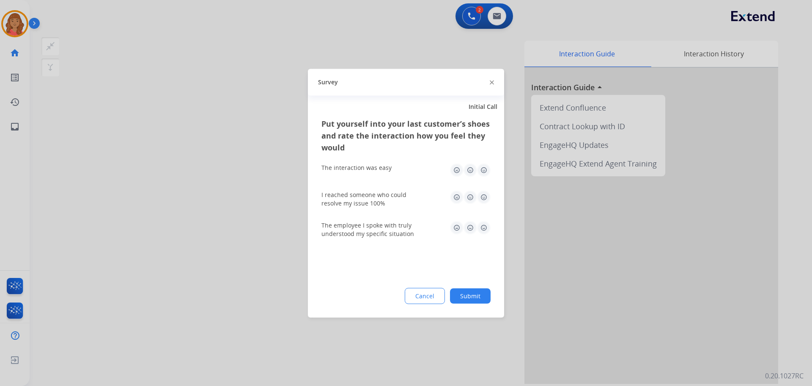
click at [483, 174] on img at bounding box center [484, 170] width 14 height 14
click at [483, 200] on img at bounding box center [484, 197] width 14 height 14
click at [485, 230] on img at bounding box center [484, 227] width 14 height 14
click at [473, 295] on button "Submit" at bounding box center [470, 295] width 41 height 15
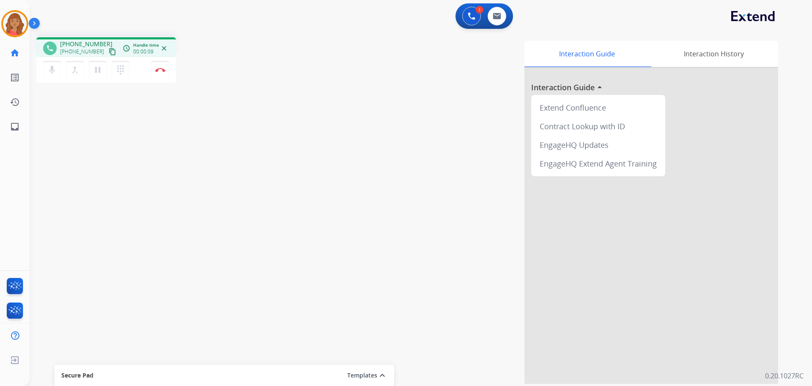
click at [109, 51] on mat-icon "content_copy" at bounding box center [113, 52] width 8 height 8
click at [503, 17] on button at bounding box center [497, 16] width 19 height 19
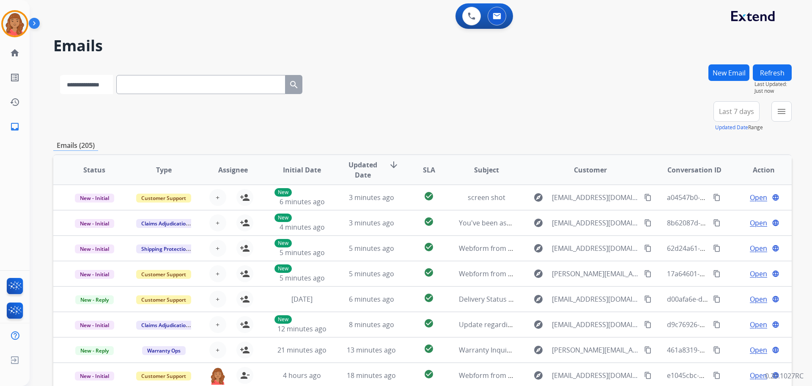
drag, startPoint x: 107, startPoint y: 84, endPoint x: 104, endPoint y: 93, distance: 9.5
click at [107, 85] on select "**********" at bounding box center [86, 84] width 53 height 19
select select "**********"
click at [60, 75] on select "**********" at bounding box center [86, 84] width 53 height 19
click at [140, 85] on input "text" at bounding box center [201, 84] width 169 height 19
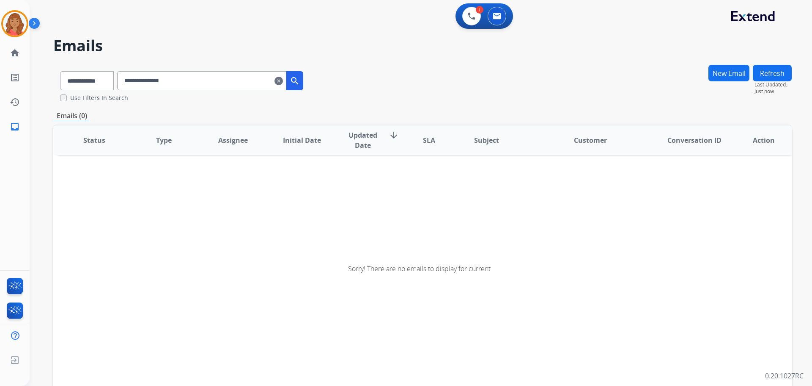
click at [161, 81] on input "**********" at bounding box center [201, 80] width 169 height 19
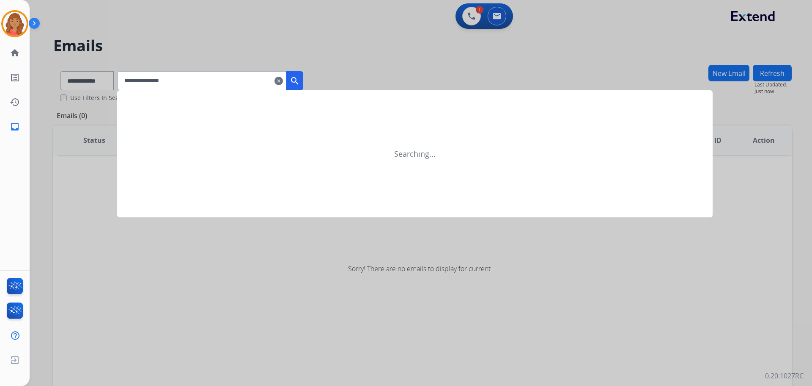
click at [300, 80] on mat-icon "search" at bounding box center [295, 81] width 10 height 10
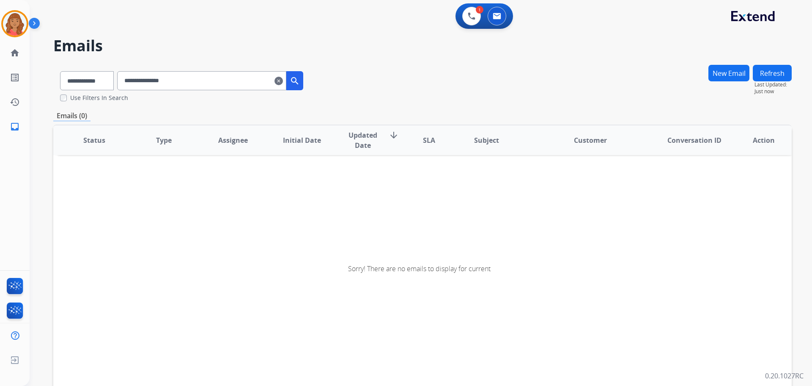
click at [172, 80] on input "**********" at bounding box center [201, 80] width 169 height 19
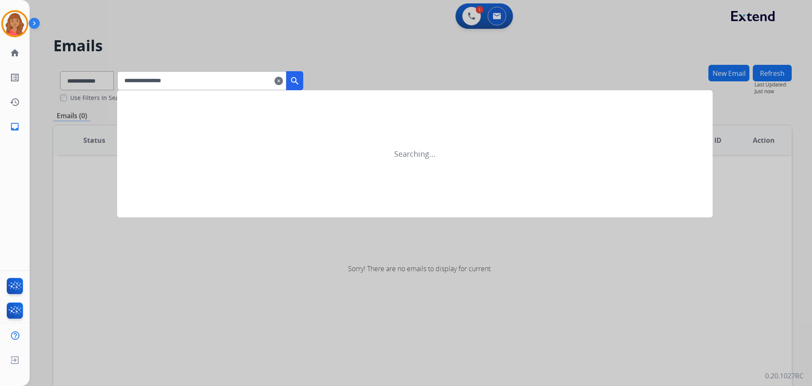
type input "**********"
click at [300, 81] on mat-icon "search" at bounding box center [295, 81] width 10 height 10
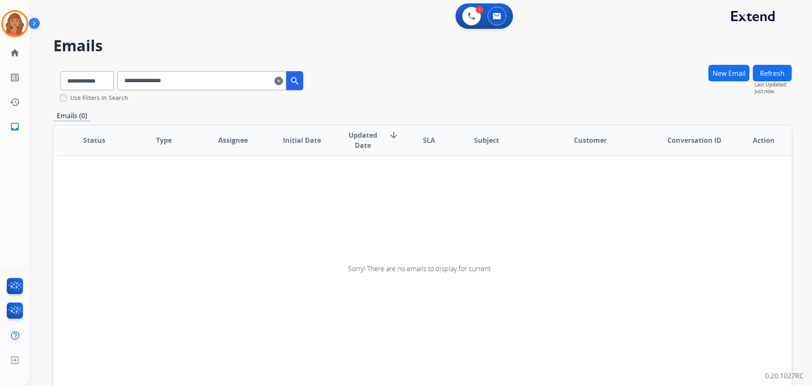
drag, startPoint x: 205, startPoint y: 76, endPoint x: 138, endPoint y: 78, distance: 66.5
click at [134, 79] on input "**********" at bounding box center [201, 80] width 169 height 19
click at [492, 20] on button at bounding box center [497, 16] width 19 height 19
drag, startPoint x: 499, startPoint y: 8, endPoint x: 498, endPoint y: 14, distance: 5.2
click at [499, 10] on button at bounding box center [497, 16] width 19 height 19
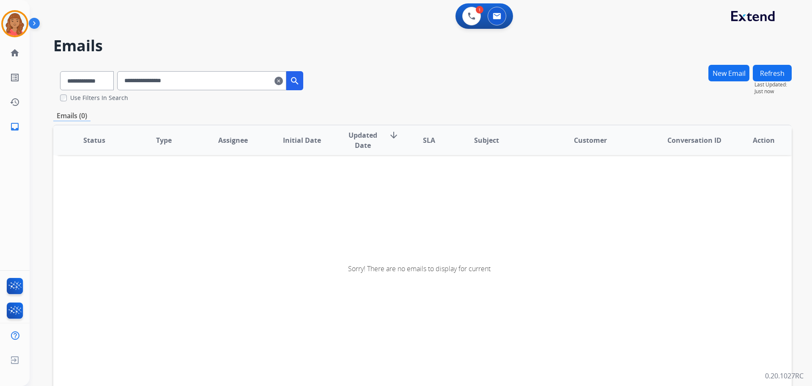
click at [283, 83] on mat-icon "clear" at bounding box center [279, 81] width 8 height 10
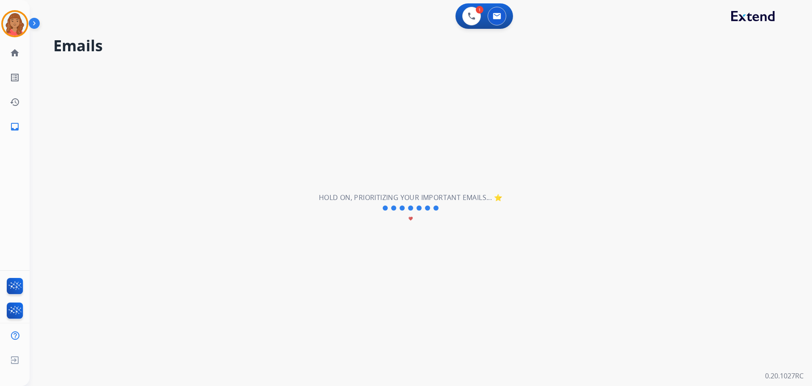
select select "**********"
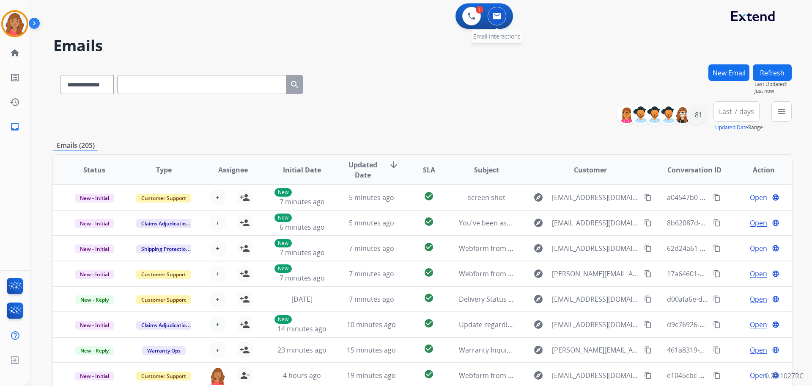
click at [496, 17] on img at bounding box center [497, 16] width 8 height 7
click at [733, 74] on button "New Email" at bounding box center [729, 72] width 41 height 17
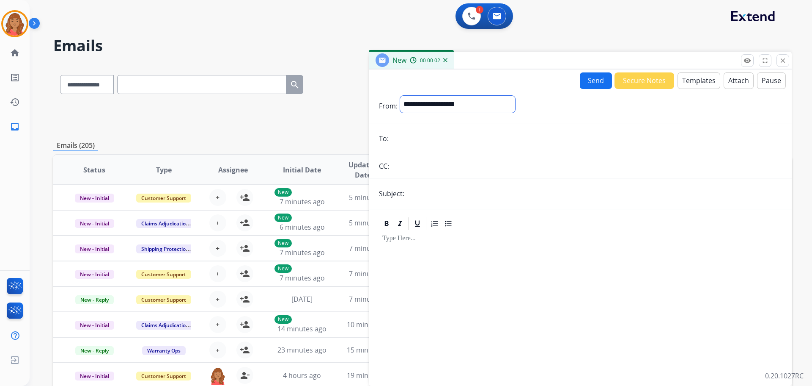
drag, startPoint x: 505, startPoint y: 103, endPoint x: 479, endPoint y: 108, distance: 26.3
click at [480, 108] on select "**********" at bounding box center [457, 104] width 115 height 17
select select "**********"
click at [400, 96] on select "**********" at bounding box center [457, 104] width 115 height 17
click at [416, 137] on input "email" at bounding box center [586, 139] width 391 height 17
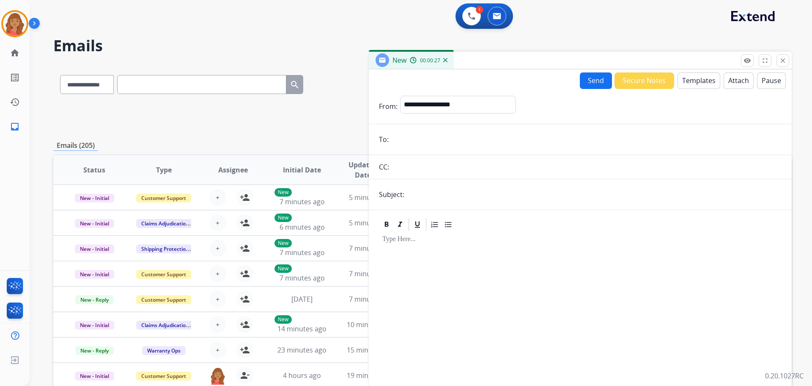
paste input "**********"
type input "**********"
click at [418, 197] on input "text" at bounding box center [594, 194] width 375 height 17
type input "**********"
paste input "**********"
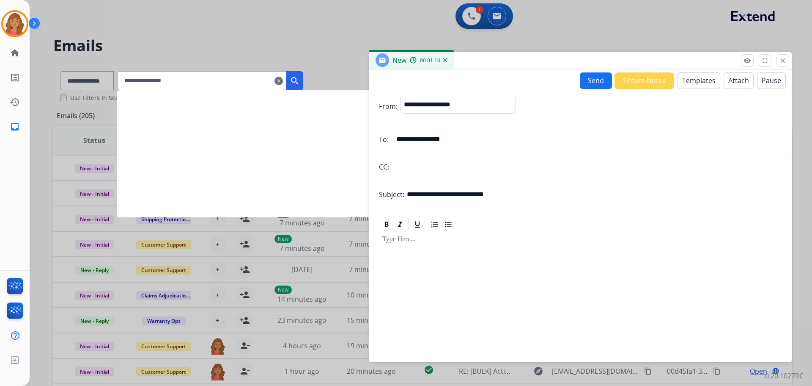
type input "**********"
drag, startPoint x: 102, startPoint y: 74, endPoint x: 102, endPoint y: 88, distance: 13.5
click at [102, 76] on div at bounding box center [406, 193] width 812 height 386
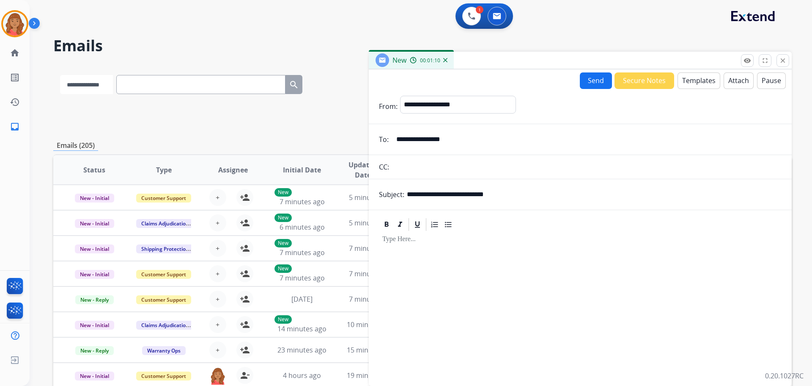
click at [91, 85] on select "**********" at bounding box center [86, 84] width 53 height 19
select select "**********"
click at [60, 75] on select "**********" at bounding box center [86, 84] width 53 height 19
paste input "**********"
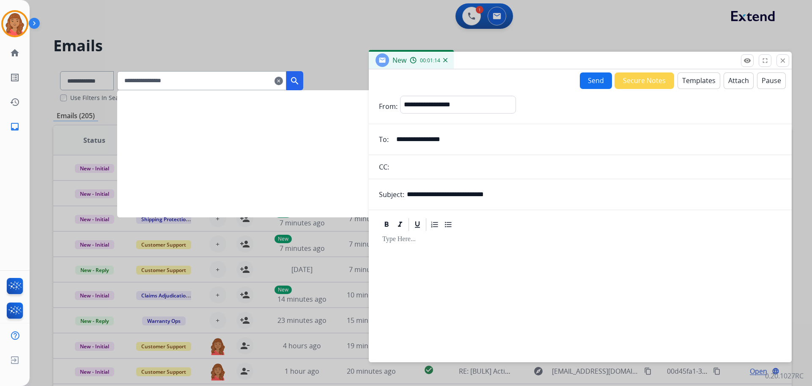
type input "**********"
click at [300, 82] on mat-icon "search" at bounding box center [295, 81] width 10 height 10
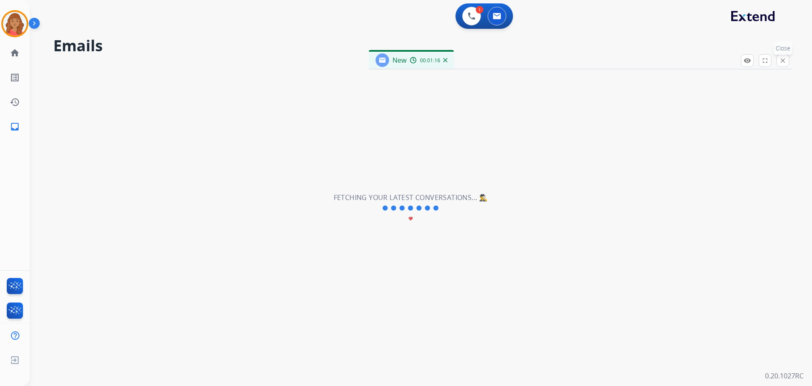
click at [784, 62] on mat-icon "close" at bounding box center [783, 61] width 8 height 8
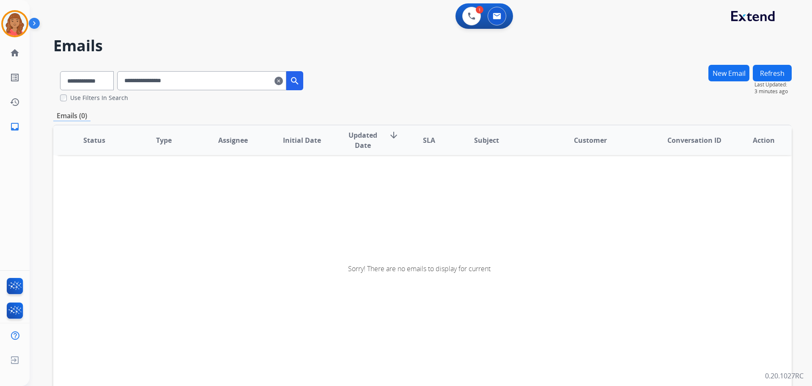
drag, startPoint x: 217, startPoint y: 79, endPoint x: 131, endPoint y: 84, distance: 85.7
click at [129, 84] on input "**********" at bounding box center [201, 80] width 169 height 19
click at [491, 11] on button at bounding box center [497, 16] width 19 height 19
click at [738, 73] on button "New Email" at bounding box center [729, 73] width 41 height 17
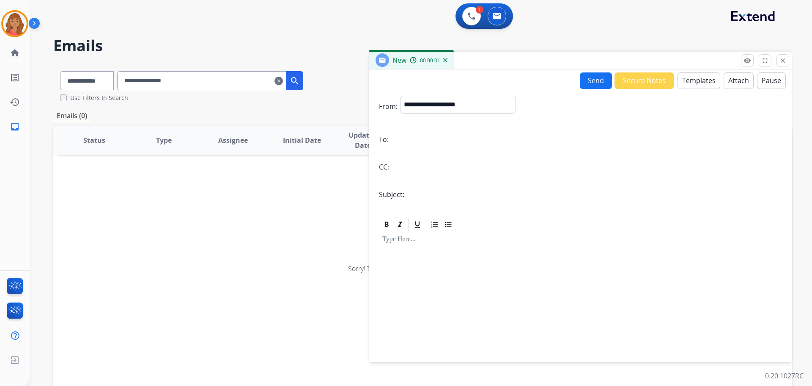
drag, startPoint x: 404, startPoint y: 139, endPoint x: 408, endPoint y: 140, distance: 4.7
paste input "**********"
type input "**********"
click at [434, 105] on select "**********" at bounding box center [457, 104] width 115 height 17
select select "**********"
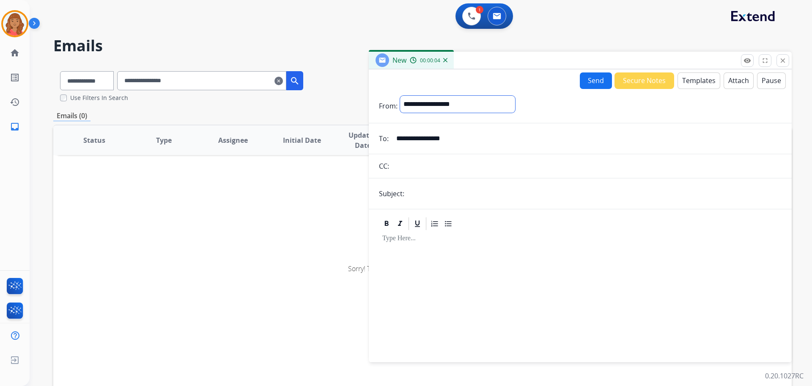
click at [400, 96] on select "**********" at bounding box center [457, 104] width 115 height 17
click at [418, 197] on input "text" at bounding box center [594, 194] width 375 height 17
type input "**********"
click at [693, 81] on button "Templates" at bounding box center [699, 80] width 43 height 17
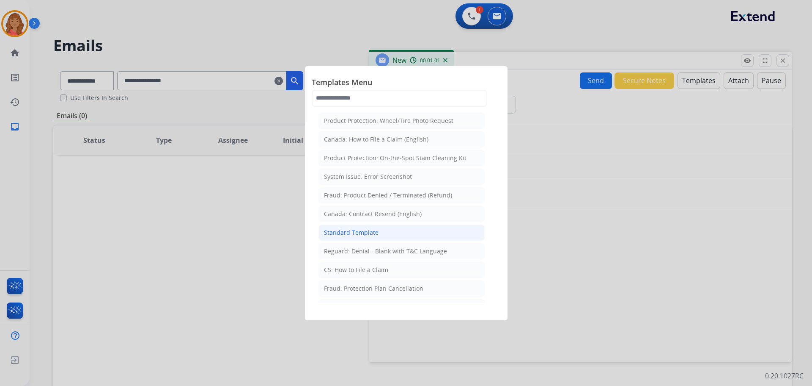
click at [373, 232] on div "Standard Template" at bounding box center [351, 232] width 55 height 8
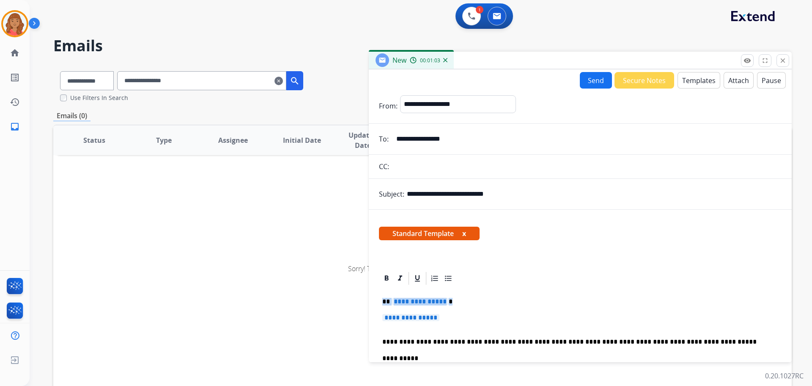
drag, startPoint x: 443, startPoint y: 320, endPoint x: 383, endPoint y: 300, distance: 63.3
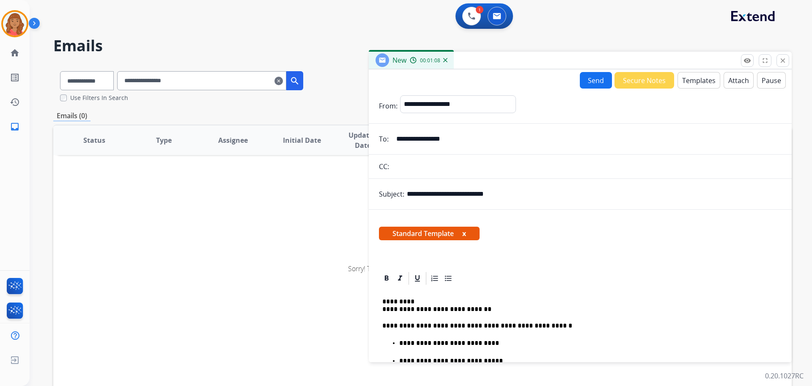
click at [586, 79] on button "Send" at bounding box center [596, 80] width 32 height 17
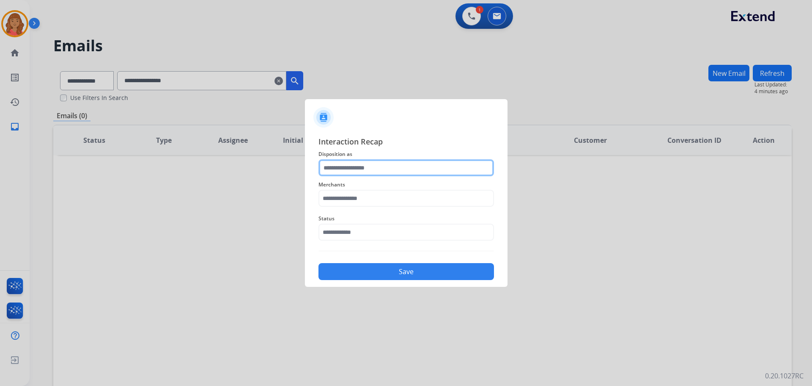
click at [358, 171] on input "text" at bounding box center [407, 167] width 176 height 17
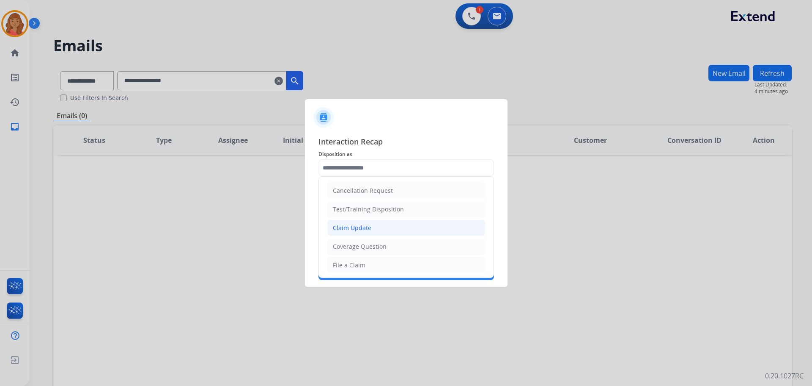
drag, startPoint x: 356, startPoint y: 227, endPoint x: 353, endPoint y: 204, distance: 23.1
click at [356, 226] on div "Claim Update" at bounding box center [352, 227] width 39 height 8
type input "**********"
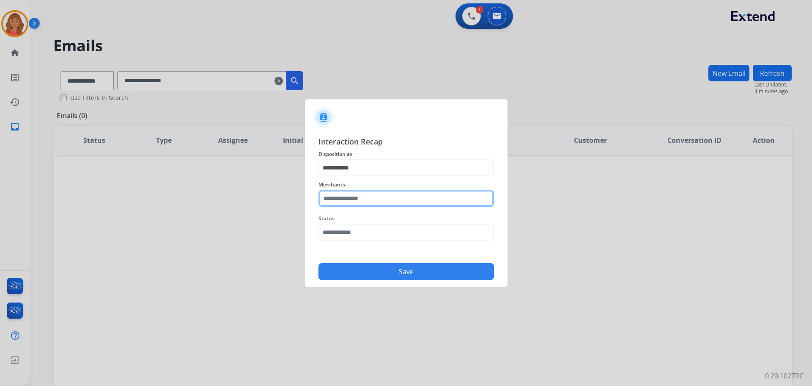
click at [351, 197] on input "text" at bounding box center [407, 198] width 176 height 17
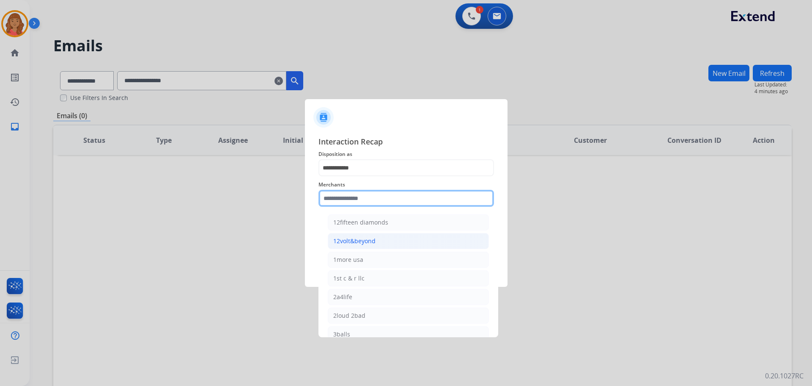
type input "*"
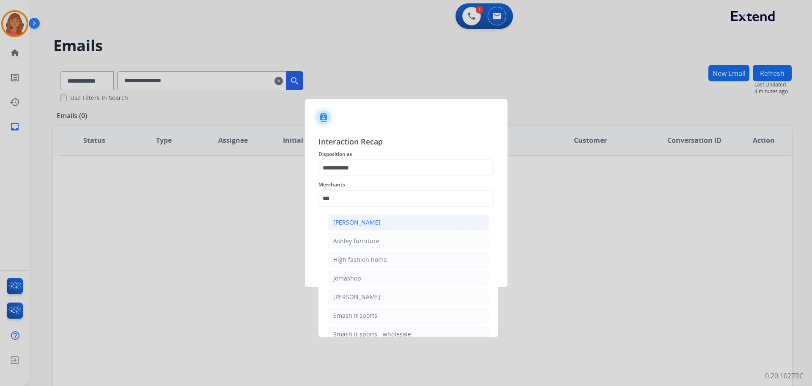
click at [360, 222] on div "[PERSON_NAME]" at bounding box center [356, 222] width 47 height 8
type input "**********"
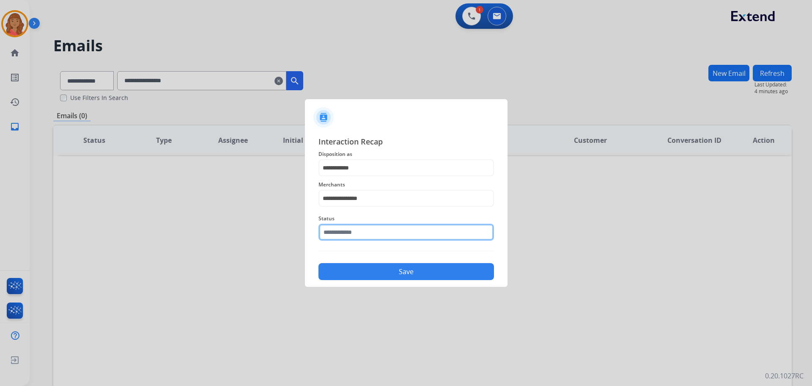
drag, startPoint x: 356, startPoint y: 234, endPoint x: 356, endPoint y: 242, distance: 7.6
click at [357, 236] on input "text" at bounding box center [407, 231] width 176 height 17
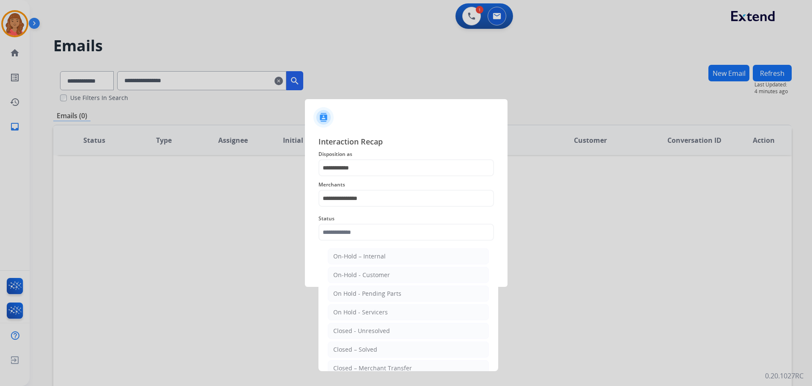
drag, startPoint x: 350, startPoint y: 347, endPoint x: 356, endPoint y: 327, distance: 21.3
click at [350, 347] on div "Closed – Solved" at bounding box center [355, 349] width 44 height 8
type input "**********"
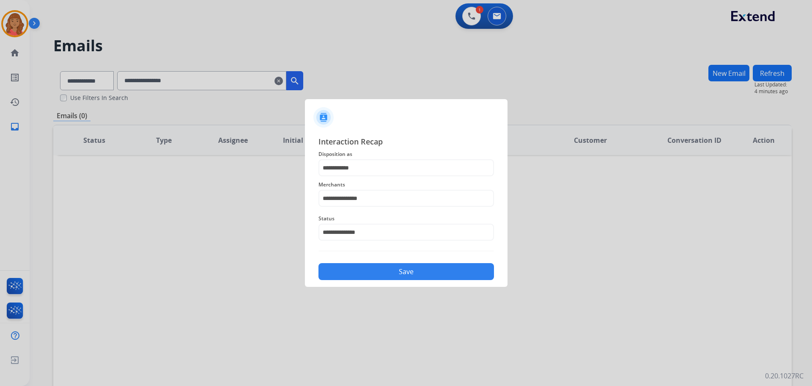
click at [358, 259] on div "Save" at bounding box center [407, 269] width 176 height 22
click at [362, 272] on button "Save" at bounding box center [407, 271] width 176 height 17
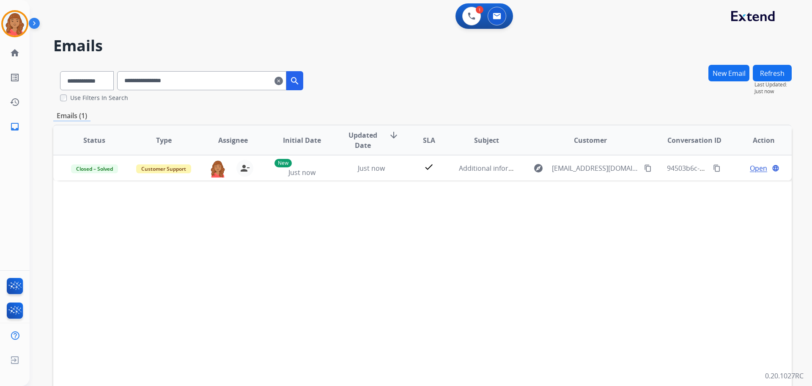
click at [300, 80] on button "search" at bounding box center [294, 80] width 17 height 19
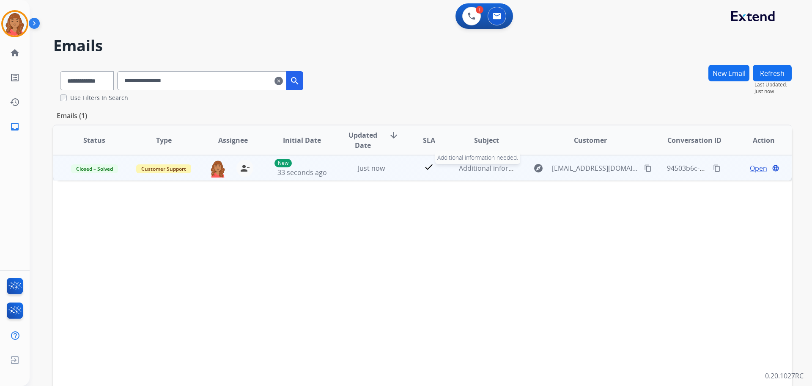
click at [485, 171] on span "Additional information needed." at bounding box center [509, 167] width 100 height 9
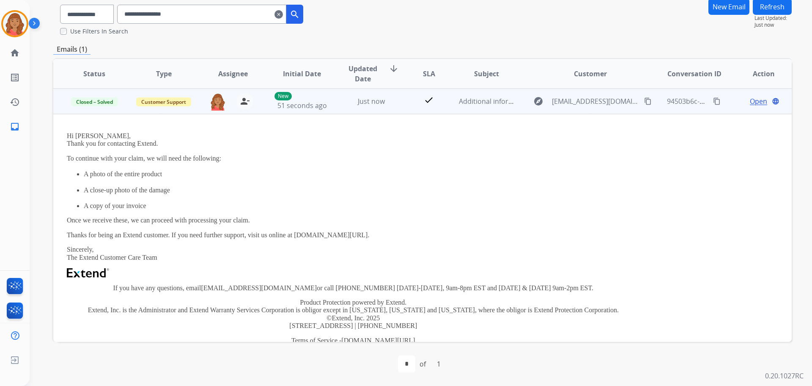
click at [752, 100] on span "Open" at bounding box center [758, 101] width 17 height 10
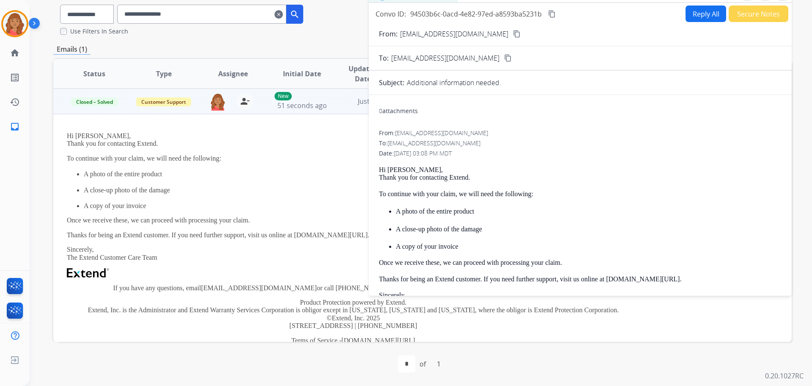
click at [694, 14] on button "Reply All" at bounding box center [706, 14] width 41 height 17
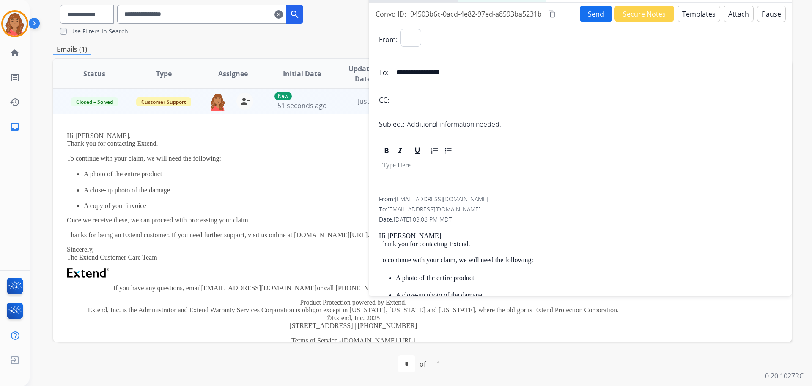
select select "**********"
click at [735, 15] on button "Attach" at bounding box center [739, 14] width 30 height 17
click at [397, 168] on p at bounding box center [581, 166] width 396 height 8
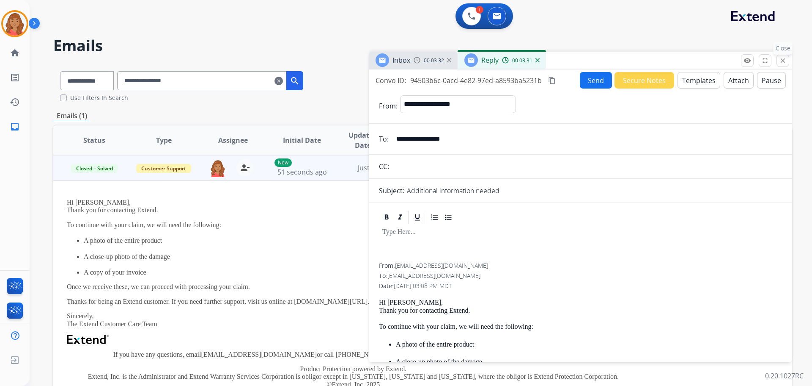
click at [784, 59] on mat-icon "close" at bounding box center [783, 61] width 8 height 8
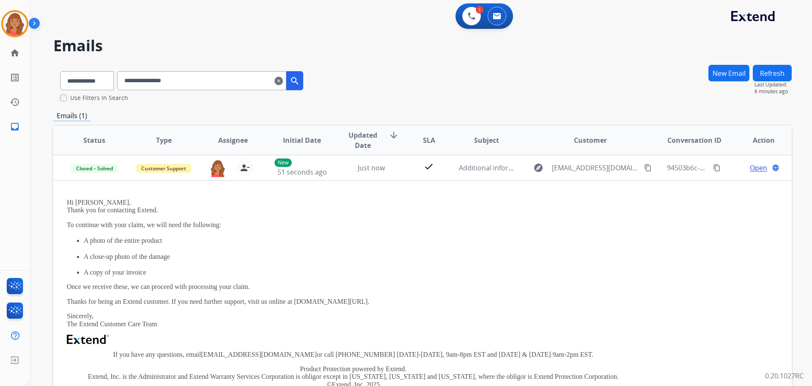
drag, startPoint x: 306, startPoint y: 80, endPoint x: 306, endPoint y: 85, distance: 4.7
click at [300, 81] on mat-icon "search" at bounding box center [295, 81] width 10 height 10
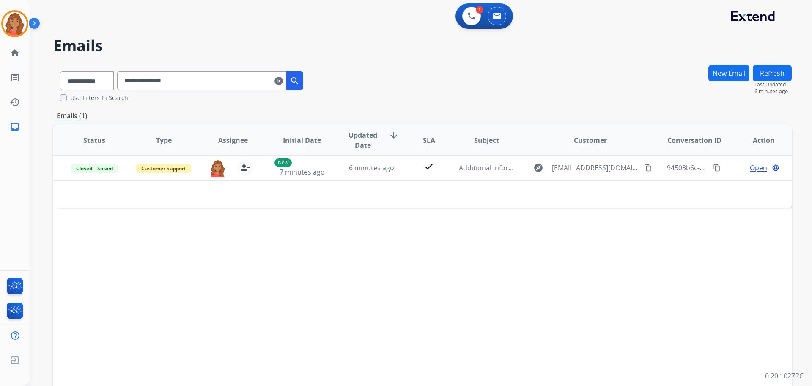
click at [303, 86] on button "search" at bounding box center [294, 80] width 17 height 19
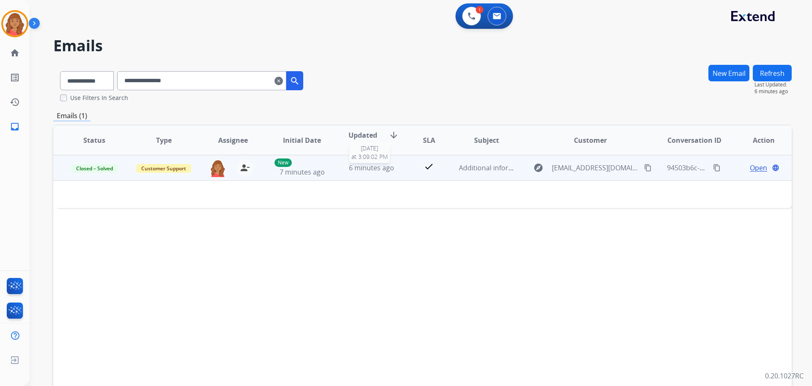
click at [366, 172] on span "6 minutes ago" at bounding box center [371, 167] width 45 height 9
click at [368, 172] on span "6 minutes ago" at bounding box center [371, 167] width 45 height 9
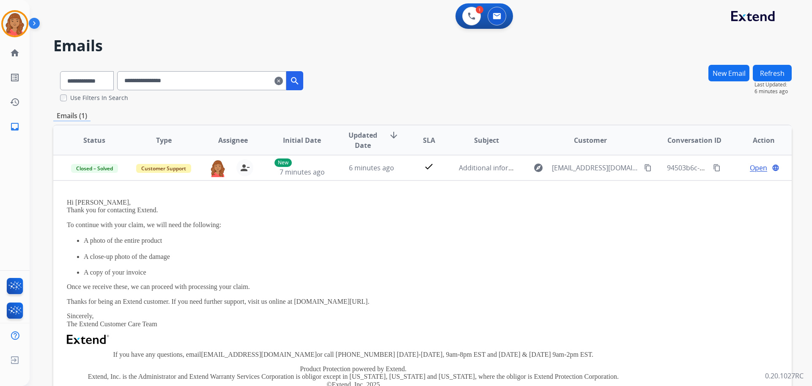
click at [283, 83] on mat-icon "clear" at bounding box center [279, 81] width 8 height 10
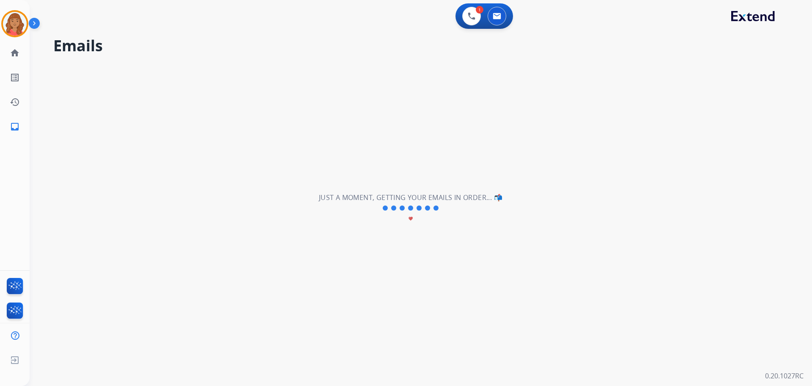
select select "**********"
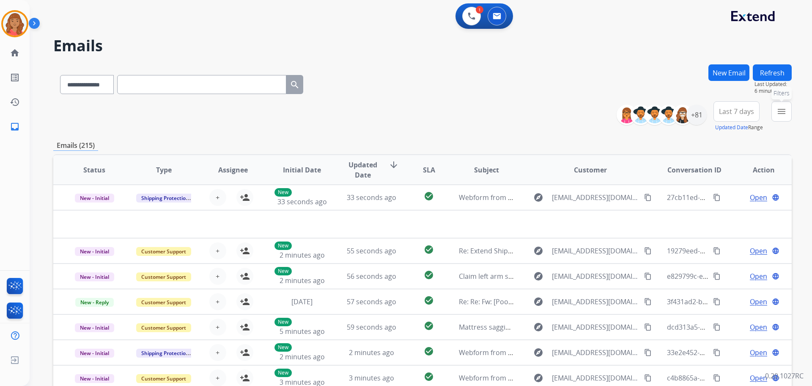
click at [780, 112] on mat-icon "menu" at bounding box center [782, 111] width 10 height 10
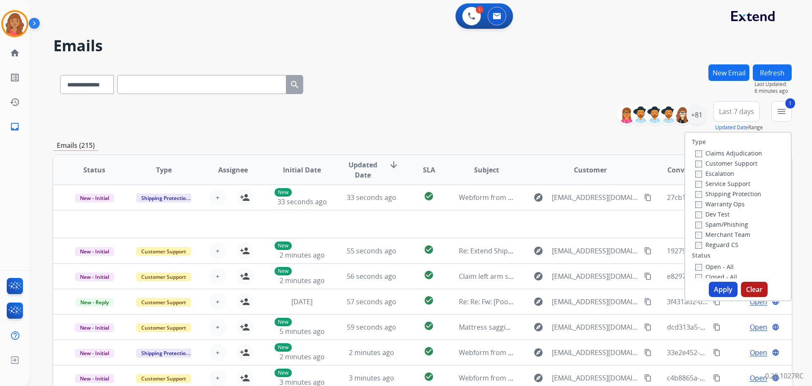
click at [696, 190] on label "Shipping Protection" at bounding box center [729, 194] width 66 height 8
click at [710, 288] on button "Apply" at bounding box center [723, 288] width 29 height 15
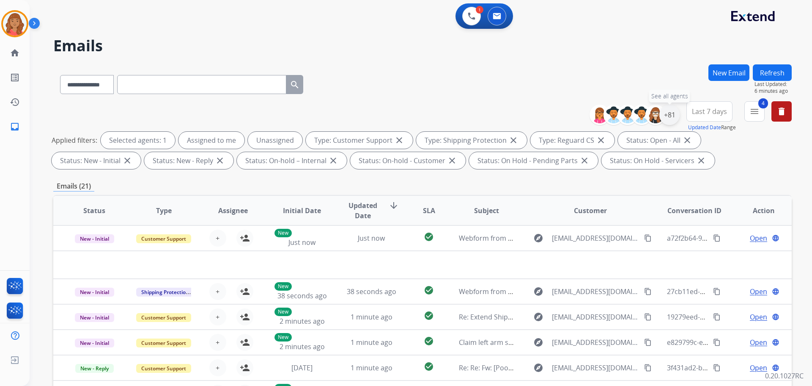
drag, startPoint x: 670, startPoint y: 114, endPoint x: 671, endPoint y: 124, distance: 9.8
click at [673, 119] on div "+81" at bounding box center [670, 115] width 20 height 20
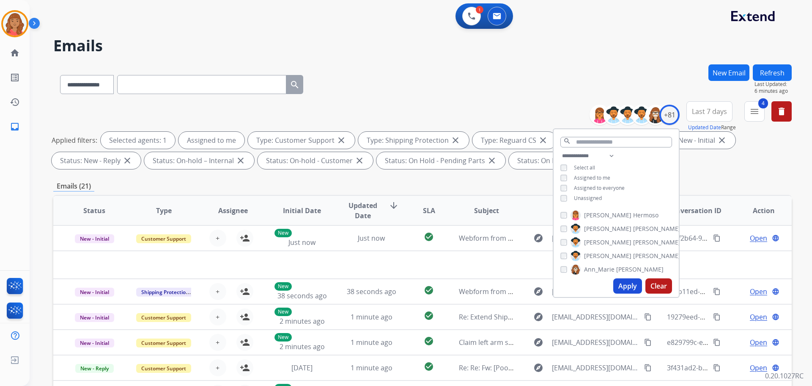
click at [627, 285] on button "Apply" at bounding box center [628, 285] width 29 height 15
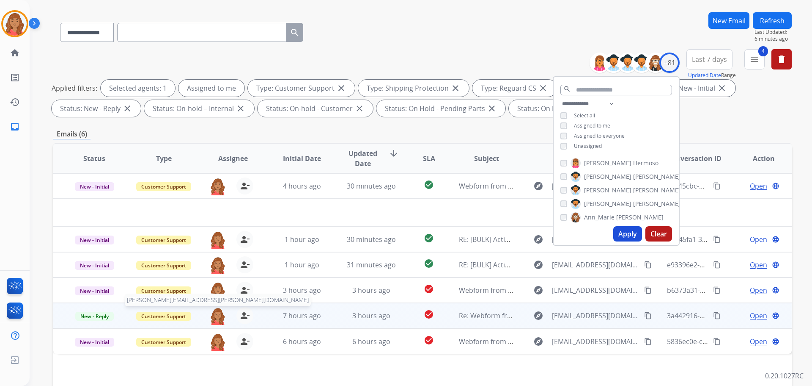
scroll to position [137, 0]
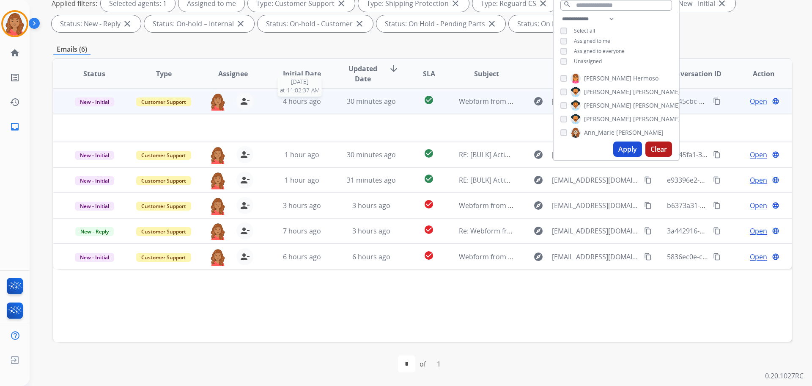
click at [323, 105] on div "4 hours ago" at bounding box center [302, 101] width 55 height 10
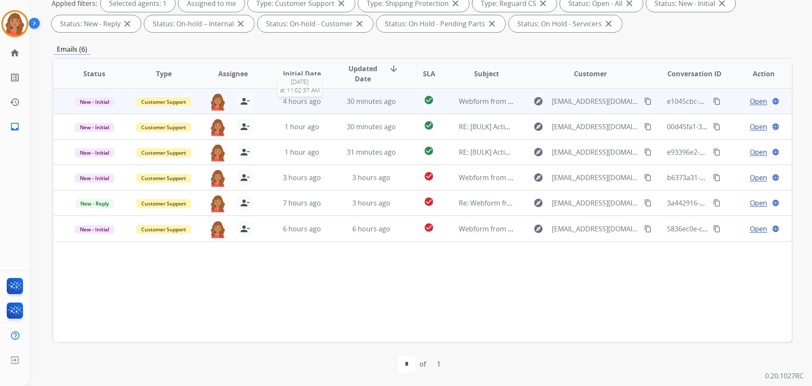
click at [323, 105] on div "4 hours ago" at bounding box center [302, 101] width 55 height 10
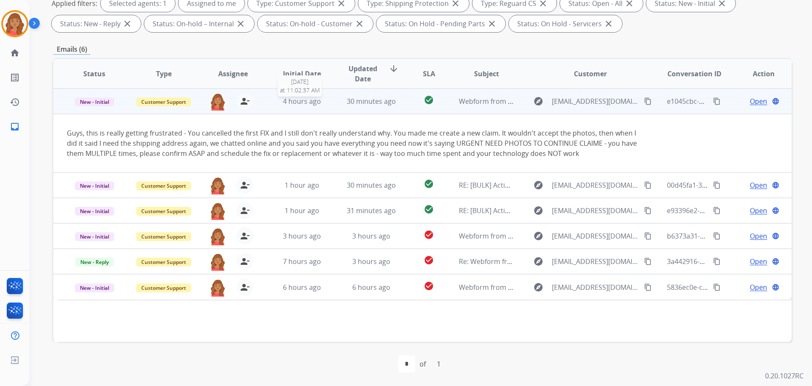
click at [323, 105] on div "4 hours ago" at bounding box center [302, 101] width 55 height 10
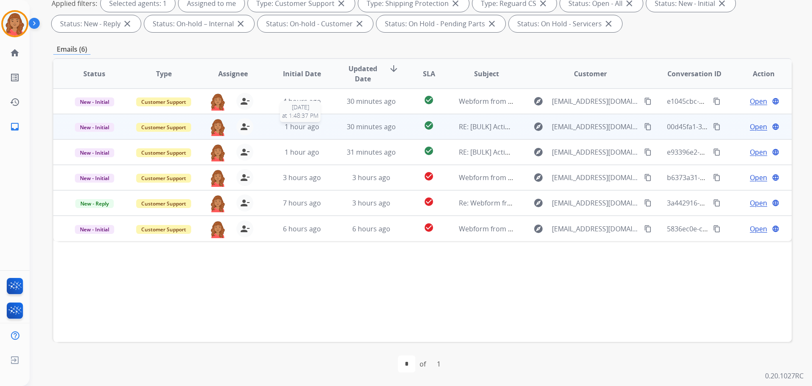
click at [311, 129] on span "1 hour ago" at bounding box center [302, 126] width 35 height 9
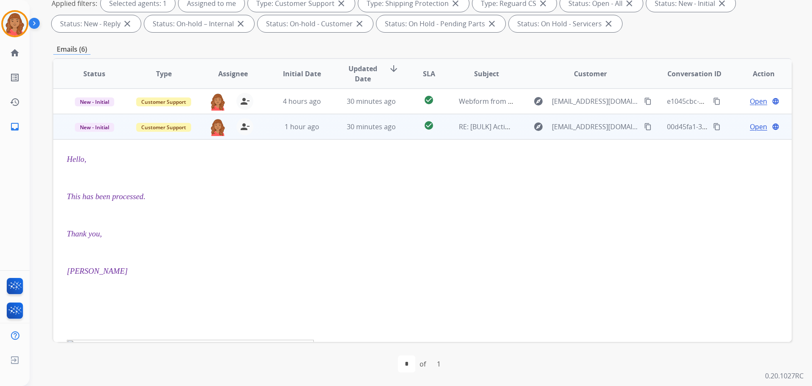
scroll to position [25, 0]
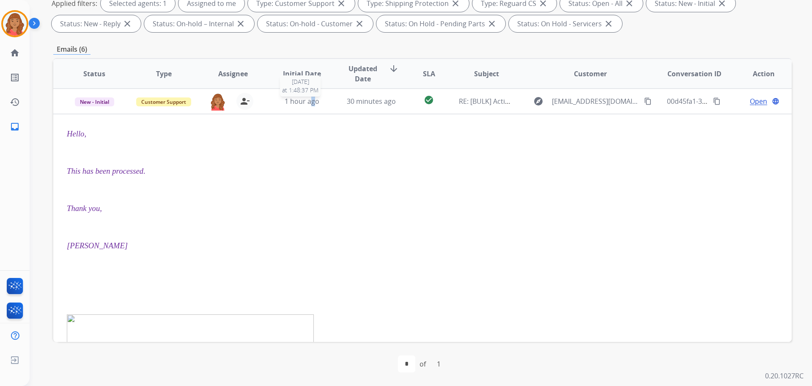
click at [311, 107] on td "1 hour ago [DATE] 1:48:37 PM" at bounding box center [295, 100] width 69 height 25
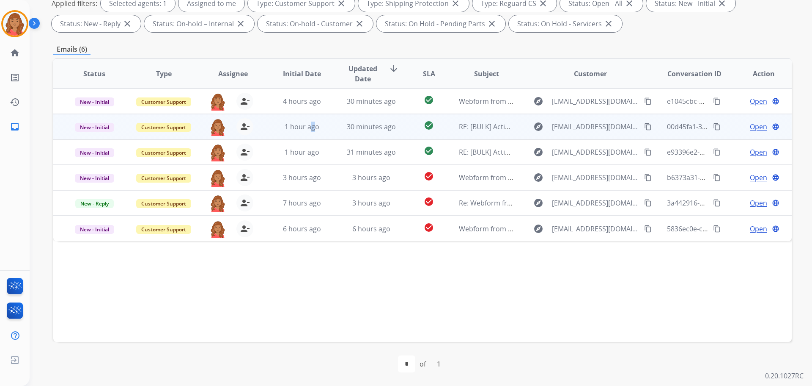
scroll to position [0, 0]
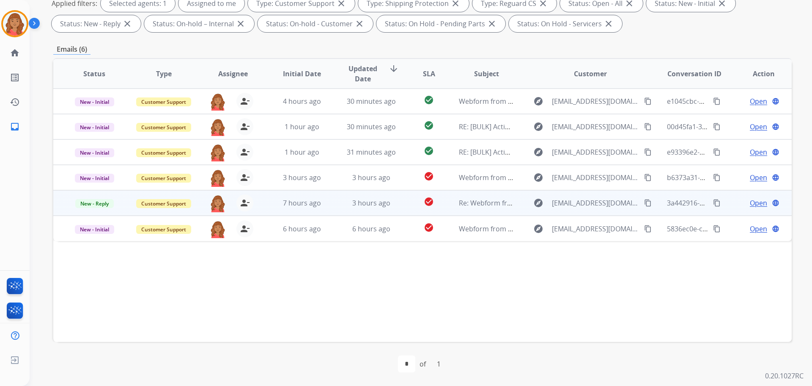
click at [301, 206] on span "7 hours ago" at bounding box center [302, 202] width 38 height 9
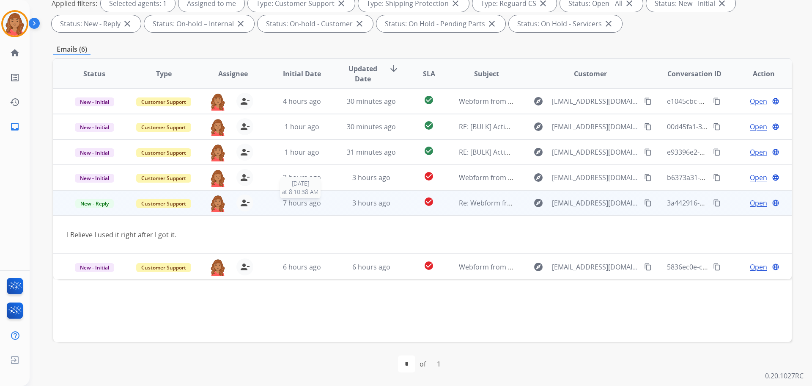
click at [301, 206] on span "7 hours ago" at bounding box center [302, 202] width 38 height 9
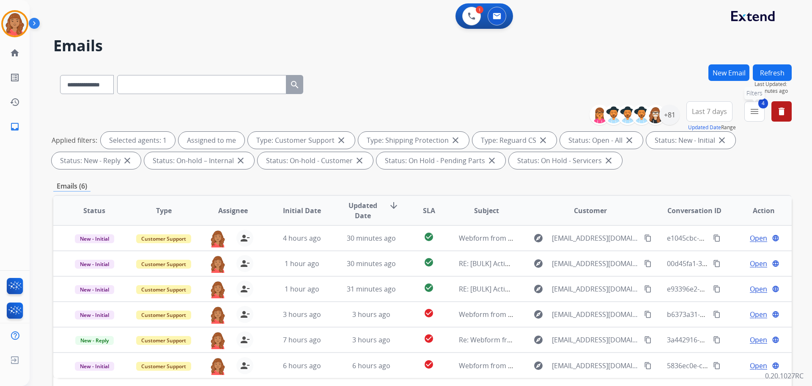
drag, startPoint x: 755, startPoint y: 115, endPoint x: 744, endPoint y: 129, distance: 18.1
click at [756, 116] on button "4 menu Filters" at bounding box center [755, 111] width 20 height 20
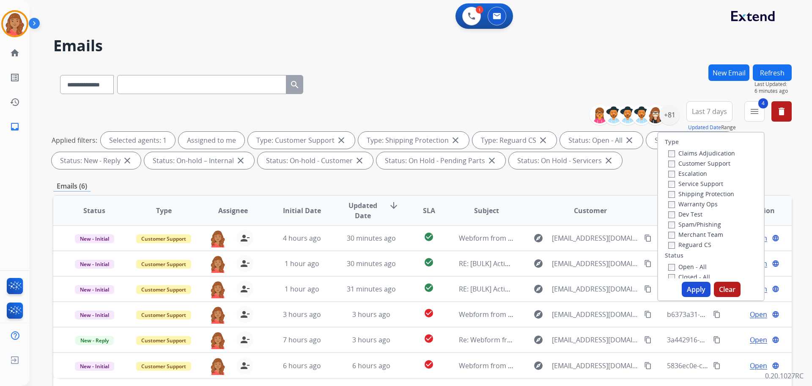
click at [682, 287] on button "Apply" at bounding box center [696, 288] width 29 height 15
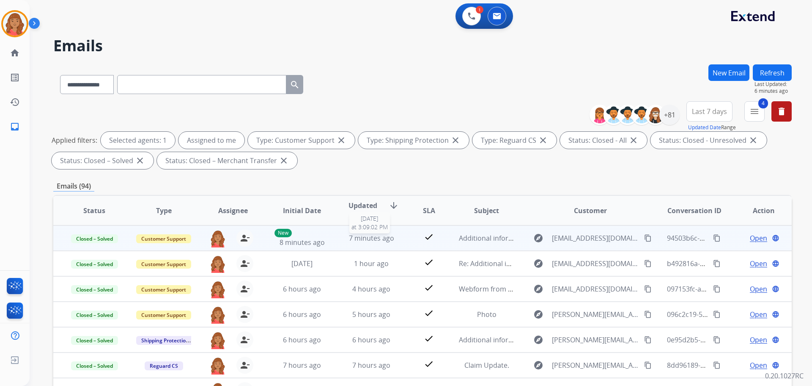
click at [346, 237] on div "7 minutes ago" at bounding box center [371, 238] width 55 height 10
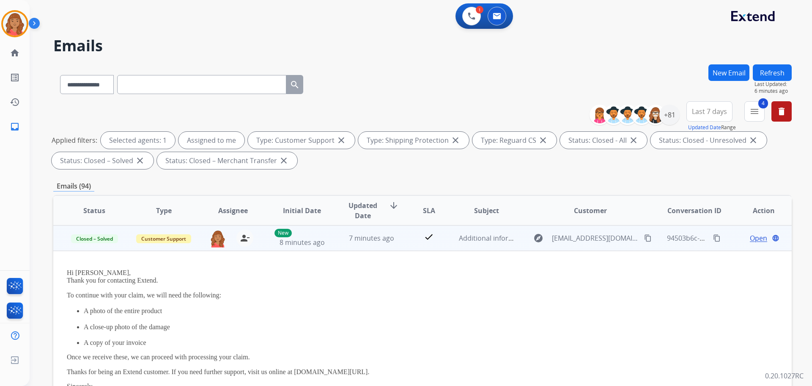
click at [644, 237] on mat-icon "content_copy" at bounding box center [648, 238] width 8 height 8
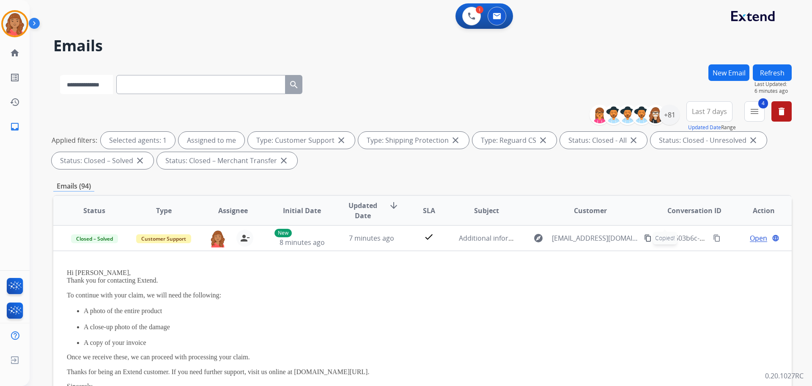
click at [108, 87] on select "**********" at bounding box center [86, 84] width 53 height 19
select select "**********"
click at [60, 75] on select "**********" at bounding box center [86, 84] width 53 height 19
drag, startPoint x: 137, startPoint y: 91, endPoint x: 140, endPoint y: 87, distance: 5.5
paste input "**********"
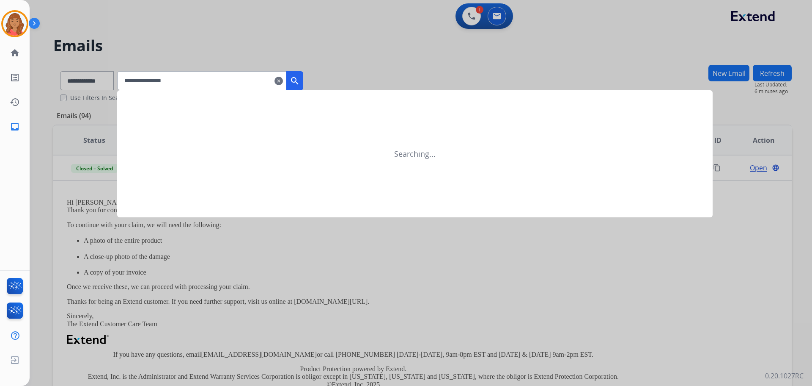
type input "**********"
drag, startPoint x: 306, startPoint y: 79, endPoint x: 297, endPoint y: 107, distance: 29.8
click at [300, 80] on mat-icon "search" at bounding box center [295, 81] width 10 height 10
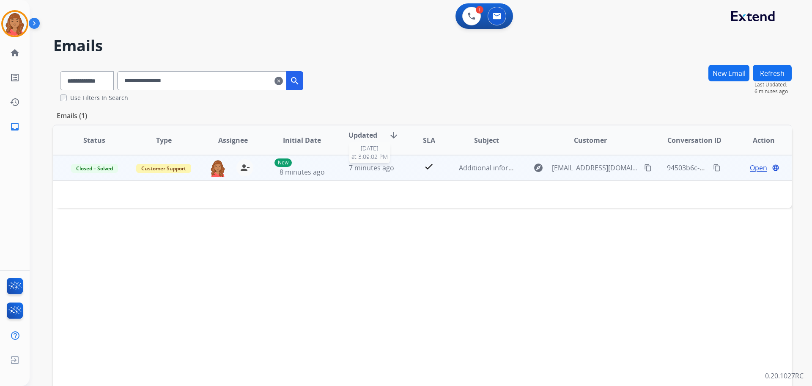
click at [377, 169] on span "7 minutes ago" at bounding box center [371, 167] width 45 height 9
click at [374, 171] on span "7 minutes ago" at bounding box center [371, 167] width 45 height 9
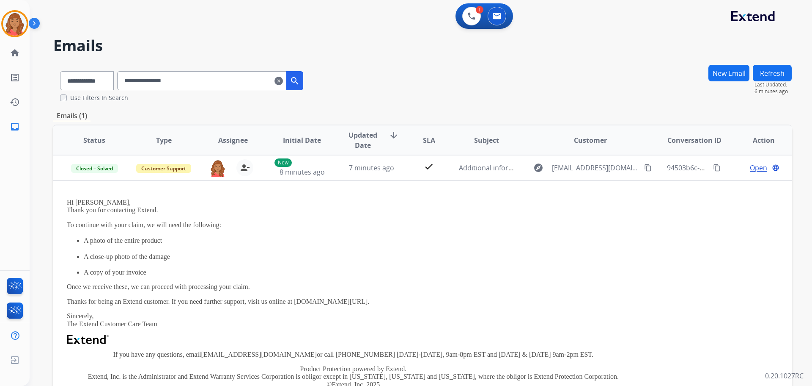
click at [298, 77] on button "search" at bounding box center [294, 80] width 17 height 19
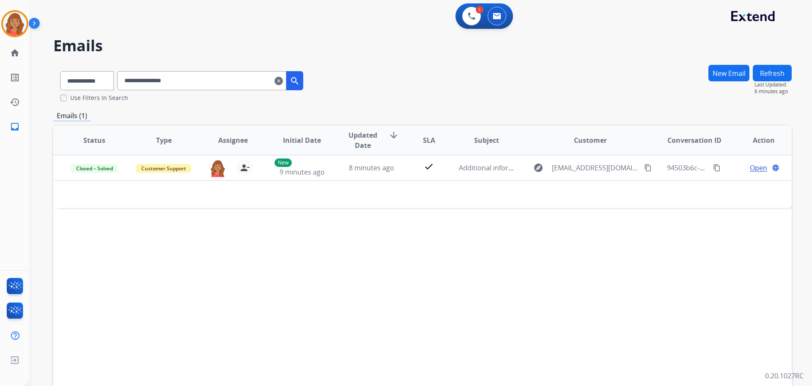
drag, startPoint x: 294, startPoint y: 80, endPoint x: 288, endPoint y: 82, distance: 5.8
click at [283, 81] on mat-icon "clear" at bounding box center [279, 81] width 8 height 10
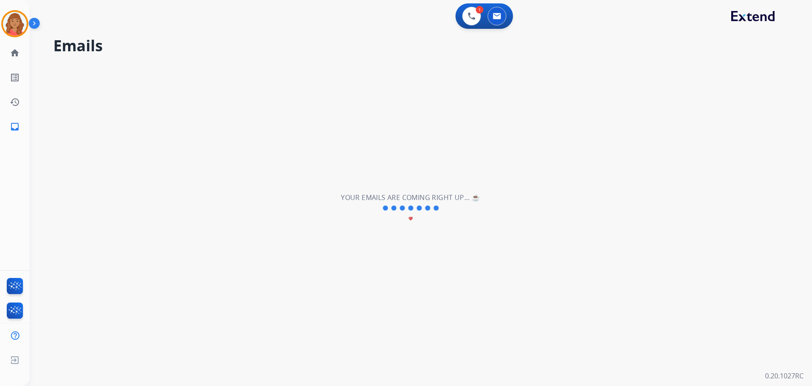
select select "**********"
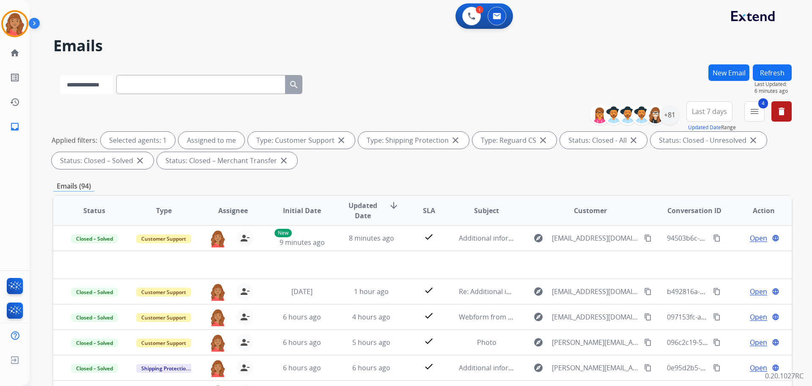
click at [110, 87] on select "**********" at bounding box center [86, 84] width 53 height 19
select select "**********"
click at [60, 75] on select "**********" at bounding box center [86, 84] width 53 height 19
paste input "**********"
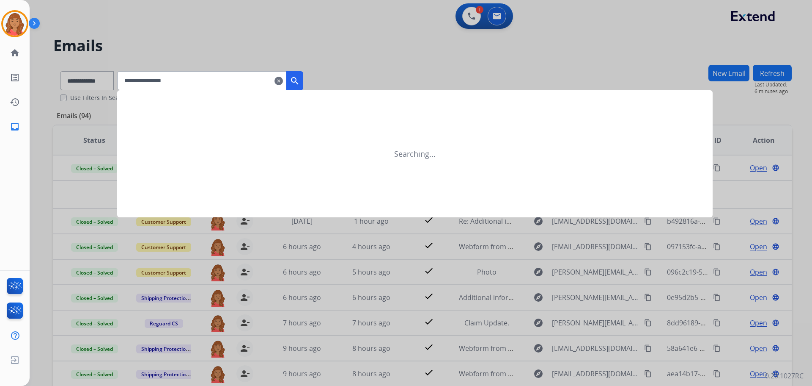
type input "**********"
click at [300, 83] on mat-icon "search" at bounding box center [295, 81] width 10 height 10
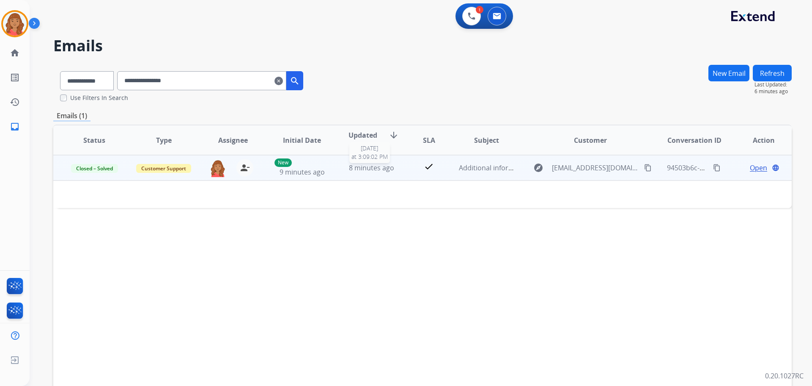
click at [359, 167] on span "8 minutes ago" at bounding box center [371, 167] width 45 height 9
click at [337, 162] on td "8 minutes ago" at bounding box center [365, 167] width 69 height 25
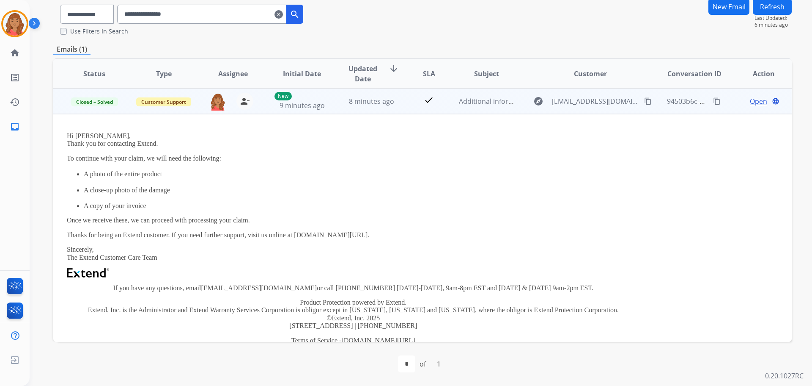
click at [755, 100] on span "Open" at bounding box center [758, 101] width 17 height 10
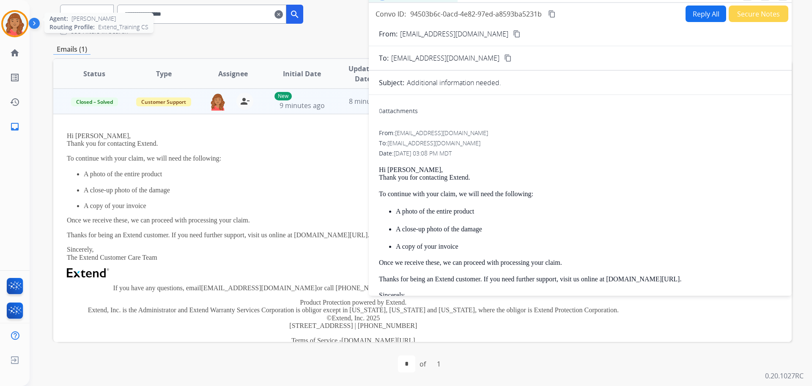
click at [9, 23] on img at bounding box center [15, 24] width 24 height 24
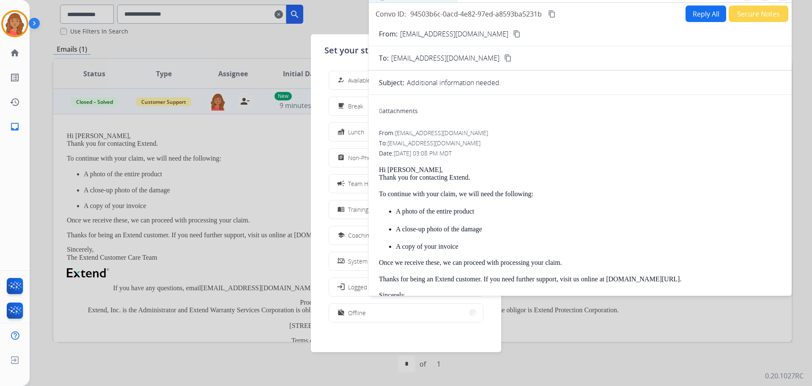
drag, startPoint x: 207, startPoint y: 38, endPoint x: 185, endPoint y: 41, distance: 22.7
click at [208, 37] on div at bounding box center [406, 193] width 812 height 386
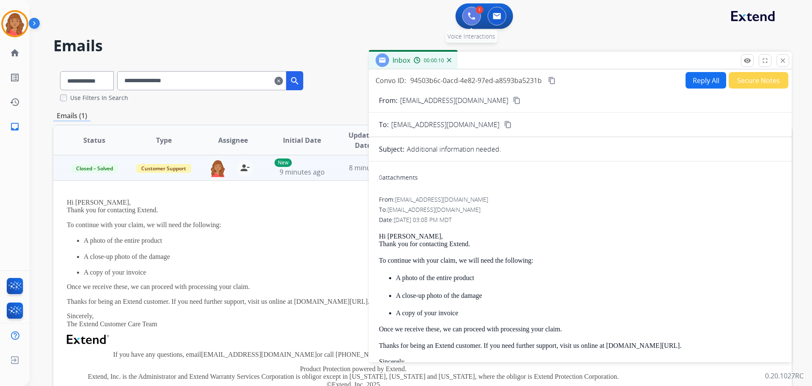
click at [472, 19] on img at bounding box center [472, 16] width 8 height 8
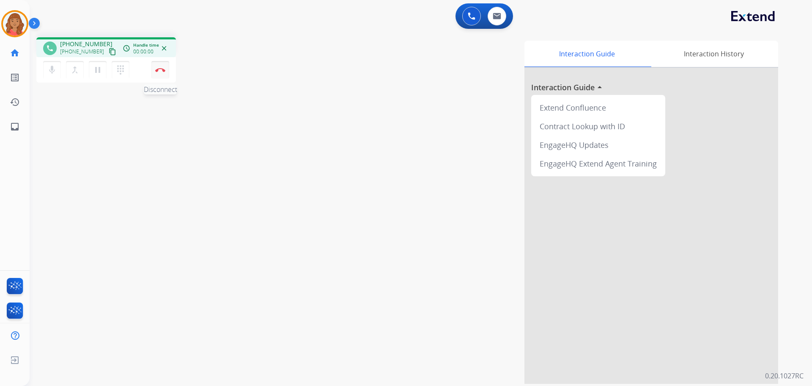
click at [157, 72] on img at bounding box center [160, 70] width 10 height 4
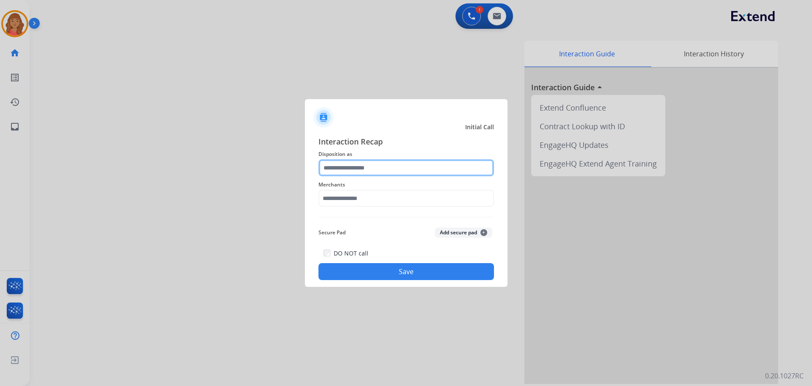
click at [342, 171] on input "text" at bounding box center [407, 167] width 176 height 17
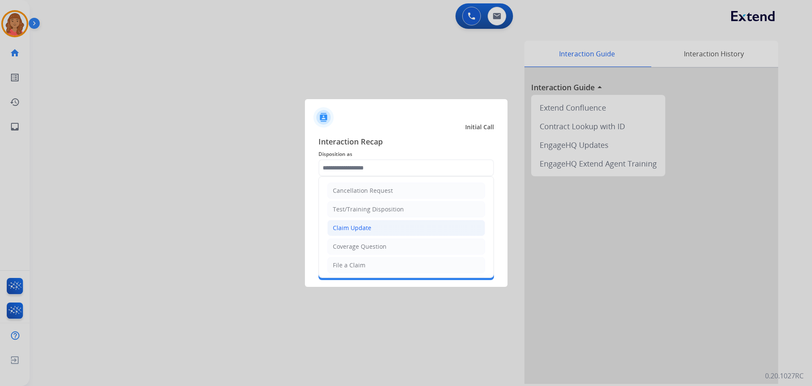
click at [351, 228] on div "Claim Update" at bounding box center [352, 227] width 39 height 8
type input "**********"
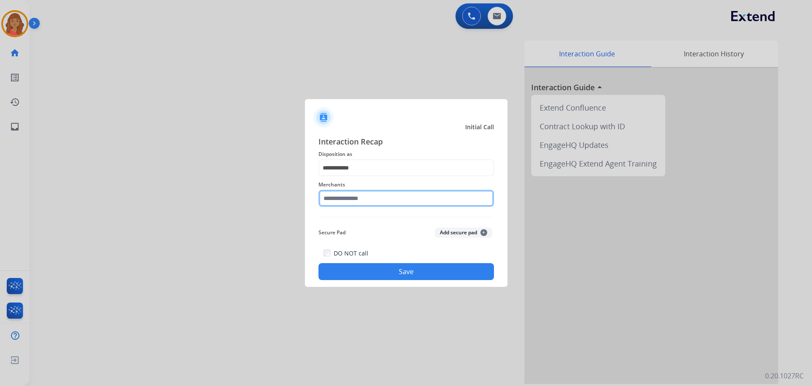
click at [347, 203] on input "text" at bounding box center [407, 198] width 176 height 17
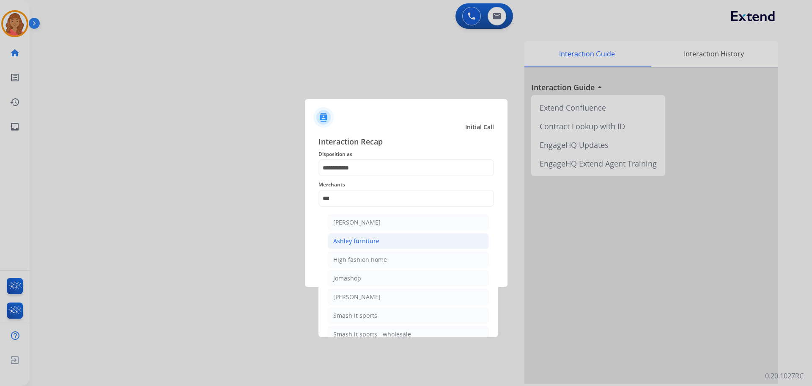
click at [362, 236] on li "Ashley furniture" at bounding box center [408, 241] width 161 height 16
type input "**********"
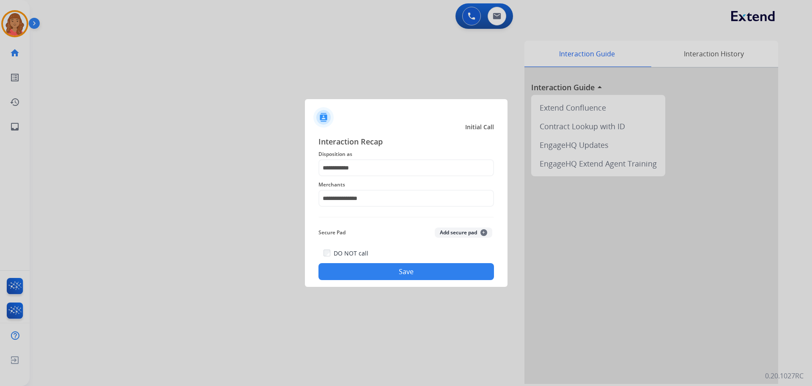
click at [382, 284] on div "**********" at bounding box center [406, 208] width 203 height 158
click at [387, 272] on button "Save" at bounding box center [407, 271] width 176 height 17
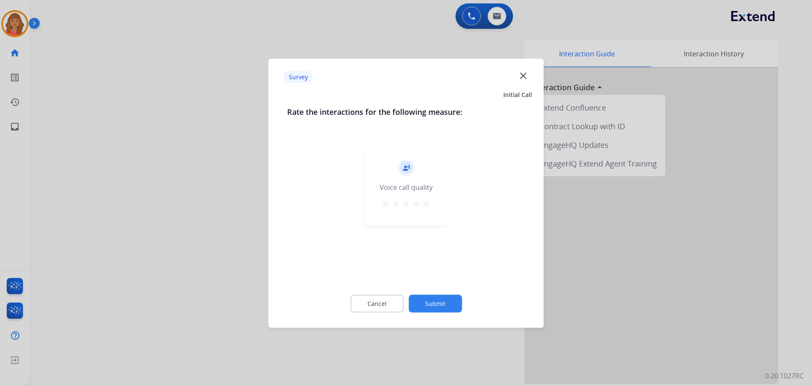
click at [427, 200] on mat-icon "star" at bounding box center [426, 203] width 10 height 10
click at [434, 292] on div "Cancel Submit" at bounding box center [406, 303] width 238 height 38
click at [435, 296] on button "Submit" at bounding box center [435, 303] width 53 height 18
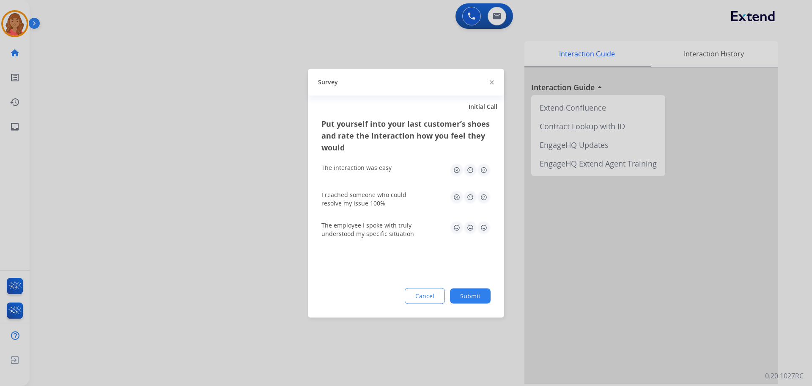
click at [484, 196] on img at bounding box center [484, 197] width 14 height 14
click at [483, 170] on img at bounding box center [484, 170] width 14 height 14
click at [483, 222] on img at bounding box center [484, 227] width 14 height 14
click at [471, 287] on div "Cancel Submit" at bounding box center [406, 295] width 169 height 16
click at [463, 296] on button "Submit" at bounding box center [470, 295] width 41 height 15
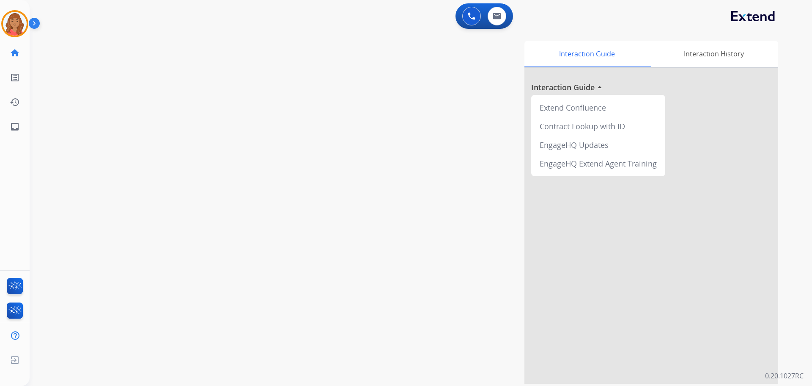
click at [501, 27] on div "0 Voice Interactions 0 Email Interactions" at bounding box center [485, 15] width 58 height 25
click at [501, 19] on img at bounding box center [497, 16] width 8 height 7
select select "**********"
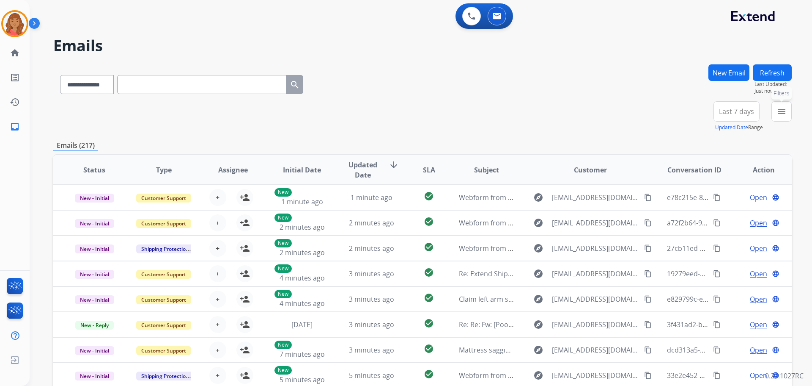
click at [786, 116] on mat-icon "menu" at bounding box center [782, 111] width 10 height 10
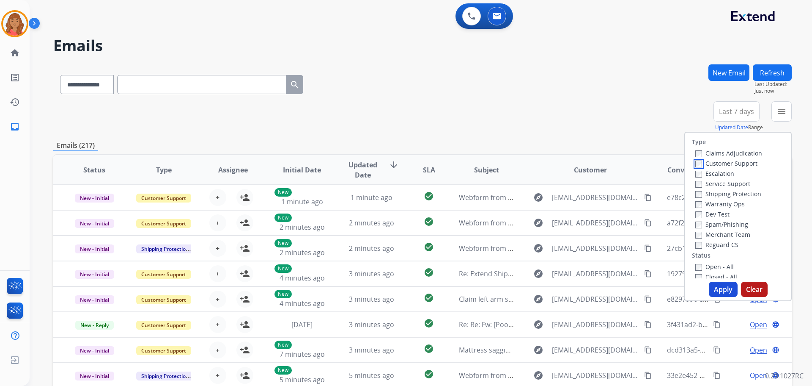
click at [696, 168] on div "Customer Support" at bounding box center [729, 163] width 67 height 10
drag, startPoint x: 710, startPoint y: 290, endPoint x: 657, endPoint y: 284, distance: 53.2
click at [711, 290] on button "Apply" at bounding box center [723, 288] width 29 height 15
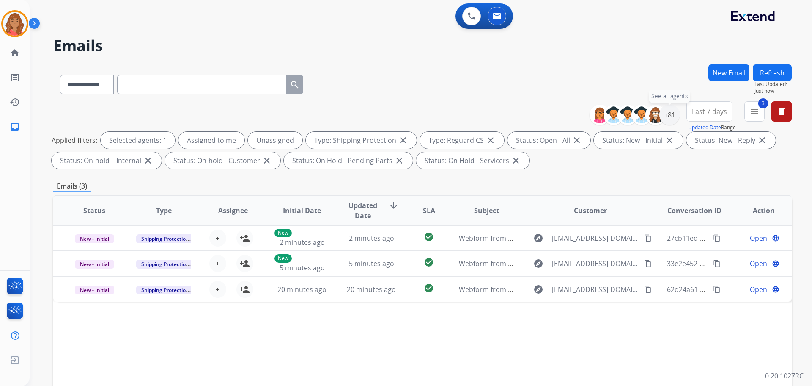
drag, startPoint x: 666, startPoint y: 117, endPoint x: 657, endPoint y: 140, distance: 24.7
click at [667, 117] on div "+81" at bounding box center [670, 115] width 20 height 20
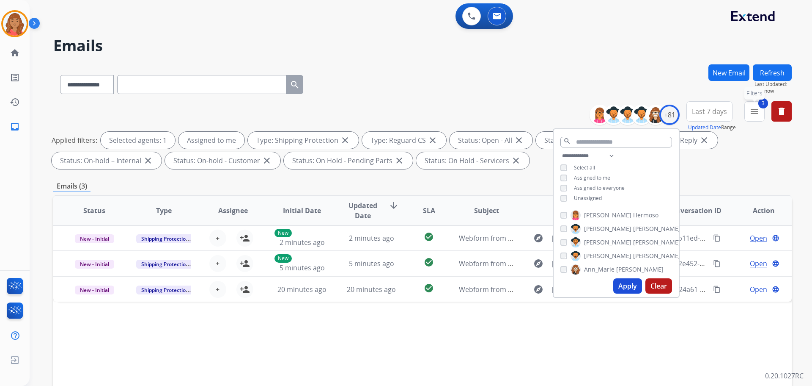
click at [764, 112] on button "3 menu Filters" at bounding box center [755, 111] width 20 height 20
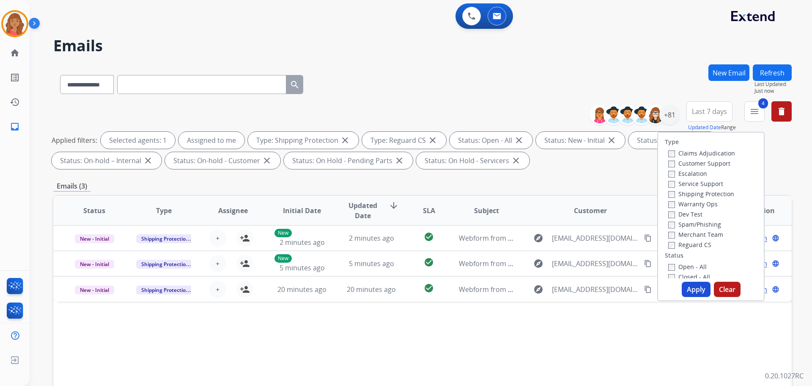
click at [688, 287] on button "Apply" at bounding box center [696, 288] width 29 height 15
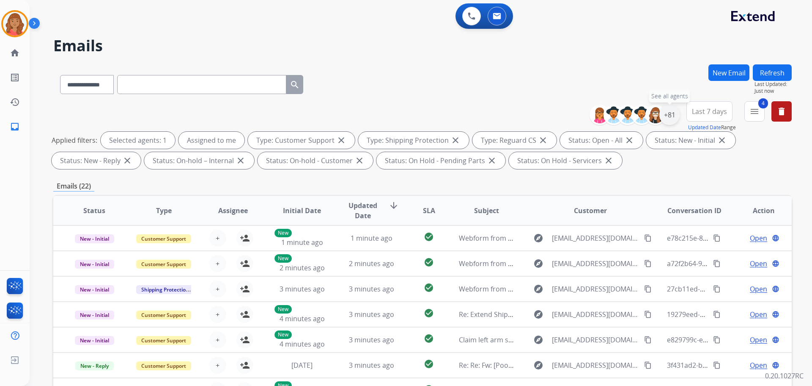
click at [668, 118] on div "+81" at bounding box center [670, 115] width 20 height 20
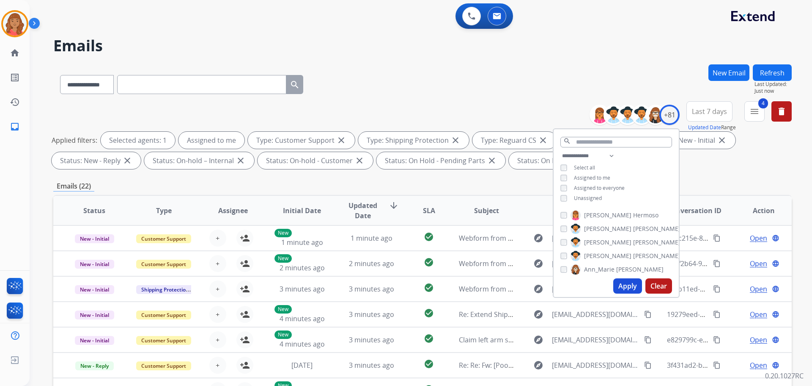
click at [628, 288] on button "Apply" at bounding box center [628, 285] width 29 height 15
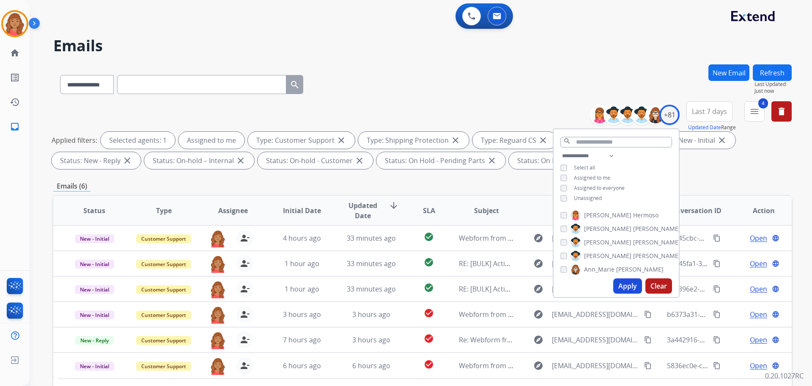
click at [367, 183] on div "Emails (6)" at bounding box center [422, 186] width 739 height 11
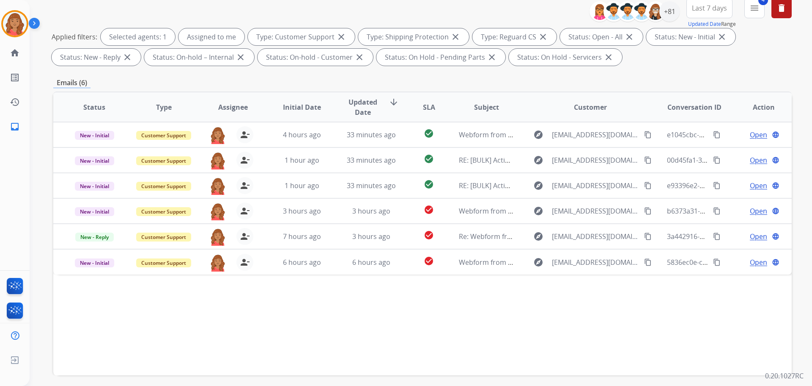
scroll to position [94, 0]
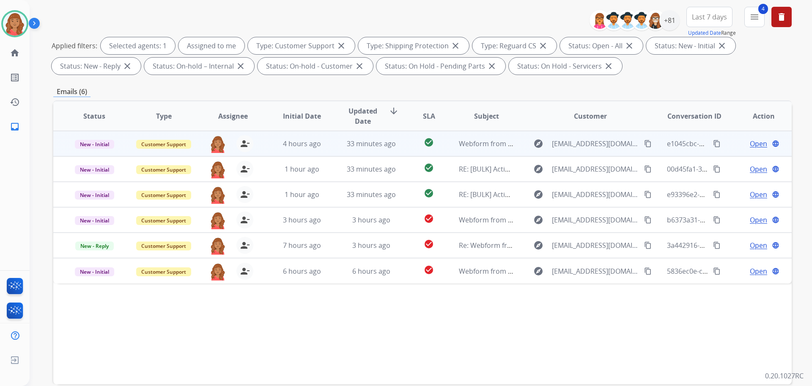
click at [750, 141] on span "Open" at bounding box center [758, 143] width 17 height 10
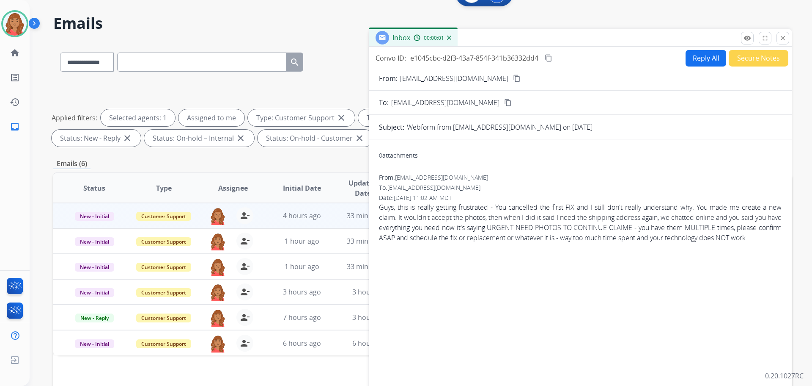
scroll to position [0, 0]
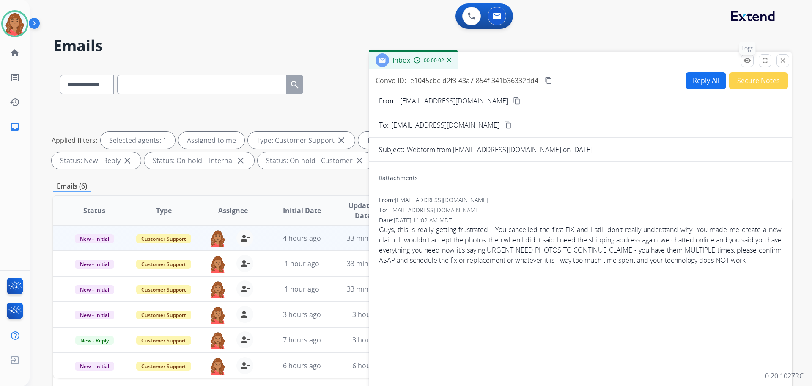
click at [746, 62] on mat-icon "remove_red_eye" at bounding box center [748, 61] width 8 height 8
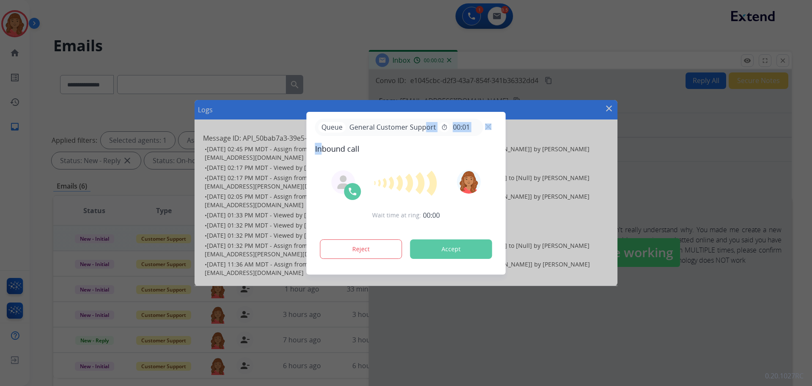
drag, startPoint x: 419, startPoint y: 136, endPoint x: 330, endPoint y: 142, distance: 89.1
click at [325, 143] on div "Queue General Customer Support timer 00:01 Inbound call" at bounding box center [406, 136] width 182 height 36
click at [422, 118] on div "Queue General Customer Support timer 00:01 Inbound call Wait time at ring: 00:0…" at bounding box center [406, 193] width 199 height 162
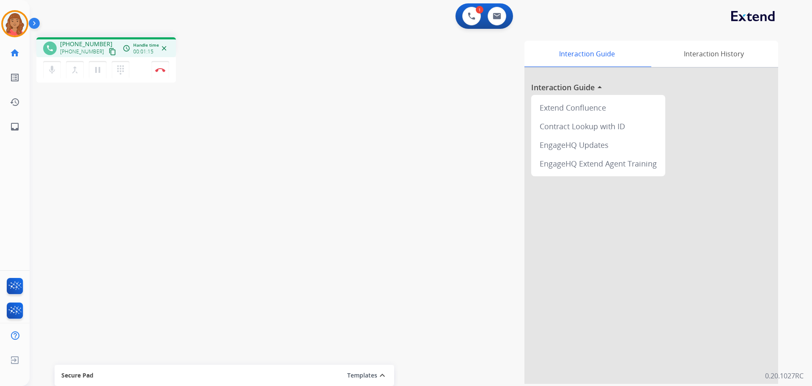
drag, startPoint x: 105, startPoint y: 49, endPoint x: 59, endPoint y: 58, distance: 46.6
click at [109, 49] on mat-icon "content_copy" at bounding box center [113, 52] width 8 height 8
drag, startPoint x: 105, startPoint y: 50, endPoint x: 16, endPoint y: 48, distance: 88.5
click at [109, 50] on mat-icon "content_copy" at bounding box center [113, 52] width 8 height 8
click at [122, 68] on mat-icon "dialpad" at bounding box center [121, 70] width 10 height 10
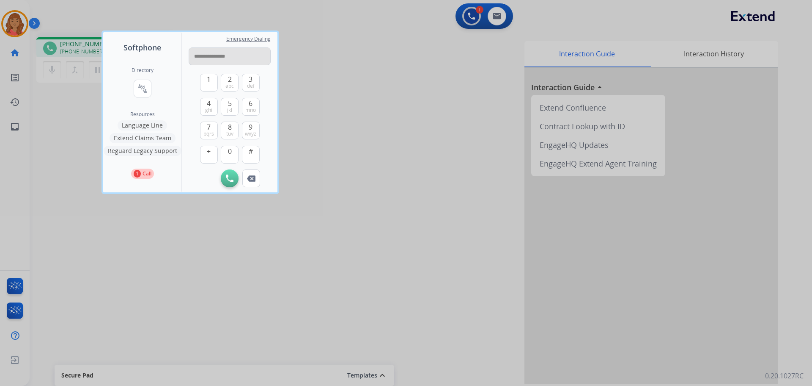
drag, startPoint x: 197, startPoint y: 56, endPoint x: 222, endPoint y: 55, distance: 25.0
click at [198, 56] on input "**********" at bounding box center [230, 56] width 82 height 18
type input "**********"
click at [229, 178] on img at bounding box center [230, 178] width 8 height 8
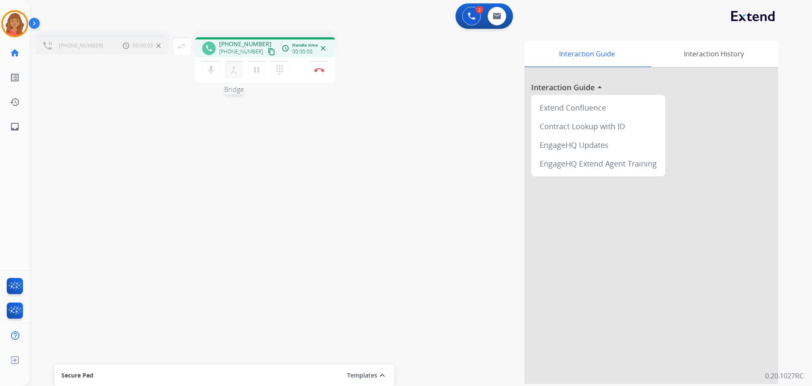
click at [234, 69] on mat-icon "merge_type" at bounding box center [234, 70] width 10 height 10
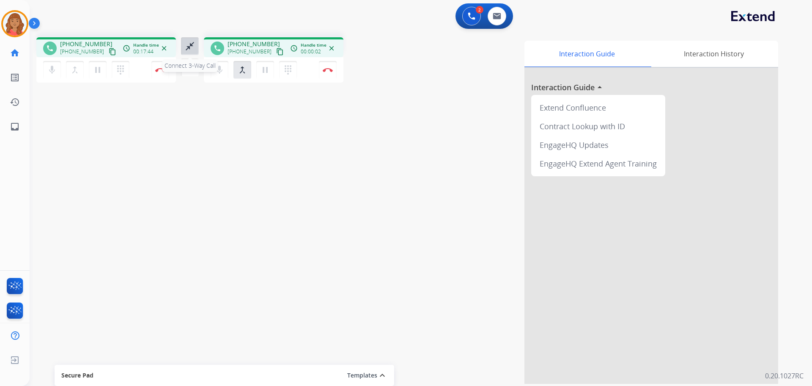
click at [188, 46] on mat-icon "close_fullscreen" at bounding box center [190, 46] width 10 height 10
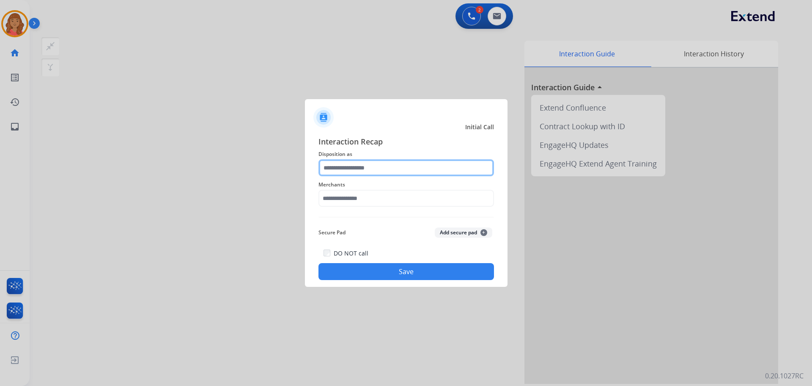
click at [389, 174] on input "text" at bounding box center [407, 167] width 176 height 17
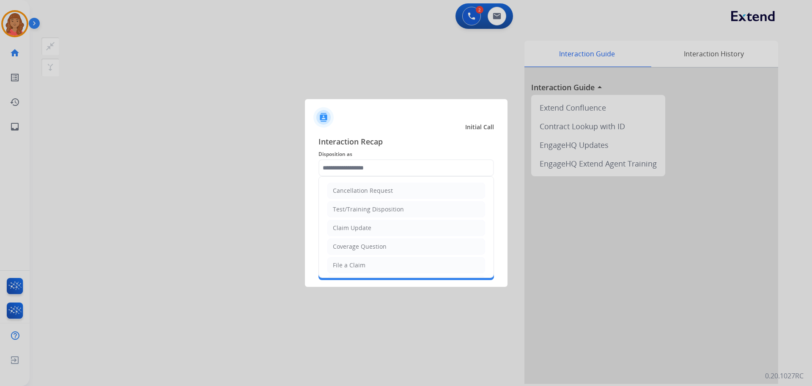
drag, startPoint x: 344, startPoint y: 264, endPoint x: 352, endPoint y: 246, distance: 19.2
click at [346, 262] on div "File a Claim" at bounding box center [349, 265] width 33 height 8
type input "**********"
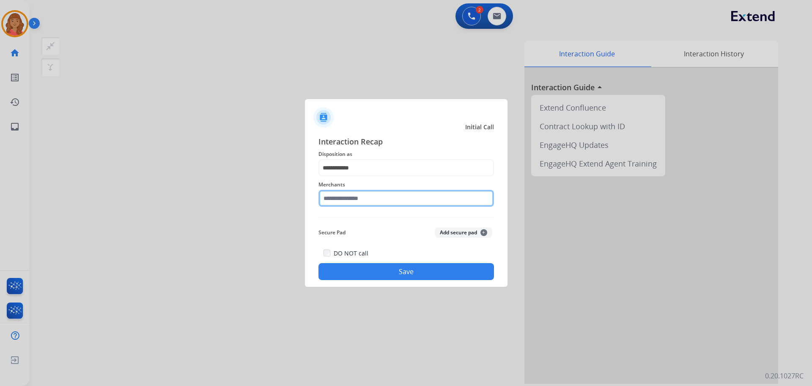
click at [353, 198] on input "text" at bounding box center [407, 198] width 176 height 17
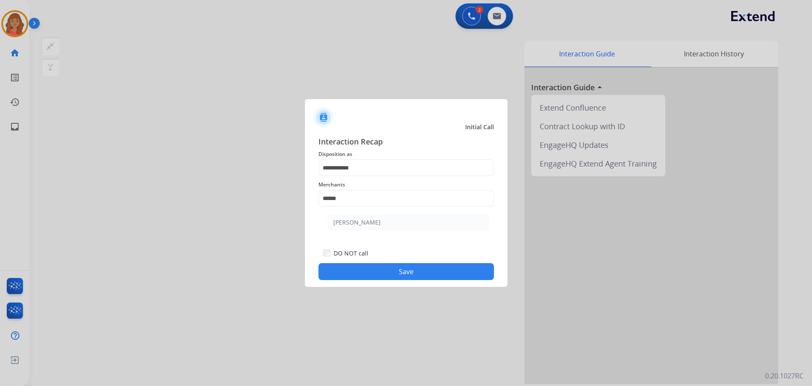
drag, startPoint x: 355, startPoint y: 222, endPoint x: 361, endPoint y: 225, distance: 7.0
click at [358, 223] on li "[PERSON_NAME]" at bounding box center [408, 222] width 161 height 16
type input "********"
click at [382, 273] on button "Save" at bounding box center [407, 271] width 176 height 17
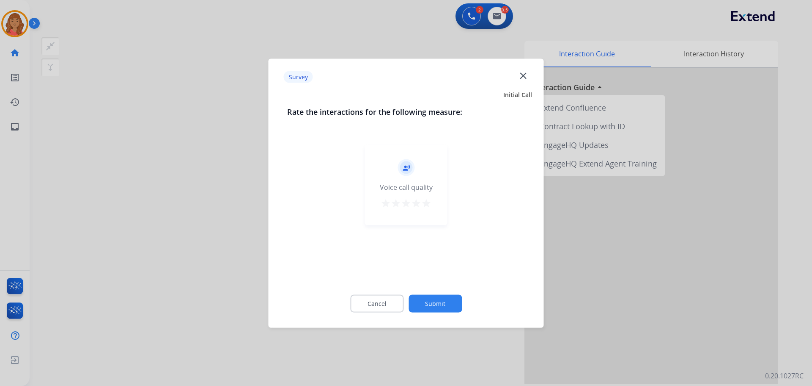
click at [427, 203] on mat-icon "star" at bounding box center [426, 203] width 10 height 10
click at [438, 303] on button "Submit" at bounding box center [435, 303] width 53 height 18
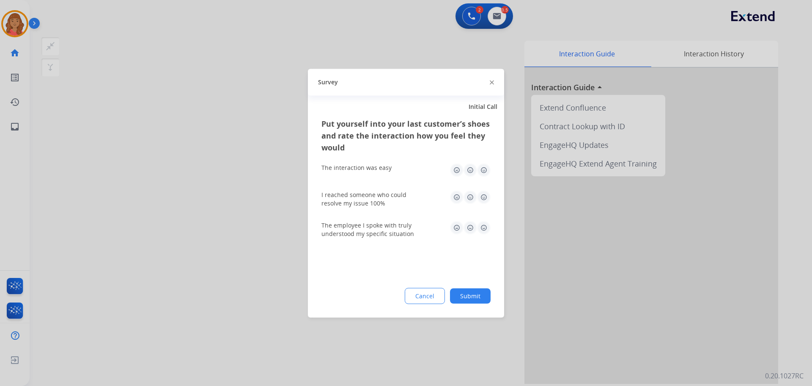
click at [482, 171] on img at bounding box center [484, 170] width 14 height 14
drag, startPoint x: 482, startPoint y: 196, endPoint x: 488, endPoint y: 208, distance: 13.8
click at [482, 195] on img at bounding box center [484, 197] width 14 height 14
drag, startPoint x: 486, startPoint y: 219, endPoint x: 485, endPoint y: 224, distance: 5.1
click at [485, 222] on div "The employee I spoke with truly understood my specific situation" at bounding box center [406, 229] width 169 height 30
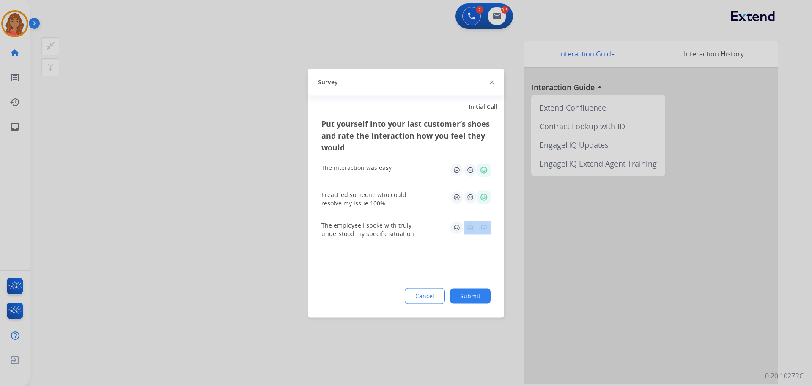
click at [485, 230] on img at bounding box center [484, 227] width 14 height 14
click at [482, 226] on img at bounding box center [484, 227] width 14 height 14
click at [455, 227] on img at bounding box center [457, 227] width 14 height 14
click at [485, 231] on img at bounding box center [484, 227] width 14 height 14
click at [473, 295] on button "Submit" at bounding box center [470, 295] width 41 height 15
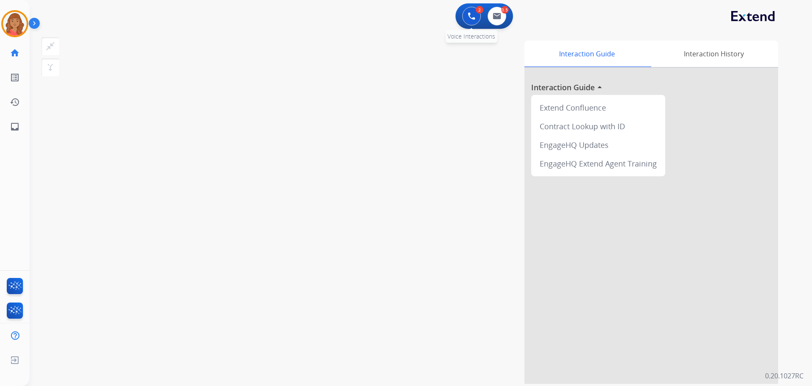
click at [467, 22] on button at bounding box center [472, 16] width 19 height 19
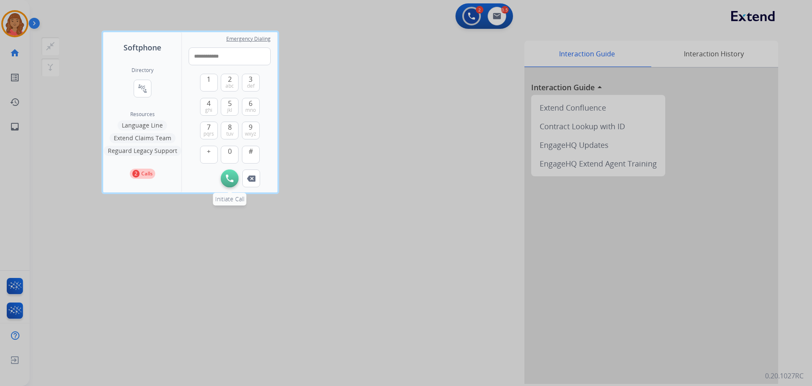
type input "**********"
click at [227, 176] on img at bounding box center [230, 178] width 8 height 8
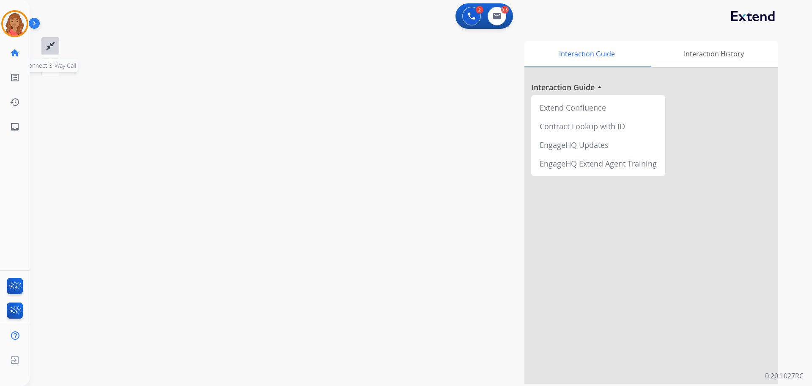
click at [48, 47] on mat-icon "close_fullscreen" at bounding box center [50, 46] width 10 height 10
click at [50, 70] on mat-icon "merge_type" at bounding box center [50, 67] width 10 height 10
click at [499, 19] on img at bounding box center [497, 16] width 8 height 7
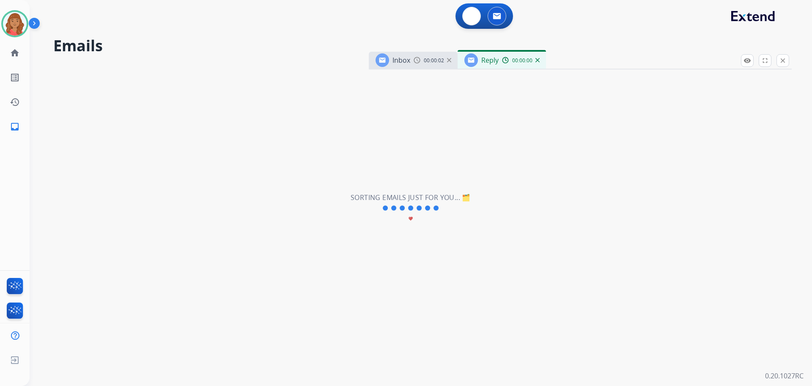
select select "**********"
click at [476, 14] on button at bounding box center [472, 16] width 19 height 19
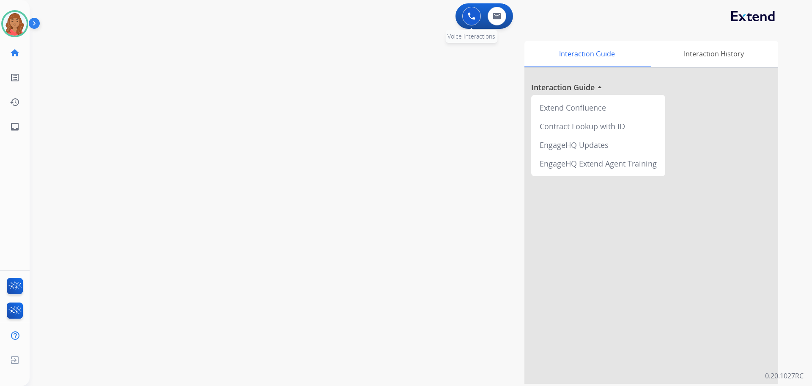
drag, startPoint x: 474, startPoint y: 19, endPoint x: 466, endPoint y: 20, distance: 7.4
click at [473, 19] on img at bounding box center [472, 16] width 8 height 8
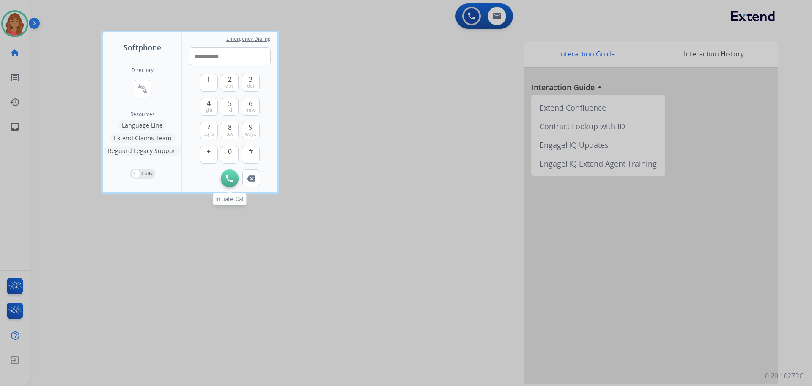
type input "**********"
click at [228, 176] on img at bounding box center [230, 178] width 8 height 8
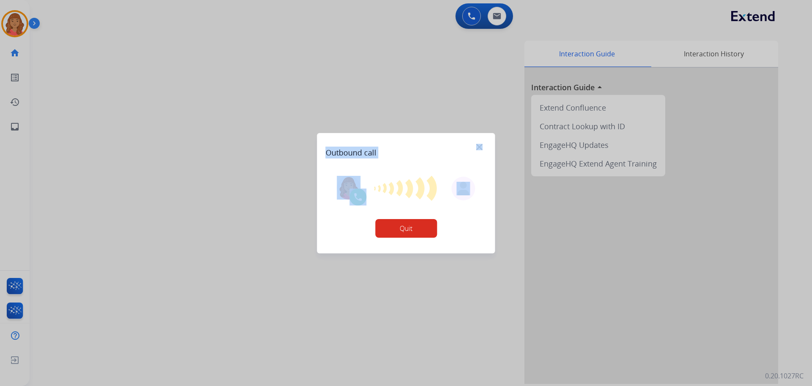
drag, startPoint x: 397, startPoint y: 195, endPoint x: 284, endPoint y: 154, distance: 120.5
click at [284, 155] on div "Outbound call Quit" at bounding box center [406, 193] width 812 height 386
drag, startPoint x: 388, startPoint y: 109, endPoint x: 391, endPoint y: 104, distance: 5.5
click at [388, 109] on div at bounding box center [406, 193] width 812 height 386
drag, startPoint x: 380, startPoint y: 187, endPoint x: 379, endPoint y: 193, distance: 5.2
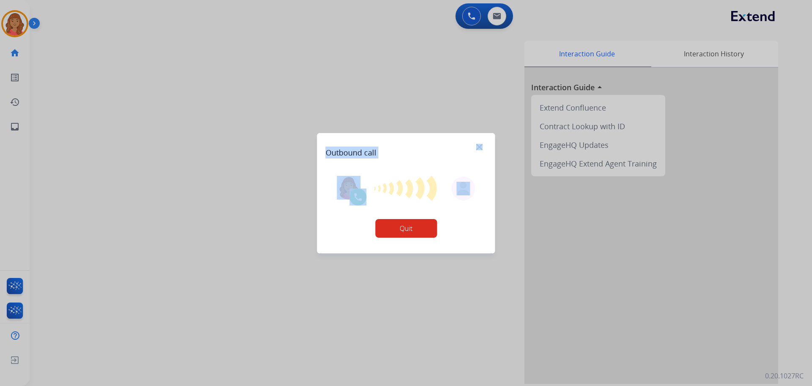
click at [381, 187] on div at bounding box center [406, 188] width 65 height 26
click at [340, 226] on div "Quit" at bounding box center [406, 207] width 161 height 80
click at [481, 223] on div "Quit" at bounding box center [406, 207] width 161 height 80
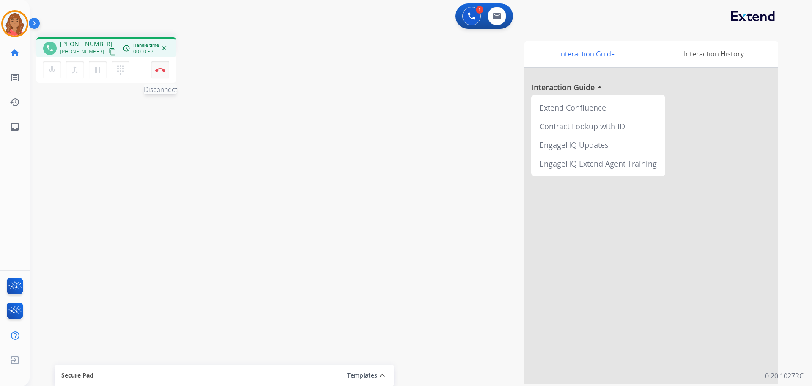
click at [165, 70] on img at bounding box center [160, 70] width 10 height 4
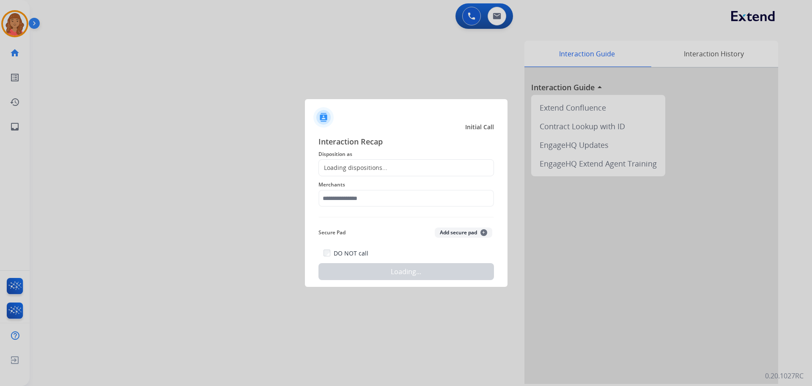
click at [352, 178] on div "Merchants" at bounding box center [407, 193] width 176 height 34
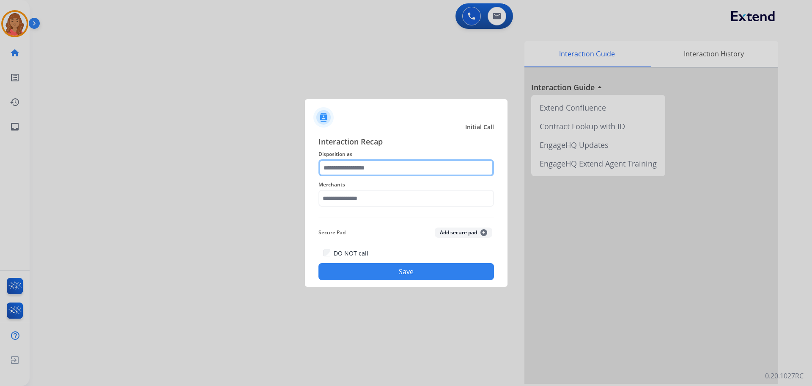
click at [357, 167] on input "text" at bounding box center [407, 167] width 176 height 17
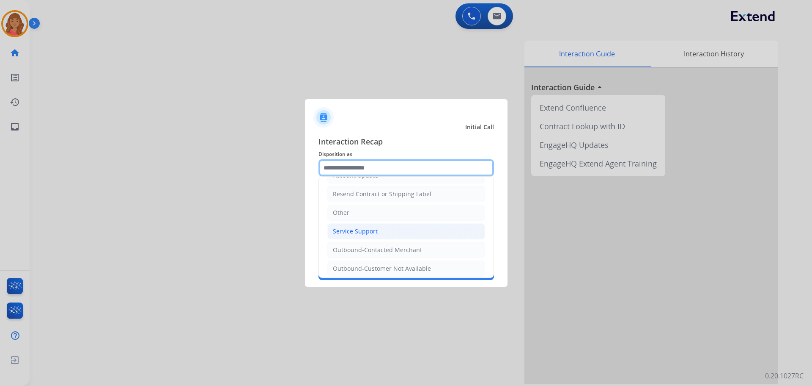
scroll to position [169, 0]
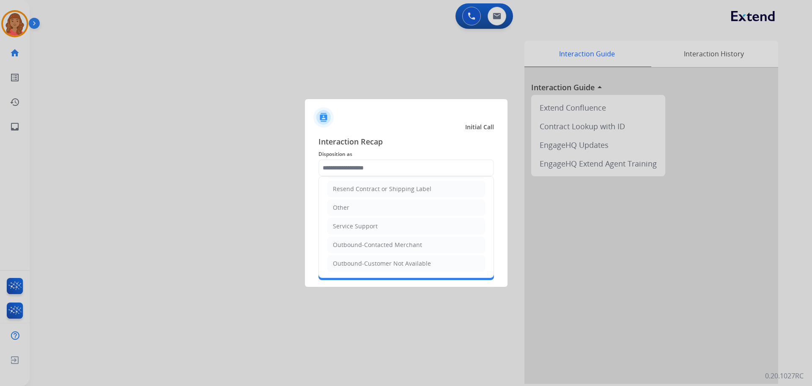
drag, startPoint x: 354, startPoint y: 209, endPoint x: 354, endPoint y: 198, distance: 11.0
click at [354, 209] on li "Other" at bounding box center [407, 207] width 158 height 16
type input "*****"
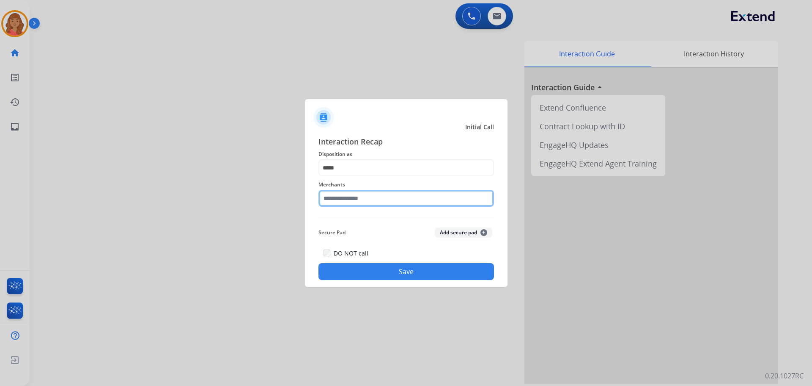
click at [354, 201] on input "text" at bounding box center [407, 198] width 176 height 17
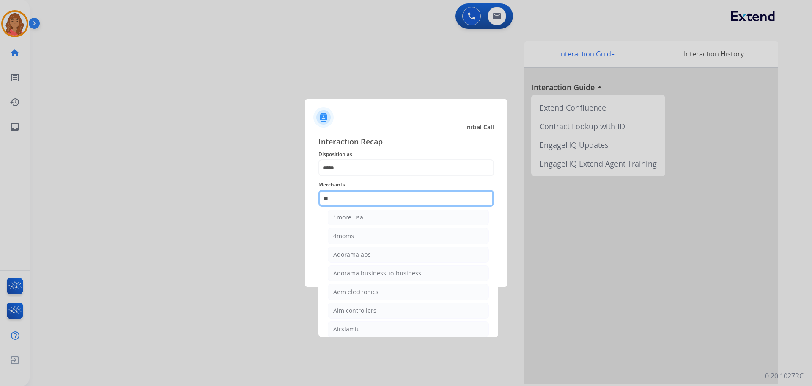
scroll to position [0, 0]
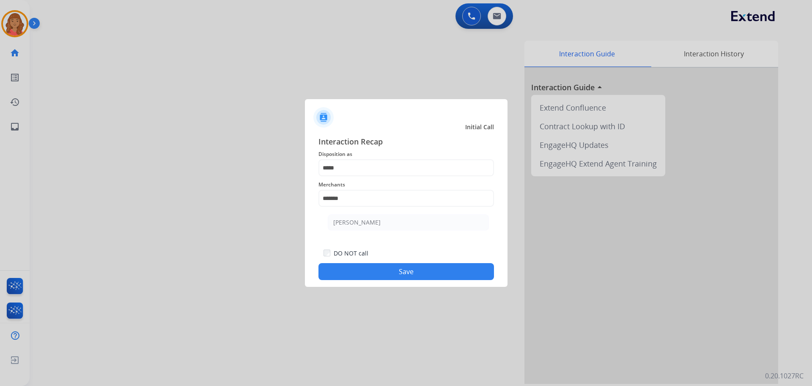
click at [365, 217] on li "[PERSON_NAME]" at bounding box center [408, 222] width 161 height 16
type input "********"
click at [370, 268] on button "Save" at bounding box center [407, 271] width 176 height 17
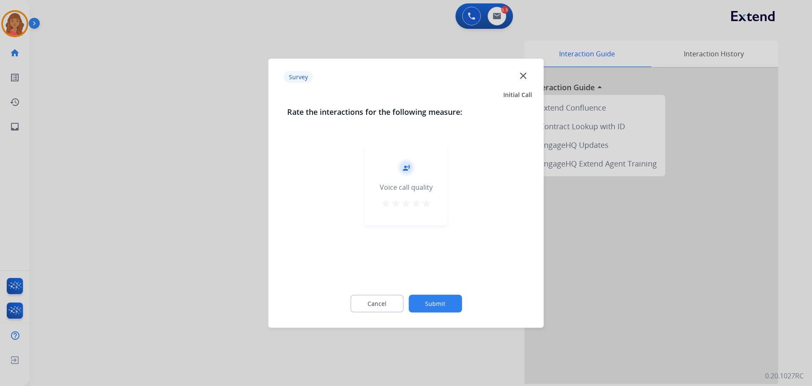
click at [431, 204] on mat-icon "star" at bounding box center [426, 203] width 10 height 10
click at [444, 299] on button "Submit" at bounding box center [435, 303] width 53 height 18
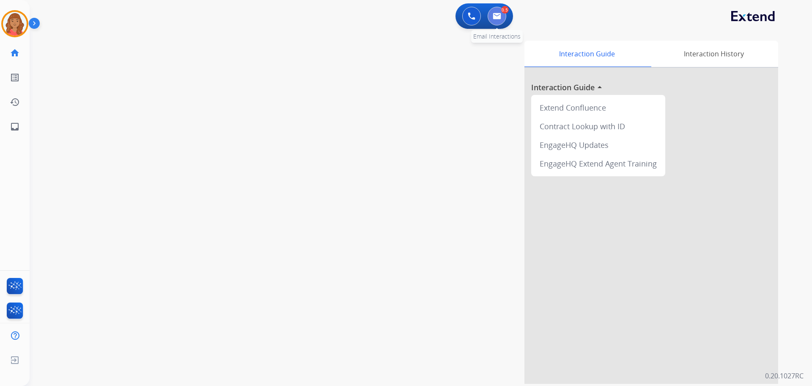
click at [495, 15] on img at bounding box center [497, 16] width 8 height 7
select select "**********"
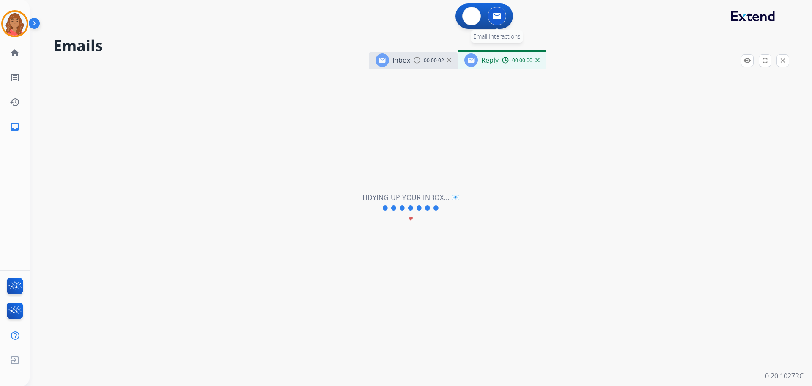
select select "**********"
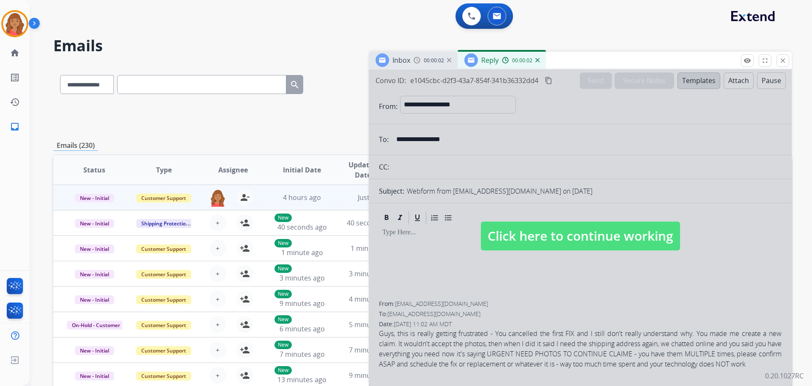
click at [539, 61] on img at bounding box center [538, 60] width 4 height 4
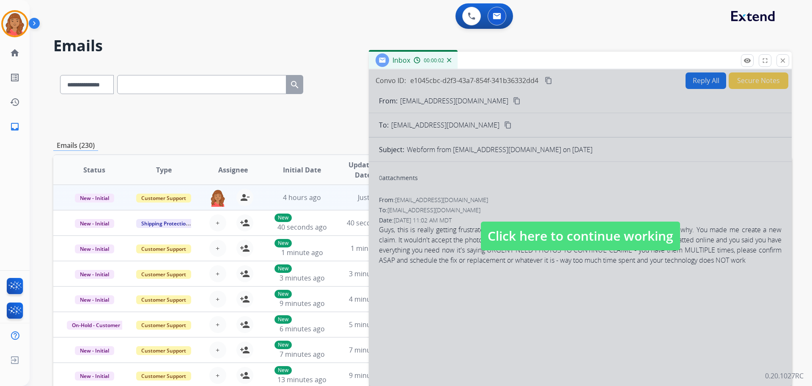
click at [575, 237] on span "Click here to continue working" at bounding box center [580, 235] width 199 height 29
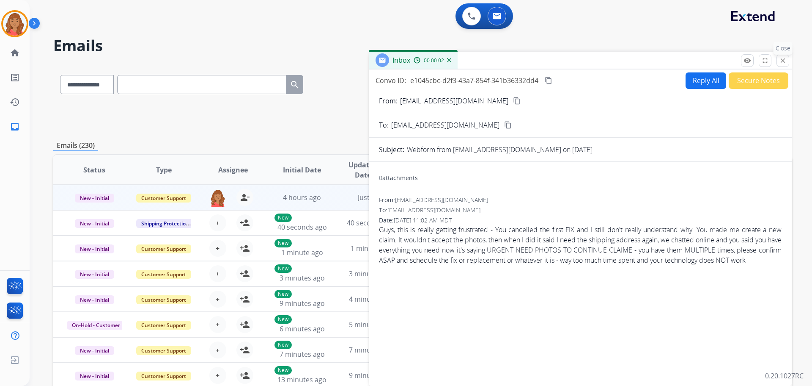
click at [780, 62] on mat-icon "close" at bounding box center [783, 61] width 8 height 8
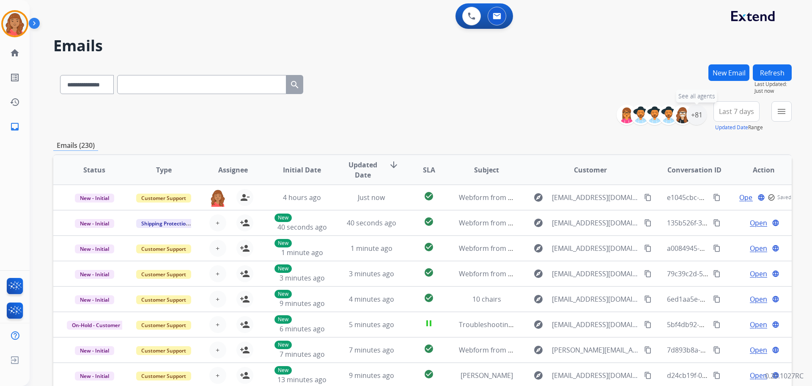
drag, startPoint x: 696, startPoint y: 116, endPoint x: 663, endPoint y: 140, distance: 40.8
click at [695, 116] on div "+81" at bounding box center [697, 115] width 20 height 20
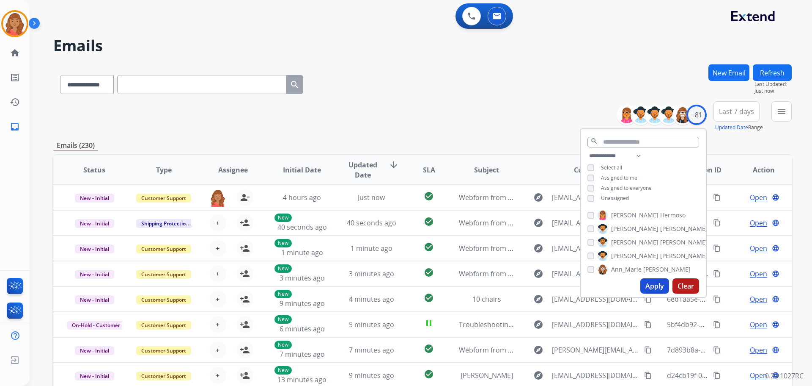
click at [651, 285] on button "Apply" at bounding box center [655, 285] width 29 height 15
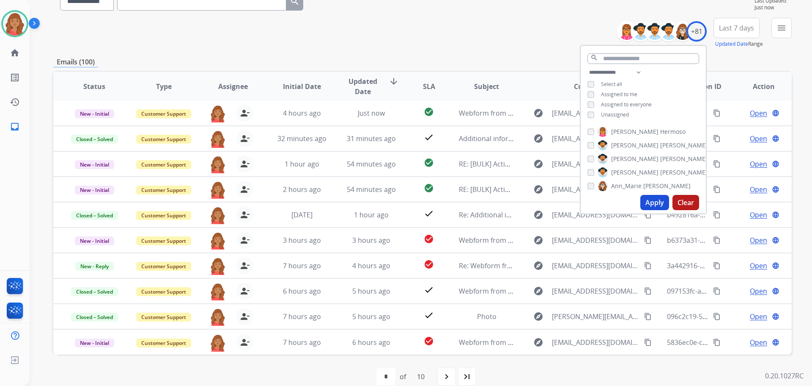
scroll to position [11, 0]
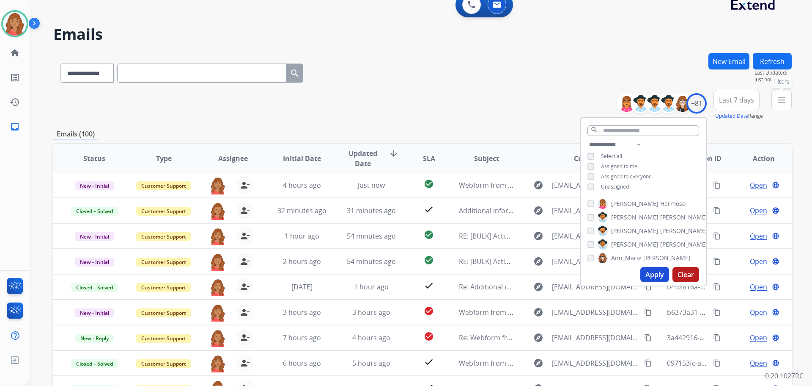
click at [780, 99] on mat-icon "menu" at bounding box center [782, 100] width 10 height 10
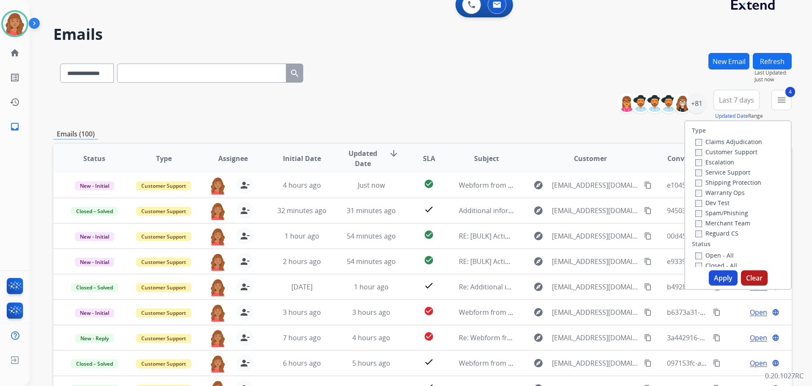
click at [713, 274] on button "Apply" at bounding box center [723, 277] width 29 height 15
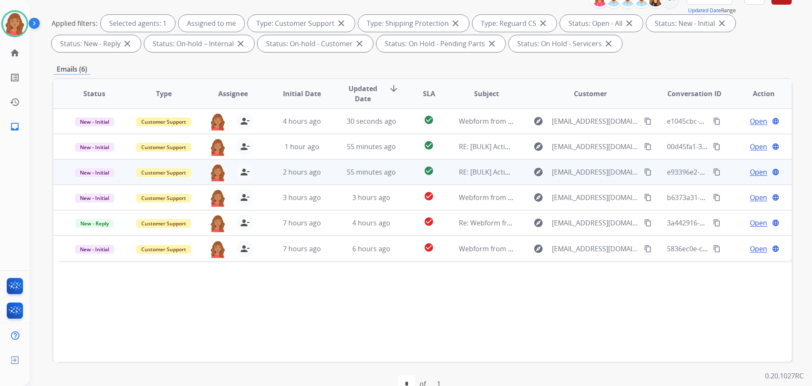
scroll to position [137, 0]
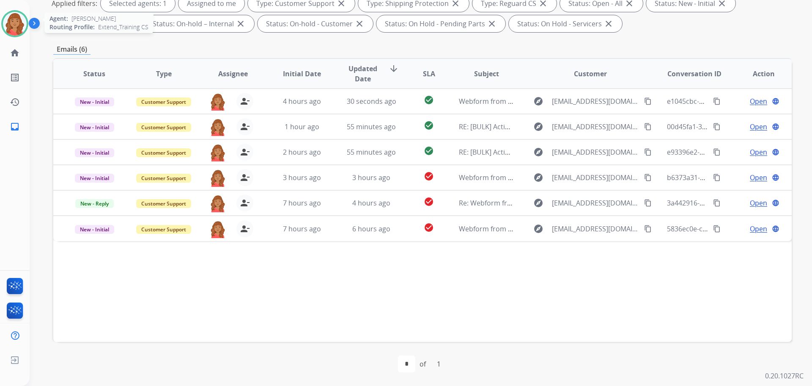
click at [11, 26] on img at bounding box center [15, 24] width 24 height 24
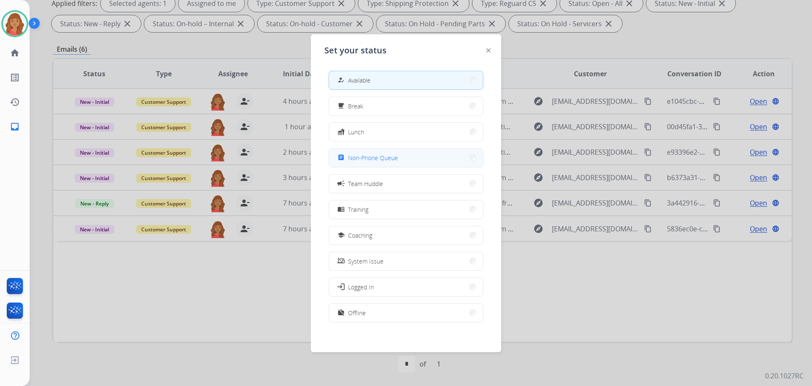
drag, startPoint x: 401, startPoint y: 166, endPoint x: 400, endPoint y: 159, distance: 7.7
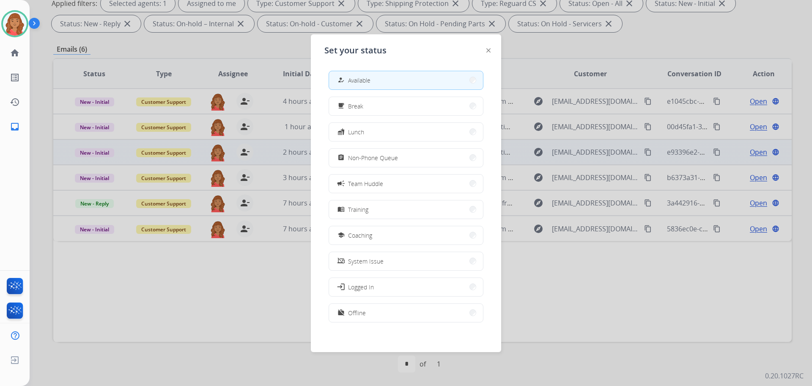
click at [401, 165] on button "assignment Non-Phone Queue" at bounding box center [406, 158] width 154 height 18
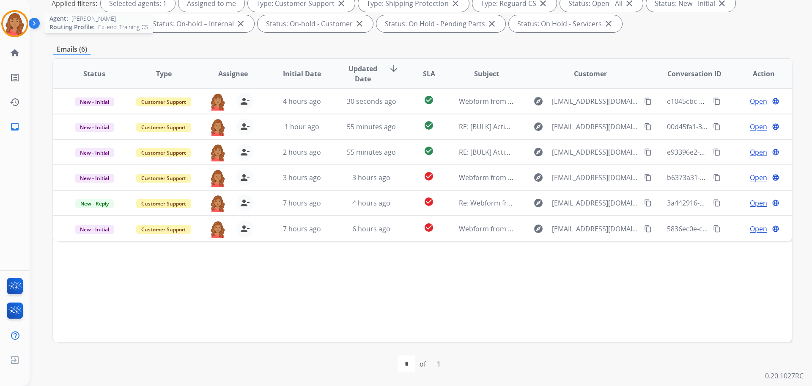
click at [14, 25] on img at bounding box center [15, 24] width 24 height 24
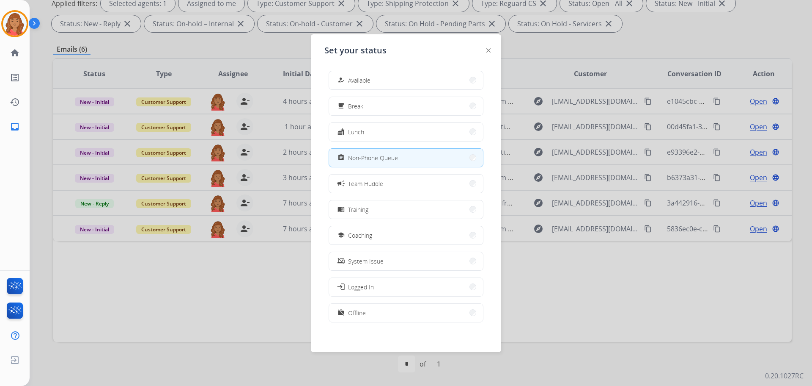
click at [167, 296] on div at bounding box center [406, 193] width 812 height 386
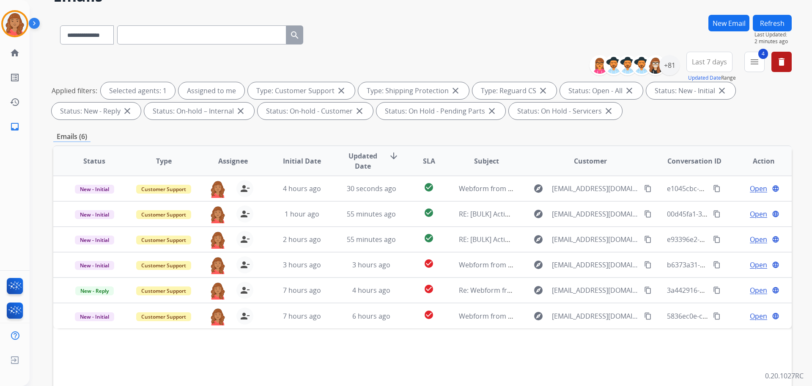
scroll to position [10, 0]
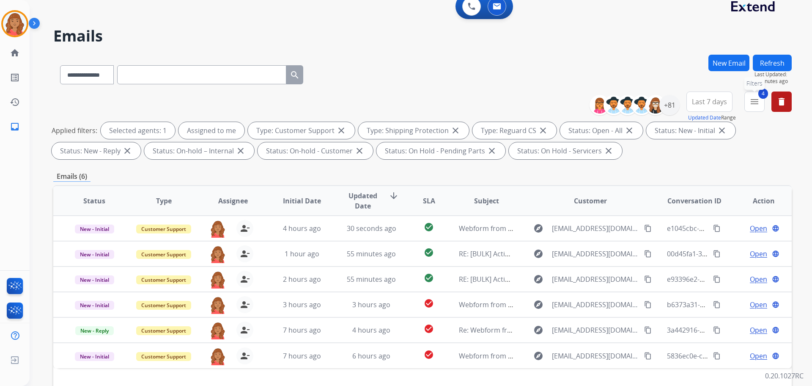
click at [754, 101] on mat-icon "menu" at bounding box center [755, 101] width 10 height 10
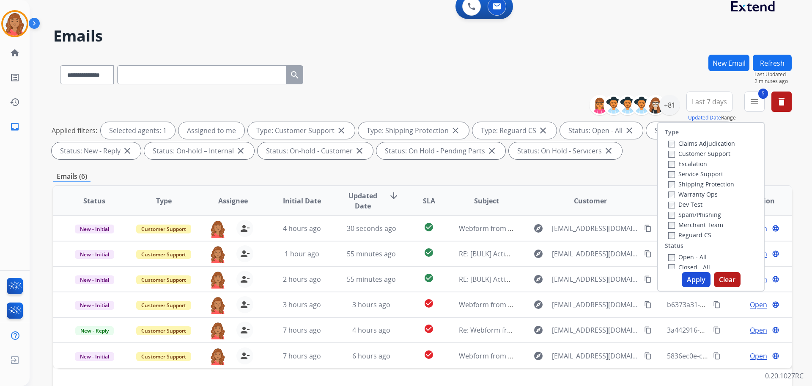
click at [686, 285] on button "Apply" at bounding box center [696, 279] width 29 height 15
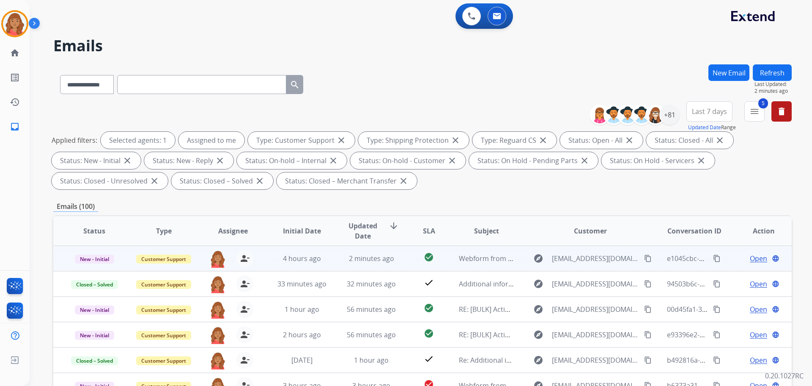
click at [644, 259] on mat-icon "content_copy" at bounding box center [648, 258] width 8 height 8
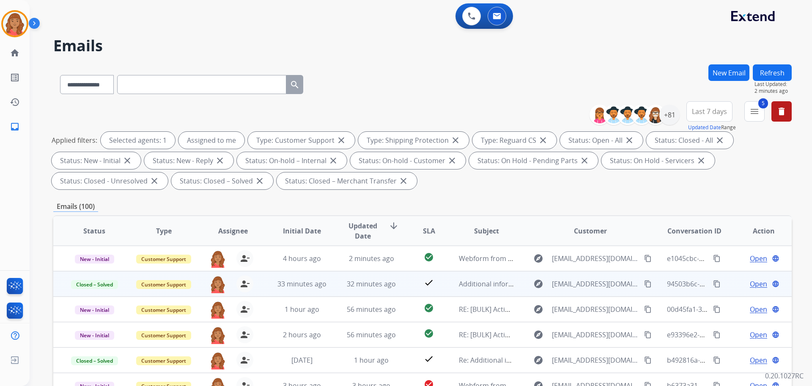
click at [644, 286] on mat-icon "content_copy" at bounding box center [648, 284] width 8 height 8
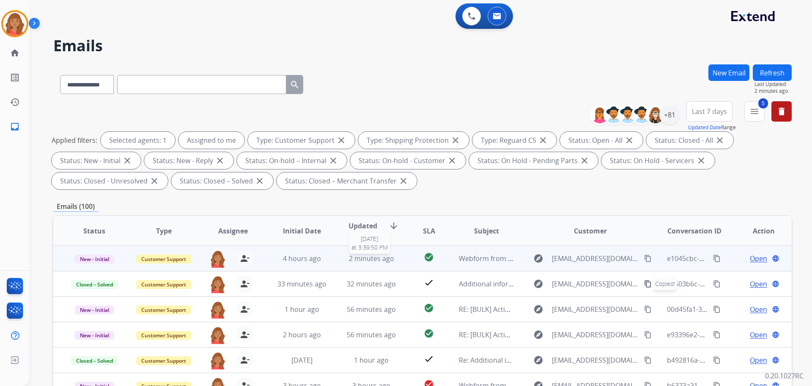
click at [350, 262] on span "2 minutes ago" at bounding box center [371, 257] width 45 height 9
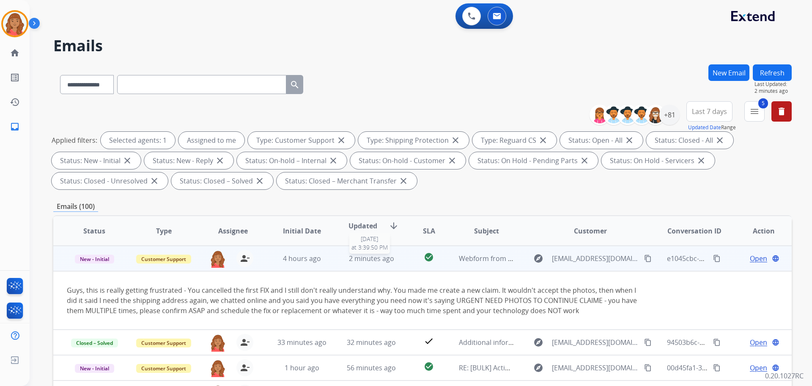
click at [350, 262] on span "2 minutes ago" at bounding box center [371, 257] width 45 height 9
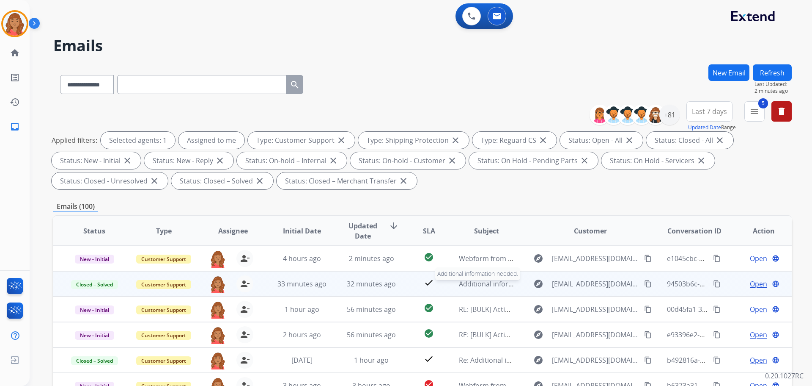
click at [465, 286] on span "Additional information needed." at bounding box center [509, 283] width 100 height 9
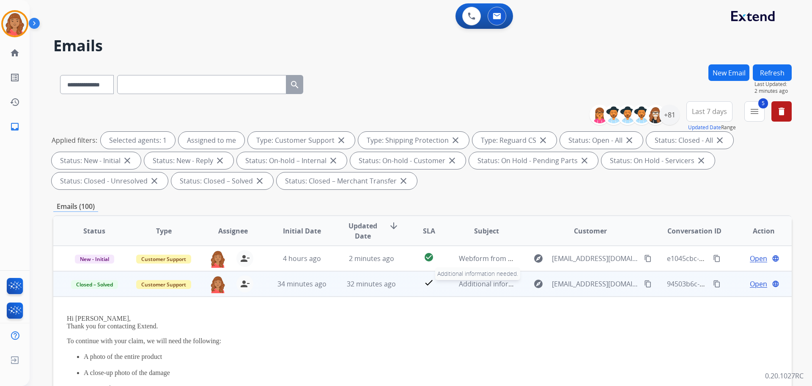
scroll to position [25, 0]
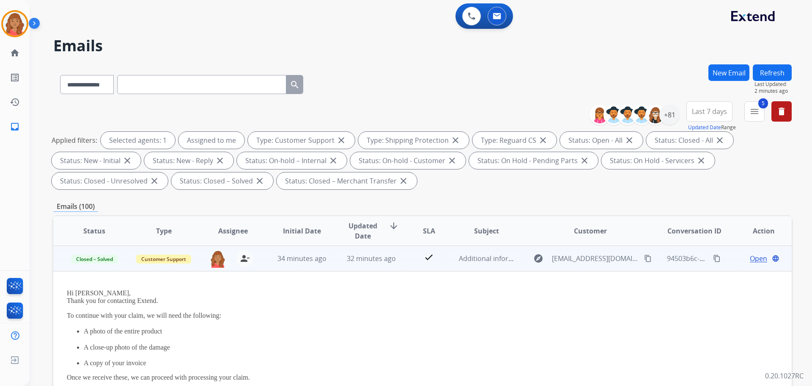
click at [750, 258] on span "Open" at bounding box center [758, 258] width 17 height 10
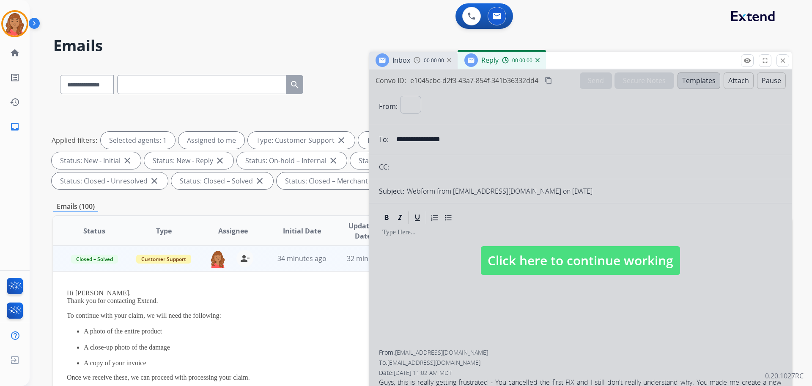
select select "**********"
click at [684, 214] on div at bounding box center [580, 251] width 423 height 365
select select
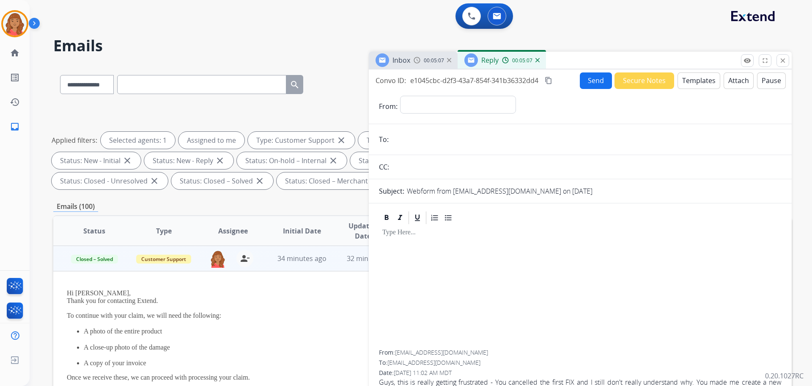
click at [691, 85] on button "Templates" at bounding box center [699, 80] width 43 height 17
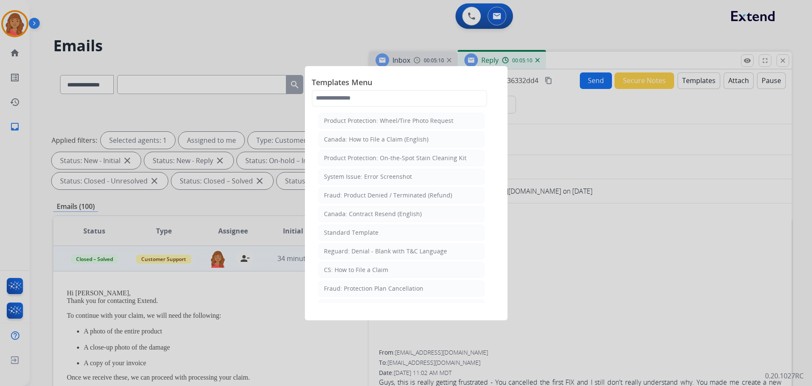
drag, startPoint x: 351, startPoint y: 229, endPoint x: 358, endPoint y: 233, distance: 7.4
click at [354, 230] on div "Standard Template" at bounding box center [351, 232] width 55 height 8
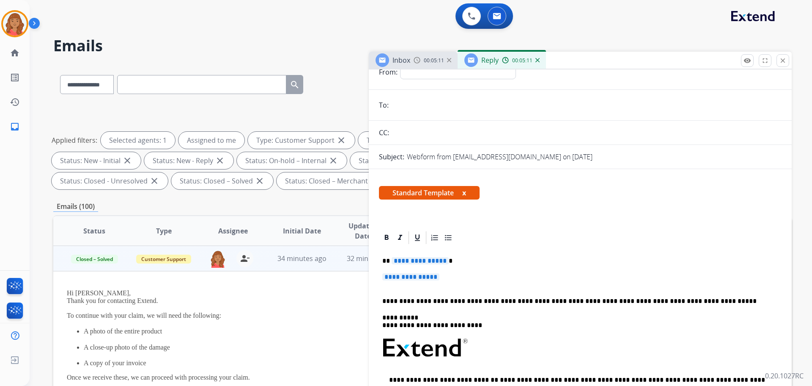
scroll to position [85, 0]
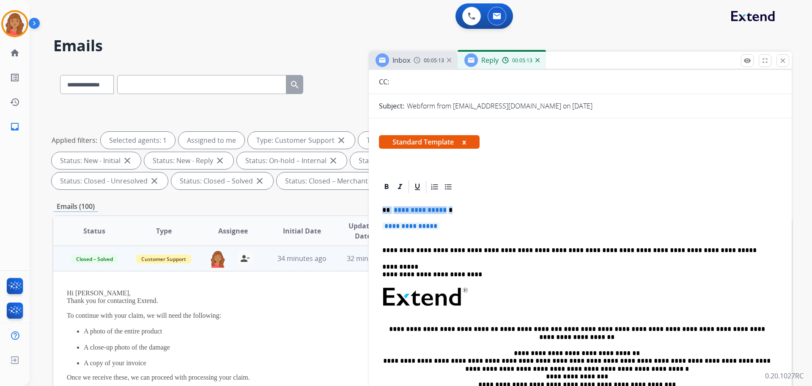
drag, startPoint x: 449, startPoint y: 223, endPoint x: 373, endPoint y: 203, distance: 77.9
click at [373, 203] on div "**********" at bounding box center [580, 346] width 423 height 335
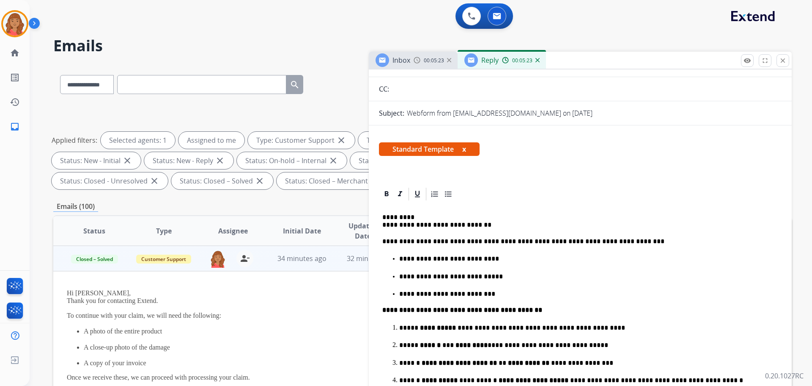
scroll to position [0, 0]
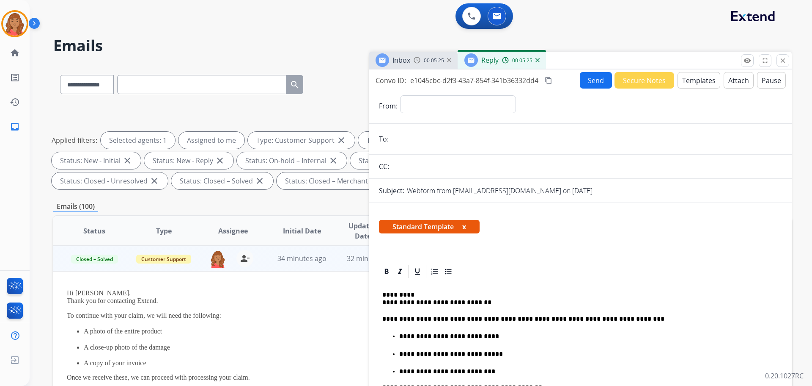
click at [548, 80] on mat-icon "content_copy" at bounding box center [549, 81] width 8 height 8
click at [415, 60] on img at bounding box center [417, 60] width 7 height 7
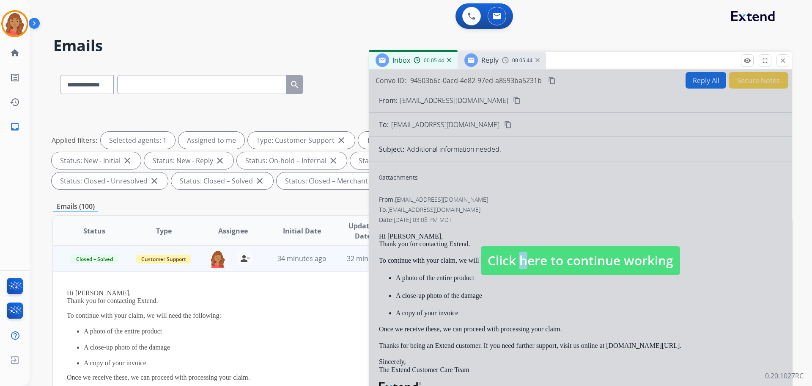
click at [515, 264] on span "Click here to continue working" at bounding box center [580, 260] width 199 height 29
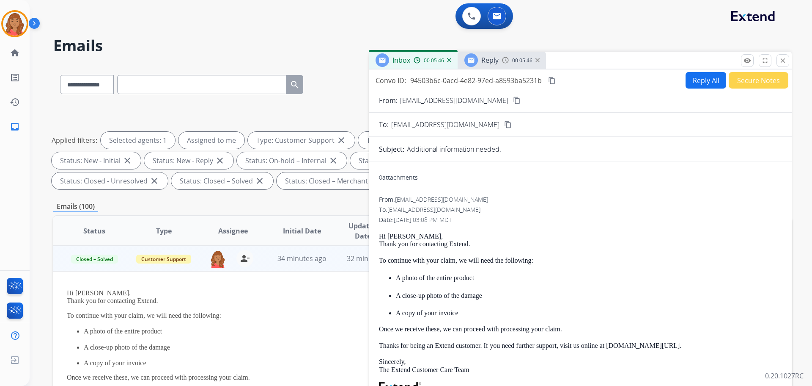
click at [504, 123] on mat-icon "content_copy" at bounding box center [508, 125] width 8 height 8
click at [482, 63] on div "Reply" at bounding box center [482, 60] width 34 height 14
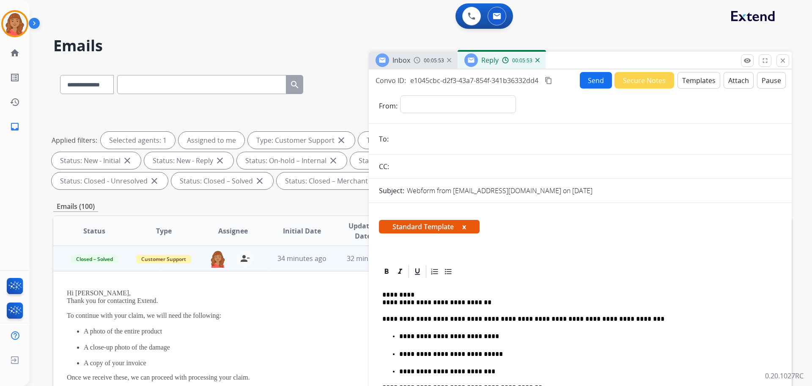
paste input "**********"
type input "**********"
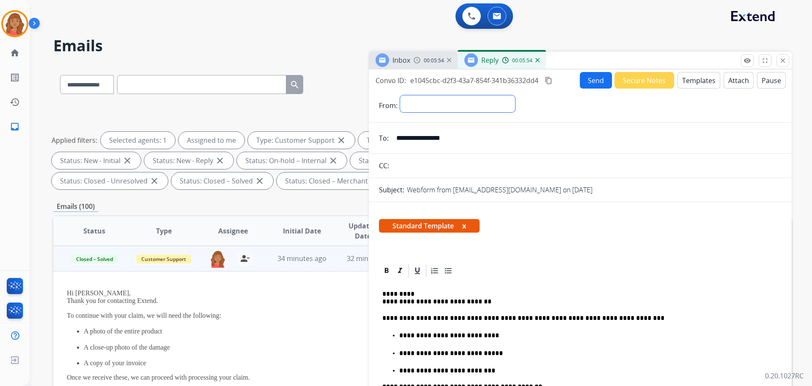
click at [421, 103] on select "**********" at bounding box center [457, 103] width 115 height 17
select select "**********"
click at [400, 95] on select "**********" at bounding box center [457, 103] width 115 height 17
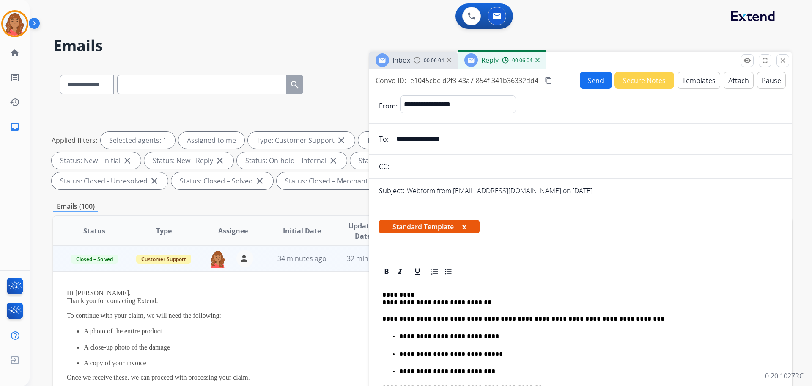
click at [595, 83] on button "Send" at bounding box center [596, 80] width 32 height 17
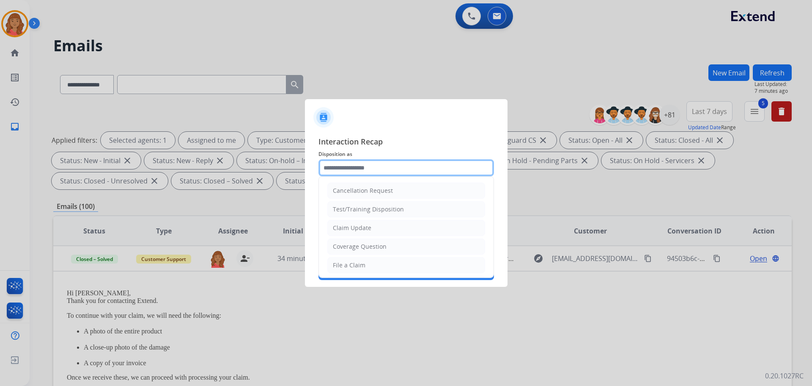
click at [394, 167] on input "text" at bounding box center [407, 167] width 176 height 17
click at [350, 263] on div "File a Claim" at bounding box center [349, 265] width 33 height 8
type input "**********"
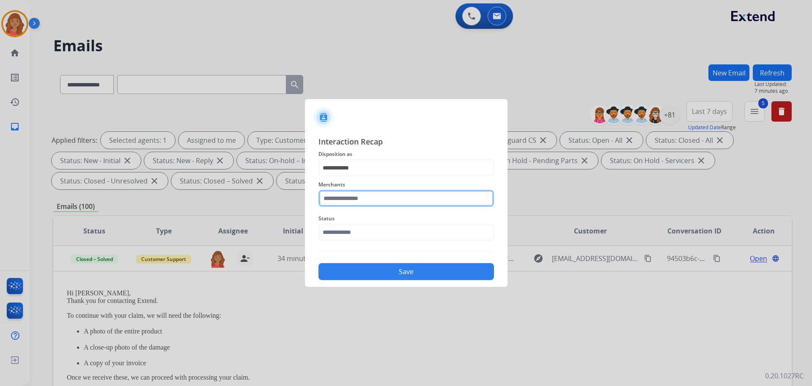
click at [355, 200] on input "text" at bounding box center [407, 198] width 176 height 17
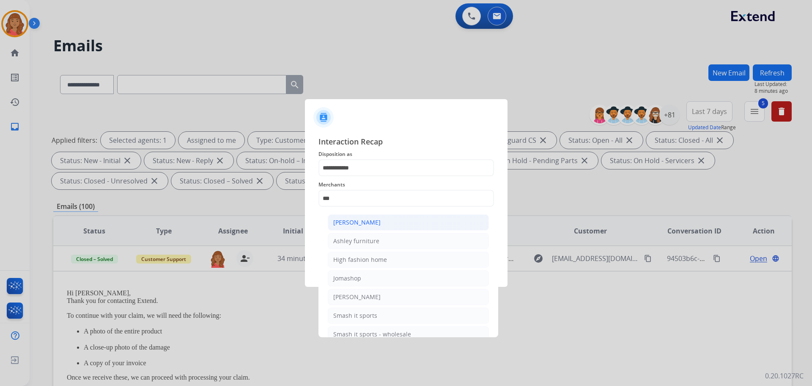
click at [355, 224] on div "[PERSON_NAME]" at bounding box center [356, 222] width 47 height 8
type input "**********"
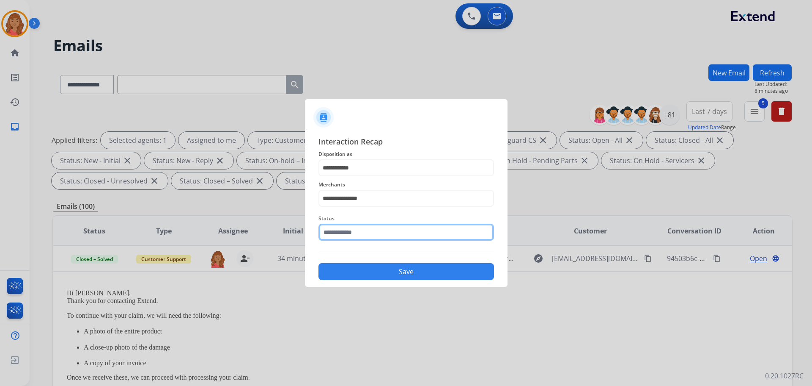
drag, startPoint x: 352, startPoint y: 232, endPoint x: 347, endPoint y: 238, distance: 7.5
click at [353, 232] on input "text" at bounding box center [407, 231] width 176 height 17
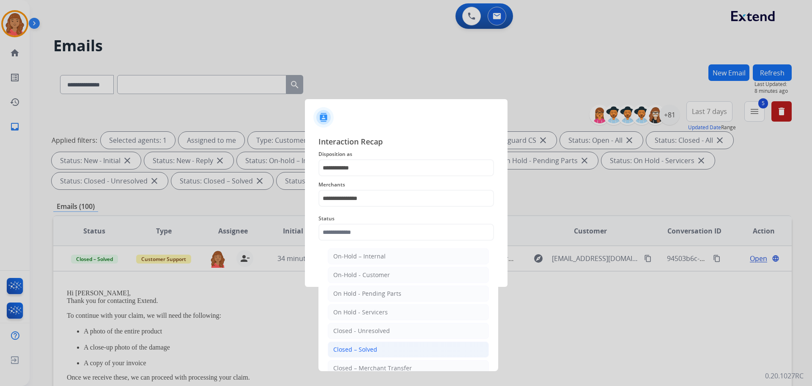
drag, startPoint x: 354, startPoint y: 344, endPoint x: 355, endPoint y: 306, distance: 37.7
click at [354, 343] on li "Closed – Solved" at bounding box center [408, 349] width 161 height 16
type input "**********"
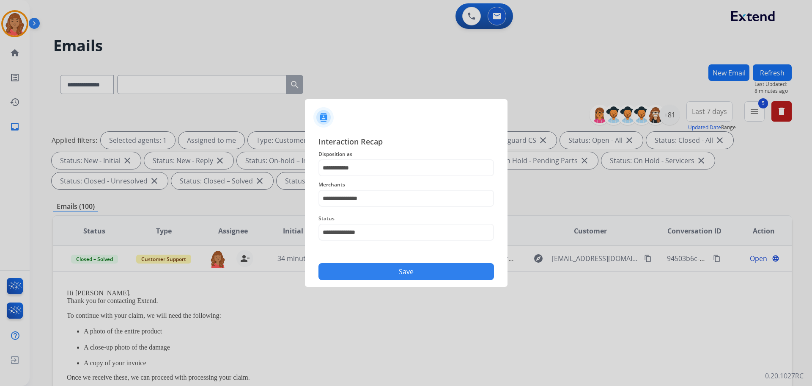
click at [360, 268] on button "Save" at bounding box center [407, 271] width 176 height 17
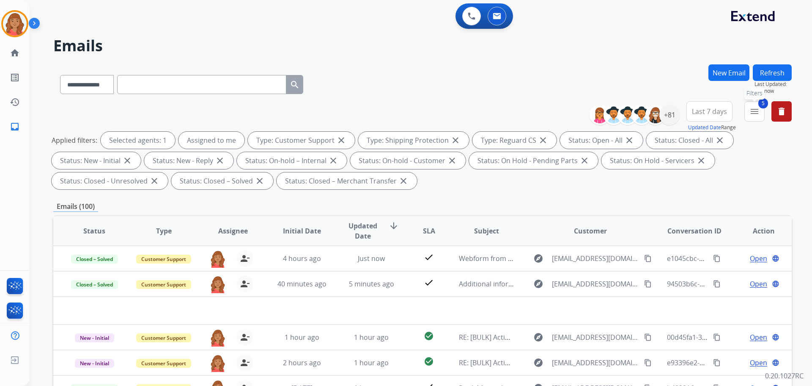
click at [757, 116] on mat-icon "menu" at bounding box center [755, 111] width 10 height 10
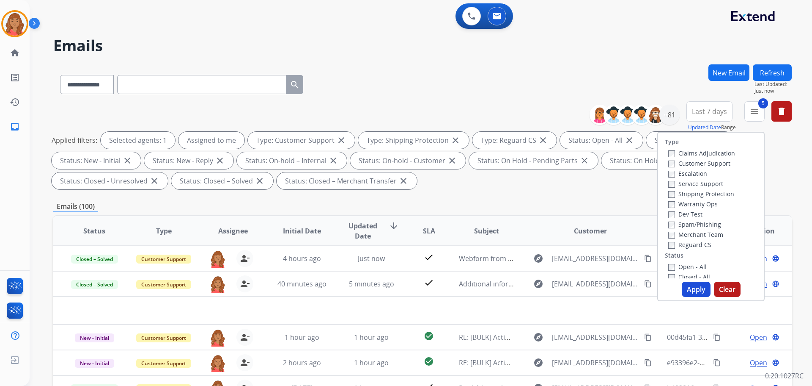
click at [670, 274] on label "Closed - All" at bounding box center [690, 277] width 42 height 8
click at [695, 288] on button "Apply" at bounding box center [696, 288] width 29 height 15
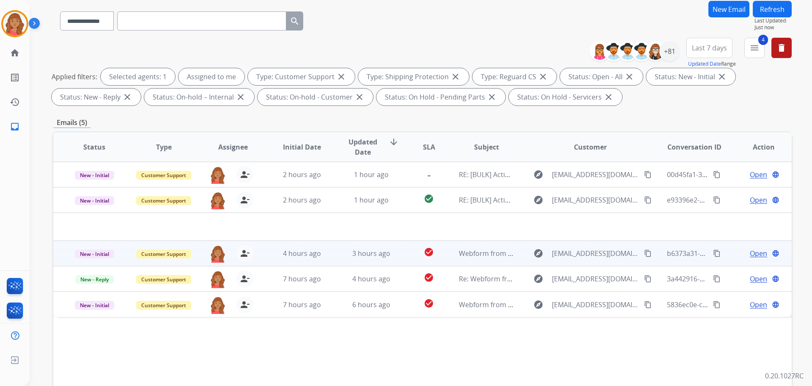
scroll to position [85, 0]
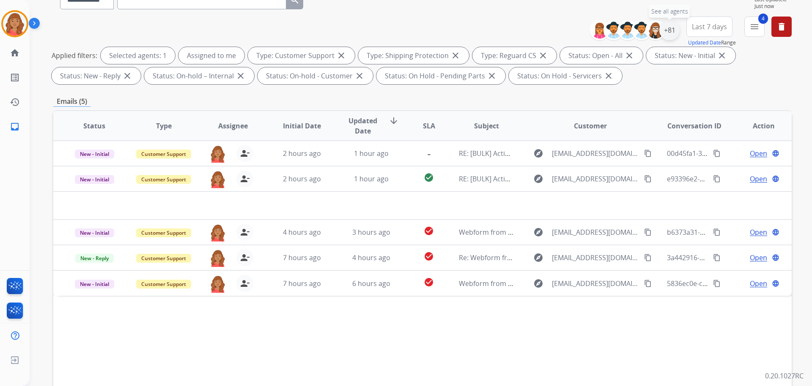
drag, startPoint x: 668, startPoint y: 30, endPoint x: 667, endPoint y: 40, distance: 9.4
click at [668, 33] on div "+81" at bounding box center [670, 30] width 20 height 20
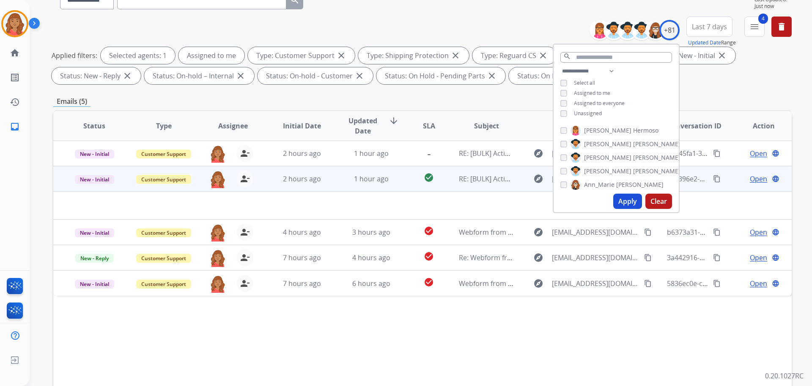
click at [274, 208] on td at bounding box center [353, 205] width 600 height 28
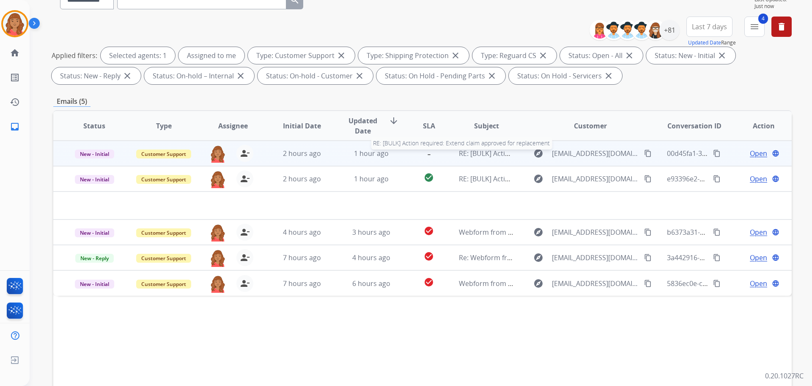
click at [488, 151] on span "RE: [BULK] Action required: Extend claim approved for replacement" at bounding box center [566, 153] width 214 height 9
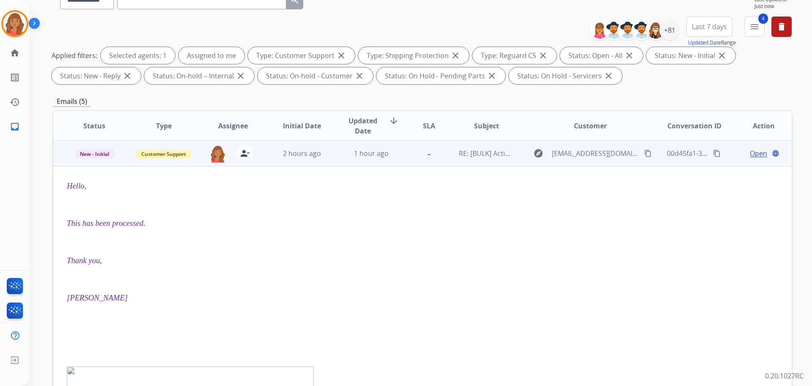
click at [750, 153] on span "Open" at bounding box center [758, 153] width 17 height 10
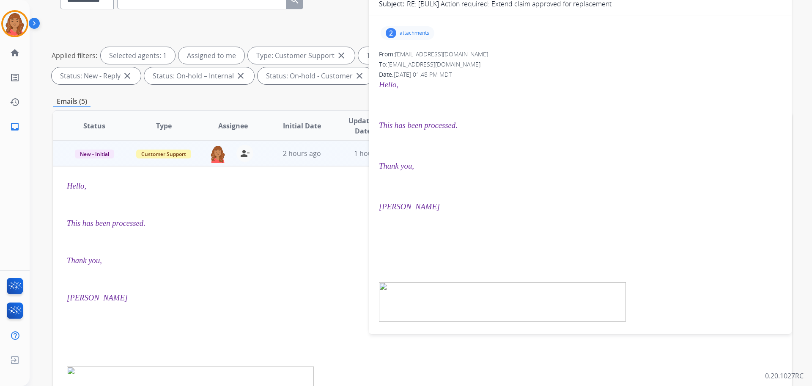
scroll to position [0, 0]
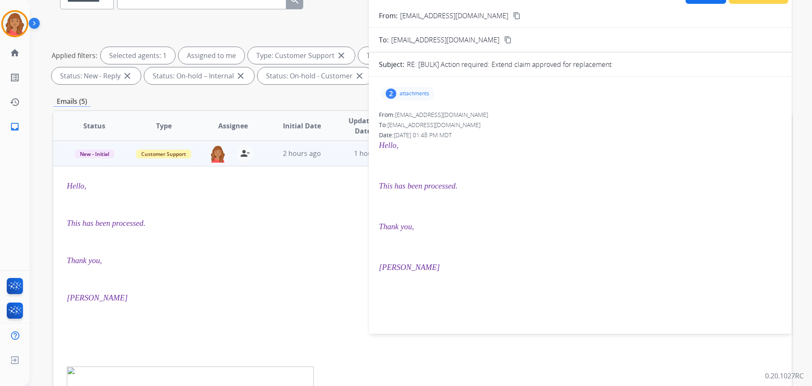
click at [409, 93] on p "attachments" at bounding box center [415, 93] width 30 height 7
click at [404, 121] on div at bounding box center [409, 115] width 42 height 30
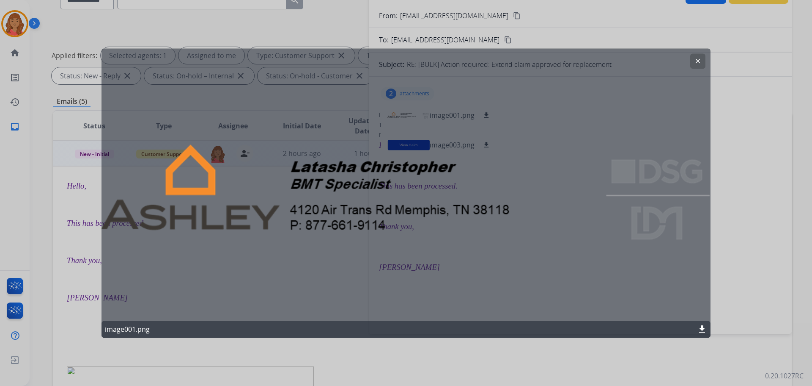
drag, startPoint x: 703, startPoint y: 60, endPoint x: 697, endPoint y: 63, distance: 6.5
click at [703, 60] on button "clear" at bounding box center [698, 60] width 15 height 15
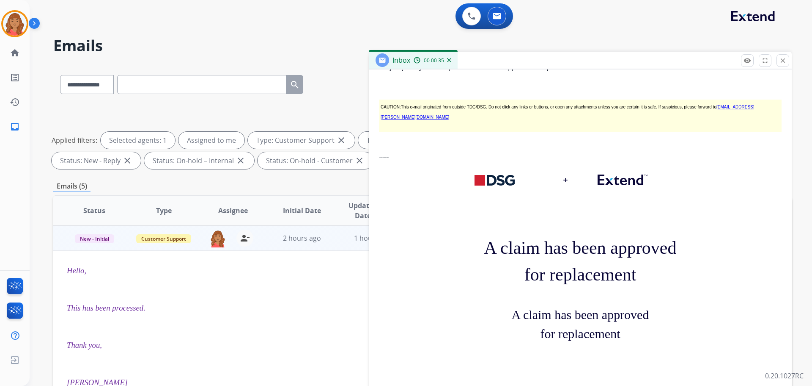
click at [105, 241] on span "New - Initial" at bounding box center [94, 238] width 39 height 9
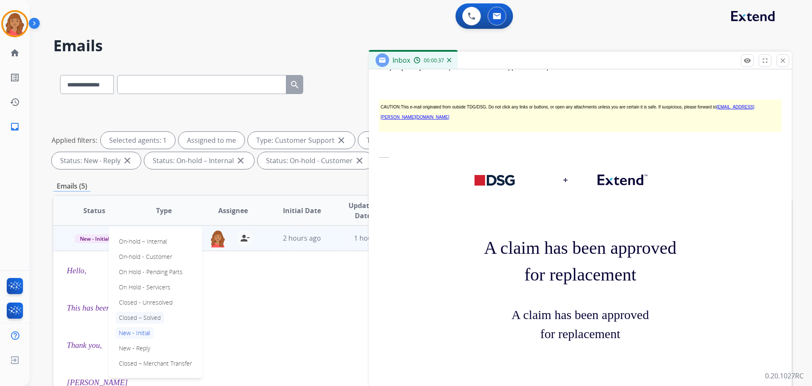
drag, startPoint x: 138, startPoint y: 316, endPoint x: 148, endPoint y: 308, distance: 12.6
click at [139, 316] on p "Closed – Solved" at bounding box center [140, 317] width 49 height 12
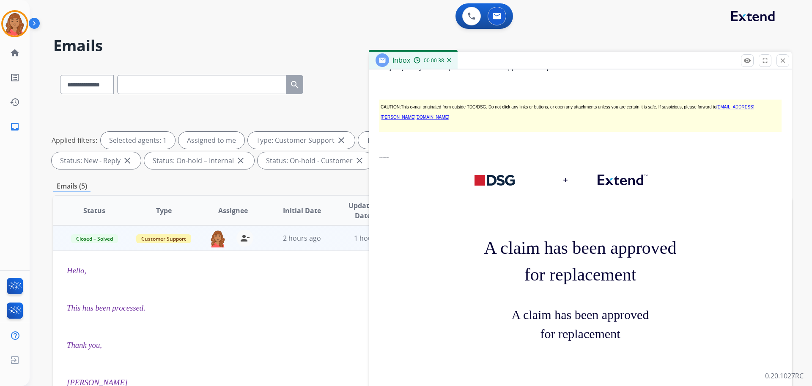
drag, startPoint x: 788, startPoint y: 61, endPoint x: 777, endPoint y: 65, distance: 11.2
click at [788, 61] on button "close Close" at bounding box center [783, 60] width 13 height 13
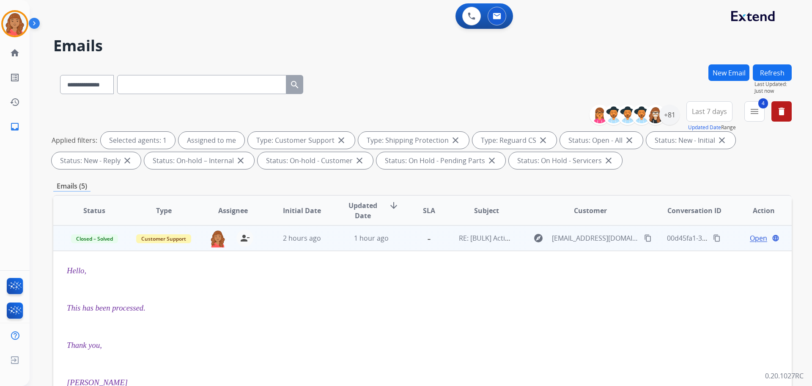
click at [298, 244] on td "2 hours ago" at bounding box center [295, 237] width 69 height 25
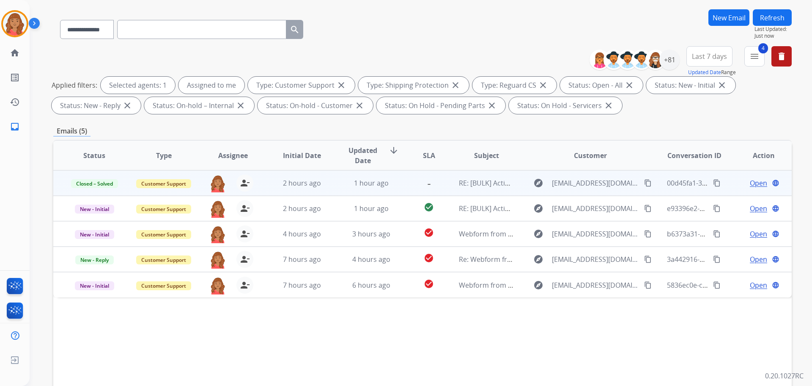
scroll to position [127, 0]
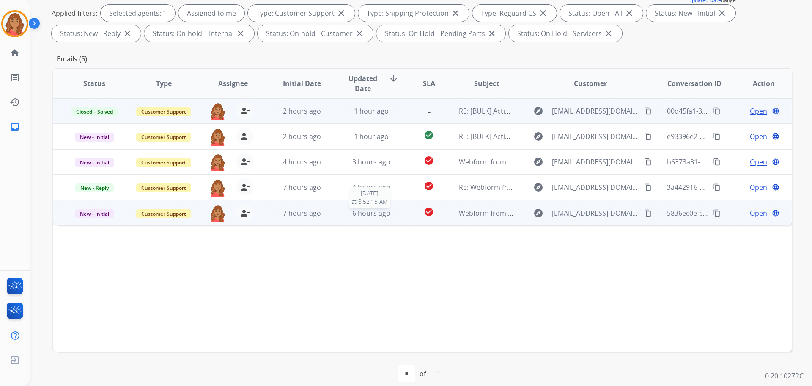
click at [370, 214] on span "6 hours ago" at bounding box center [372, 212] width 38 height 9
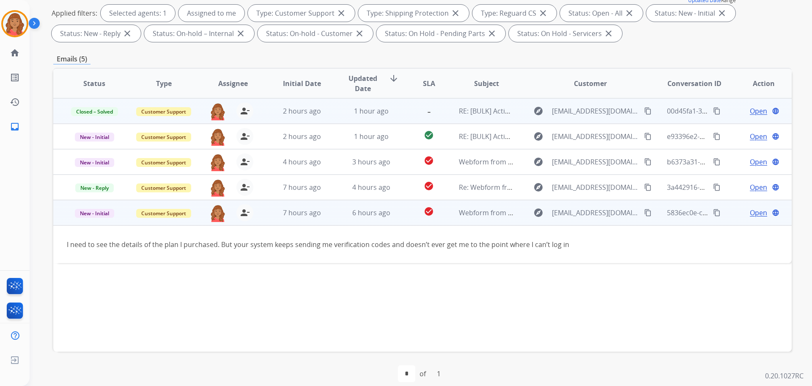
click at [644, 212] on mat-icon "content_copy" at bounding box center [648, 213] width 8 height 8
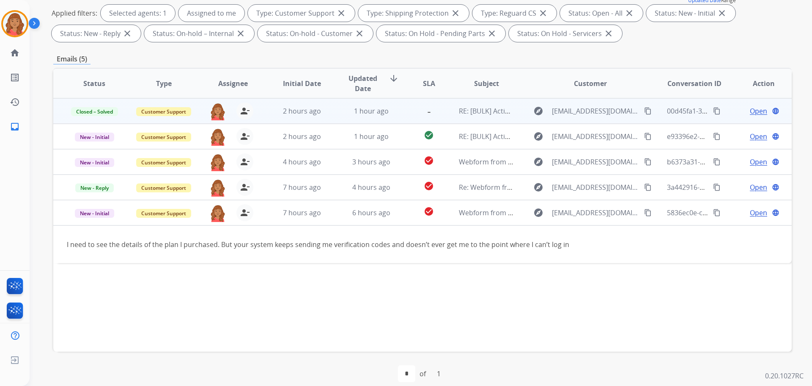
drag, startPoint x: 706, startPoint y: 261, endPoint x: 720, endPoint y: 250, distance: 17.4
click at [707, 262] on table "Status Type Assignee Initial Date Updated Date arrow_downward SLA Subject Custo…" at bounding box center [422, 166] width 739 height 194
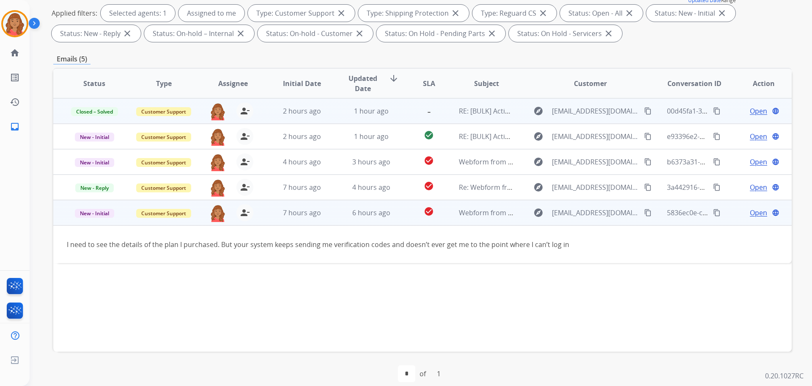
click at [756, 209] on span "Open" at bounding box center [758, 212] width 17 height 10
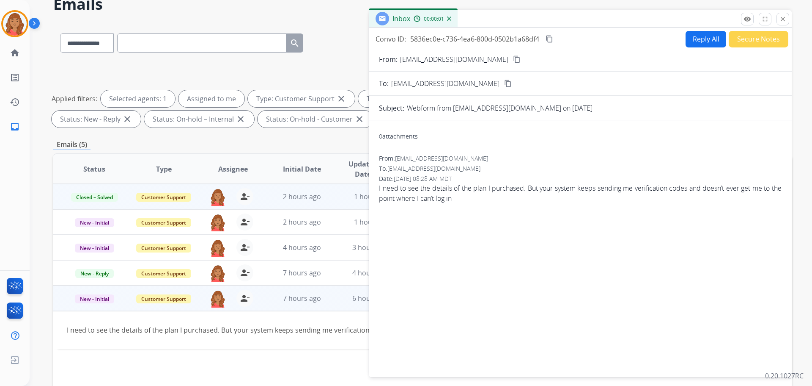
scroll to position [0, 0]
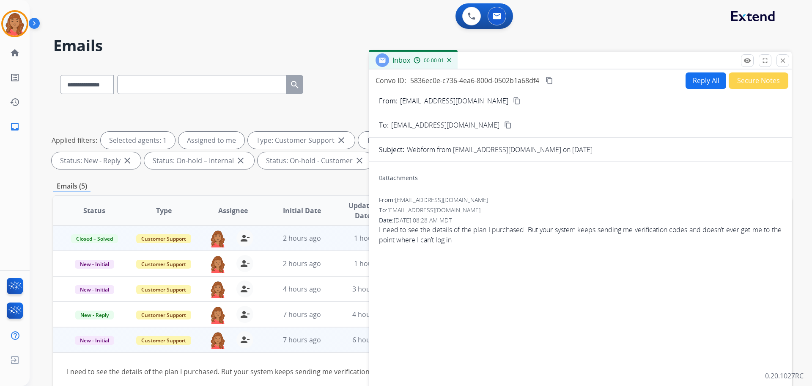
click at [697, 82] on button "Reply All" at bounding box center [706, 80] width 41 height 17
select select "**********"
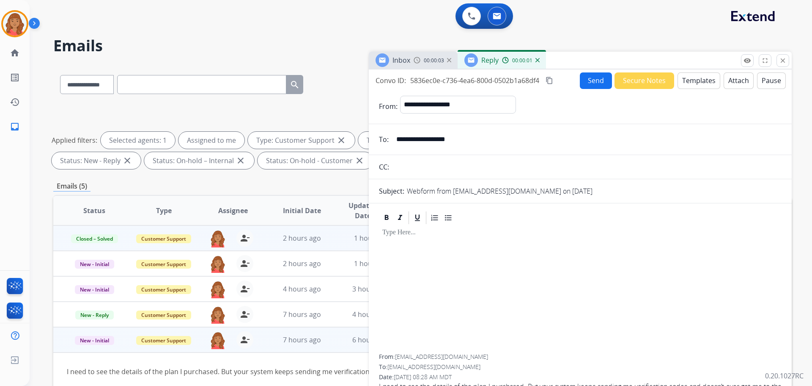
click at [688, 81] on button "Templates" at bounding box center [699, 80] width 43 height 17
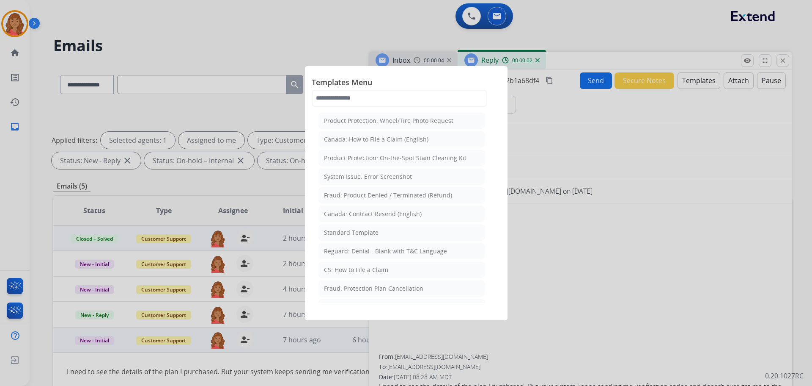
drag, startPoint x: 353, startPoint y: 230, endPoint x: 375, endPoint y: 260, distance: 37.3
click at [354, 230] on div "Standard Template" at bounding box center [351, 232] width 55 height 8
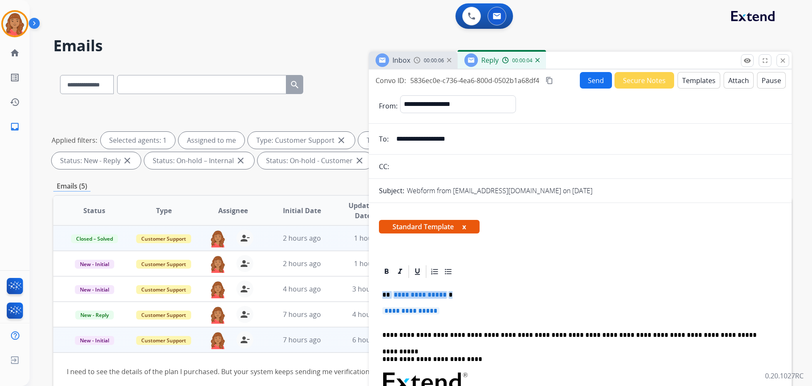
drag, startPoint x: 451, startPoint y: 311, endPoint x: 375, endPoint y: 288, distance: 79.6
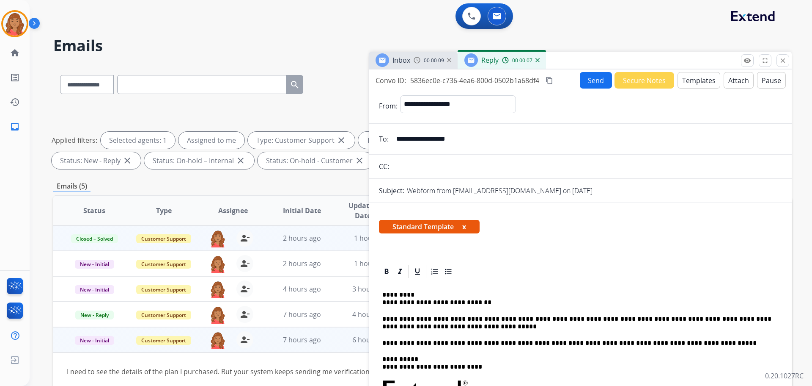
click at [383, 300] on p "**********" at bounding box center [577, 299] width 389 height 16
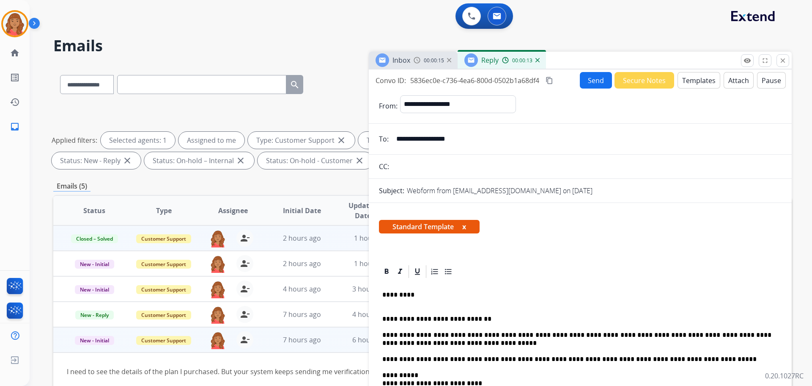
click at [735, 82] on button "Attach" at bounding box center [739, 80] width 30 height 17
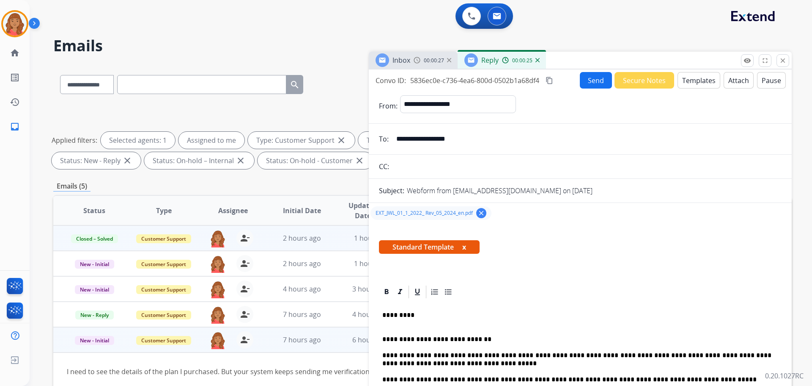
click at [550, 81] on mat-icon "content_copy" at bounding box center [550, 81] width 8 height 8
click at [594, 81] on button "Send" at bounding box center [596, 80] width 32 height 17
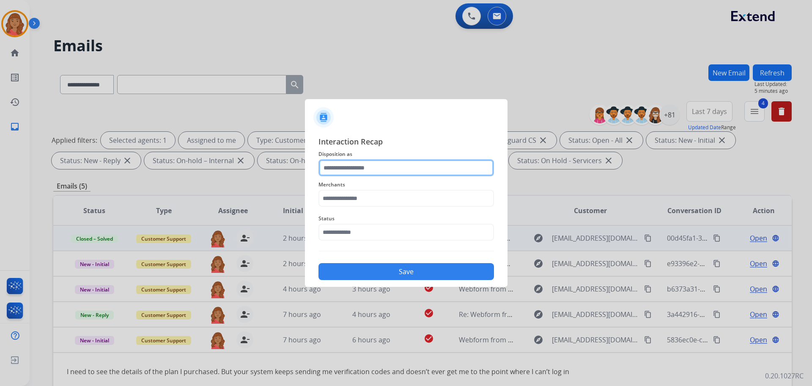
drag, startPoint x: 359, startPoint y: 161, endPoint x: 361, endPoint y: 165, distance: 4.7
click at [361, 165] on input "text" at bounding box center [407, 167] width 176 height 17
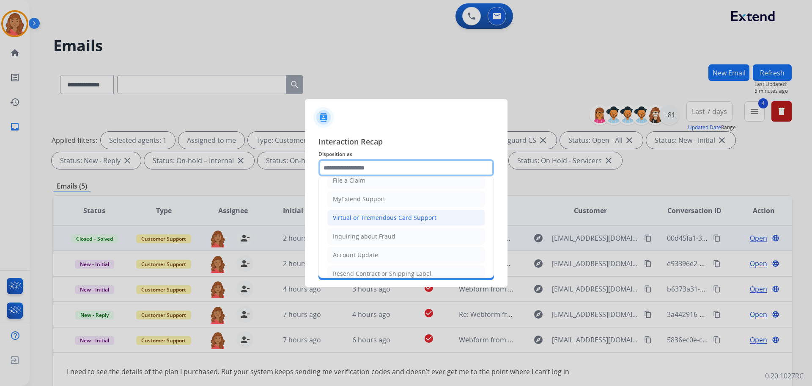
scroll to position [127, 0]
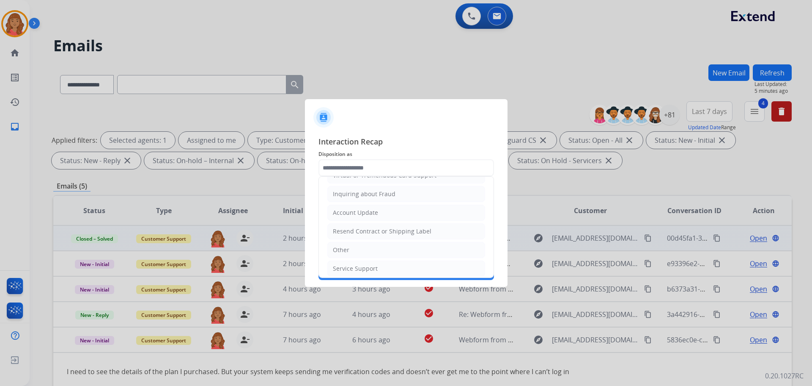
drag, startPoint x: 350, startPoint y: 230, endPoint x: 351, endPoint y: 224, distance: 5.6
click at [351, 230] on div "Resend Contract or Shipping Label" at bounding box center [382, 231] width 99 height 8
type input "**********"
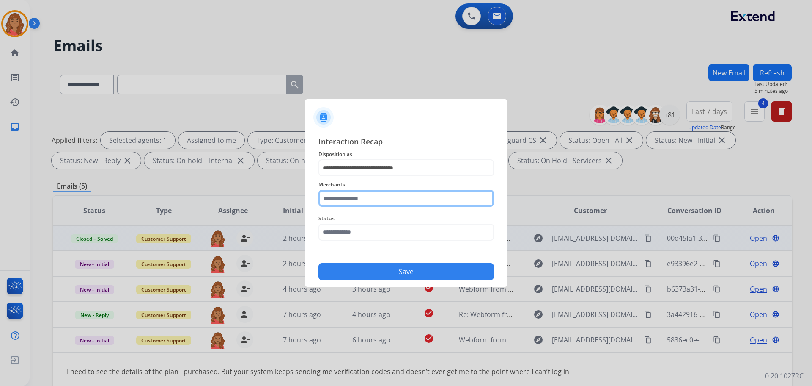
click at [347, 199] on input "text" at bounding box center [407, 198] width 176 height 17
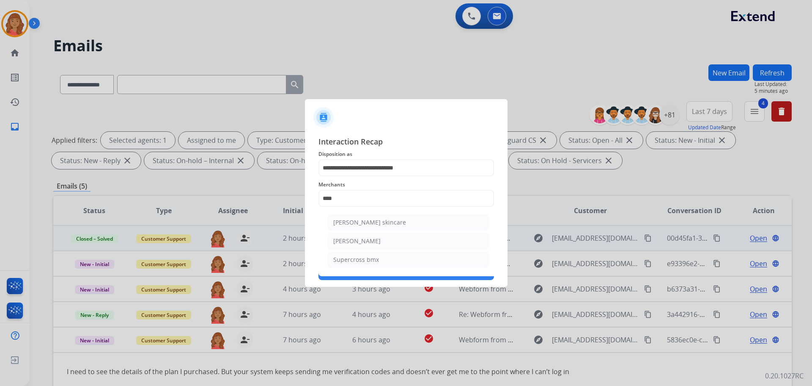
click at [351, 240] on div "[PERSON_NAME]" at bounding box center [356, 241] width 47 height 8
type input "**********"
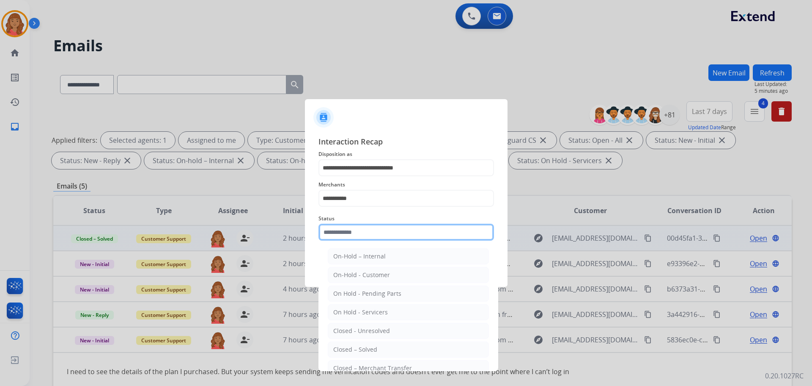
click at [350, 233] on input "text" at bounding box center [407, 231] width 176 height 17
click at [351, 338] on li "Closed - Unresolved" at bounding box center [408, 330] width 161 height 16
type input "**********"
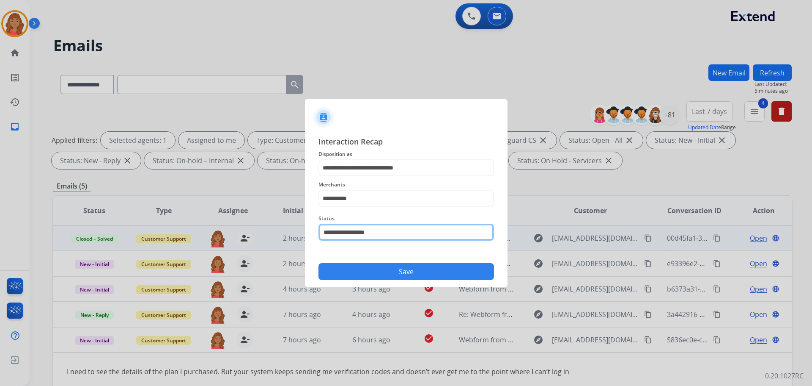
click at [361, 234] on input "**********" at bounding box center [407, 231] width 176 height 17
drag, startPoint x: 395, startPoint y: 227, endPoint x: 277, endPoint y: 227, distance: 117.6
click at [0, 227] on app-contact-recap-modal "**********" at bounding box center [0, 193] width 0 height 386
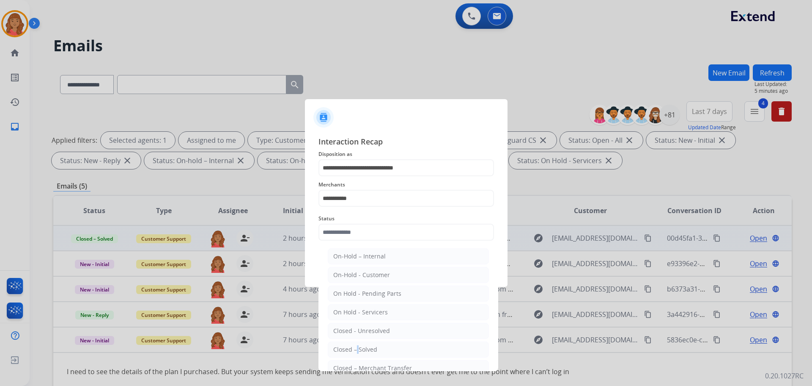
click at [355, 347] on div "Closed – Solved" at bounding box center [355, 349] width 44 height 8
type input "**********"
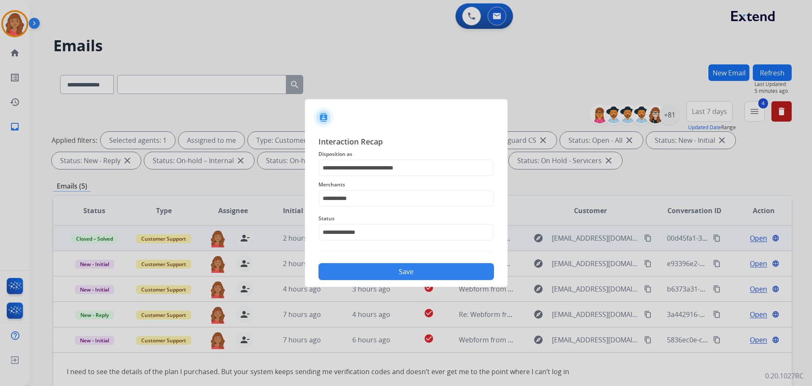
drag, startPoint x: 351, startPoint y: 266, endPoint x: 357, endPoint y: 284, distance: 18.7
click at [352, 266] on button "Save" at bounding box center [407, 271] width 176 height 17
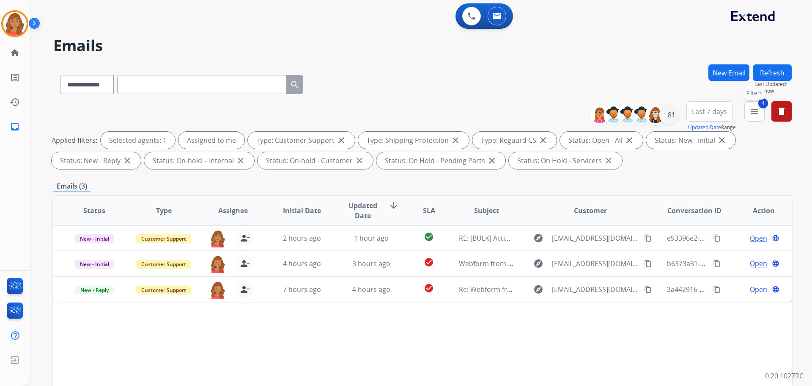
click at [750, 121] on button "4 menu Filters" at bounding box center [755, 111] width 20 height 20
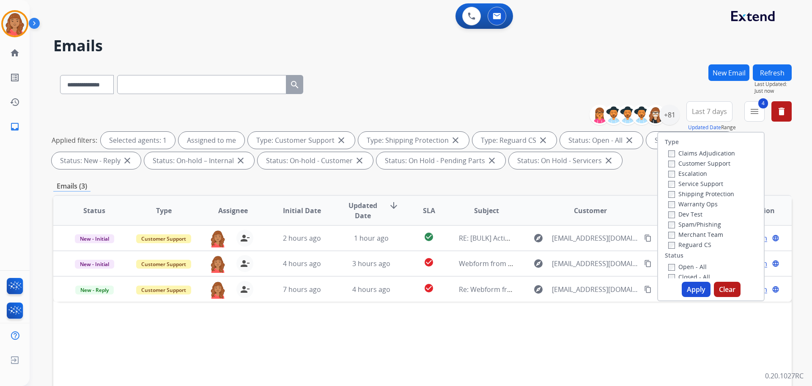
click at [689, 288] on button "Apply" at bounding box center [696, 288] width 29 height 15
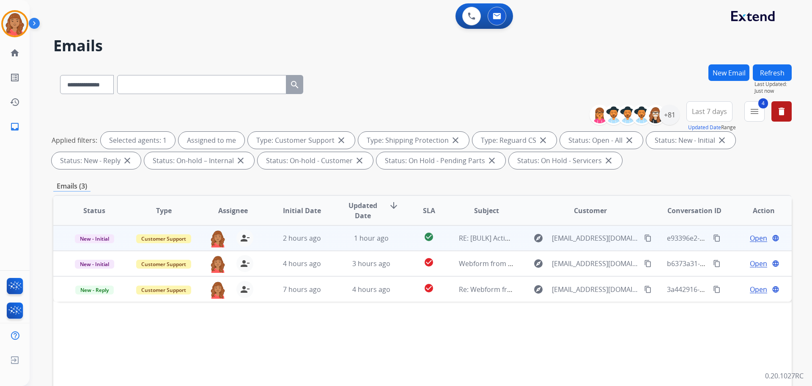
click at [334, 239] on td "1 hour ago" at bounding box center [365, 237] width 69 height 25
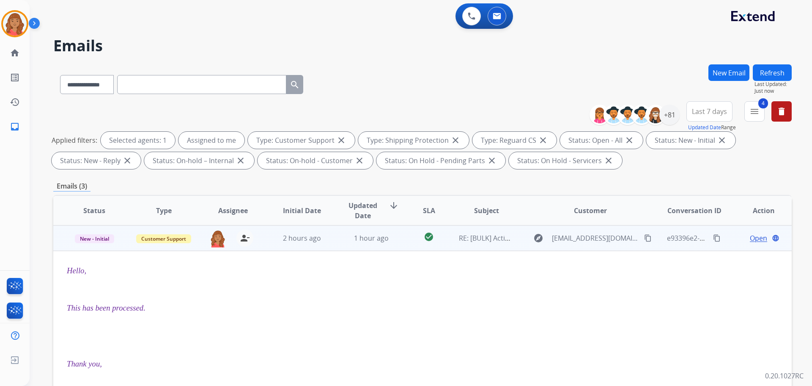
click at [334, 239] on td "1 hour ago" at bounding box center [365, 237] width 69 height 25
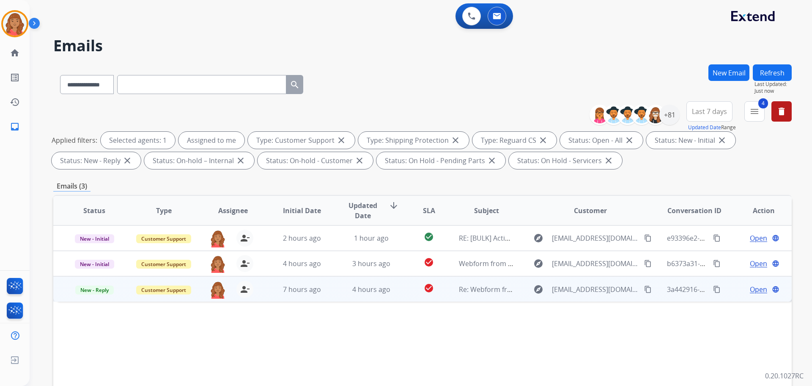
click at [310, 297] on td "7 hours ago" at bounding box center [295, 288] width 69 height 25
click at [750, 290] on span "Open" at bounding box center [758, 289] width 17 height 10
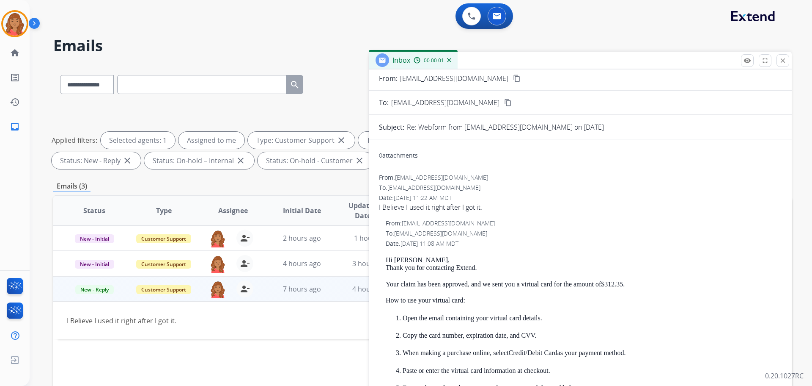
scroll to position [85, 0]
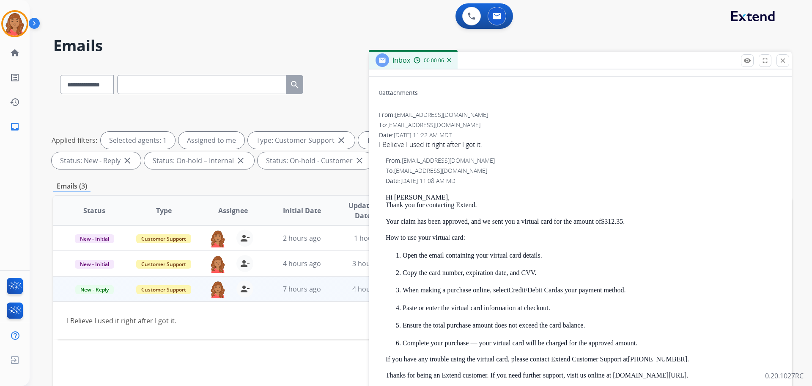
drag, startPoint x: 779, startPoint y: 62, endPoint x: 765, endPoint y: 71, distance: 16.9
click at [780, 63] on button "close Close" at bounding box center [783, 60] width 13 height 13
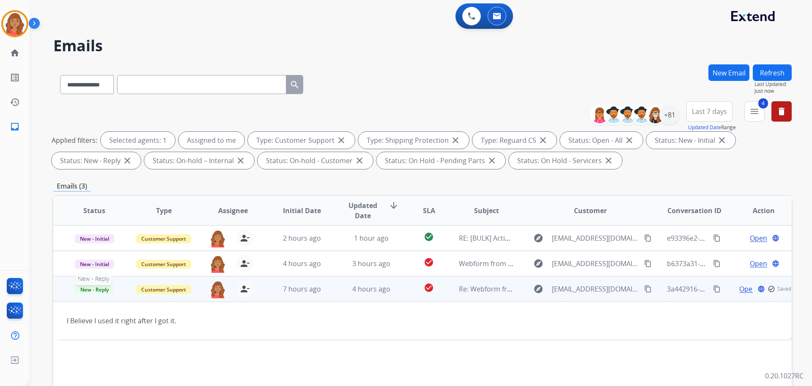
click at [95, 290] on span "New - Reply" at bounding box center [94, 289] width 39 height 9
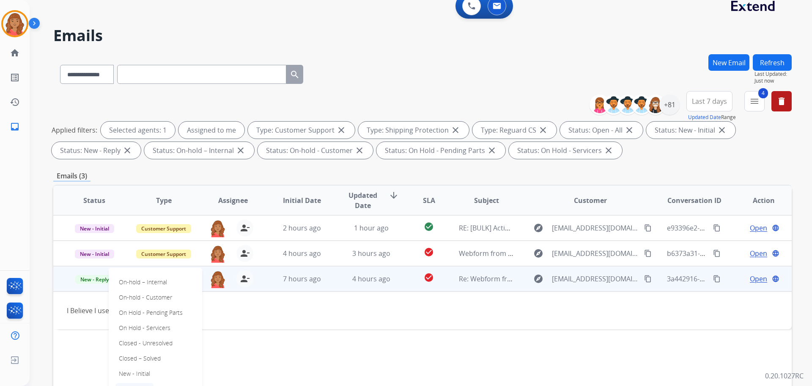
scroll to position [42, 0]
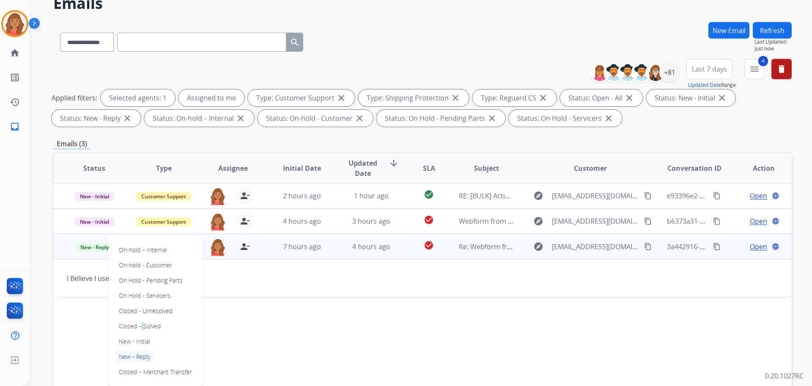
click at [140, 322] on p "Closed – Solved" at bounding box center [140, 326] width 49 height 12
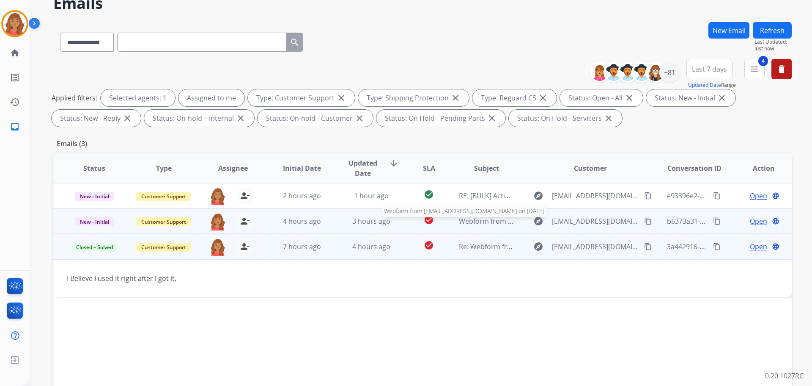
click at [504, 221] on span "Webform from [EMAIL_ADDRESS][DOMAIN_NAME] on [DATE]" at bounding box center [555, 220] width 192 height 9
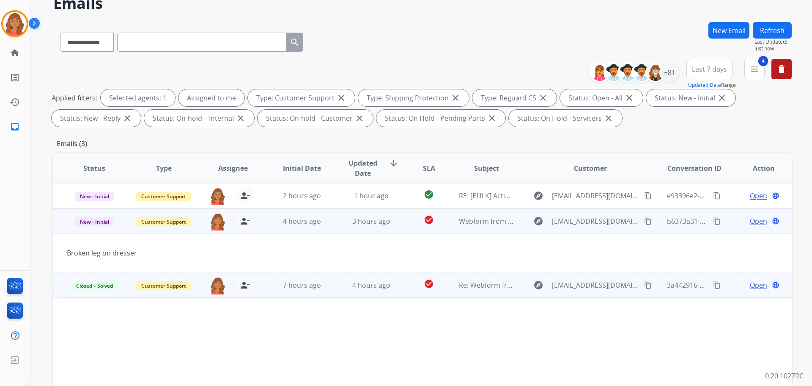
click at [713, 220] on mat-icon "content_copy" at bounding box center [717, 221] width 8 height 8
click at [644, 221] on mat-icon "content_copy" at bounding box center [648, 221] width 8 height 8
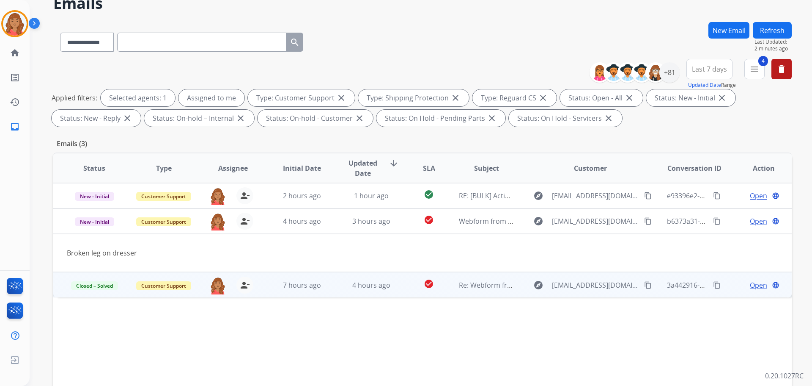
click at [755, 284] on span "Open" at bounding box center [758, 285] width 17 height 10
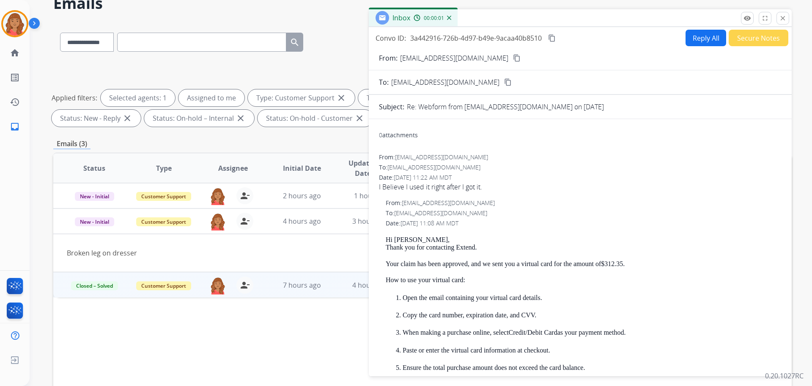
click at [696, 41] on button "Reply All" at bounding box center [706, 38] width 41 height 17
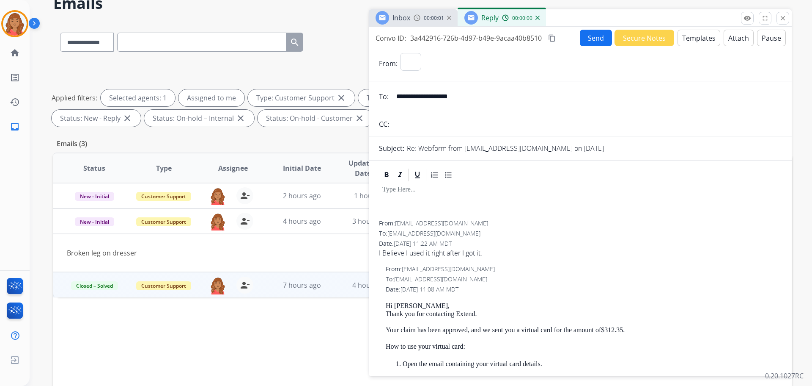
select select "**********"
click at [686, 37] on button "Templates" at bounding box center [699, 38] width 43 height 17
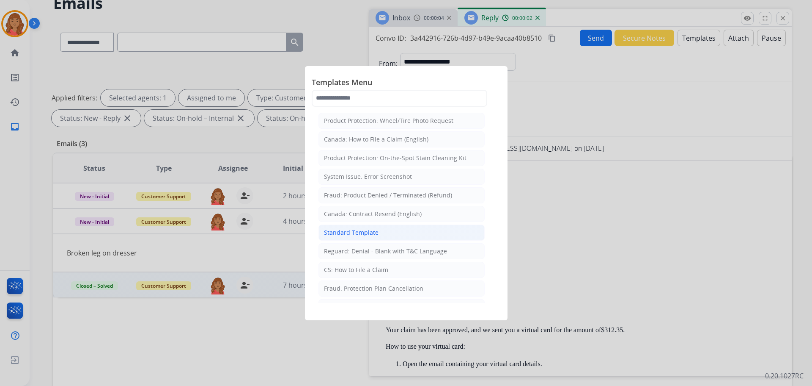
click at [362, 230] on div "Standard Template" at bounding box center [351, 232] width 55 height 8
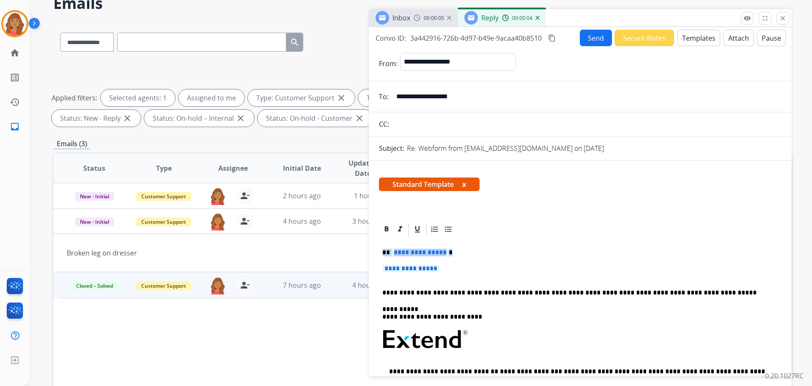
drag, startPoint x: 462, startPoint y: 272, endPoint x: 370, endPoint y: 245, distance: 95.9
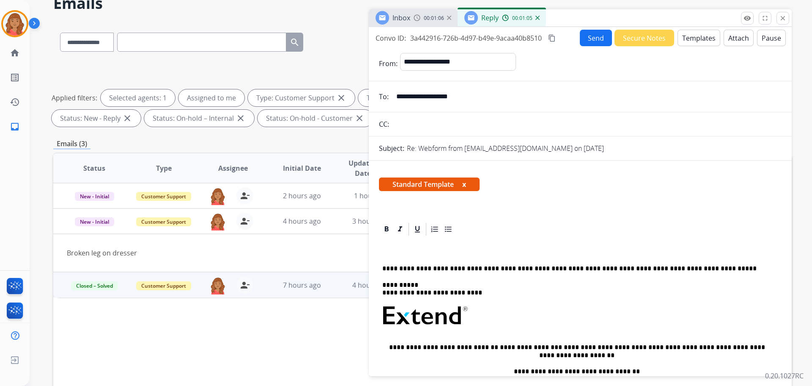
click at [683, 315] on p at bounding box center [581, 320] width 396 height 30
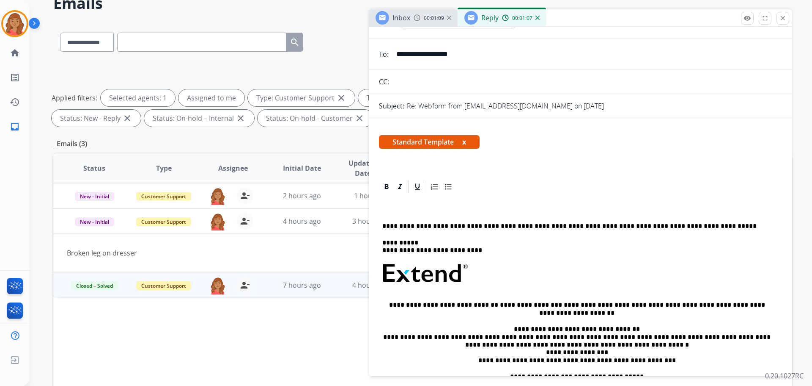
click at [399, 224] on p "**********" at bounding box center [577, 226] width 389 height 8
click at [392, 214] on p at bounding box center [577, 210] width 389 height 8
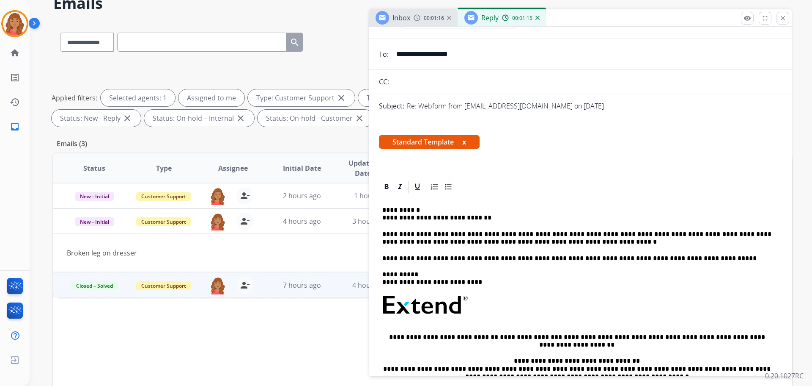
scroll to position [0, 0]
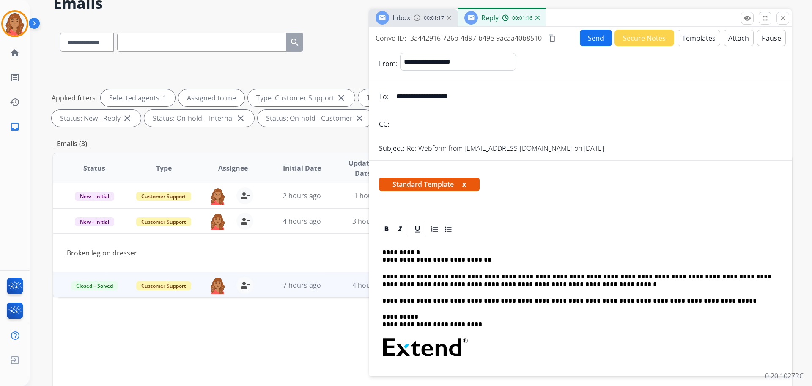
click at [551, 39] on mat-icon "content_copy" at bounding box center [552, 38] width 8 height 8
click at [591, 38] on button "Send" at bounding box center [597, 38] width 32 height 17
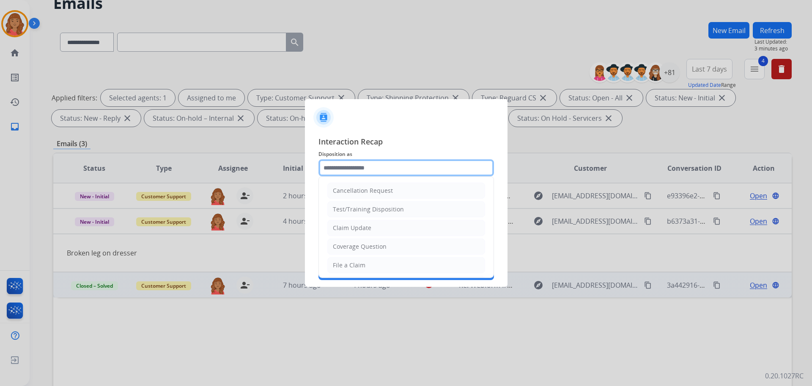
click at [380, 167] on input "text" at bounding box center [407, 167] width 176 height 17
click at [354, 229] on div "Claim Update" at bounding box center [352, 227] width 39 height 8
type input "**********"
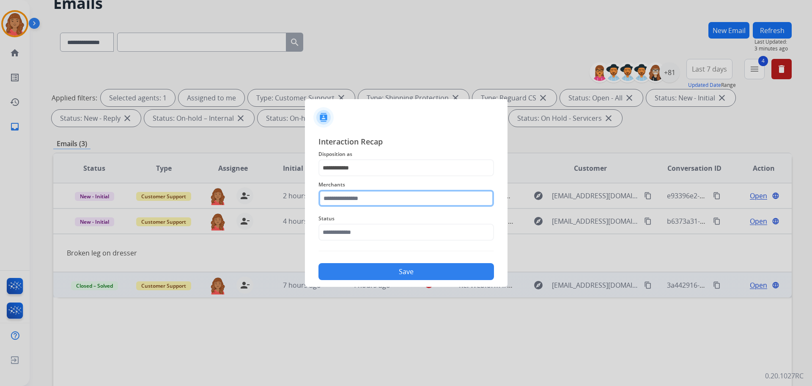
drag, startPoint x: 354, startPoint y: 193, endPoint x: 357, endPoint y: 198, distance: 5.5
click at [355, 194] on input "text" at bounding box center [407, 198] width 176 height 17
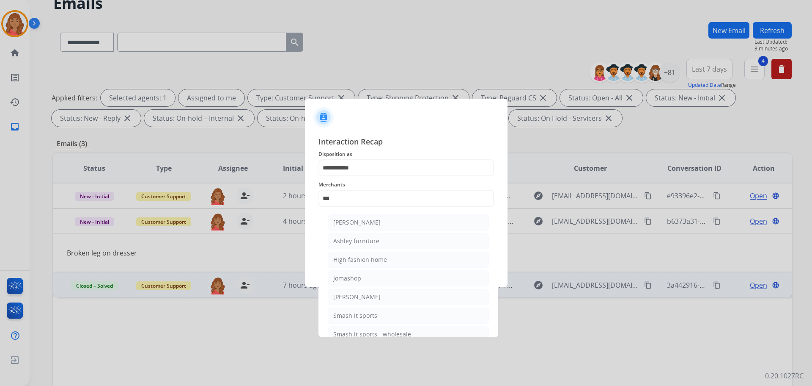
click at [359, 224] on div "[PERSON_NAME]" at bounding box center [356, 222] width 47 height 8
type input "**********"
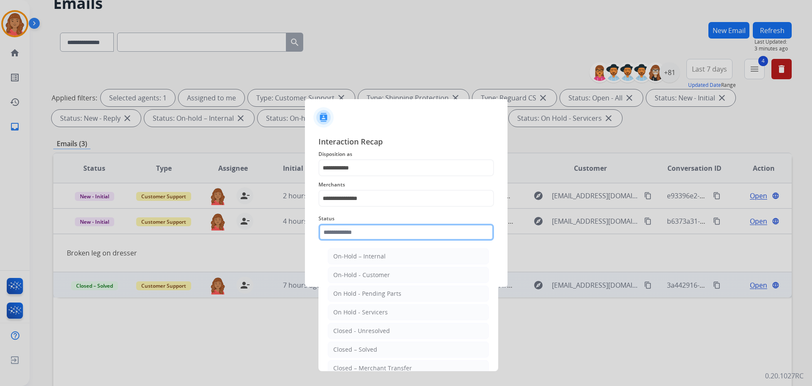
click at [353, 237] on input "text" at bounding box center [407, 231] width 176 height 17
drag, startPoint x: 361, startPoint y: 348, endPoint x: 364, endPoint y: 344, distance: 4.8
click at [362, 347] on div "Closed – Solved" at bounding box center [355, 349] width 44 height 8
type input "**********"
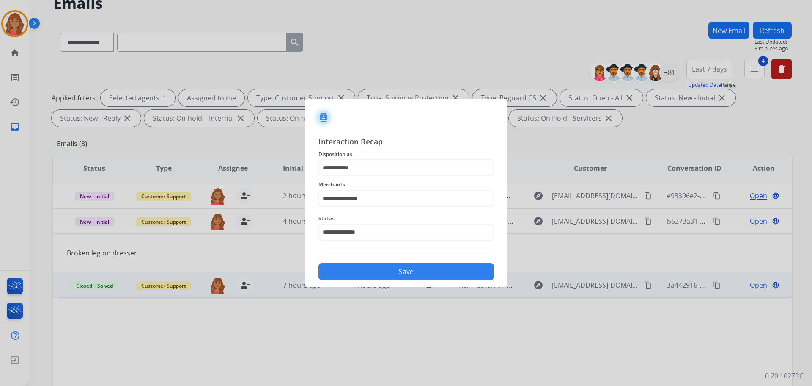
click at [380, 277] on button "Save" at bounding box center [407, 271] width 176 height 17
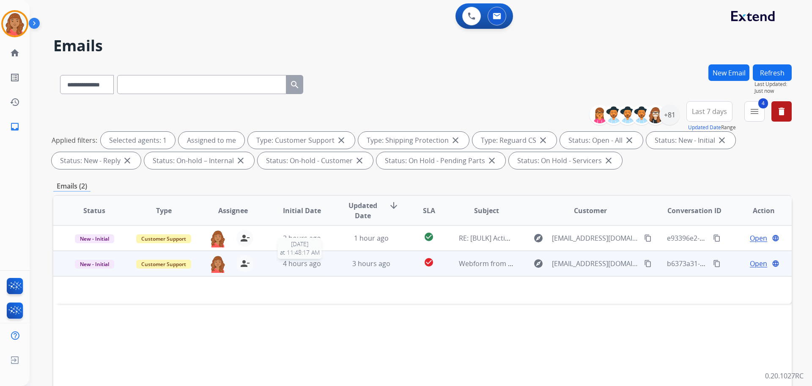
click at [321, 265] on div "4 hours ago" at bounding box center [302, 263] width 55 height 10
click at [340, 265] on td "3 hours ago" at bounding box center [365, 263] width 69 height 25
click at [646, 264] on mat-icon "content_copy" at bounding box center [648, 263] width 8 height 8
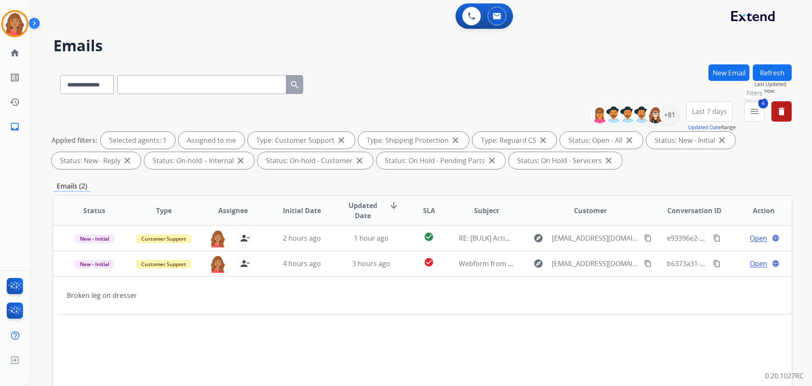
click at [749, 116] on button "4 menu Filters" at bounding box center [755, 111] width 20 height 20
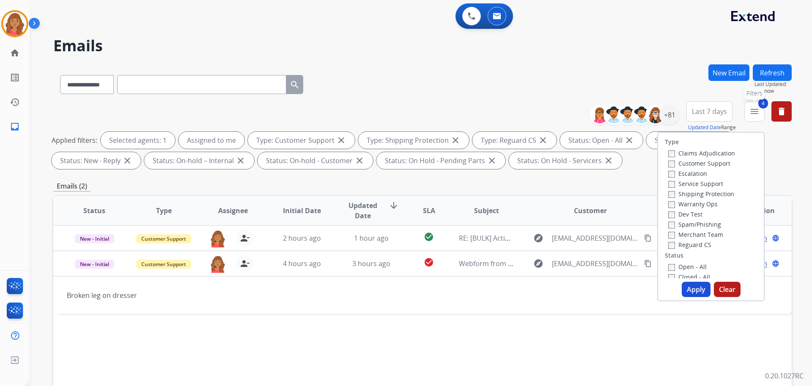
click at [758, 111] on mat-icon "menu" at bounding box center [755, 111] width 10 height 10
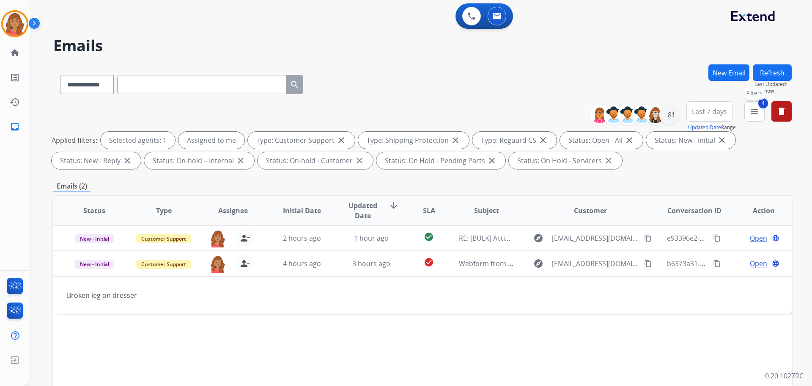
click at [757, 111] on mat-icon "menu" at bounding box center [755, 111] width 10 height 10
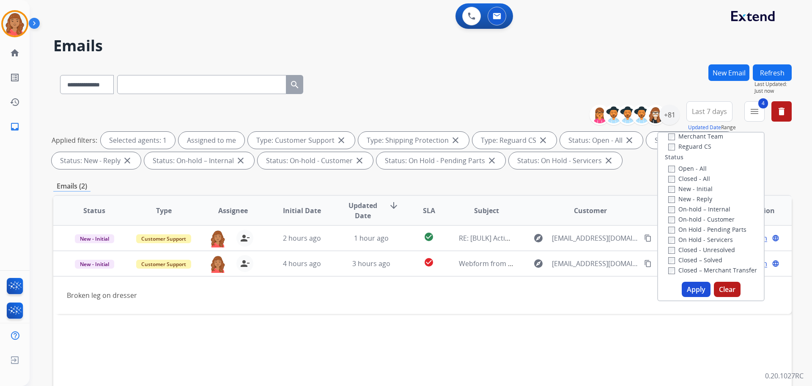
scroll to position [85, 0]
click at [688, 289] on button "Apply" at bounding box center [696, 288] width 29 height 15
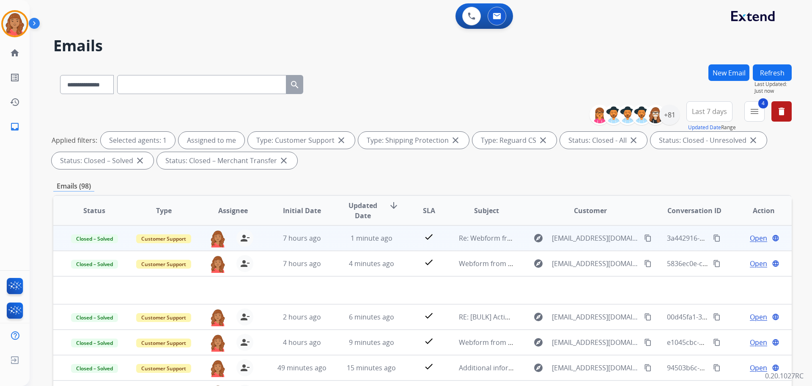
click at [399, 237] on td "check" at bounding box center [422, 237] width 46 height 25
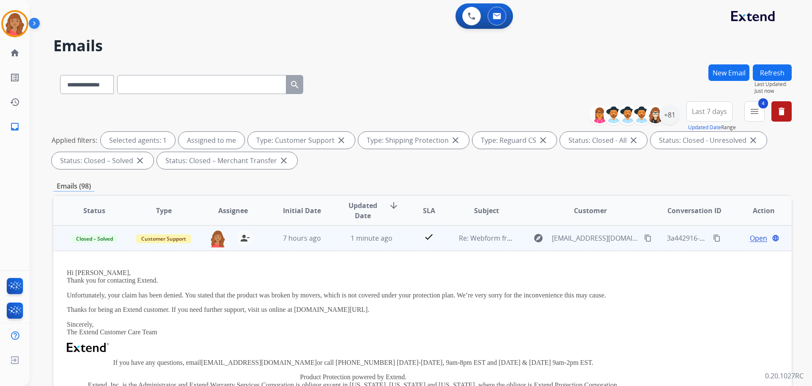
click at [644, 240] on mat-icon "content_copy" at bounding box center [648, 238] width 8 height 8
click at [750, 237] on span "Open" at bounding box center [758, 238] width 17 height 10
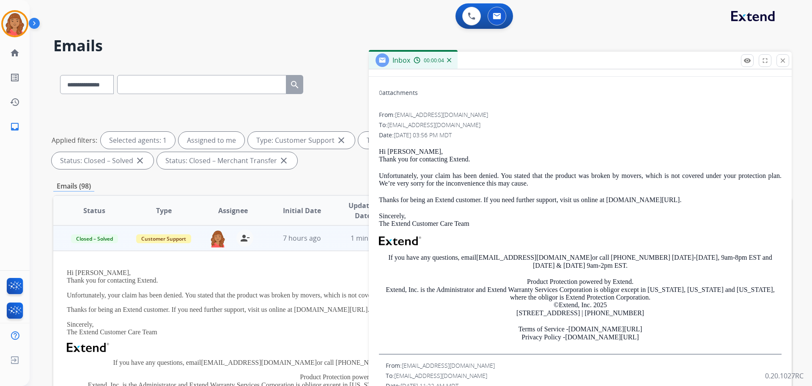
scroll to position [42, 0]
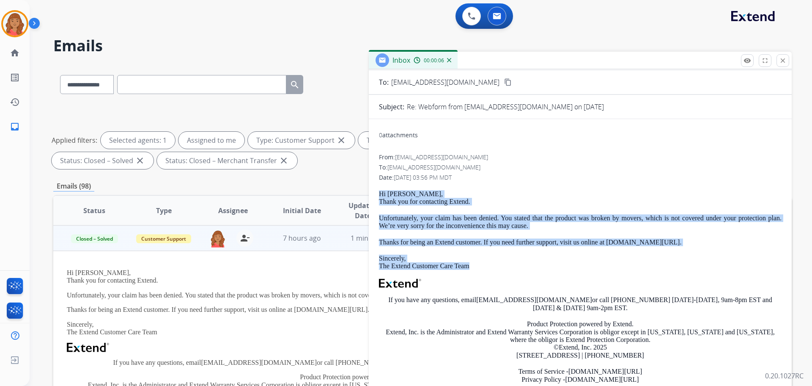
drag, startPoint x: 478, startPoint y: 262, endPoint x: 376, endPoint y: 195, distance: 122.4
copy div "Hi [PERSON_NAME], Thank you for contacting Extend. Unfortunately, your claim ha…"
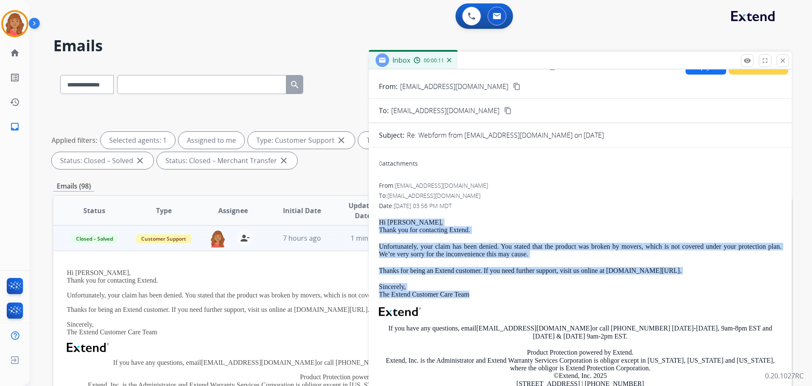
scroll to position [0, 0]
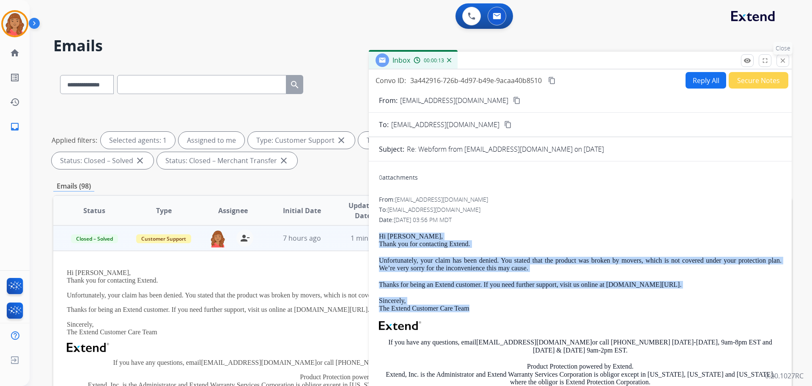
click at [788, 61] on button "close Close" at bounding box center [783, 60] width 13 height 13
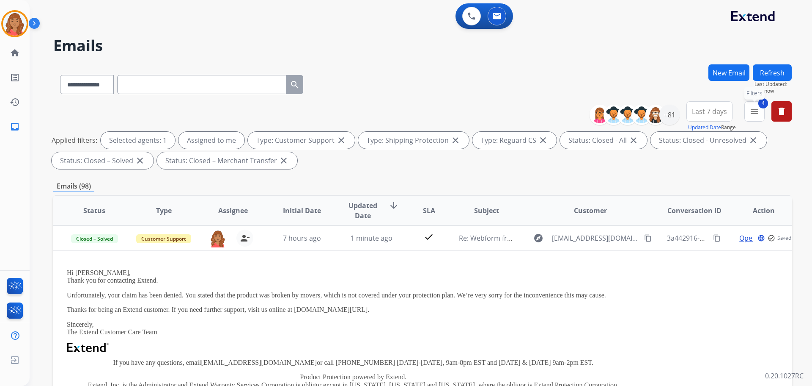
drag, startPoint x: 763, startPoint y: 112, endPoint x: 746, endPoint y: 122, distance: 20.7
click at [763, 112] on button "4 menu Filters" at bounding box center [755, 111] width 20 height 20
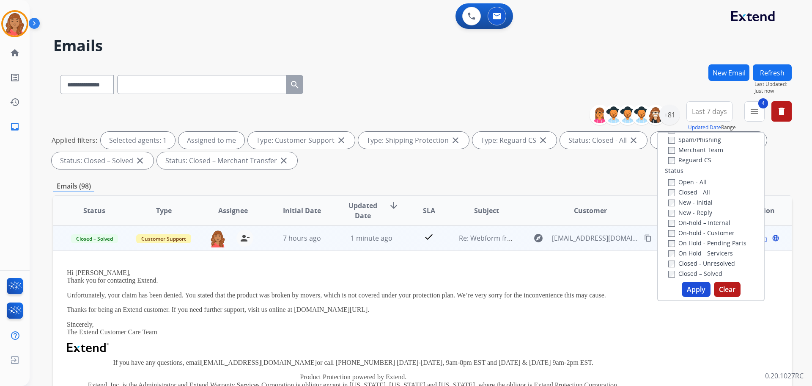
click at [311, 243] on td "7 hours ago" at bounding box center [295, 237] width 69 height 25
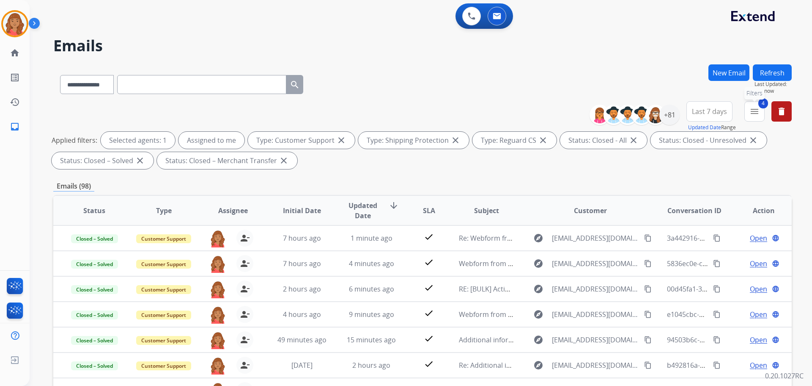
drag, startPoint x: 756, startPoint y: 116, endPoint x: 745, endPoint y: 121, distance: 12.5
click at [756, 116] on mat-icon "menu" at bounding box center [755, 111] width 10 height 10
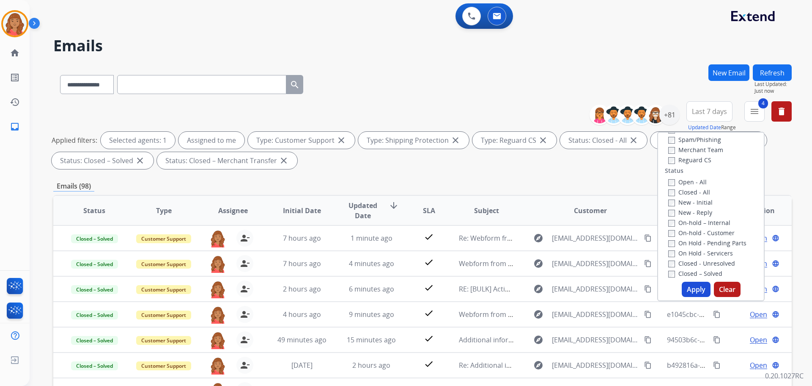
click at [690, 289] on button "Apply" at bounding box center [696, 288] width 29 height 15
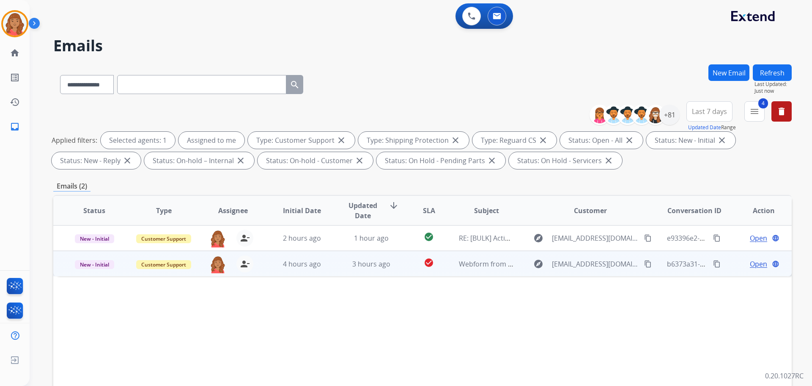
click at [331, 265] on td "3 hours ago" at bounding box center [365, 263] width 69 height 25
click at [750, 264] on span "Open" at bounding box center [758, 263] width 17 height 10
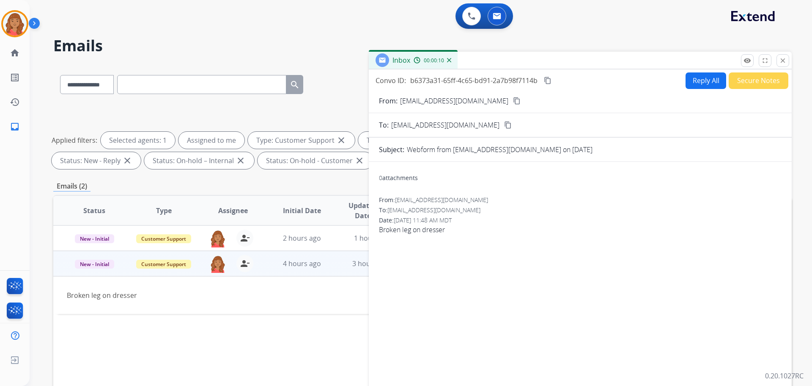
click at [693, 86] on button "Reply All" at bounding box center [706, 80] width 41 height 17
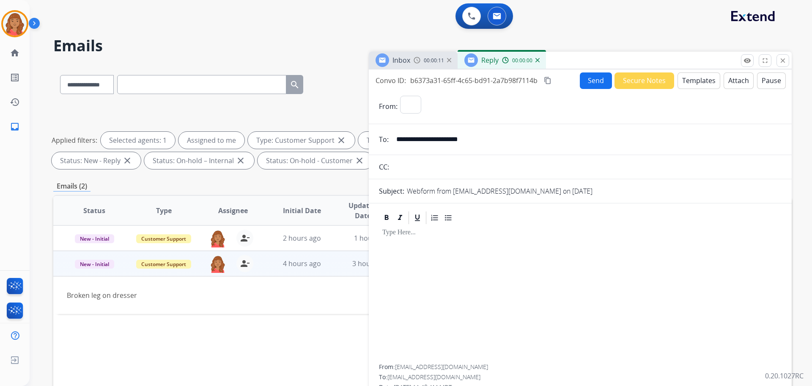
select select "**********"
click at [693, 83] on button "Templates" at bounding box center [699, 80] width 43 height 17
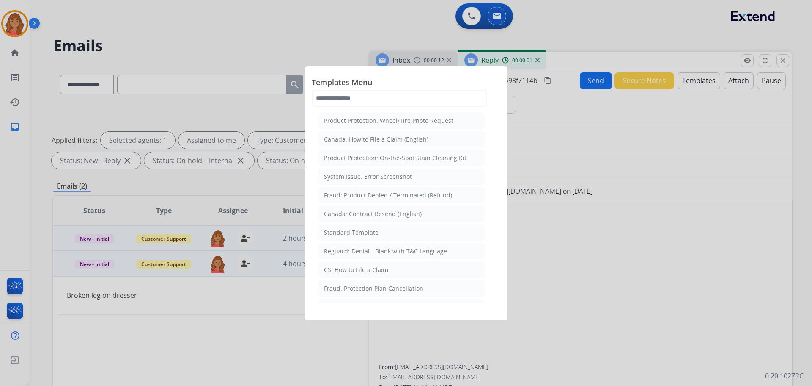
drag, startPoint x: 357, startPoint y: 231, endPoint x: 365, endPoint y: 234, distance: 8.3
click at [359, 230] on div "Standard Template" at bounding box center [351, 232] width 55 height 8
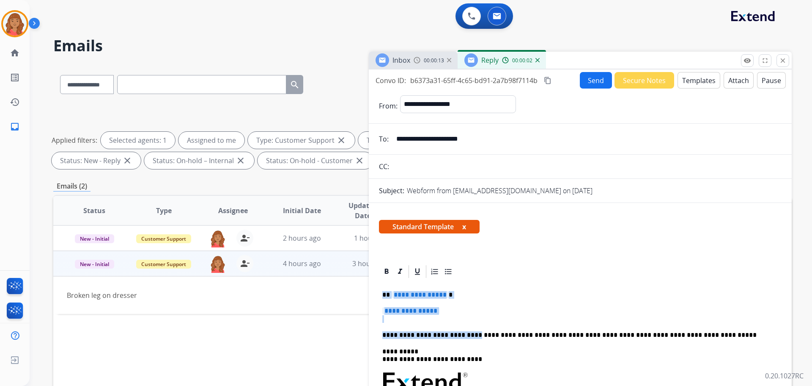
drag, startPoint x: 440, startPoint y: 317, endPoint x: 395, endPoint y: 300, distance: 48.1
click at [485, 310] on p "**********" at bounding box center [581, 315] width 396 height 16
click at [481, 311] on p "**********" at bounding box center [581, 315] width 396 height 16
drag, startPoint x: 407, startPoint y: 319, endPoint x: 404, endPoint y: 323, distance: 4.9
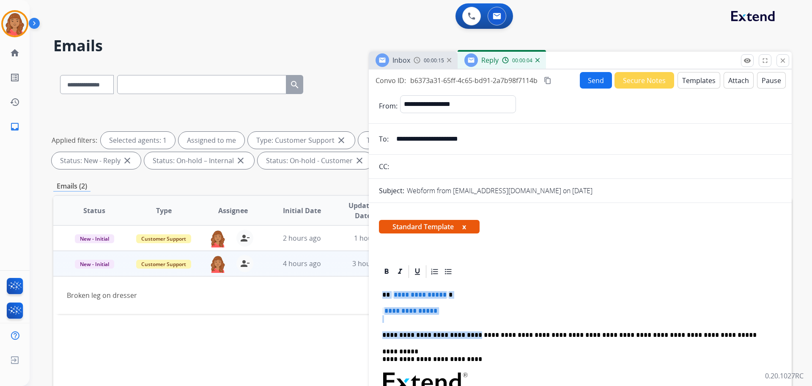
click at [407, 319] on p "**********" at bounding box center [581, 315] width 396 height 16
drag, startPoint x: 372, startPoint y: 319, endPoint x: 379, endPoint y: 287, distance: 32.4
drag, startPoint x: 421, startPoint y: 305, endPoint x: 372, endPoint y: 286, distance: 51.6
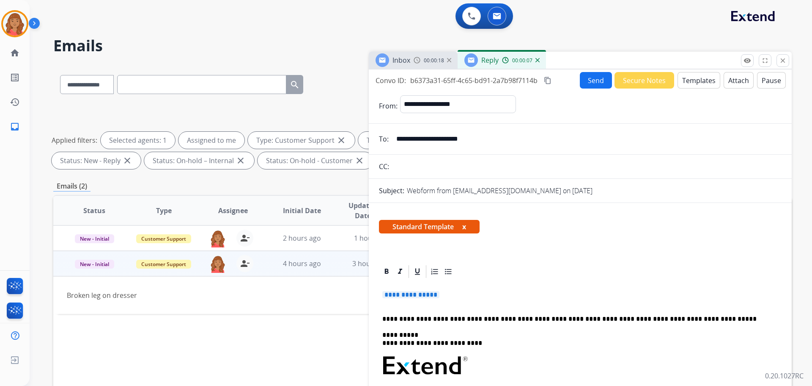
drag, startPoint x: 453, startPoint y: 303, endPoint x: 384, endPoint y: 291, distance: 70.4
click at [353, 287] on div "**********" at bounding box center [422, 293] width 739 height 458
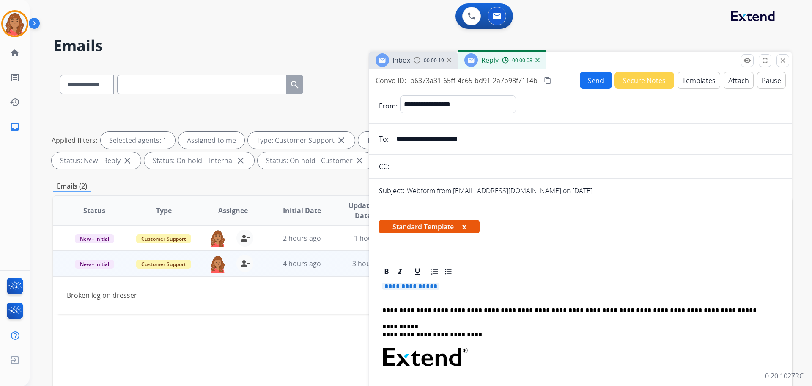
drag, startPoint x: 452, startPoint y: 285, endPoint x: 389, endPoint y: 291, distance: 62.9
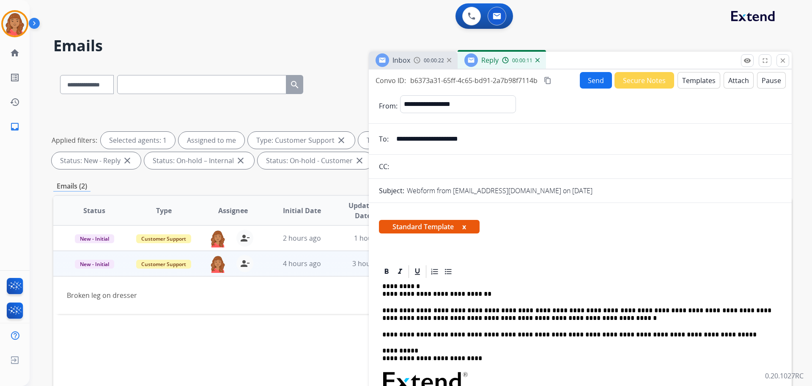
click at [585, 78] on button "Send" at bounding box center [596, 80] width 32 height 17
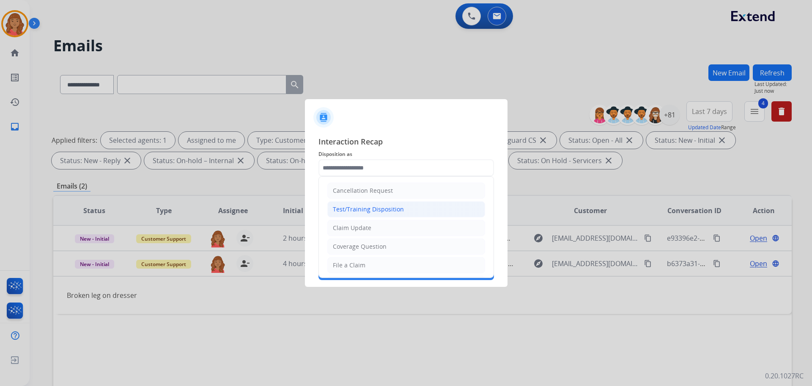
click at [369, 170] on input "text" at bounding box center [407, 167] width 176 height 17
click at [356, 225] on div "Claim Update" at bounding box center [352, 227] width 39 height 8
type input "**********"
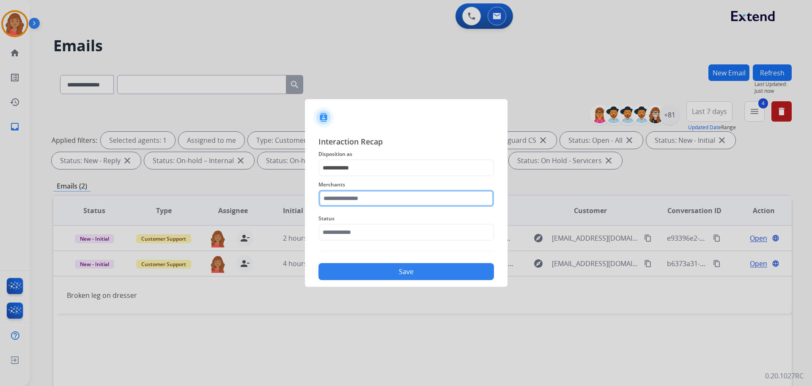
click at [352, 197] on input "text" at bounding box center [407, 198] width 176 height 17
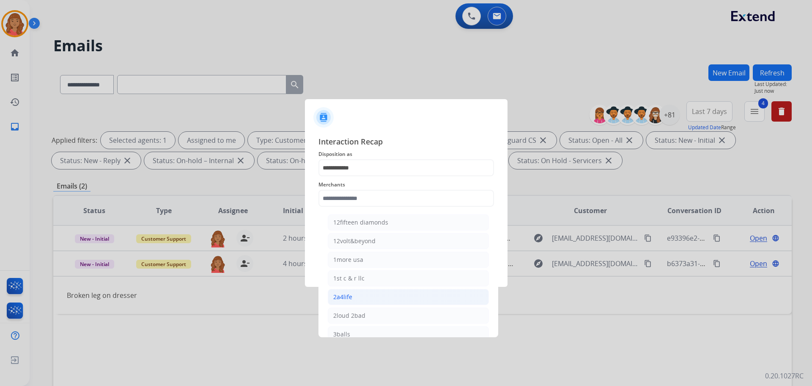
click at [353, 300] on li "2a4life" at bounding box center [408, 297] width 161 height 16
type input "*******"
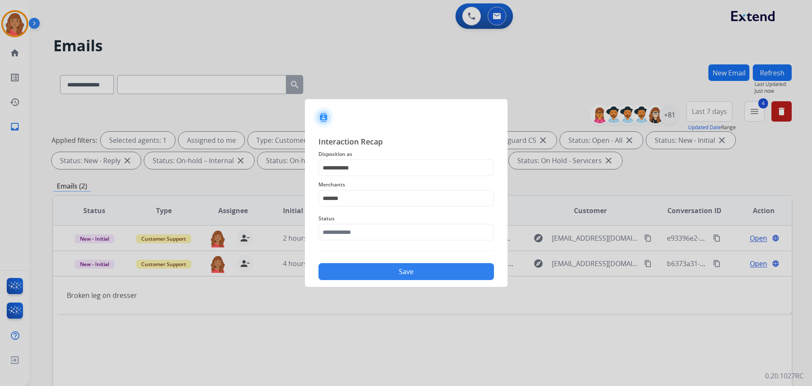
click at [361, 225] on div "Status" at bounding box center [407, 227] width 176 height 34
click at [361, 231] on input "text" at bounding box center [407, 231] width 176 height 17
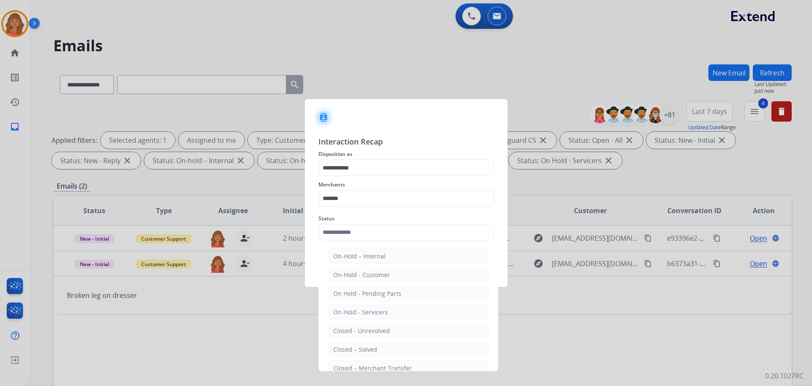
click at [345, 343] on li "Closed – Solved" at bounding box center [408, 349] width 161 height 16
type input "**********"
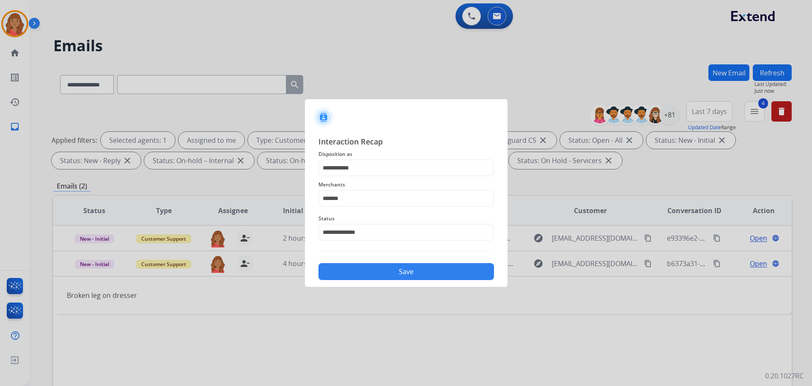
click at [379, 270] on button "Save" at bounding box center [407, 271] width 176 height 17
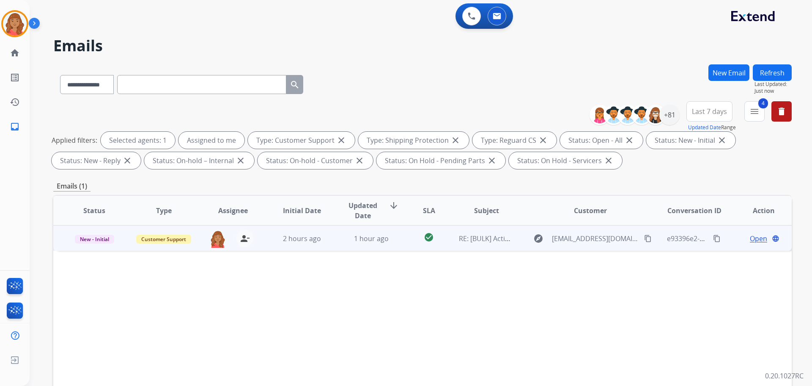
click at [283, 244] on td "2 hours ago" at bounding box center [295, 237] width 69 height 25
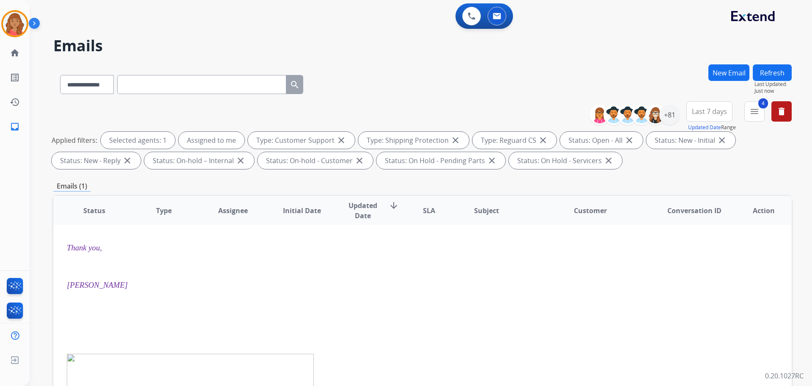
scroll to position [42, 0]
click at [757, 120] on button "4 menu Filters" at bounding box center [755, 111] width 20 height 20
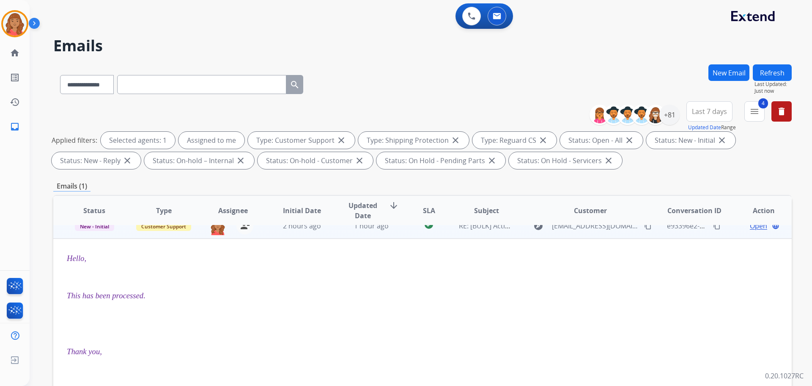
scroll to position [0, 0]
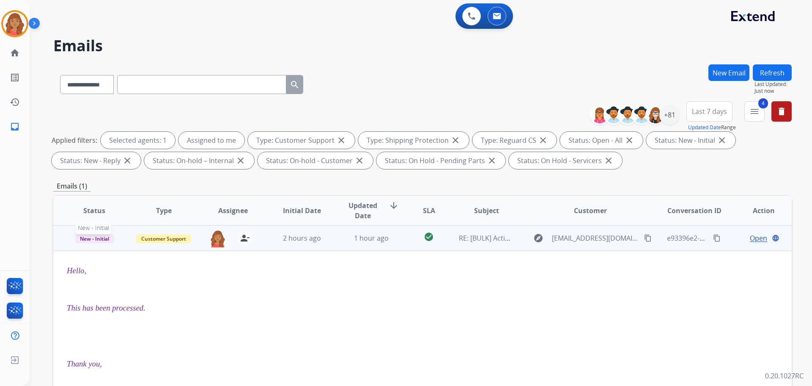
drag, startPoint x: 85, startPoint y: 241, endPoint x: 96, endPoint y: 277, distance: 37.2
click at [85, 241] on span "New - Initial" at bounding box center [94, 238] width 39 height 9
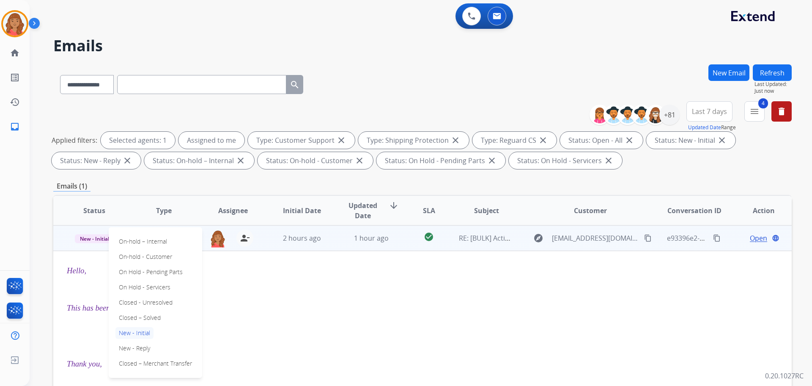
click at [135, 318] on p "Closed – Solved" at bounding box center [140, 317] width 49 height 12
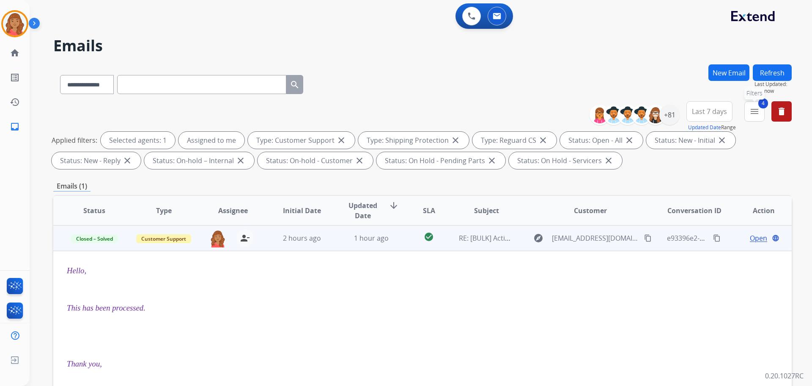
click at [752, 111] on mat-icon "menu" at bounding box center [755, 111] width 10 height 10
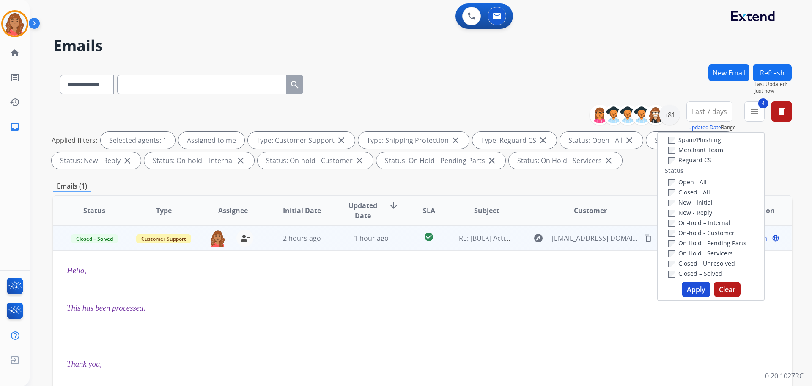
click at [669, 178] on label "Open - All" at bounding box center [688, 182] width 39 height 8
click at [689, 288] on button "Apply" at bounding box center [696, 288] width 29 height 15
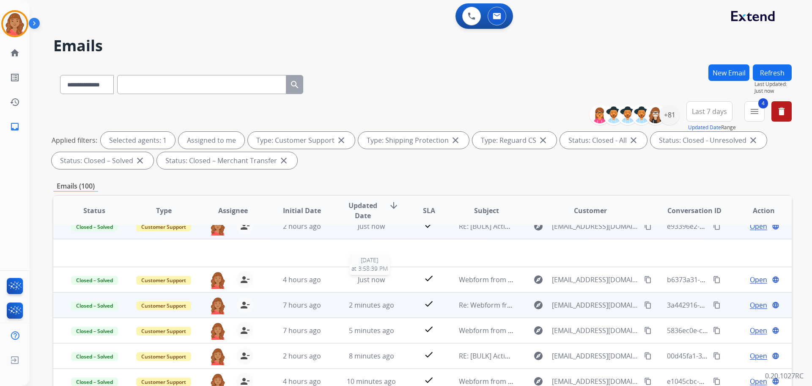
scroll to position [29, 0]
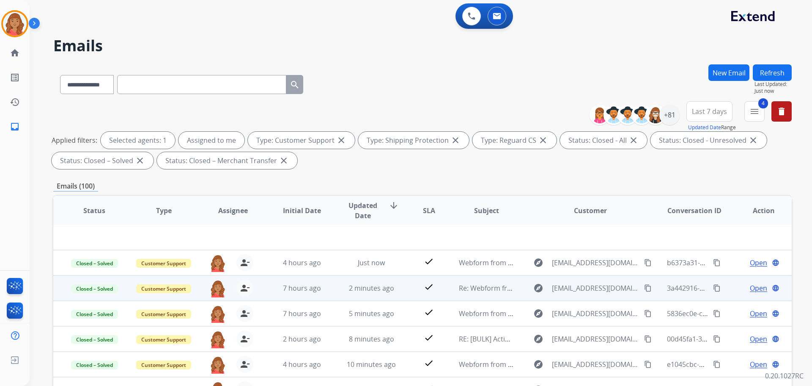
click at [750, 284] on span "Open" at bounding box center [758, 288] width 17 height 10
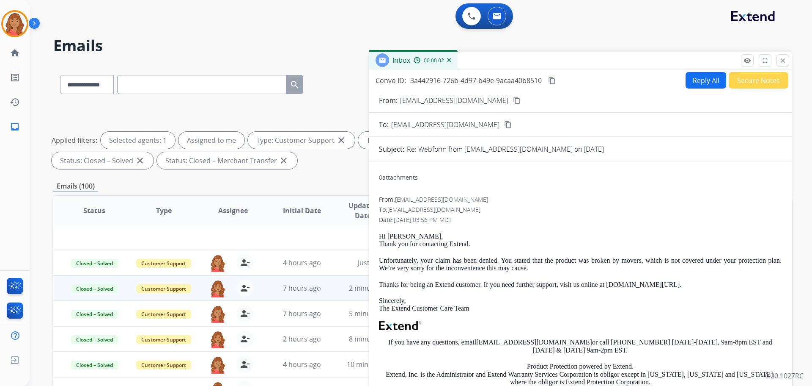
click at [697, 84] on button "Reply All" at bounding box center [706, 80] width 41 height 17
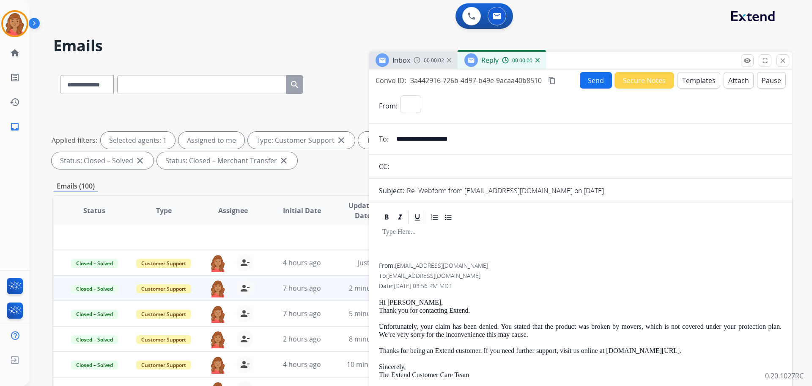
select select "**********"
click at [406, 247] on div at bounding box center [580, 244] width 403 height 38
drag, startPoint x: 435, startPoint y: 232, endPoint x: 438, endPoint y: 245, distance: 13.9
click at [438, 248] on div "**********" at bounding box center [580, 244] width 403 height 38
click at [440, 232] on p "**********" at bounding box center [577, 232] width 389 height 8
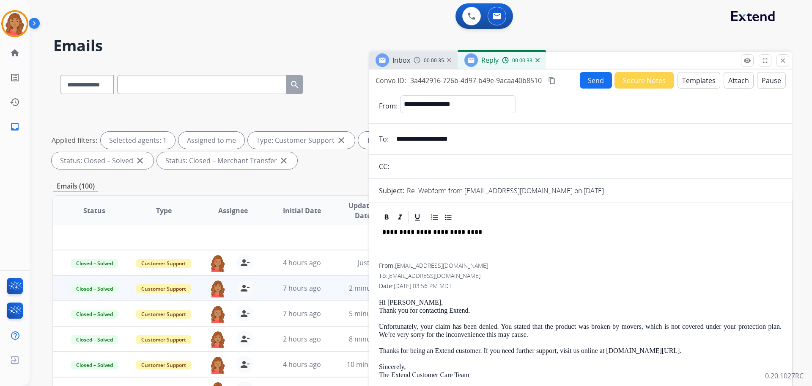
click at [470, 232] on p "**********" at bounding box center [577, 232] width 389 height 8
click at [599, 83] on button "Send" at bounding box center [596, 80] width 32 height 17
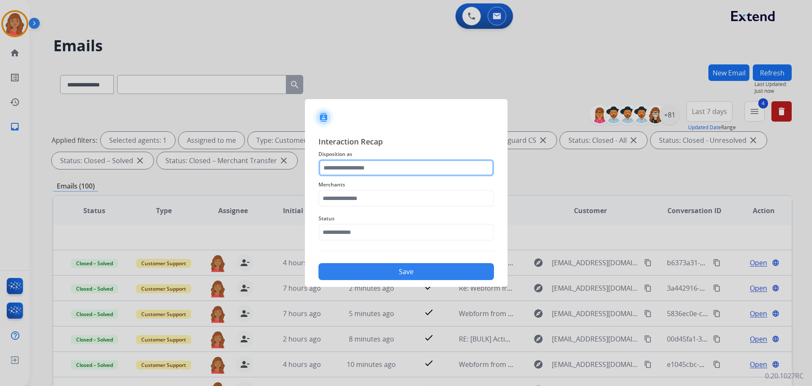
click at [377, 172] on input "text" at bounding box center [407, 167] width 176 height 17
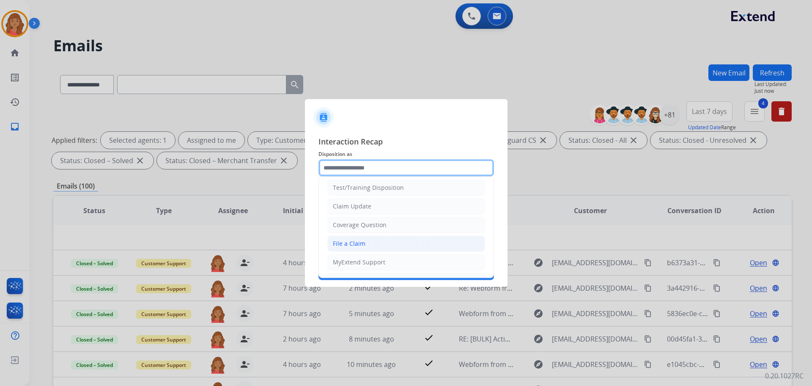
scroll to position [42, 0]
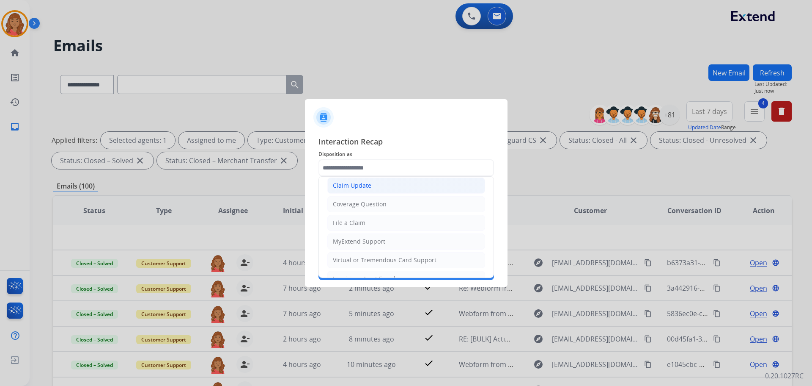
click at [363, 183] on div "Claim Update" at bounding box center [352, 185] width 39 height 8
type input "**********"
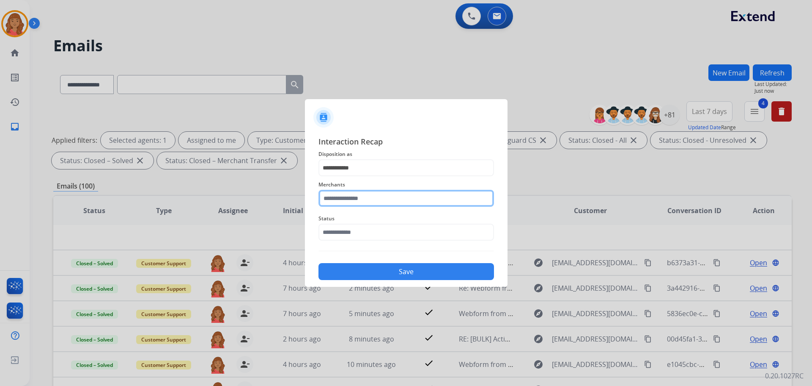
click at [362, 205] on input "text" at bounding box center [407, 198] width 176 height 17
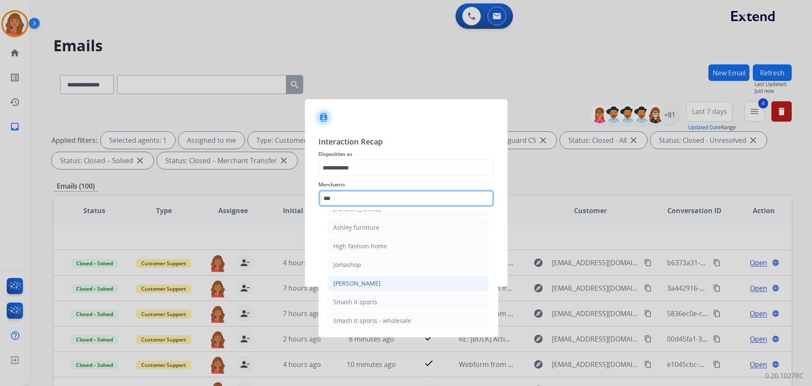
scroll to position [14, 0]
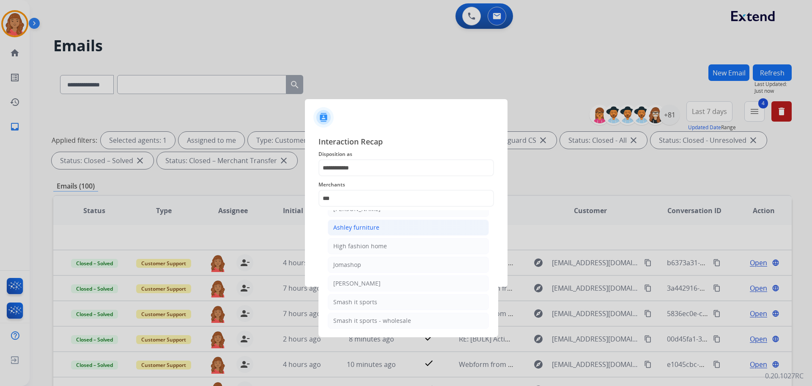
drag, startPoint x: 355, startPoint y: 229, endPoint x: 359, endPoint y: 252, distance: 24.1
click at [355, 229] on div "Ashley furniture" at bounding box center [356, 227] width 46 height 8
type input "**********"
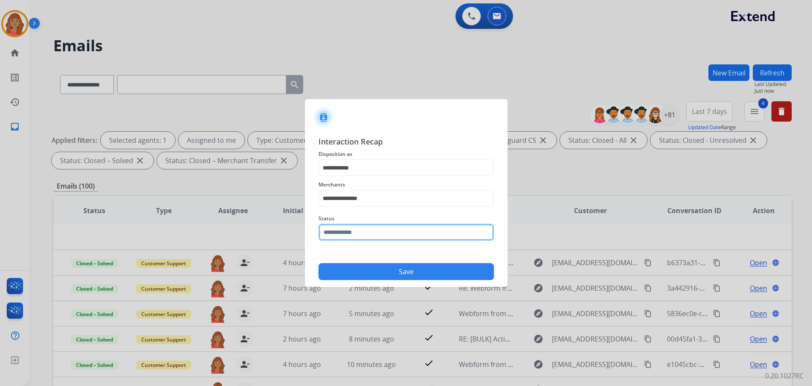
drag, startPoint x: 361, startPoint y: 236, endPoint x: 360, endPoint y: 243, distance: 7.8
click at [361, 238] on input "text" at bounding box center [407, 231] width 176 height 17
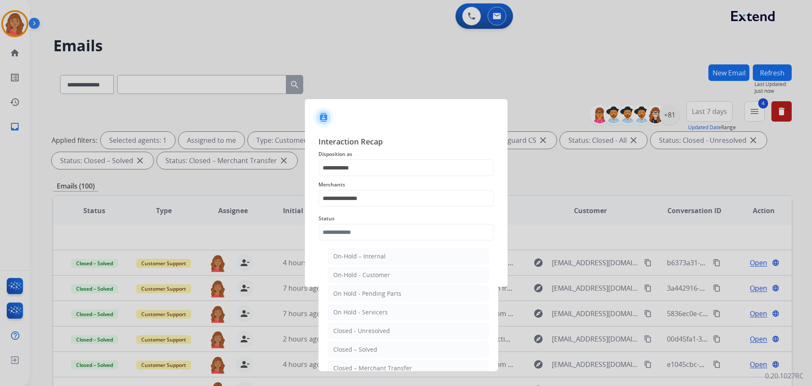
drag, startPoint x: 351, startPoint y: 347, endPoint x: 378, endPoint y: 306, distance: 48.5
click at [353, 346] on div "Closed – Solved" at bounding box center [355, 349] width 44 height 8
type input "**********"
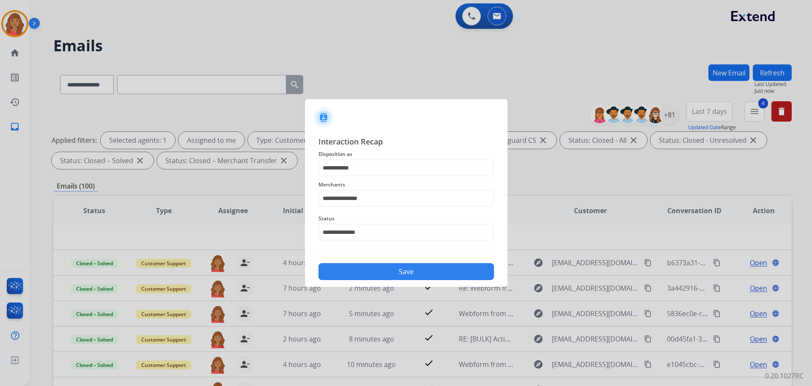
click at [384, 273] on button "Save" at bounding box center [407, 271] width 176 height 17
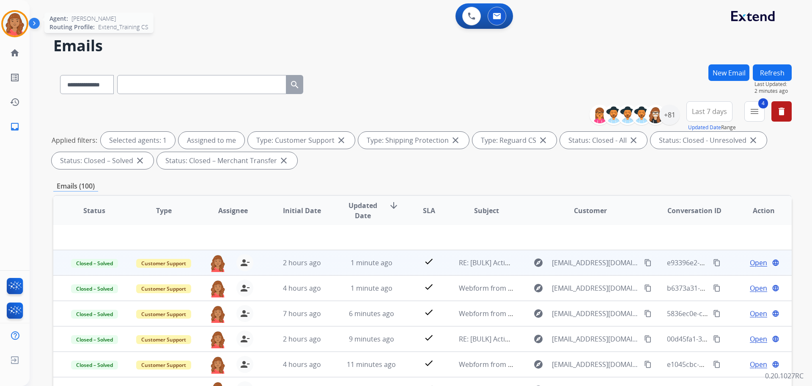
click at [11, 20] on img at bounding box center [15, 24] width 24 height 24
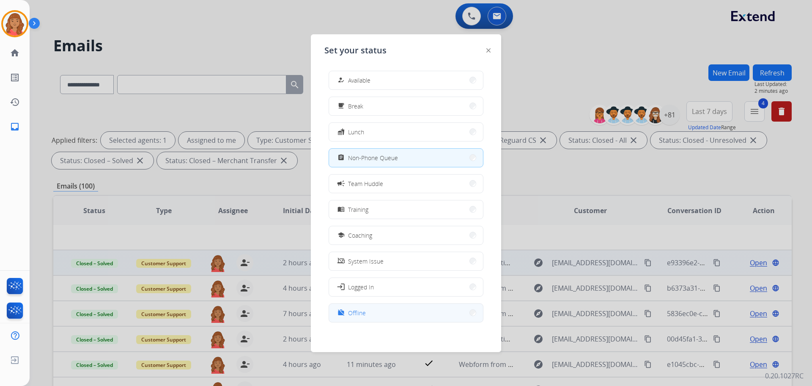
click at [349, 314] on div "work_off Offline" at bounding box center [351, 312] width 30 height 10
